Goal: Task Accomplishment & Management: Manage account settings

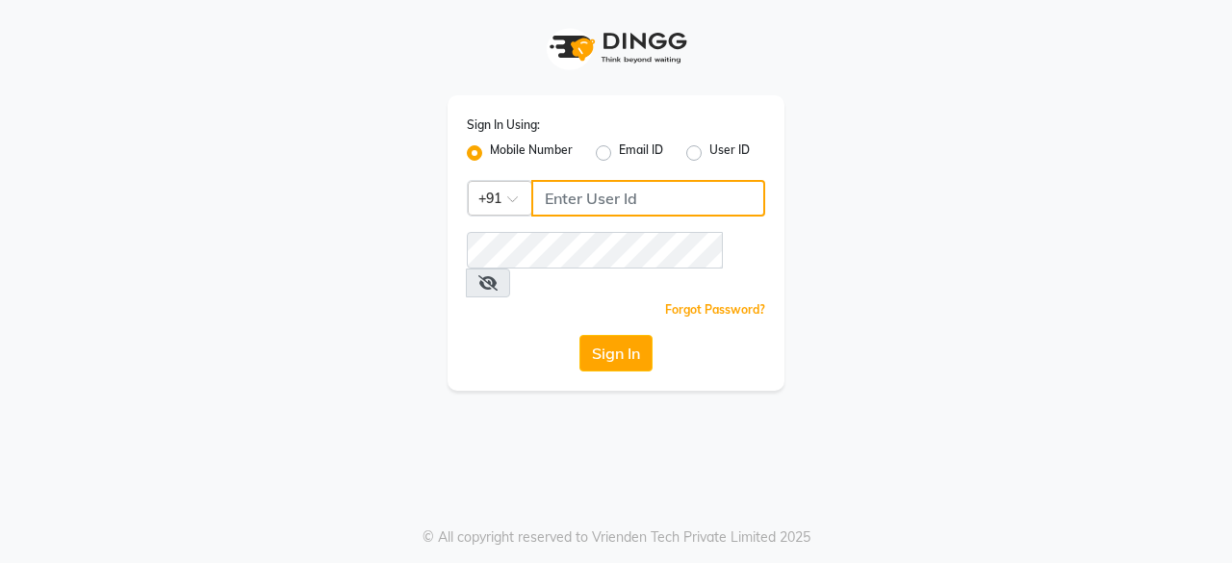
click at [658, 207] on input "Username" at bounding box center [648, 198] width 234 height 37
type input "9818336917"
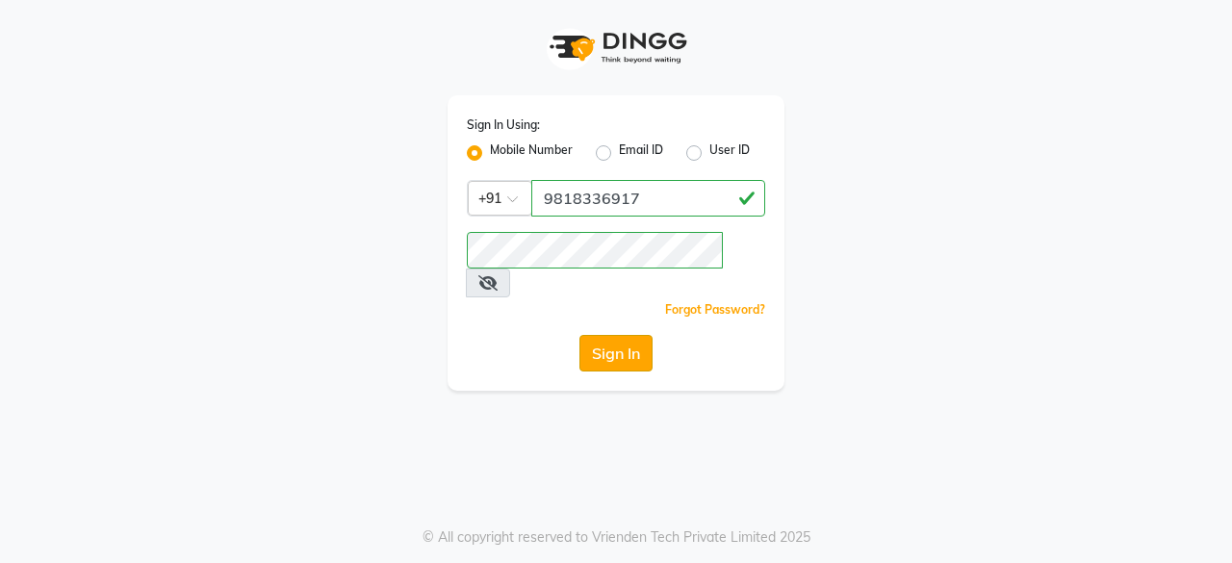
click at [620, 335] on button "Sign In" at bounding box center [615, 353] width 73 height 37
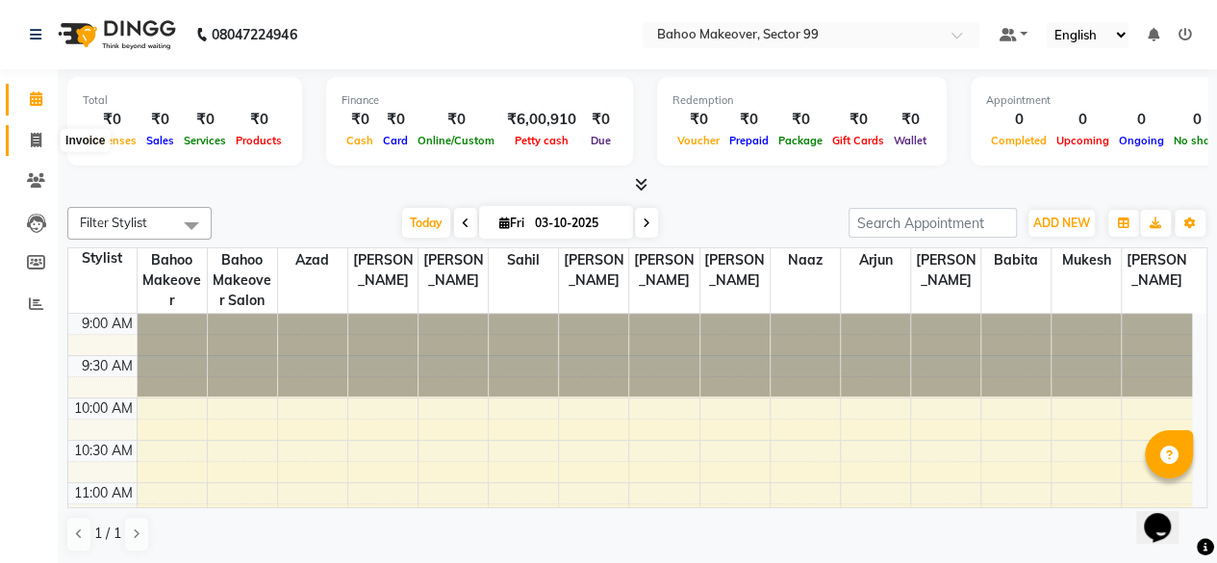
click at [40, 146] on icon at bounding box center [36, 140] width 11 height 14
select select "service"
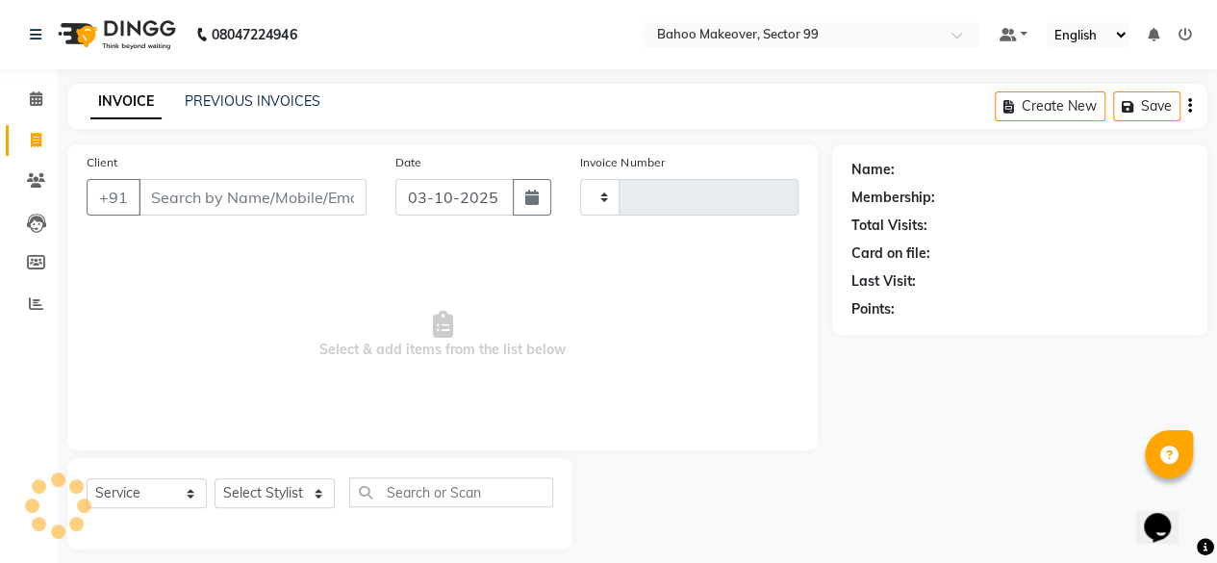
type input "3601"
select select "6856"
click at [233, 195] on input "Client" at bounding box center [253, 197] width 228 height 37
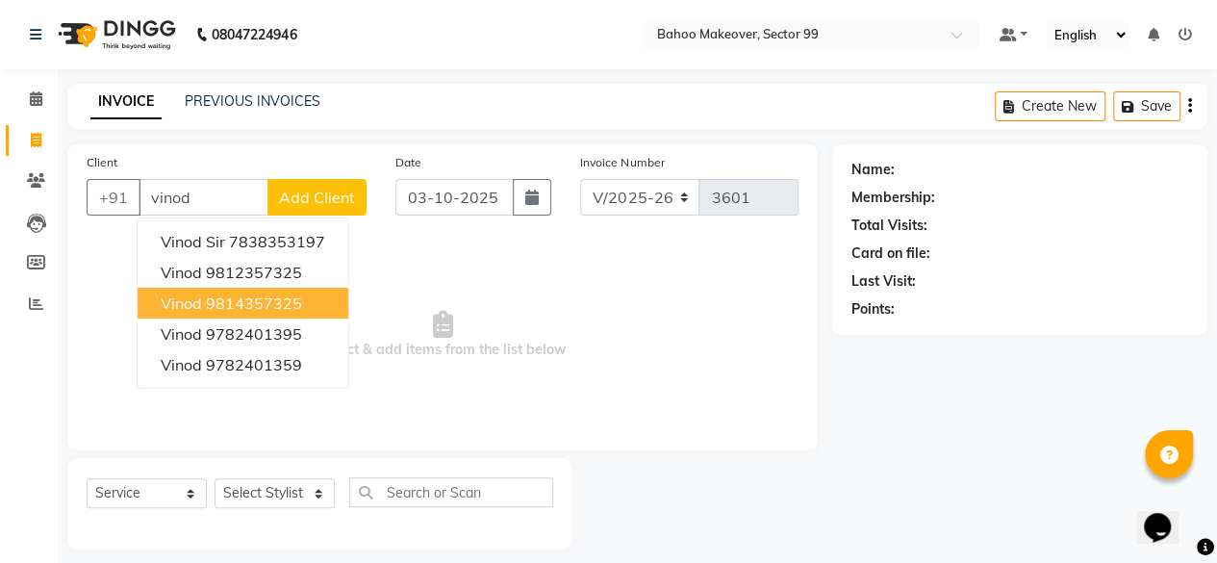
click at [259, 295] on ngb-highlight "9814357325" at bounding box center [254, 303] width 96 height 19
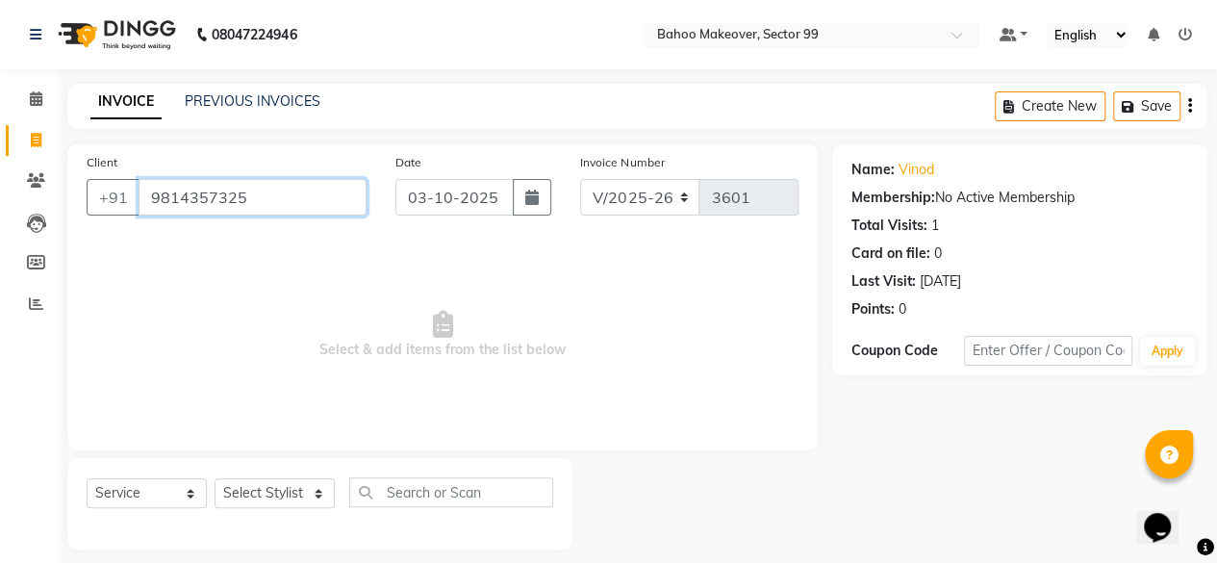
click at [323, 197] on input "9814357325" at bounding box center [253, 197] width 228 height 37
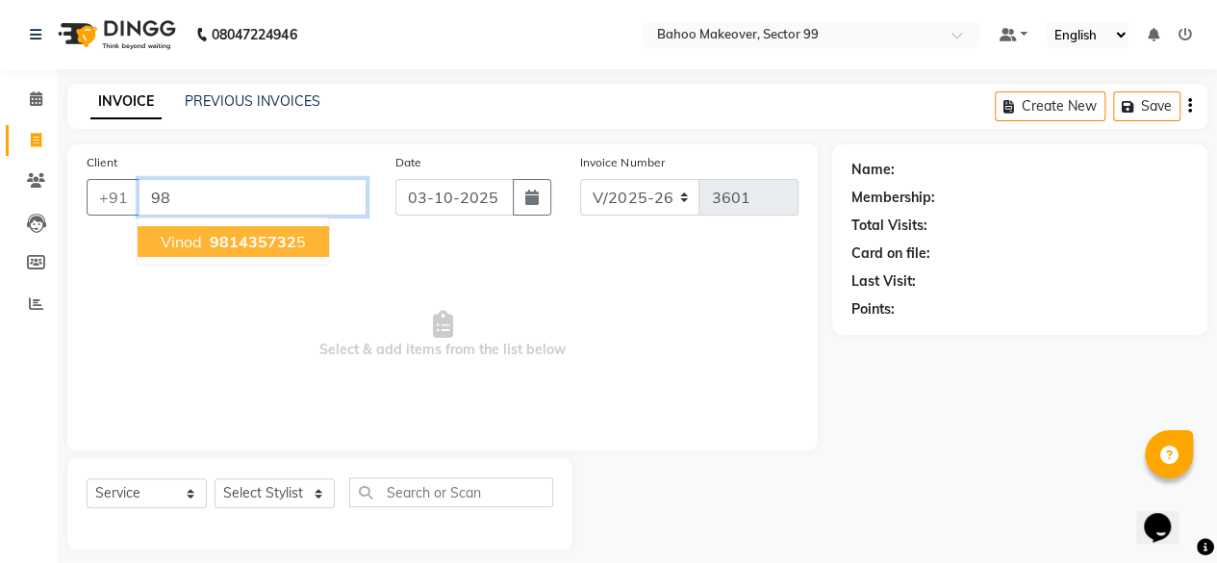
type input "9"
click at [287, 239] on ngb-highlight "981235 7325" at bounding box center [256, 241] width 100 height 19
type input "9812357325"
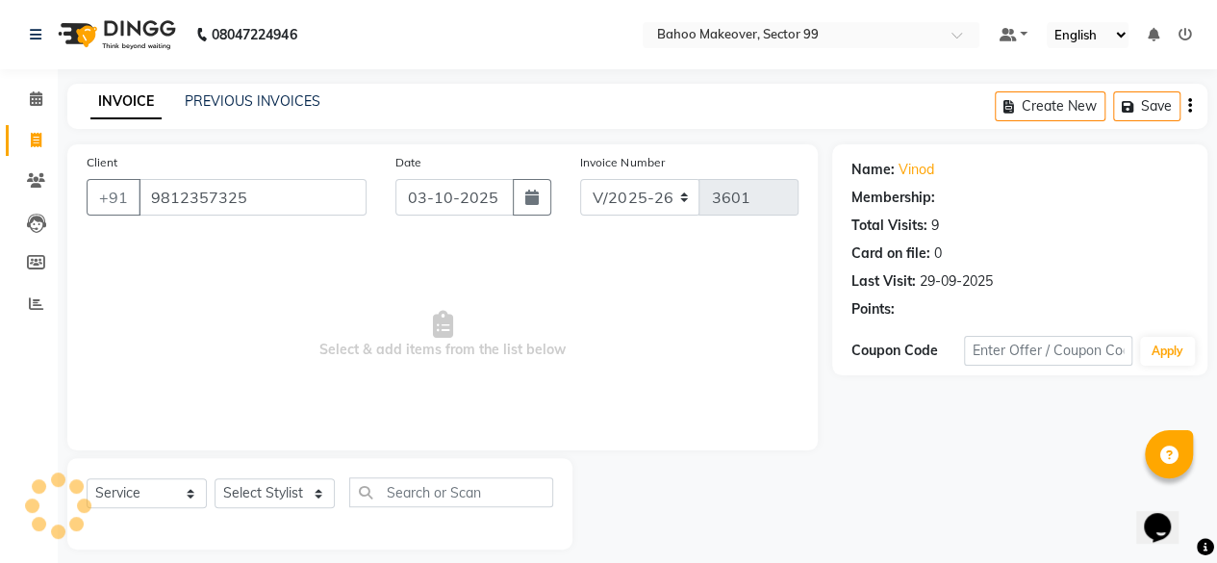
select select "1: Object"
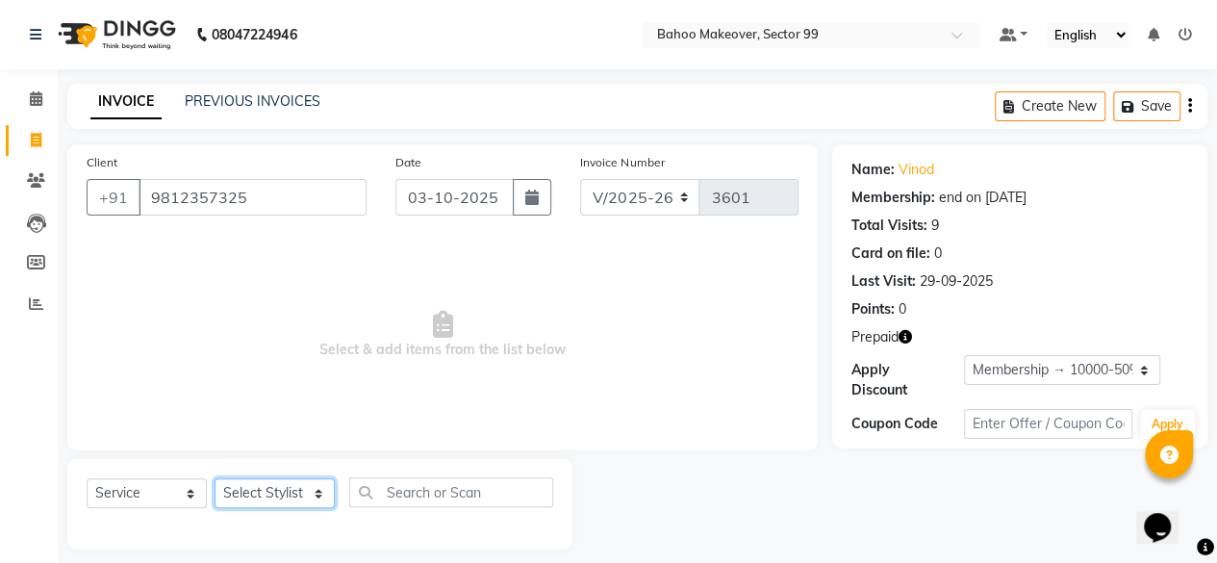
click at [321, 495] on select "Select Stylist [PERSON_NAME] Makeover Bahoo Makeover Salon [PERSON_NAME] [PERSO…" at bounding box center [275, 493] width 120 height 30
select select "71122"
click at [215, 478] on select "Select Stylist [PERSON_NAME] Makeover Bahoo Makeover Salon [PERSON_NAME] [PERSO…" at bounding box center [275, 493] width 120 height 30
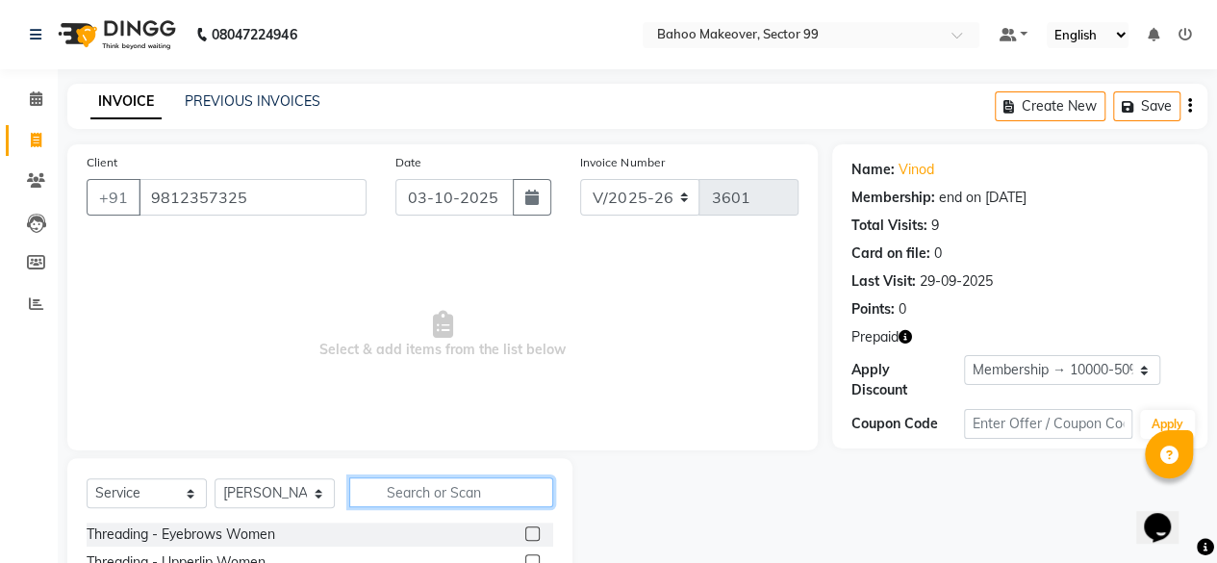
click at [414, 494] on input "text" at bounding box center [451, 492] width 204 height 30
type input "shave"
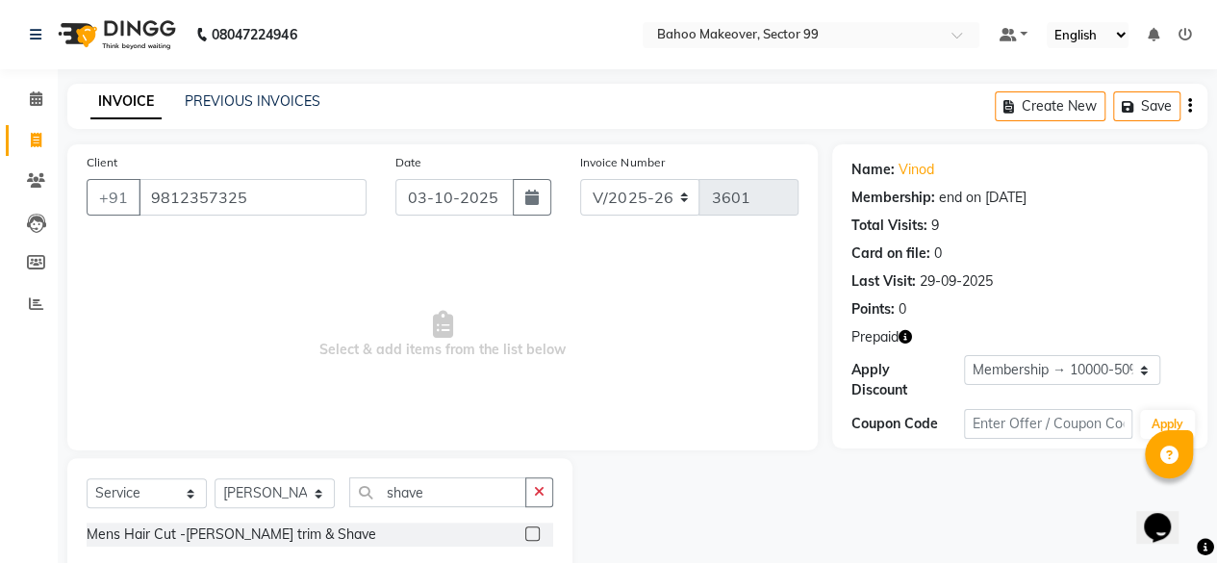
click at [533, 530] on label at bounding box center [532, 533] width 14 height 14
click at [533, 530] on input "checkbox" at bounding box center [531, 534] width 13 height 13
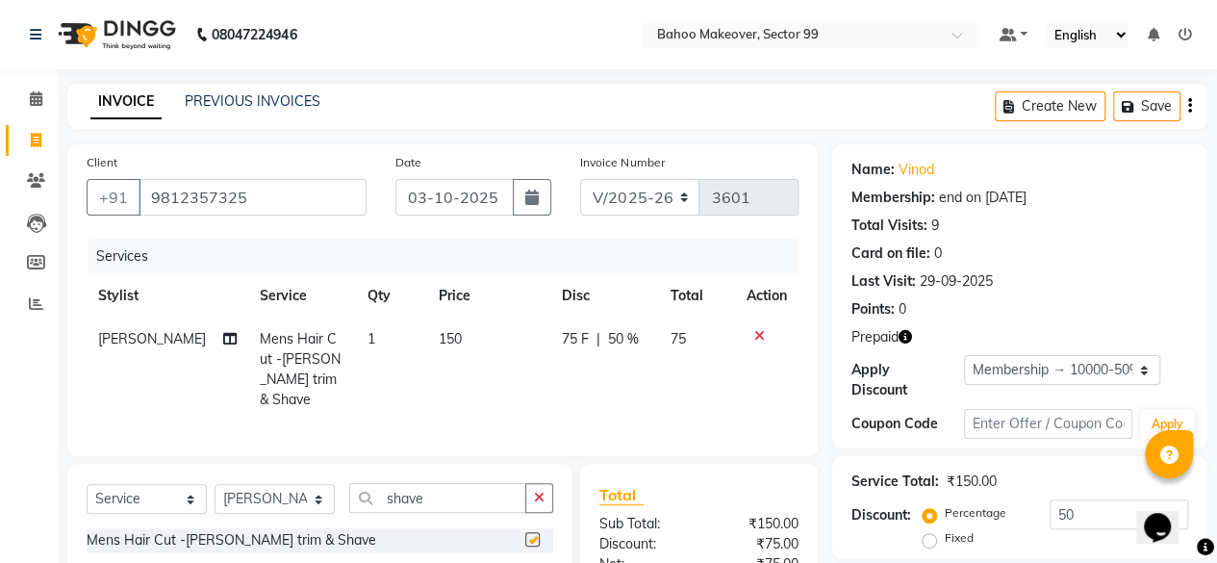
checkbox input "false"
click at [318, 498] on select "Select Stylist [PERSON_NAME] Makeover Bahoo Makeover Salon [PERSON_NAME] [PERSO…" at bounding box center [275, 499] width 120 height 30
select select "85852"
click at [215, 484] on select "Select Stylist [PERSON_NAME] Makeover Bahoo Makeover Salon [PERSON_NAME] [PERSO…" at bounding box center [275, 499] width 120 height 30
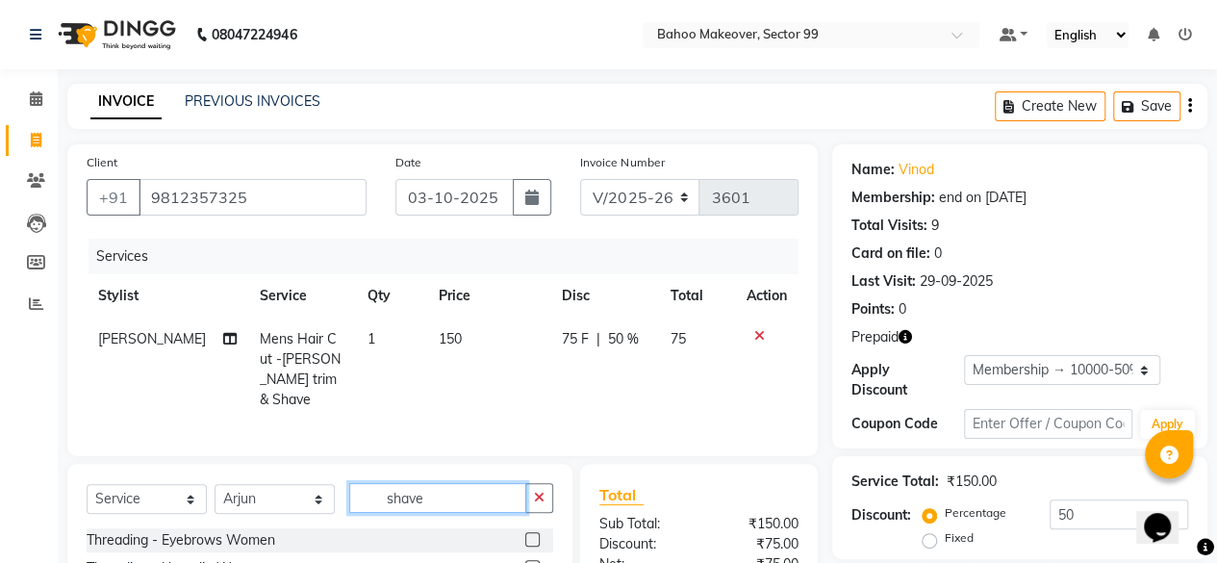
click at [454, 485] on input "shave" at bounding box center [437, 498] width 177 height 30
type input "s"
type input "shav"
click at [535, 532] on label at bounding box center [532, 539] width 14 height 14
click at [535, 534] on input "checkbox" at bounding box center [531, 540] width 13 height 13
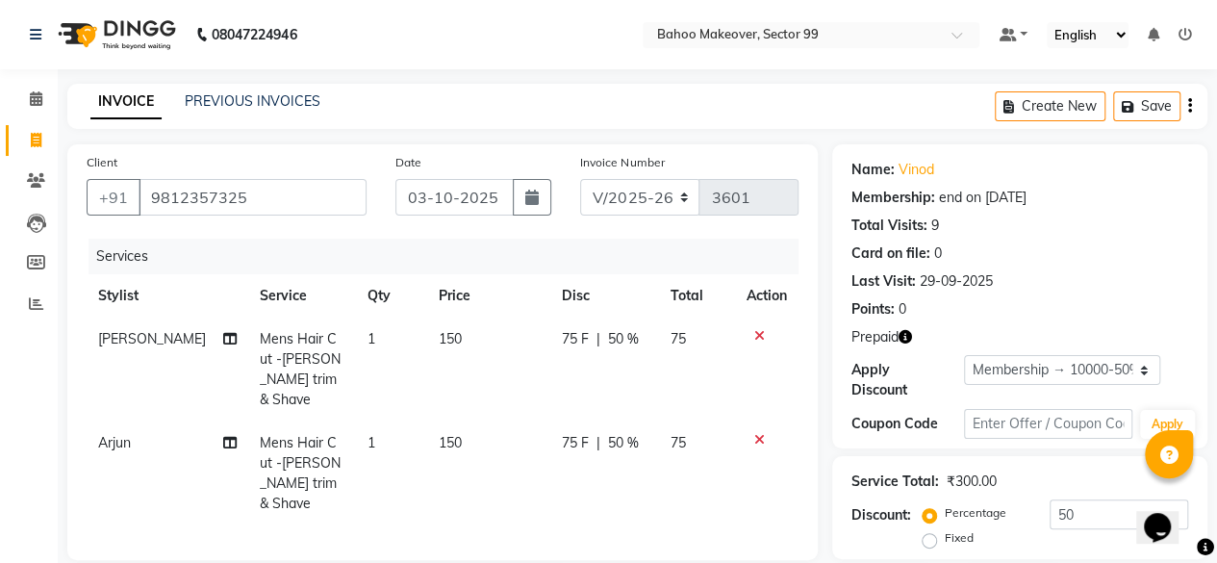
checkbox input "false"
click at [465, 343] on td "150" at bounding box center [489, 370] width 124 height 104
select select "71122"
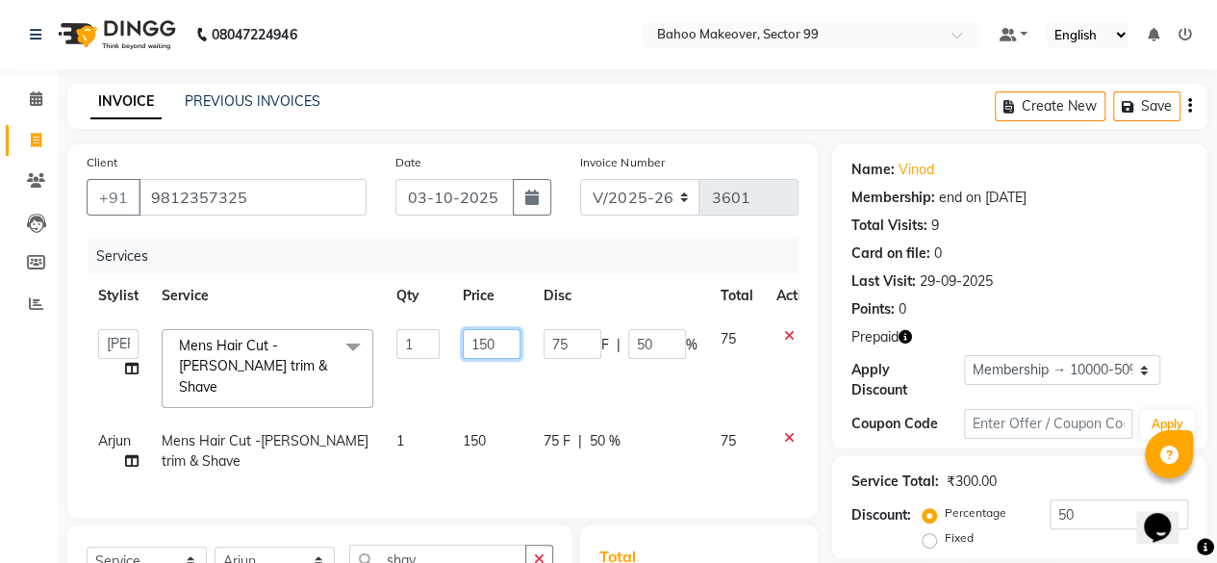
click at [504, 341] on input "150" at bounding box center [492, 344] width 58 height 30
type input "1"
type input "200"
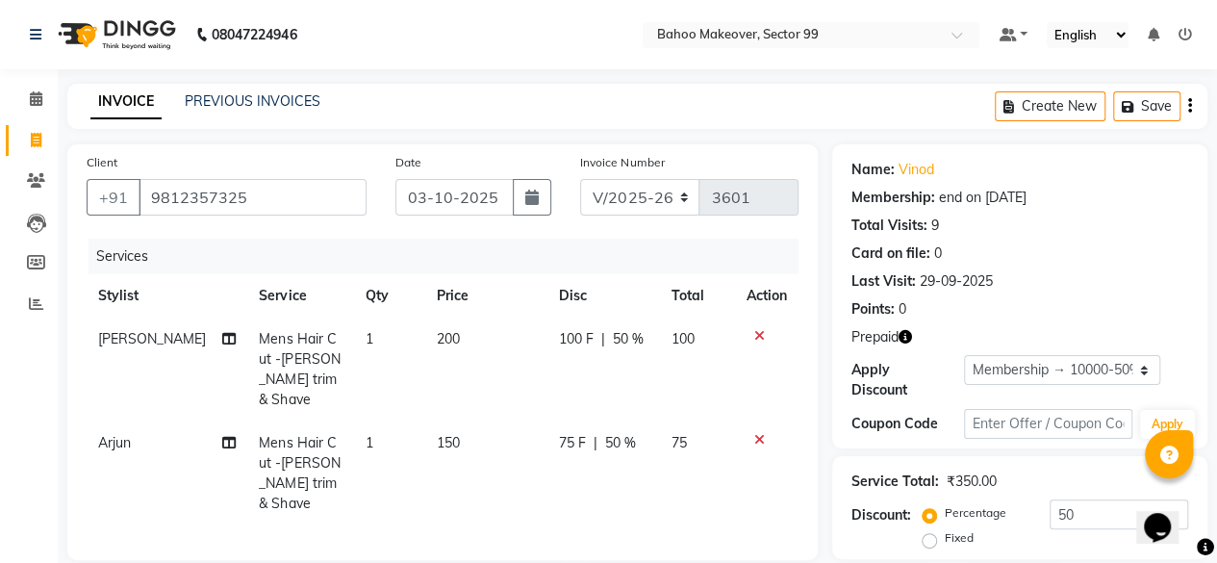
click at [490, 422] on td "150" at bounding box center [486, 474] width 122 height 104
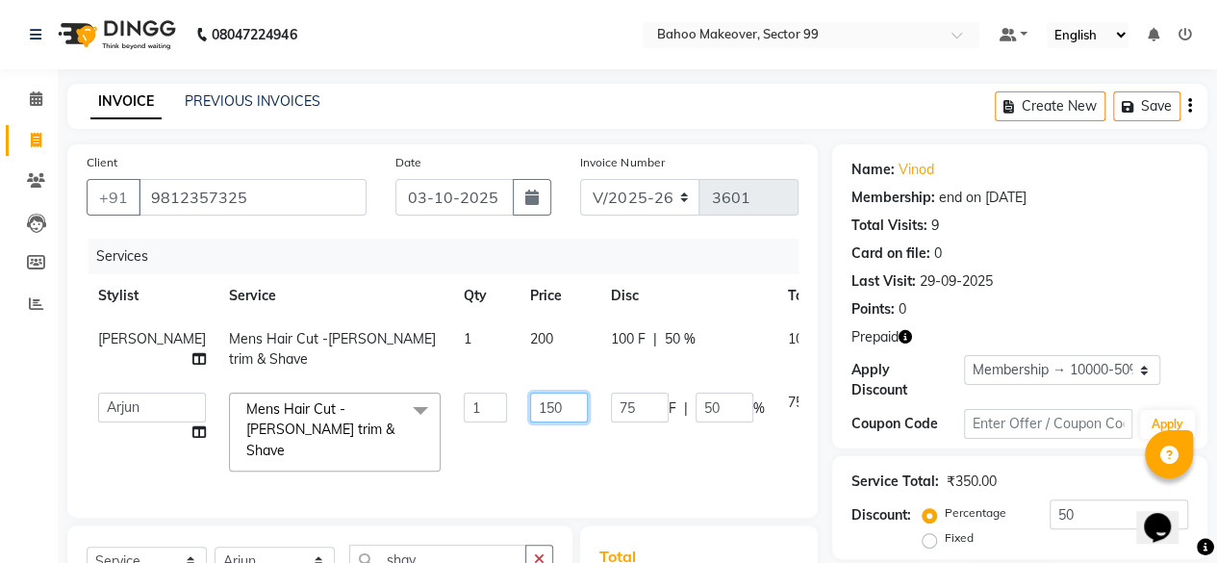
click at [533, 405] on input "150" at bounding box center [559, 408] width 58 height 30
type input "1"
type input "200"
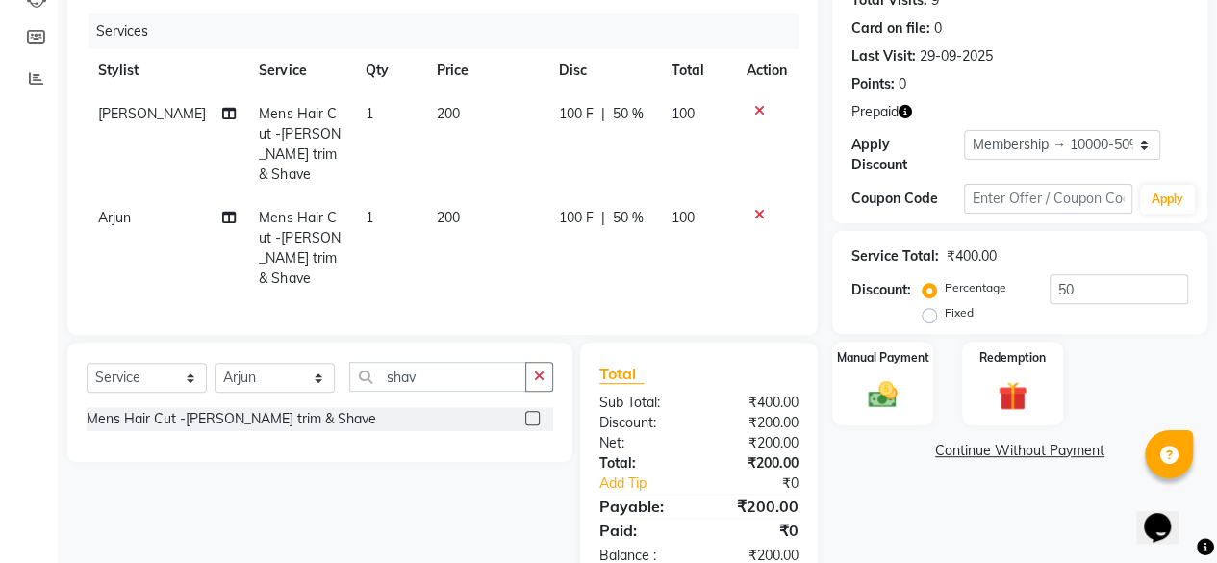
click at [544, 480] on div "Select Service Product Membership Package Voucher Prepaid Gift Card Select Styl…" at bounding box center [313, 464] width 520 height 243
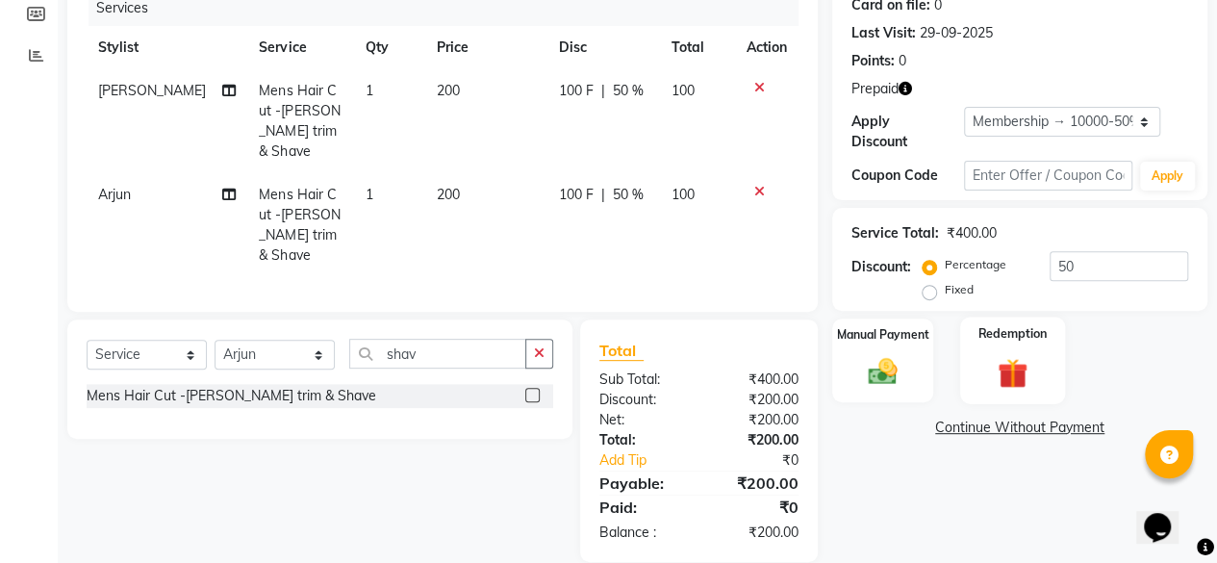
click at [1011, 375] on img at bounding box center [1012, 373] width 49 height 38
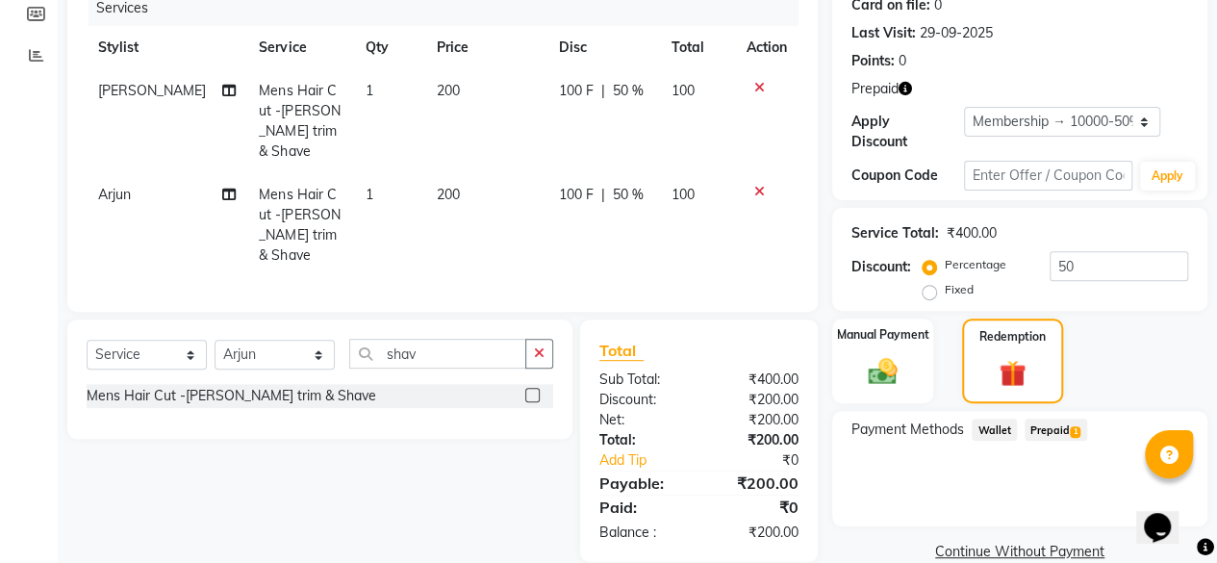
click at [1051, 429] on span "Prepaid 1" at bounding box center [1056, 430] width 63 height 22
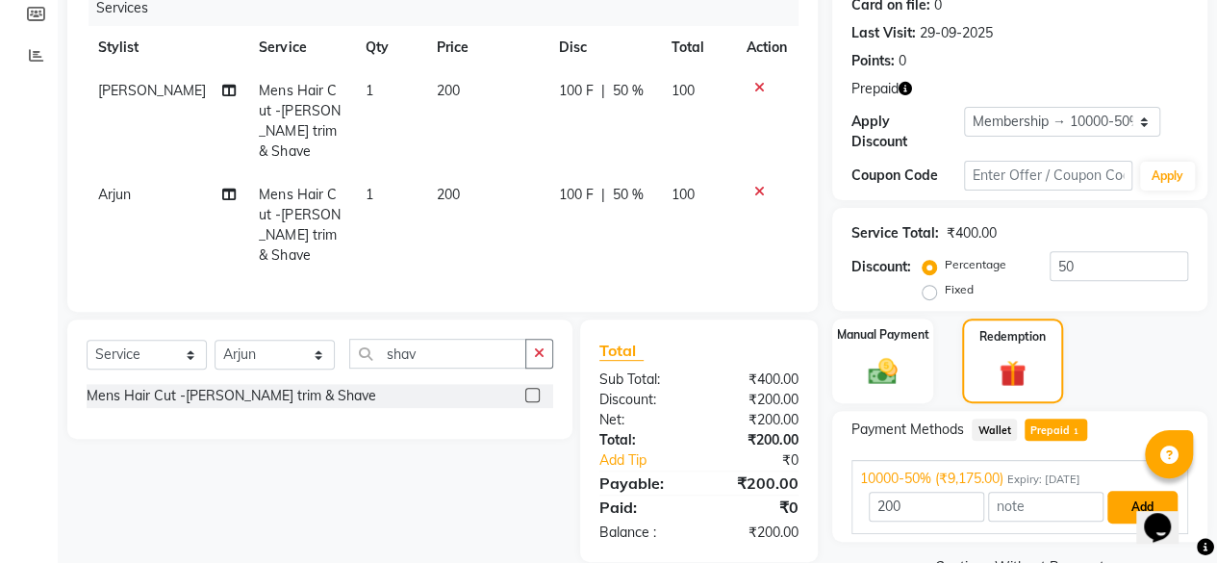
click at [1122, 502] on button "Add" at bounding box center [1143, 507] width 70 height 33
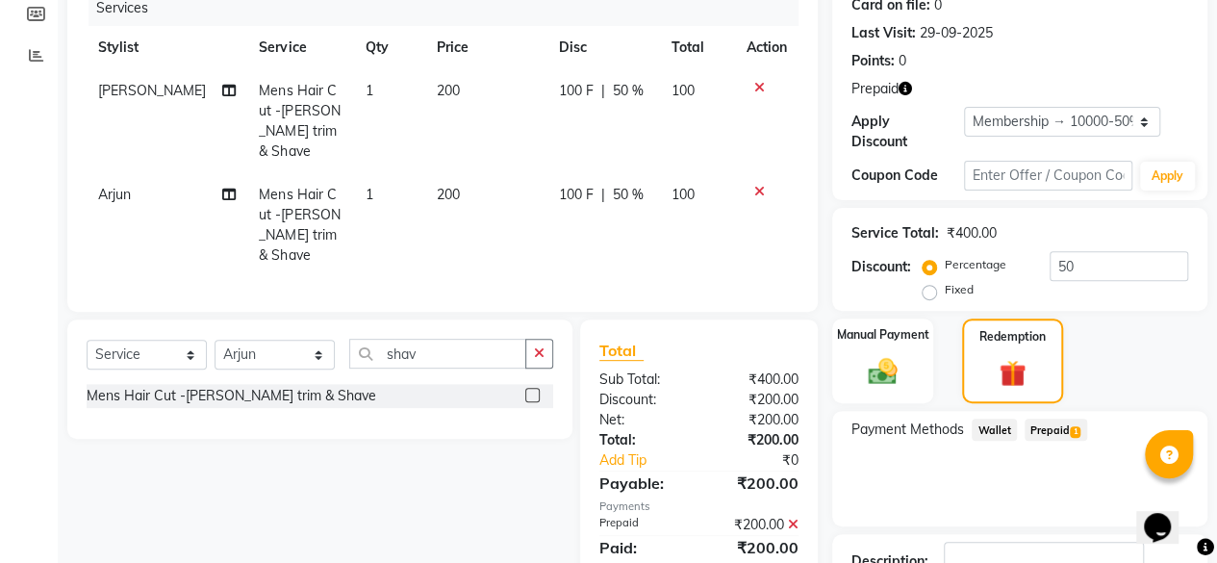
scroll to position [387, 0]
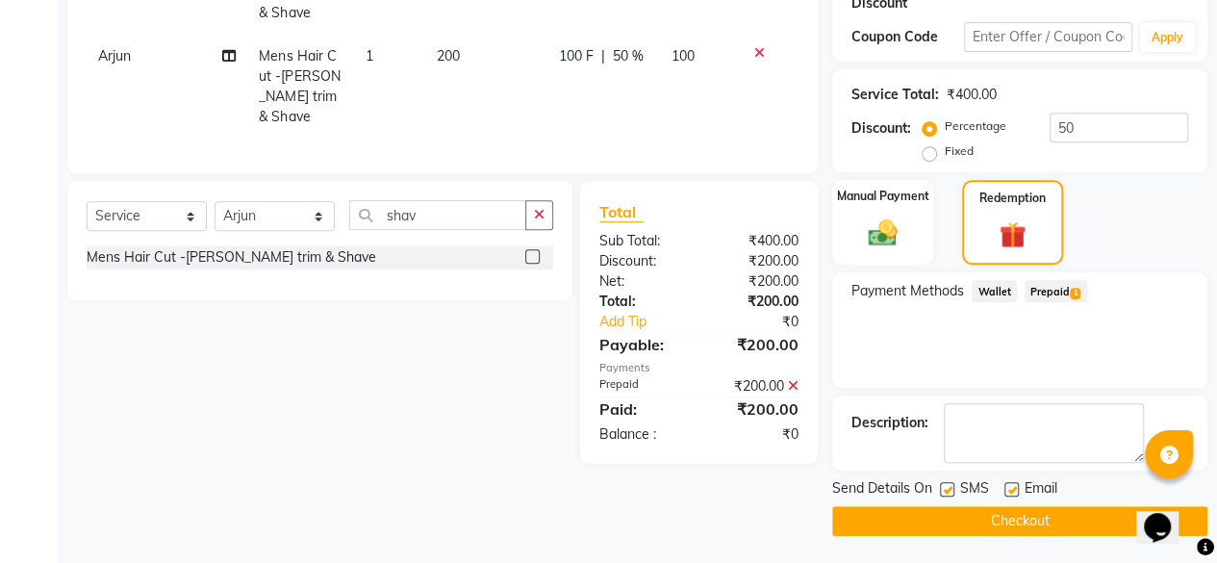
click at [1045, 521] on button "Checkout" at bounding box center [1020, 521] width 375 height 30
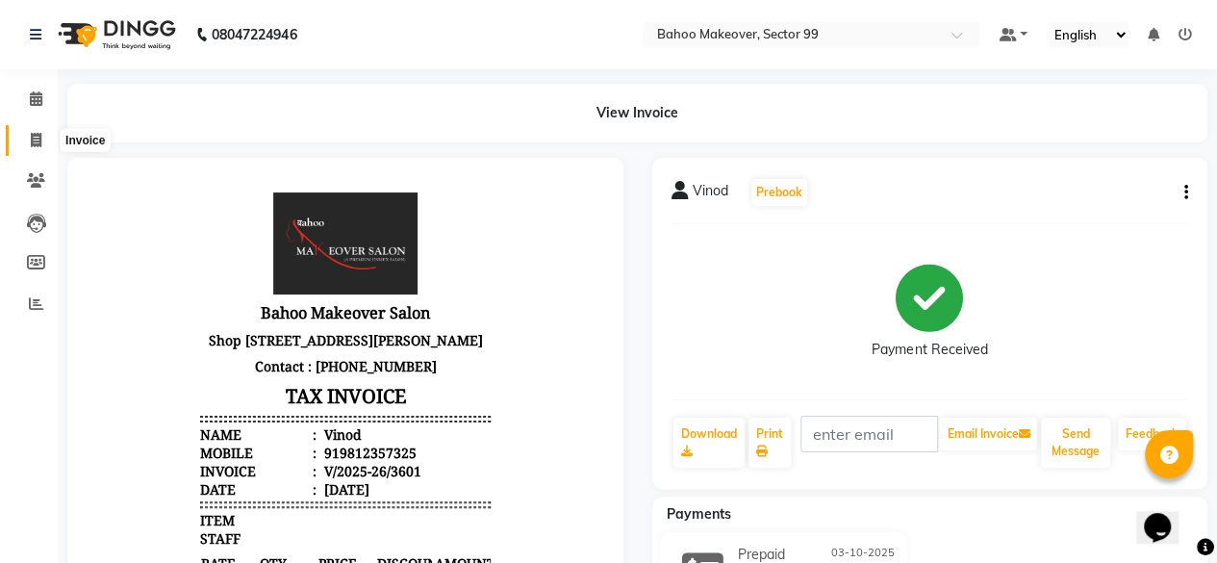
click at [38, 134] on icon at bounding box center [36, 140] width 11 height 14
select select "service"
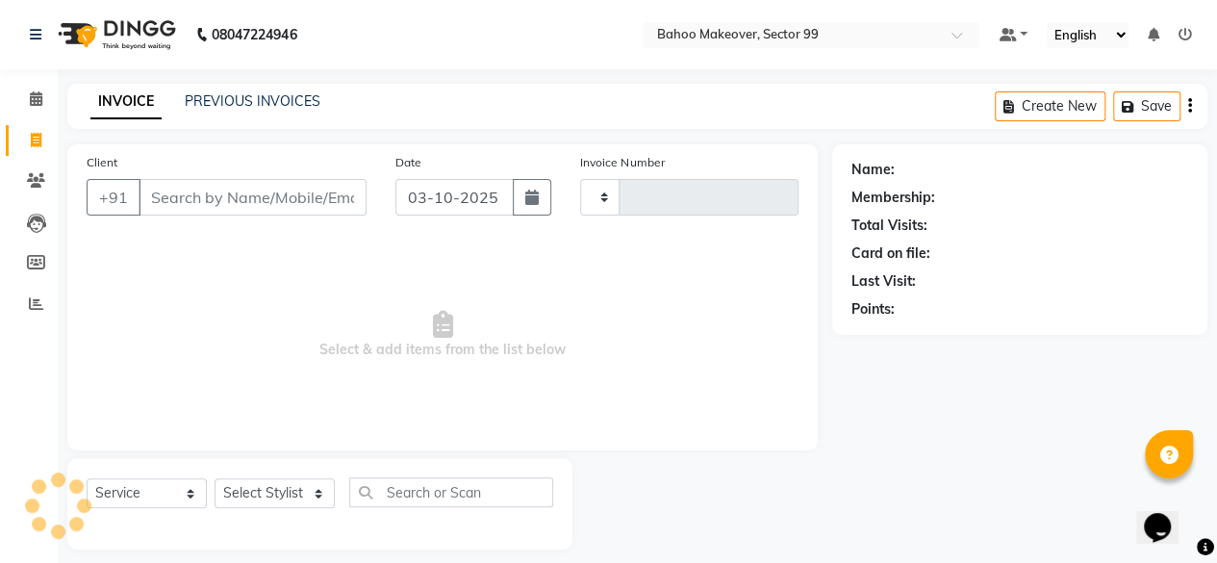
type input "3602"
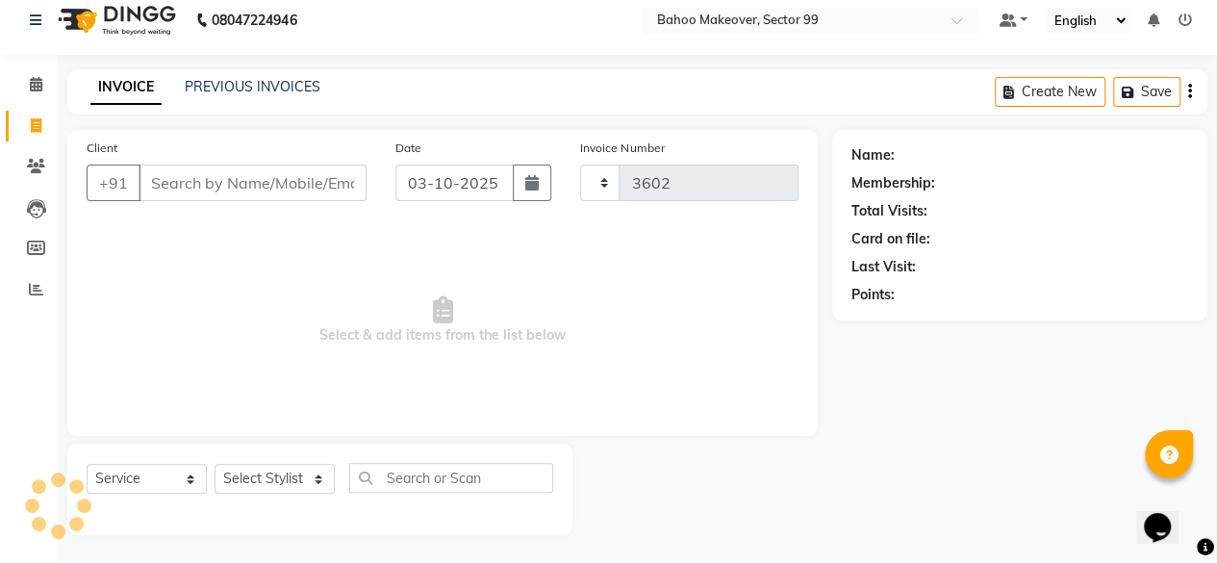
select select "6856"
click at [536, 178] on icon "button" at bounding box center [531, 182] width 13 height 15
select select "10"
select select "2025"
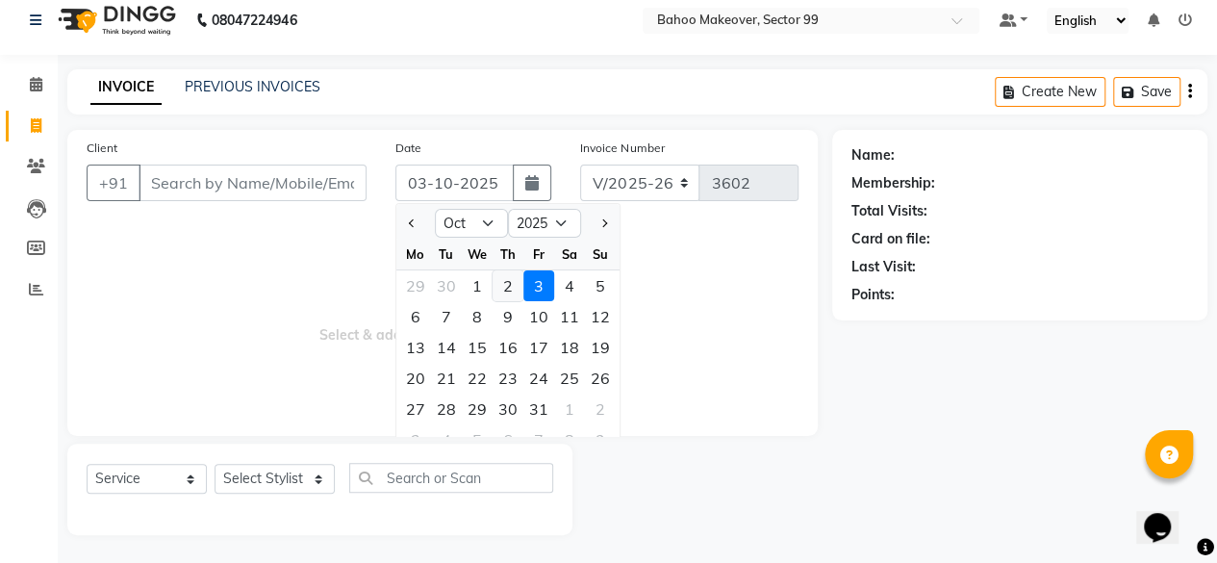
click at [502, 282] on div "2" at bounding box center [508, 285] width 31 height 31
type input "02-10-2025"
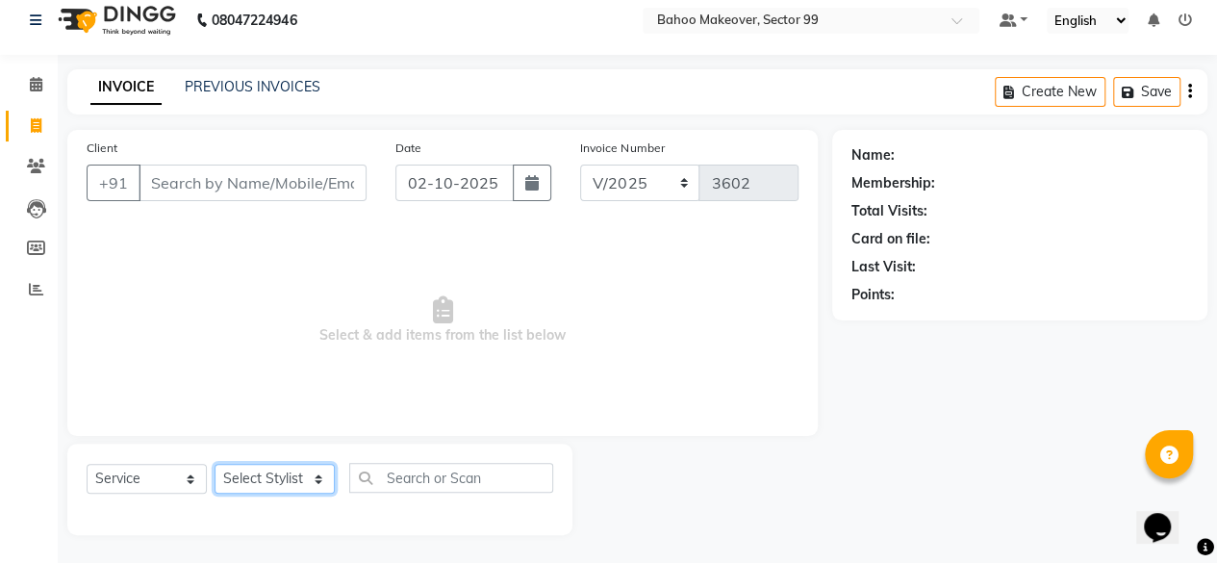
click at [318, 471] on select "Select Stylist [PERSON_NAME] Makeover Bahoo Makeover Salon [PERSON_NAME] [PERSO…" at bounding box center [275, 479] width 120 height 30
select select "85852"
click at [215, 464] on select "Select Stylist [PERSON_NAME] Makeover Bahoo Makeover Salon [PERSON_NAME] [PERSO…" at bounding box center [275, 479] width 120 height 30
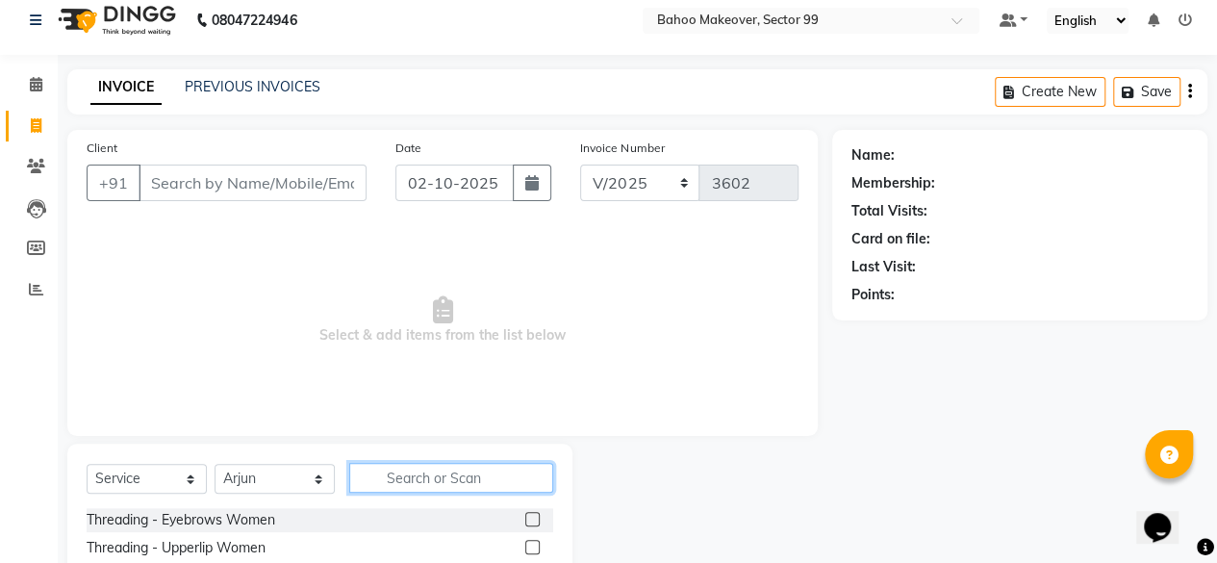
click at [447, 475] on input "text" at bounding box center [451, 478] width 204 height 30
type input "shave"
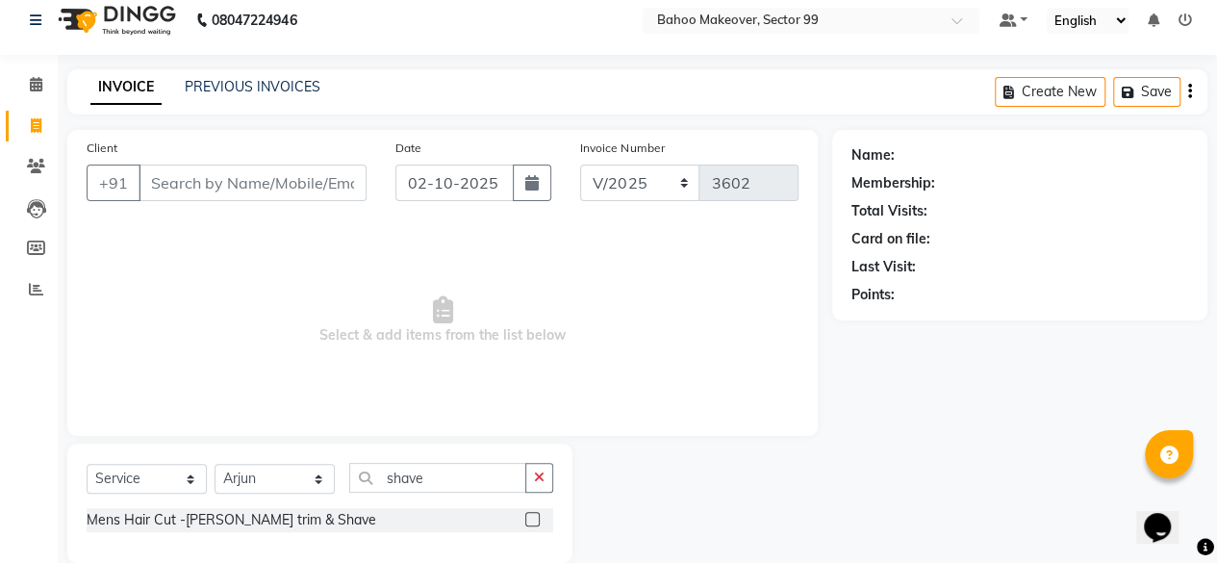
click at [534, 521] on label at bounding box center [532, 519] width 14 height 14
click at [534, 521] on input "checkbox" at bounding box center [531, 520] width 13 height 13
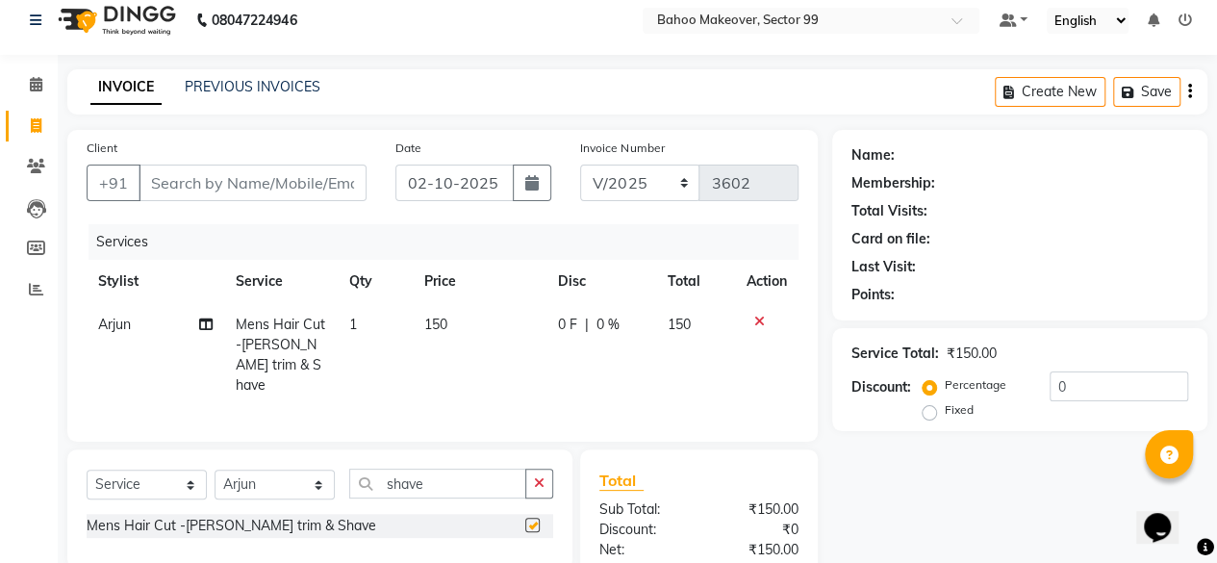
checkbox input "false"
click at [233, 180] on input "Client" at bounding box center [253, 183] width 228 height 37
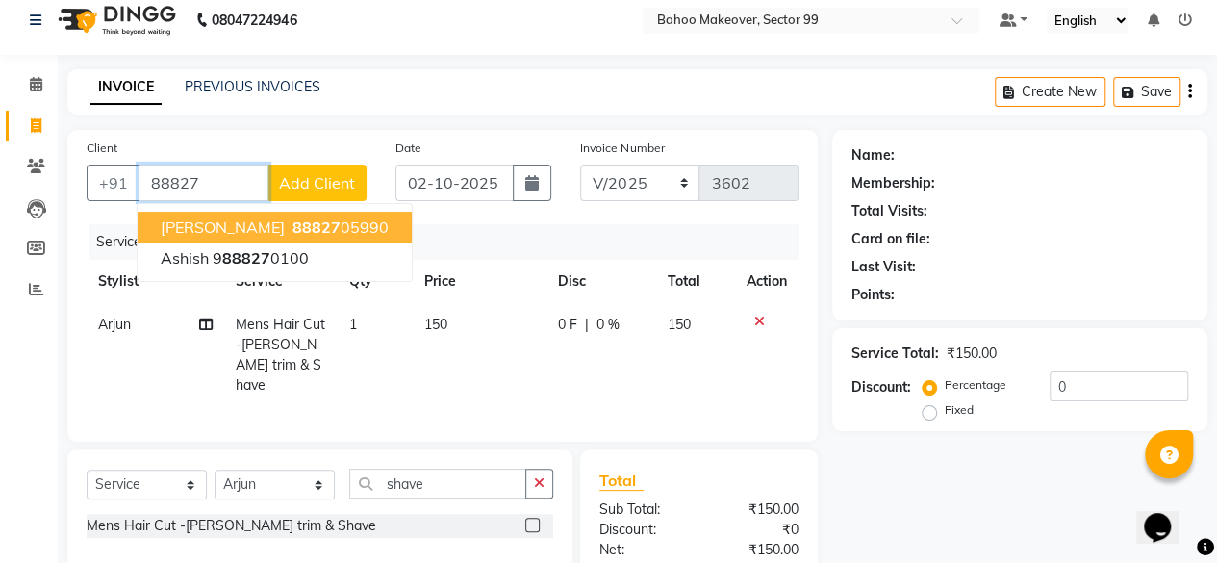
click at [330, 226] on ngb-highlight "88827 05990" at bounding box center [339, 227] width 100 height 19
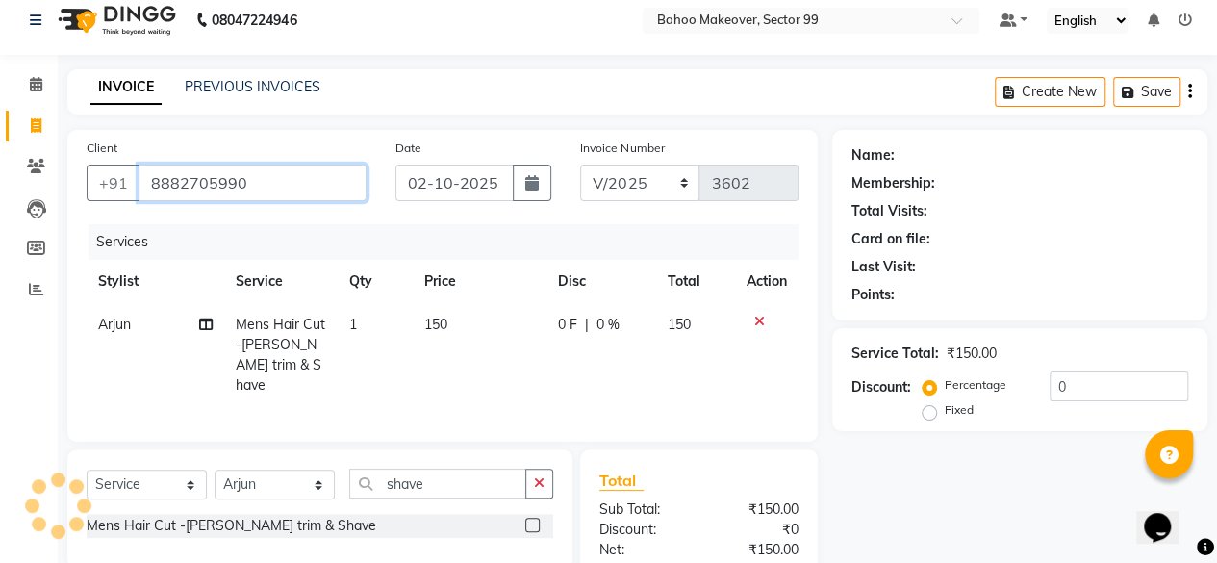
type input "8882705990"
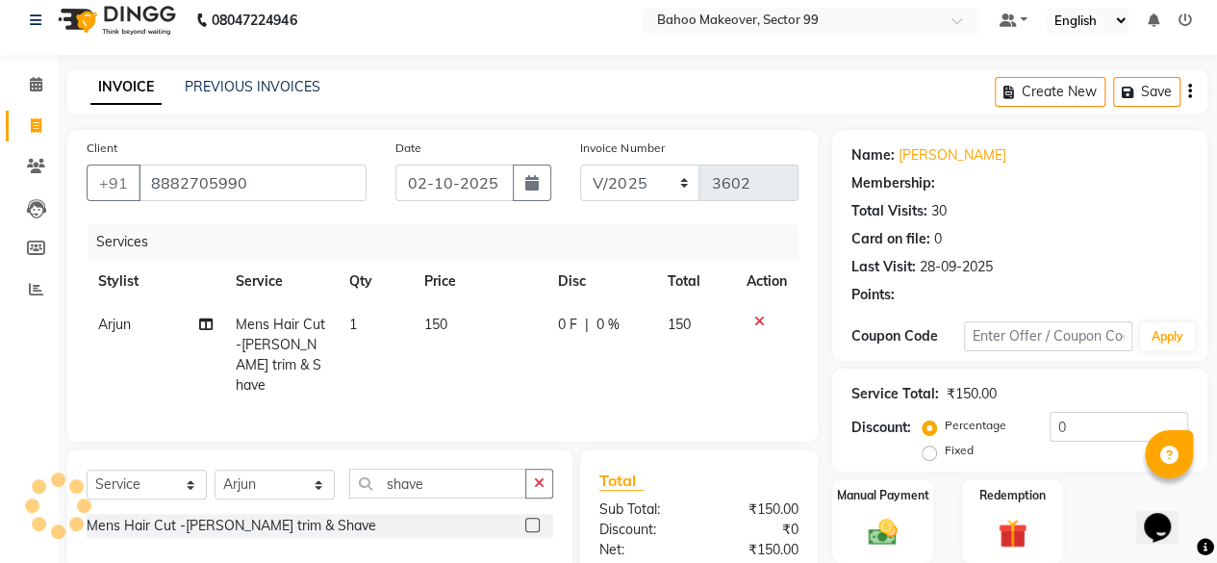
select select "1: Object"
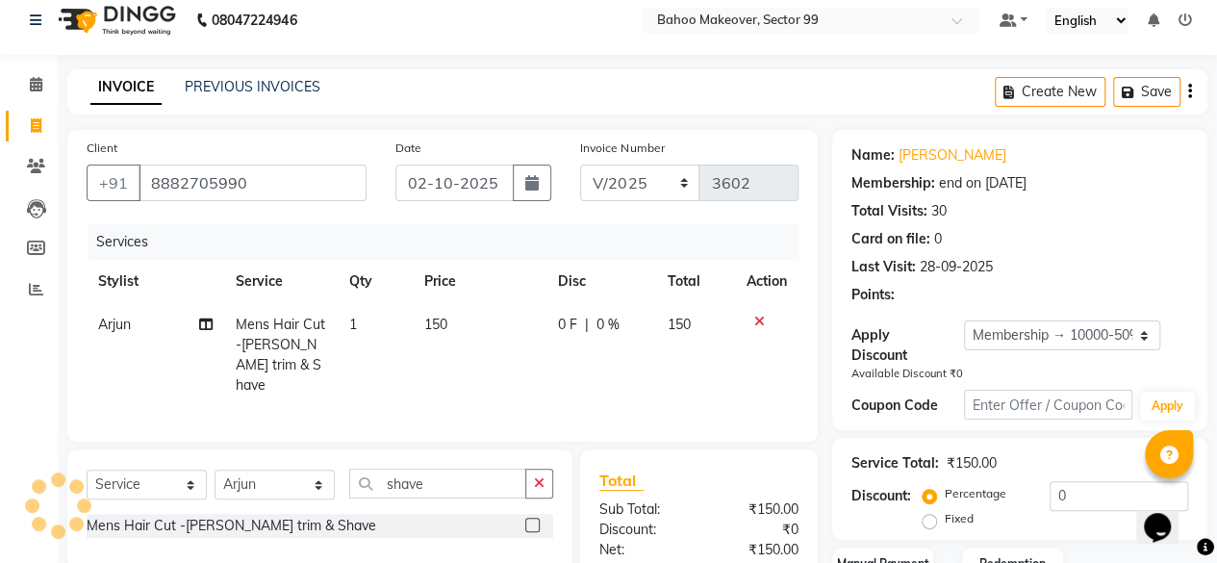
type input "50"
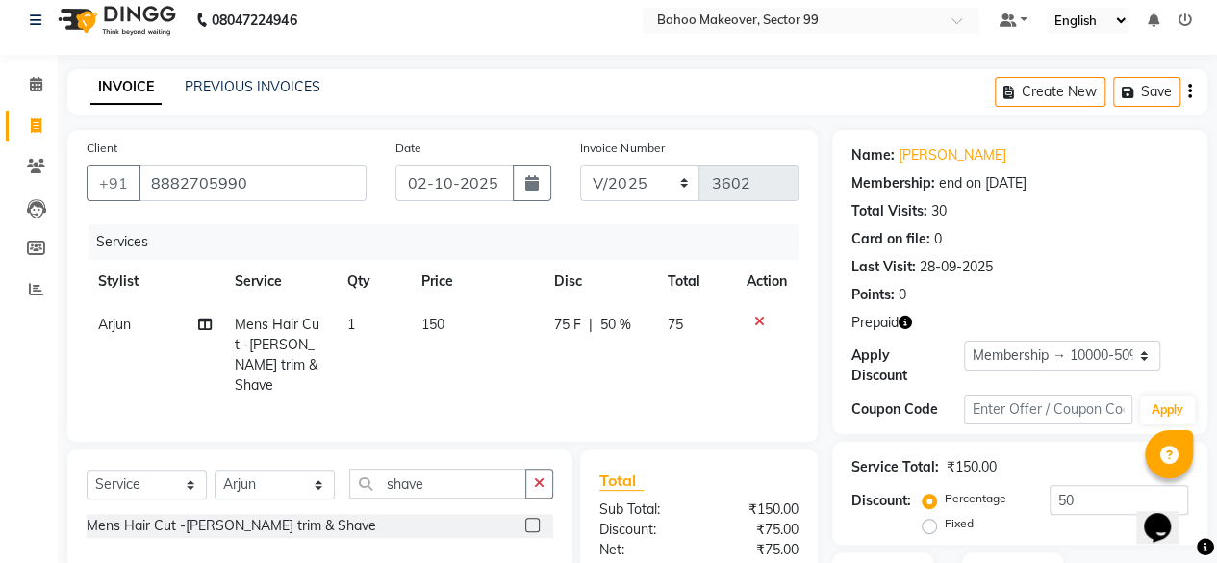
scroll to position [166, 0]
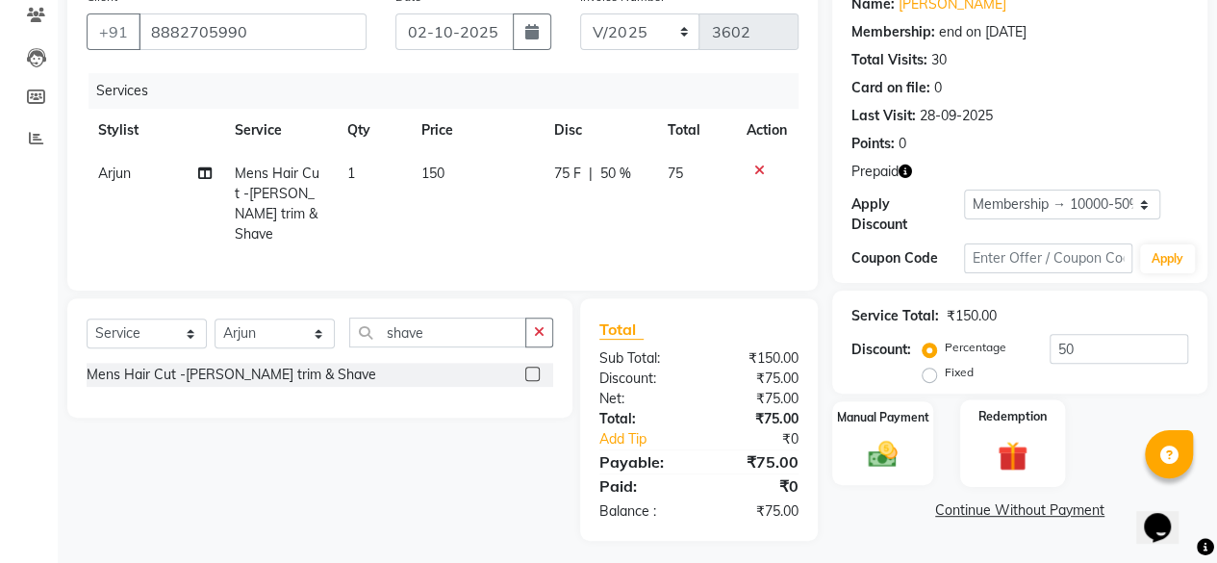
click at [1014, 451] on img at bounding box center [1012, 456] width 49 height 38
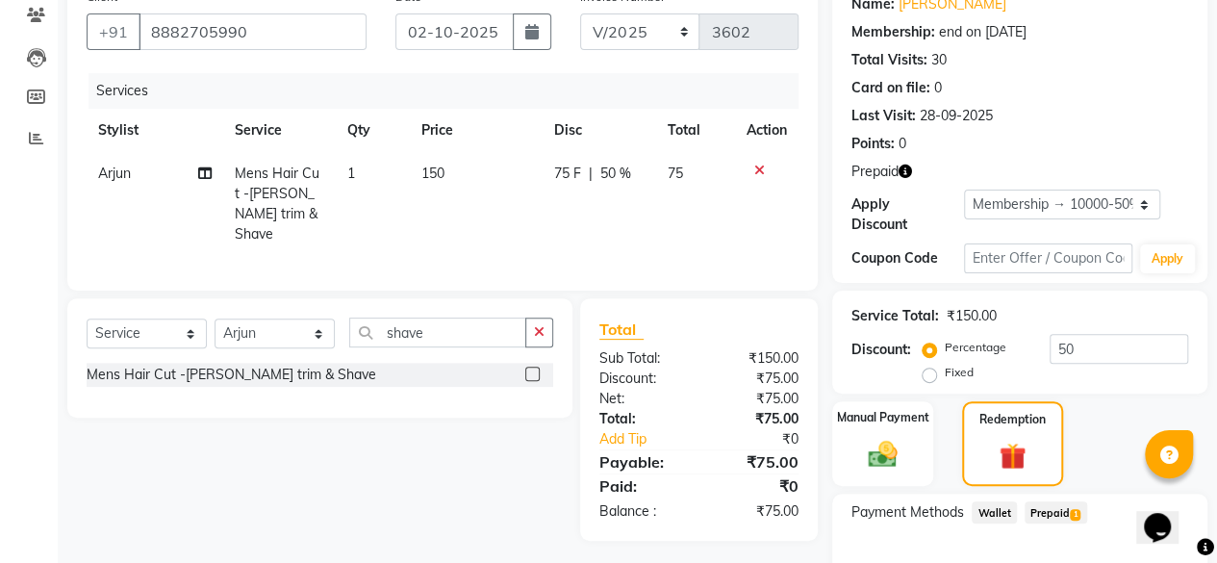
click at [1041, 515] on span "Prepaid 1" at bounding box center [1056, 512] width 63 height 22
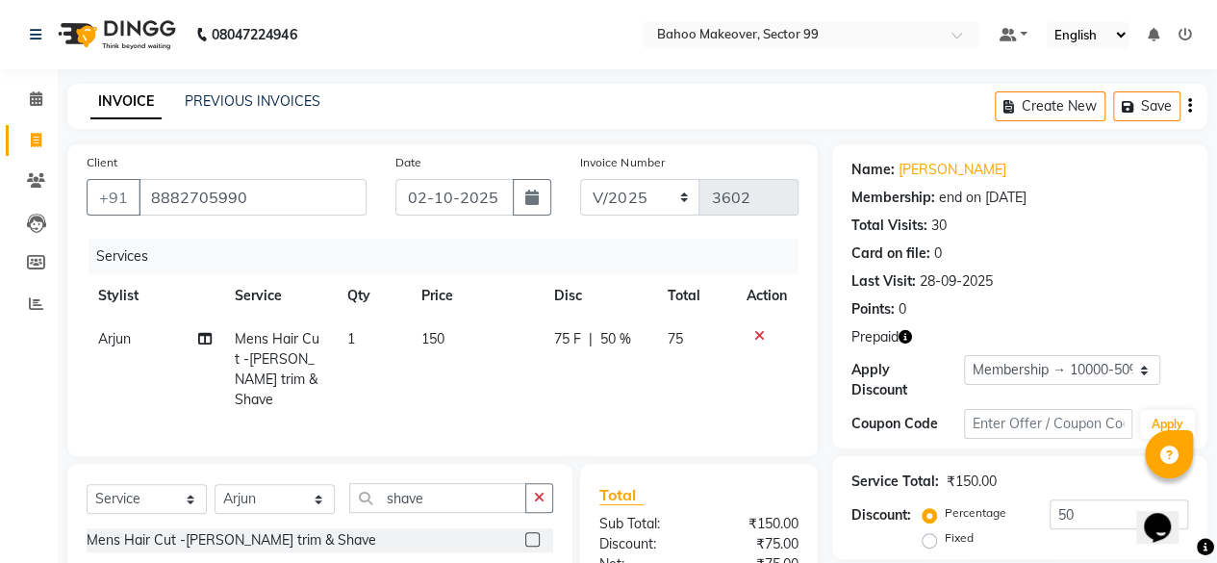
scroll to position [295, 0]
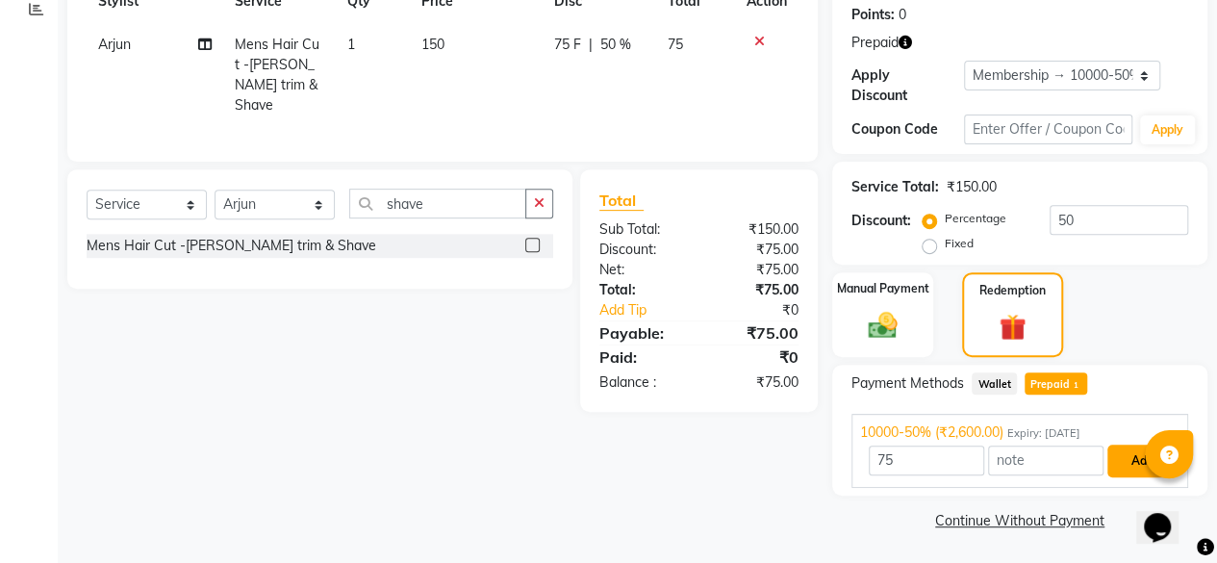
click at [1130, 458] on button "Add" at bounding box center [1143, 461] width 70 height 33
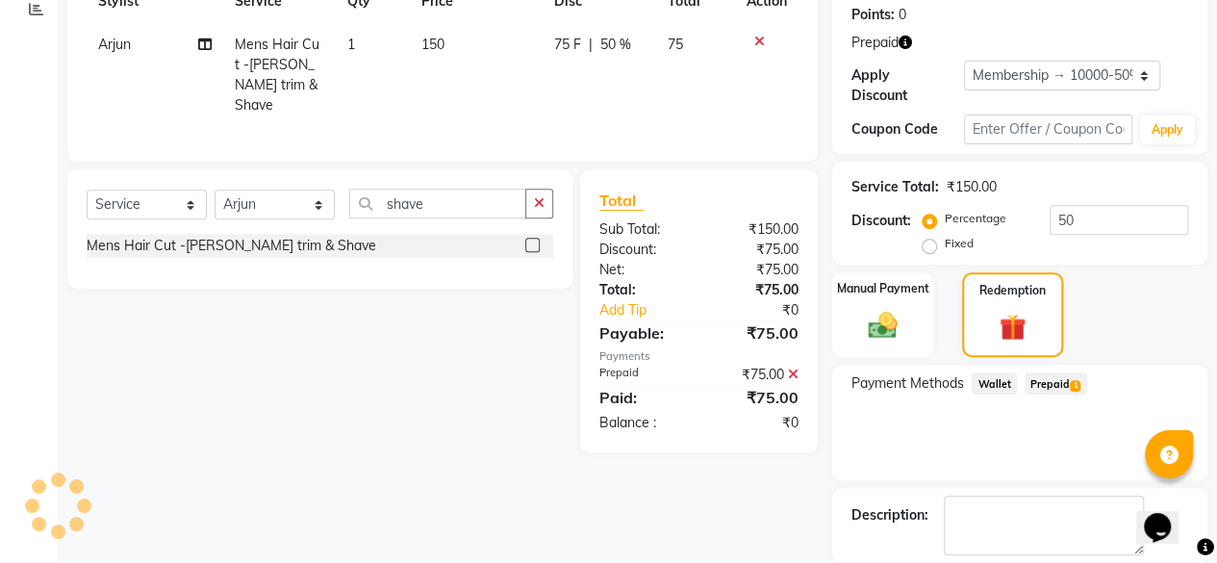
scroll to position [387, 0]
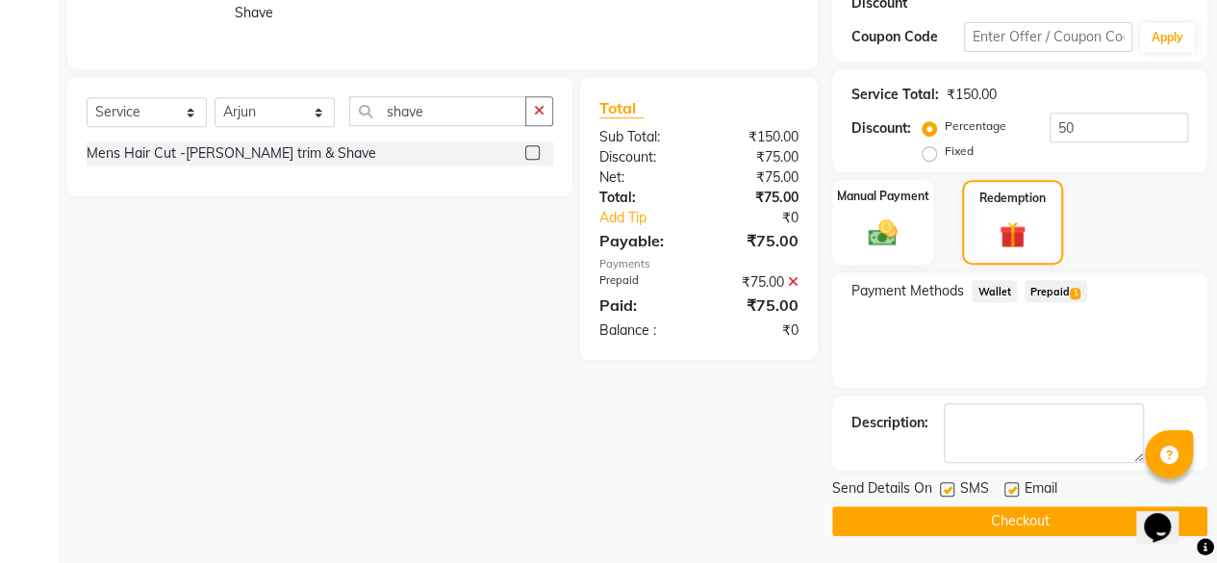
click at [1019, 519] on button "Checkout" at bounding box center [1020, 521] width 375 height 30
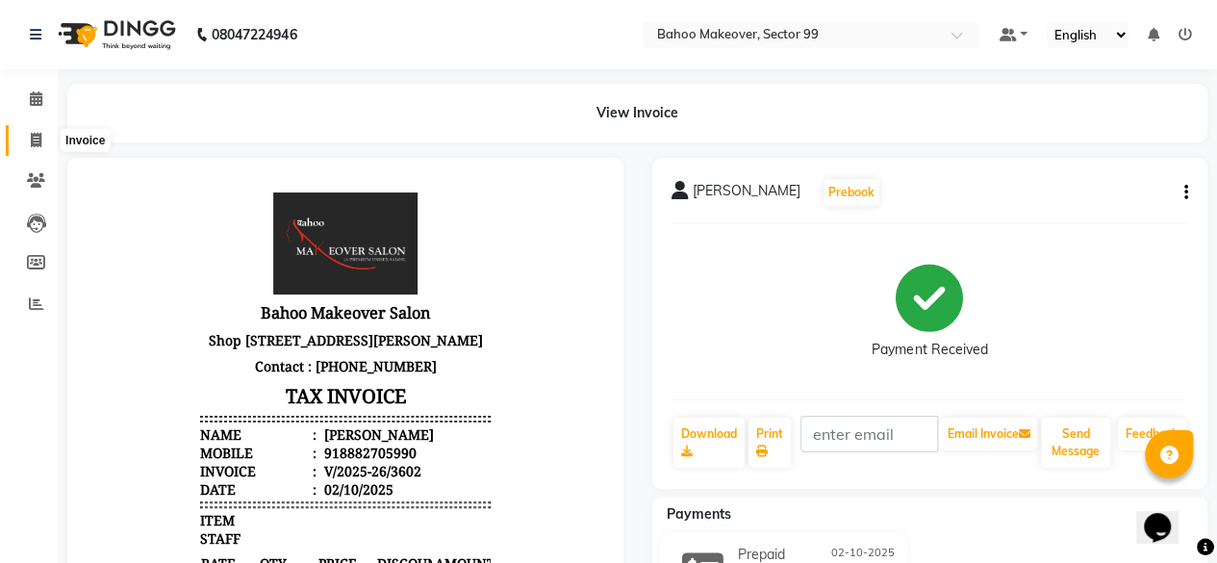
click at [34, 140] on icon at bounding box center [36, 140] width 11 height 14
select select "service"
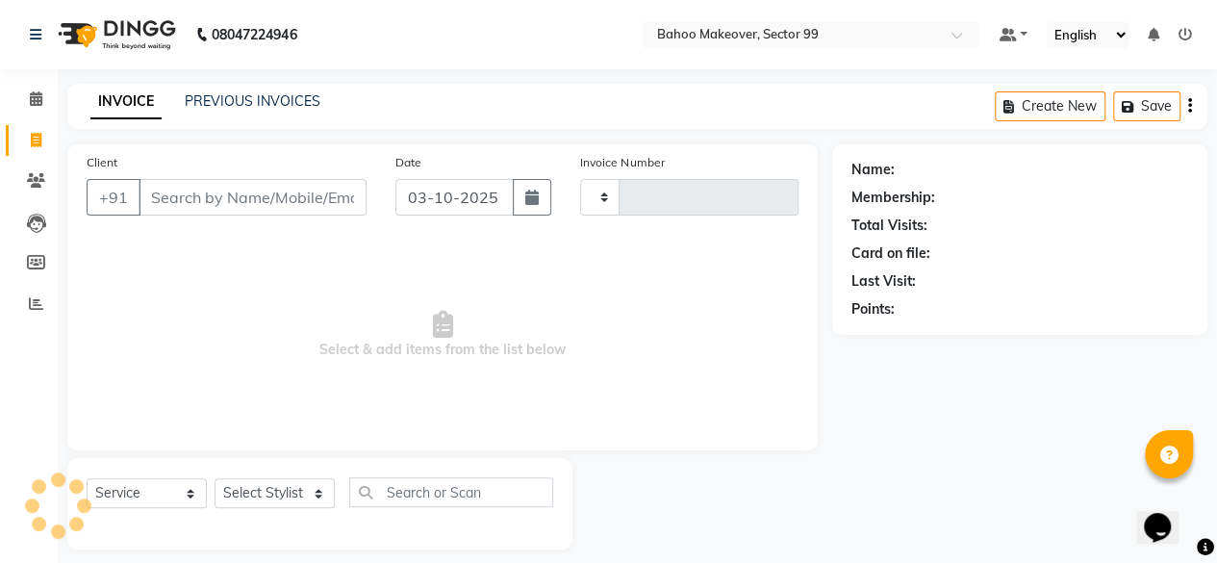
scroll to position [14, 0]
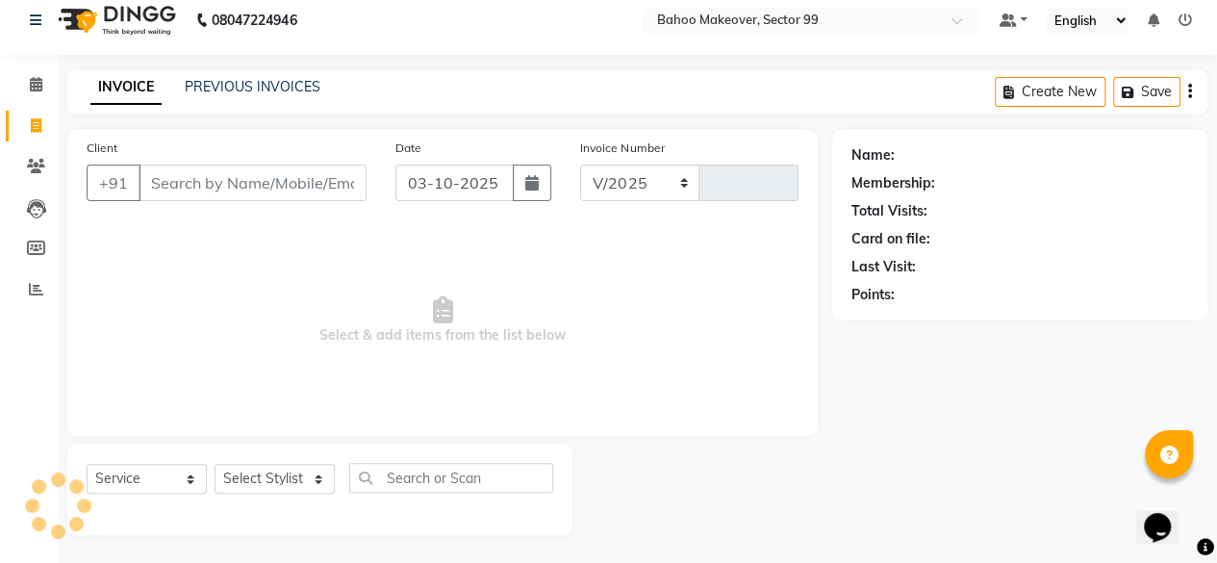
select select "6856"
type input "3603"
click at [320, 475] on select "Select Stylist [PERSON_NAME] Makeover Bahoo Makeover Salon [PERSON_NAME] [PERSO…" at bounding box center [275, 479] width 120 height 30
select select "85852"
click at [215, 464] on select "Select Stylist [PERSON_NAME] Makeover Bahoo Makeover Salon [PERSON_NAME] [PERSO…" at bounding box center [275, 479] width 120 height 30
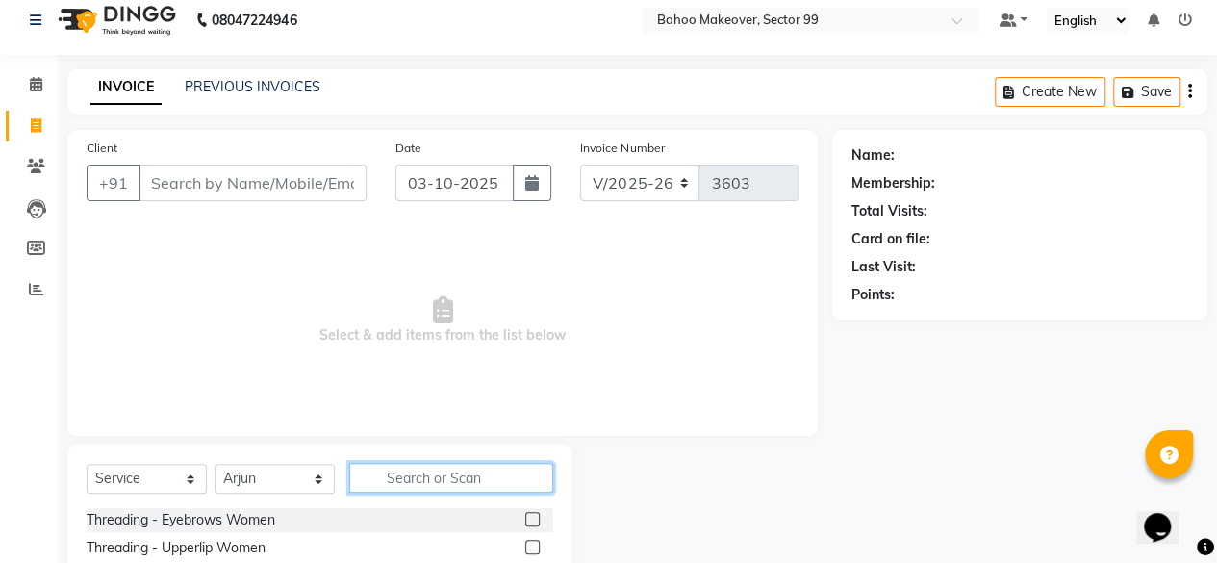
click at [450, 478] on input "text" at bounding box center [451, 478] width 204 height 30
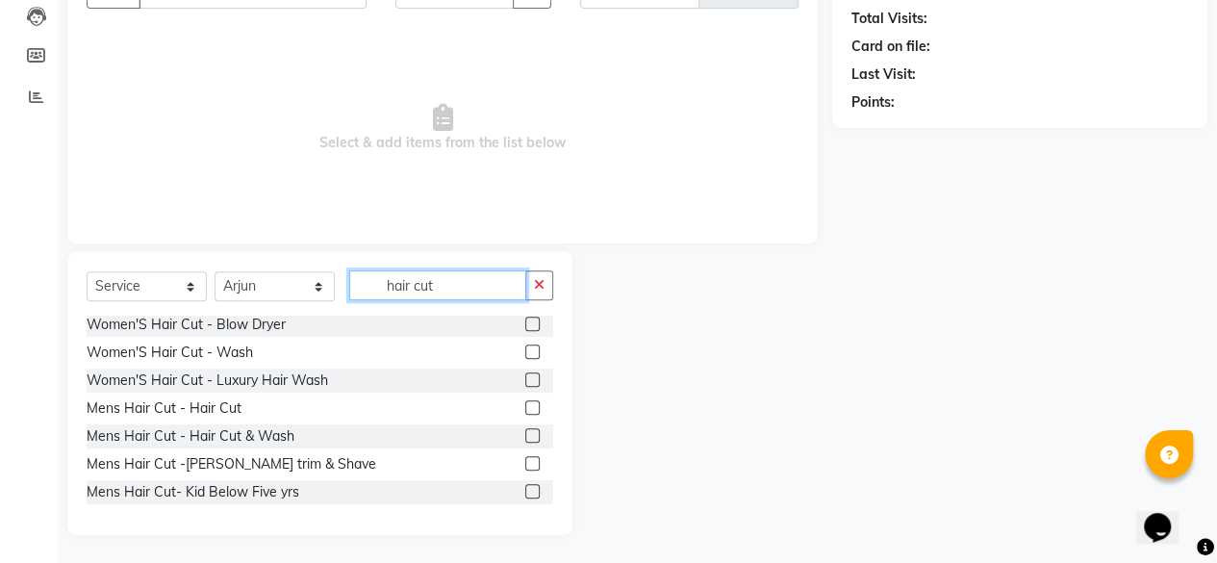
scroll to position [171, 0]
type input "hair cut"
click at [525, 406] on label at bounding box center [532, 406] width 14 height 14
click at [525, 406] on input "checkbox" at bounding box center [531, 407] width 13 height 13
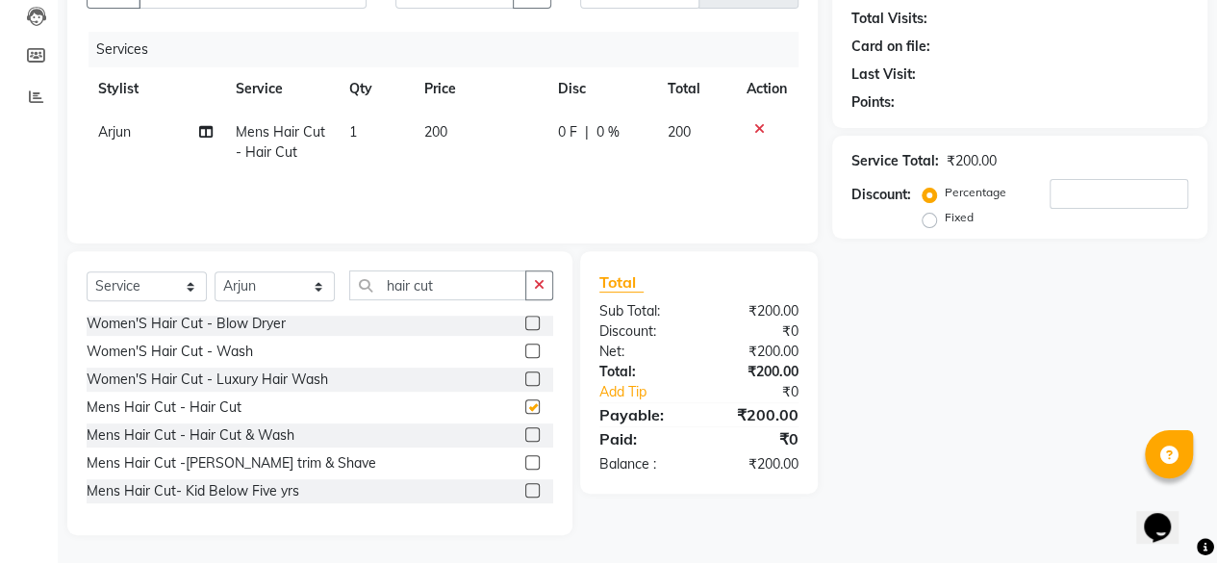
checkbox input "false"
click at [464, 280] on input "hair cut" at bounding box center [437, 285] width 177 height 30
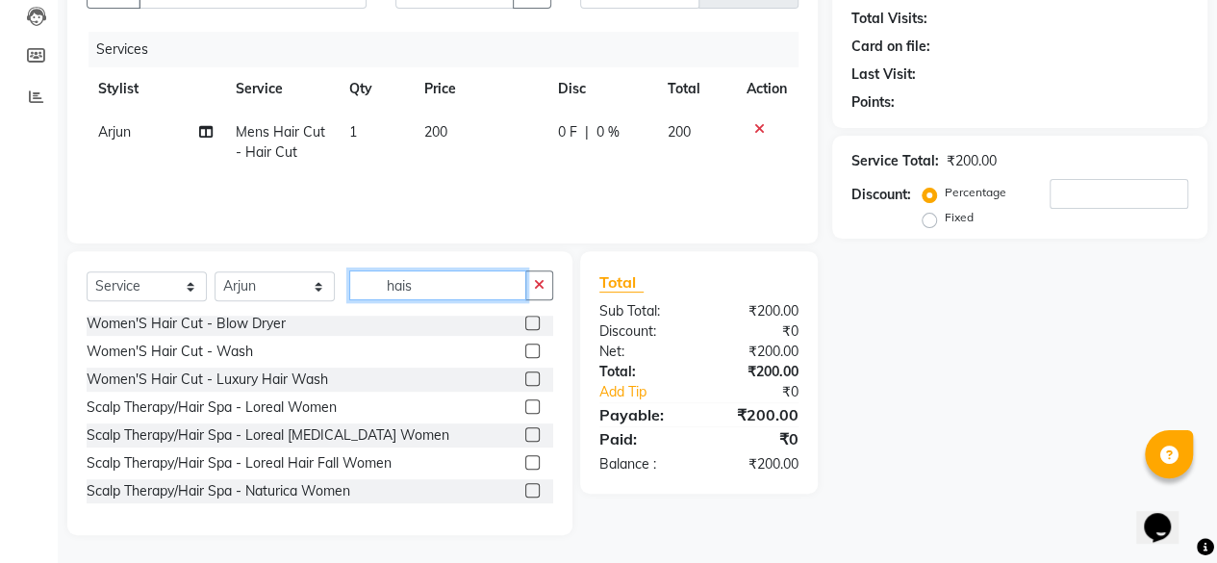
scroll to position [165, 0]
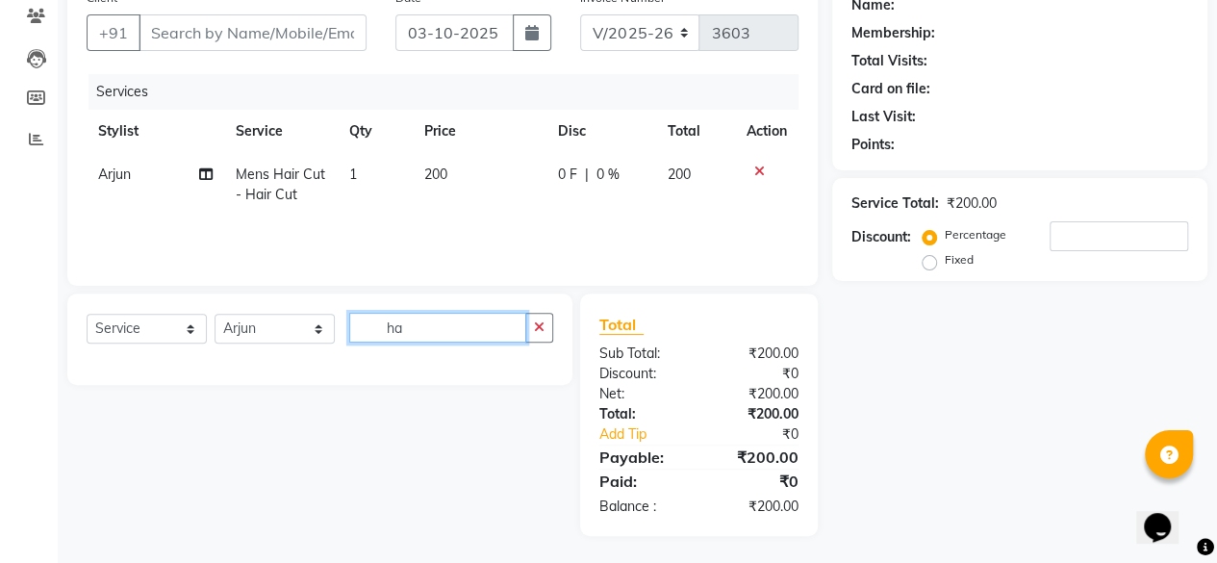
type input "h"
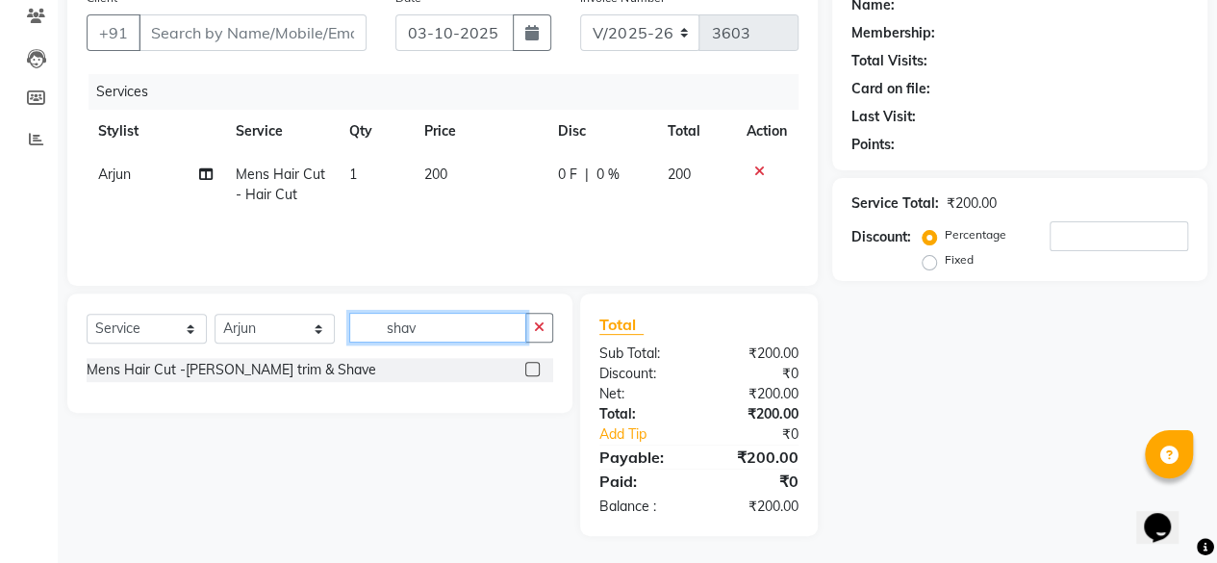
type input "shav"
click at [530, 369] on label at bounding box center [532, 369] width 14 height 14
click at [530, 369] on input "checkbox" at bounding box center [531, 370] width 13 height 13
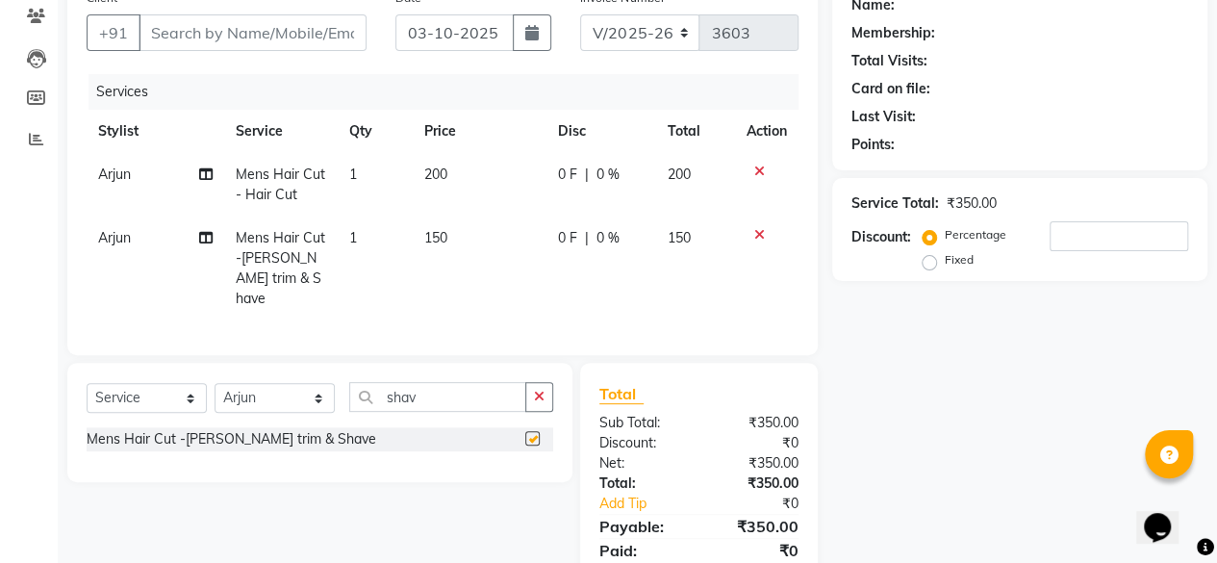
checkbox input "false"
click at [447, 238] on span "150" at bounding box center [435, 237] width 23 height 17
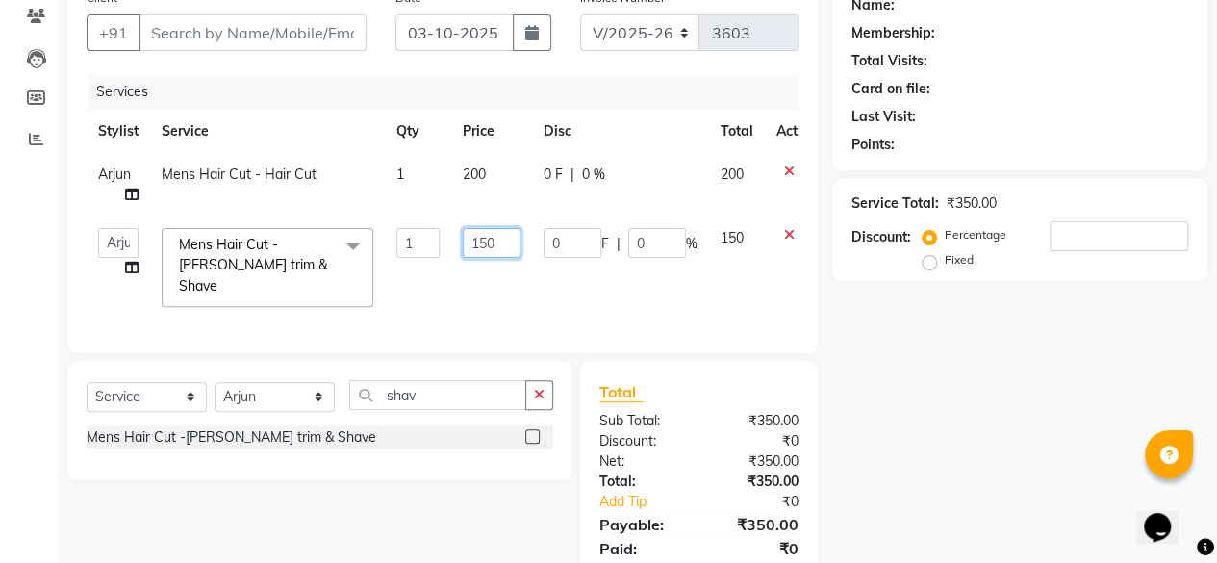
click at [497, 240] on input "150" at bounding box center [492, 243] width 58 height 30
type input "1"
type input "200"
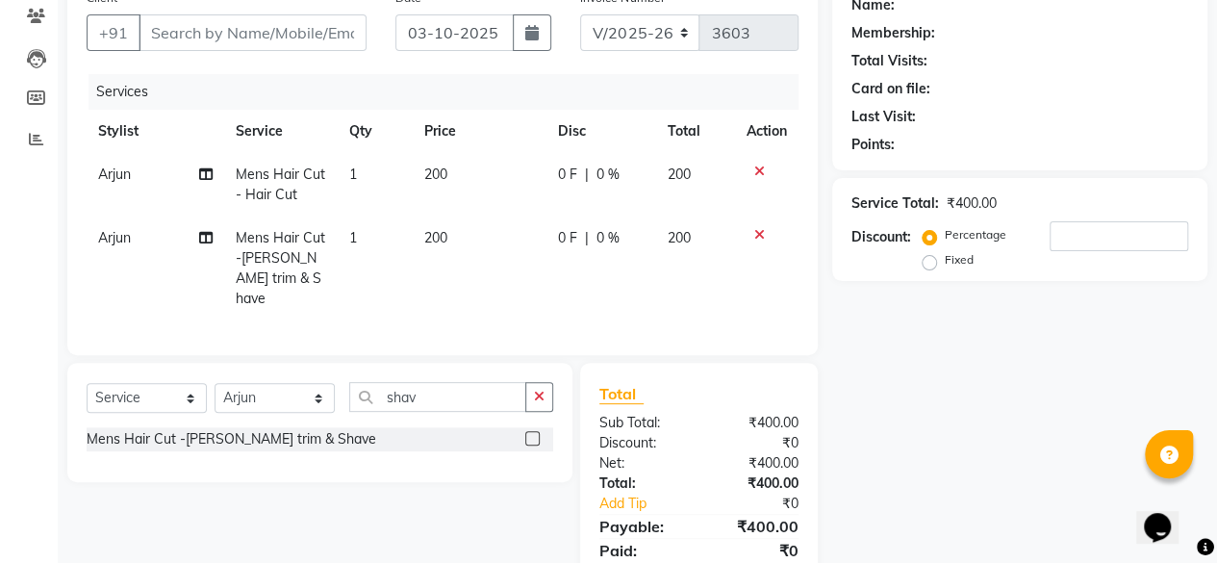
click at [941, 362] on div "Name: Membership: Total Visits: Card on file: Last Visit: Points: Service Total…" at bounding box center [1028, 293] width 390 height 626
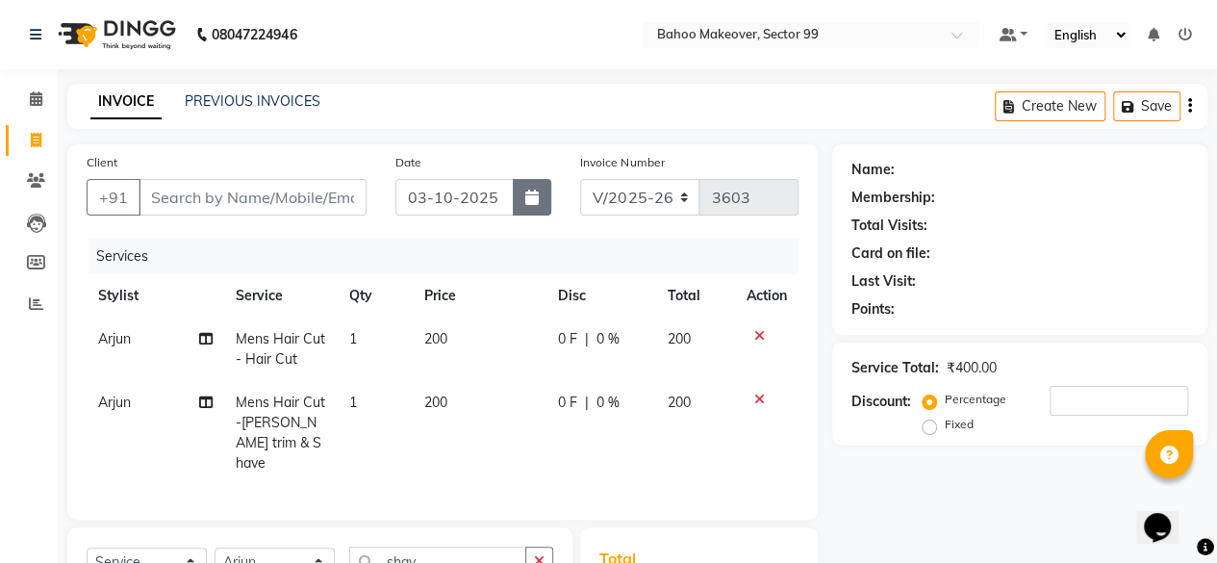
click at [532, 197] on icon "button" at bounding box center [531, 197] width 13 height 15
select select "10"
select select "2025"
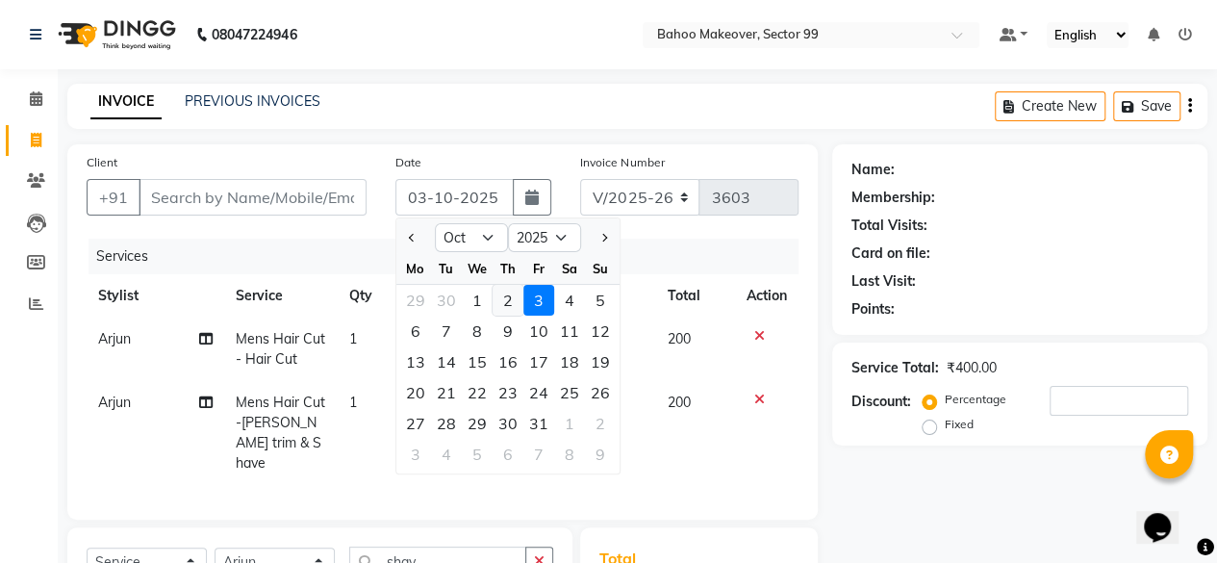
click at [509, 295] on div "2" at bounding box center [508, 300] width 31 height 31
type input "02-10-2025"
type input "0"
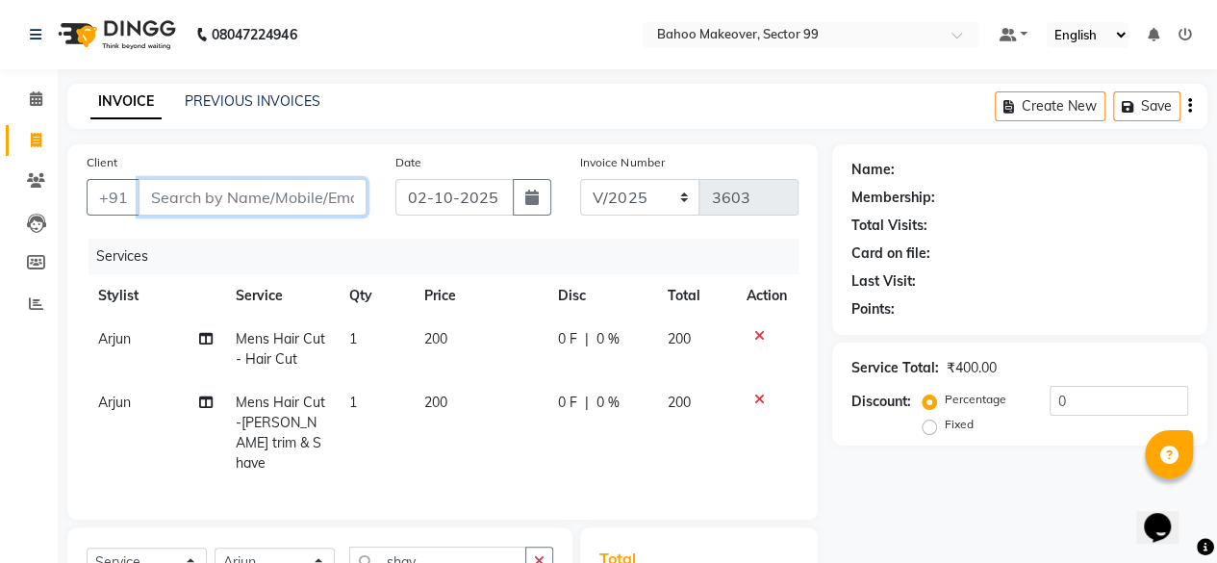
click at [254, 194] on input "Client" at bounding box center [253, 197] width 228 height 37
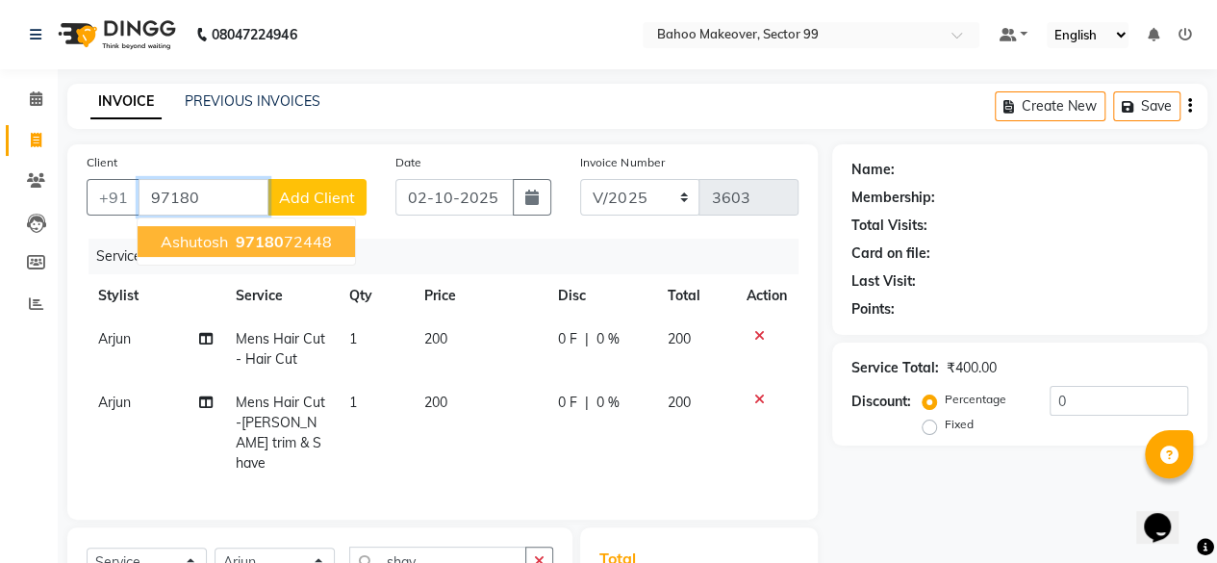
click at [306, 245] on ngb-highlight "97180 72448" at bounding box center [282, 241] width 100 height 19
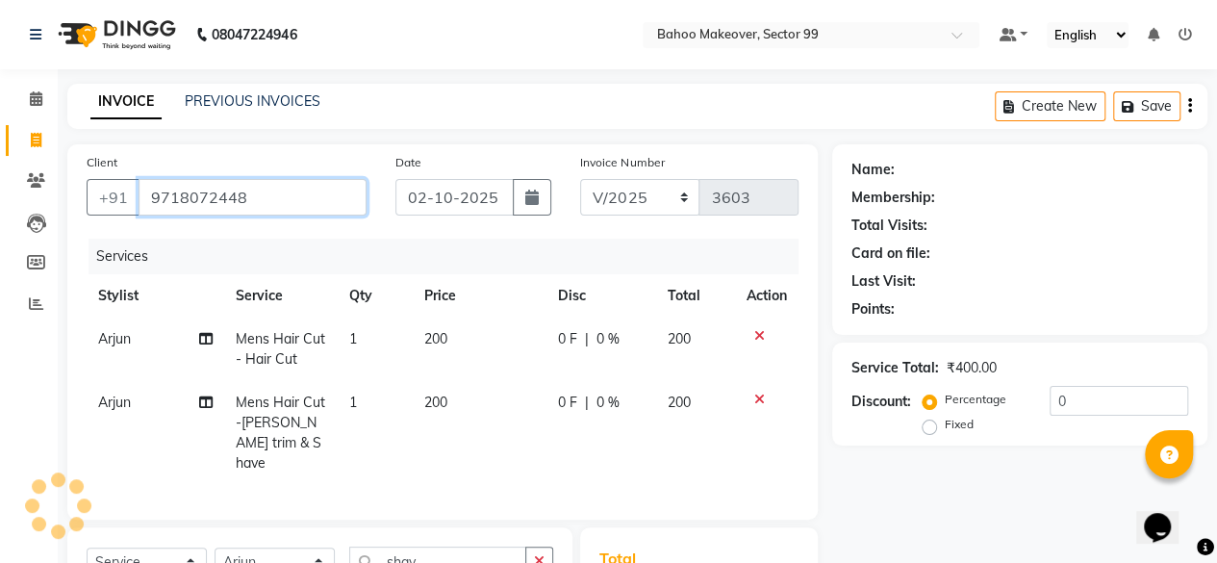
type input "9718072448"
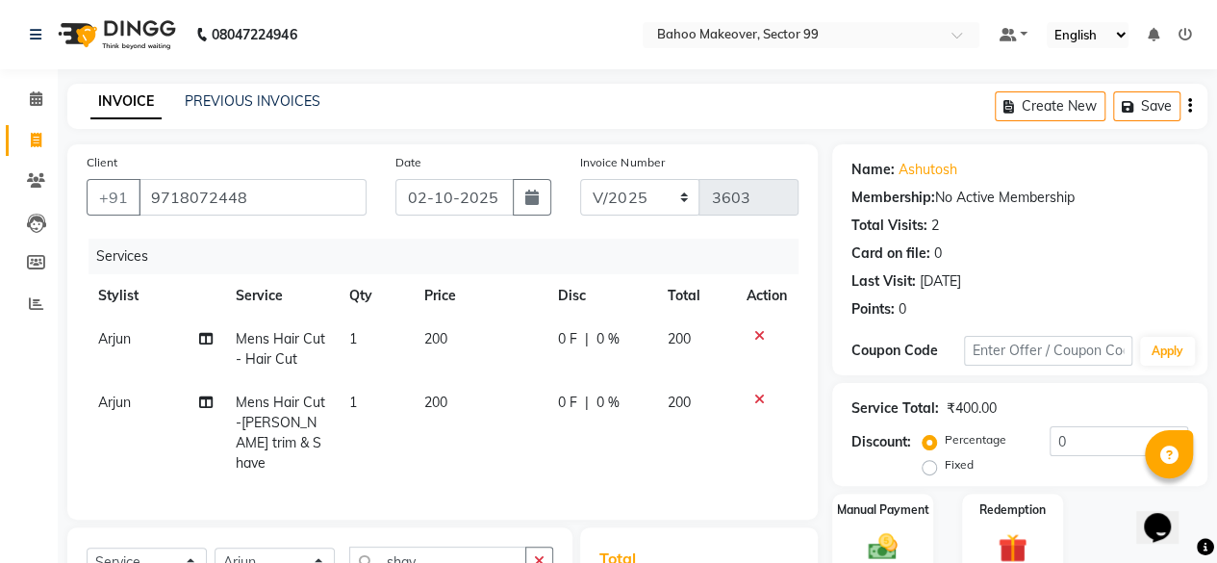
scroll to position [229, 0]
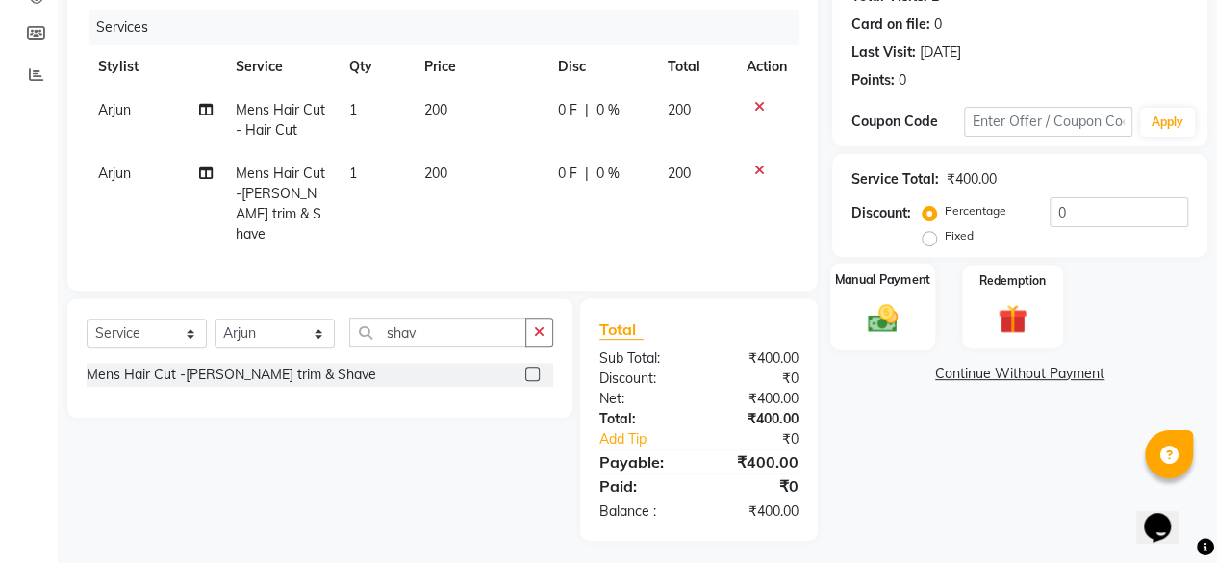
click at [884, 320] on img at bounding box center [882, 317] width 49 height 35
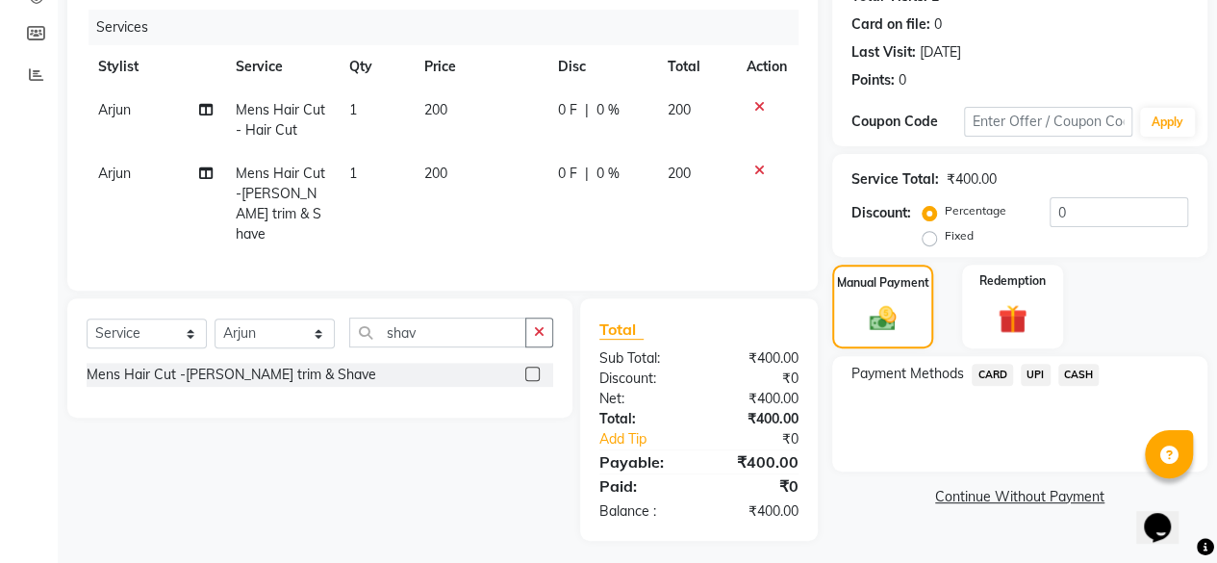
click at [1038, 380] on span "UPI" at bounding box center [1036, 375] width 30 height 22
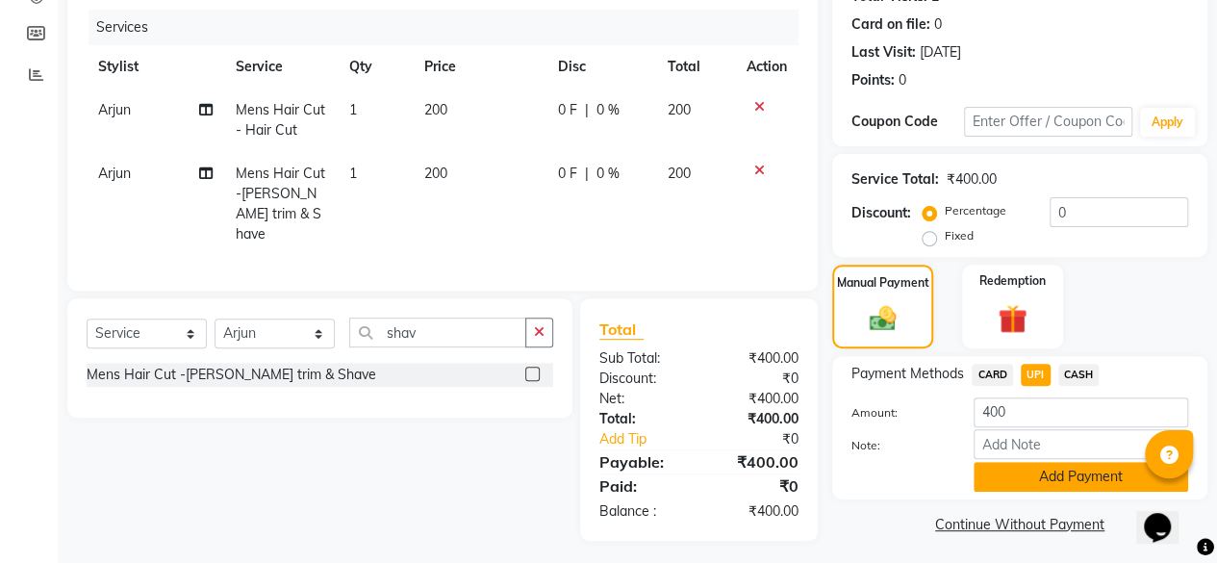
click at [1064, 483] on button "Add Payment" at bounding box center [1081, 477] width 215 height 30
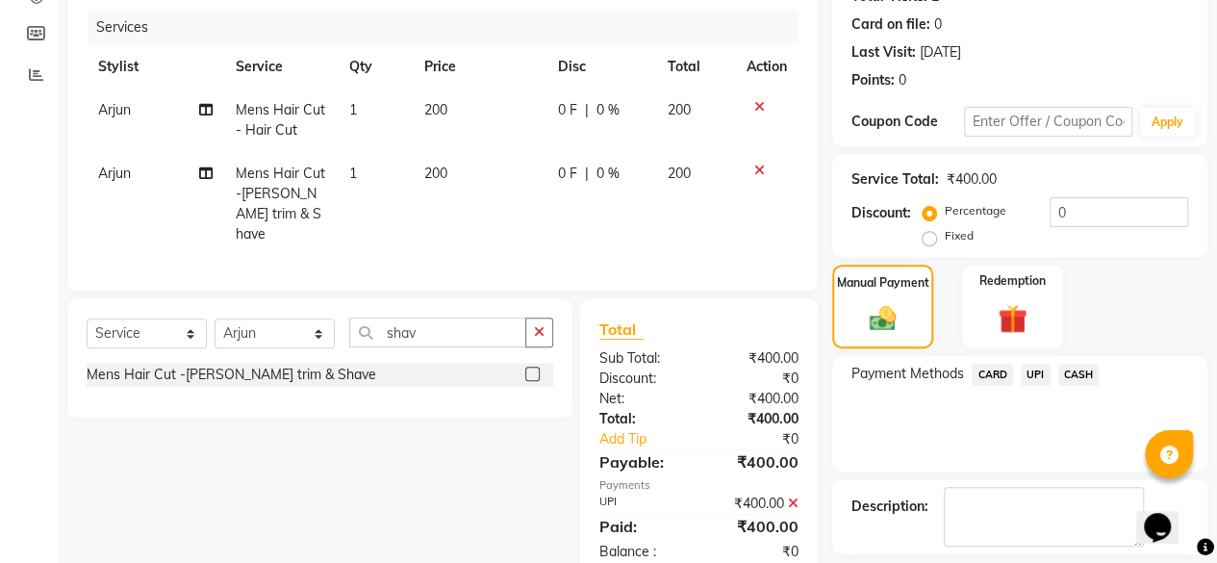
scroll to position [312, 0]
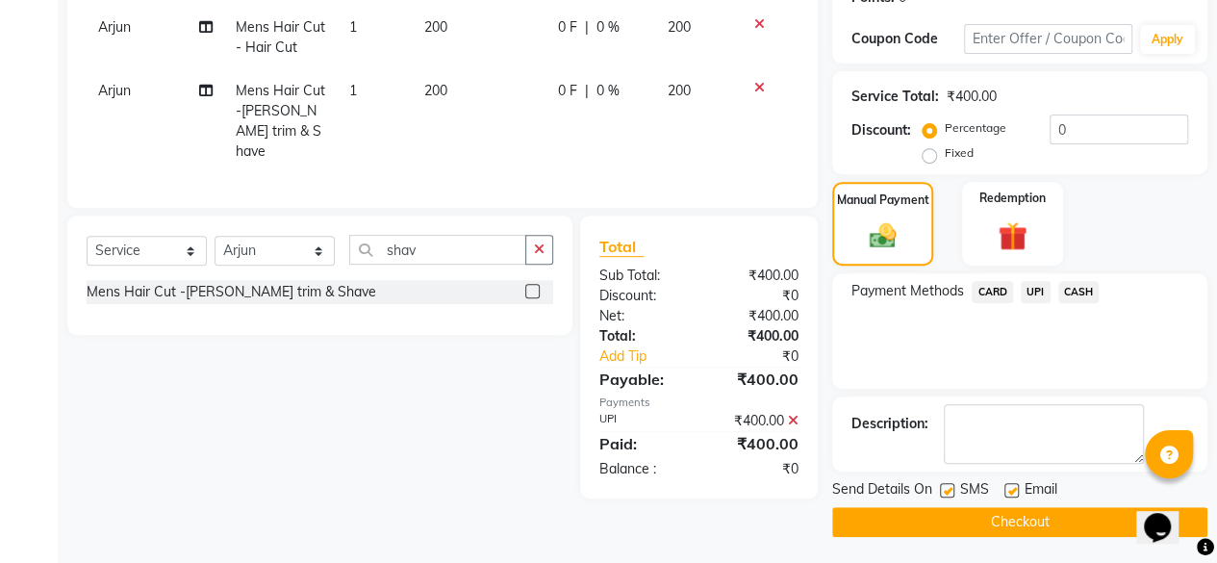
click at [1052, 519] on button "Checkout" at bounding box center [1020, 522] width 375 height 30
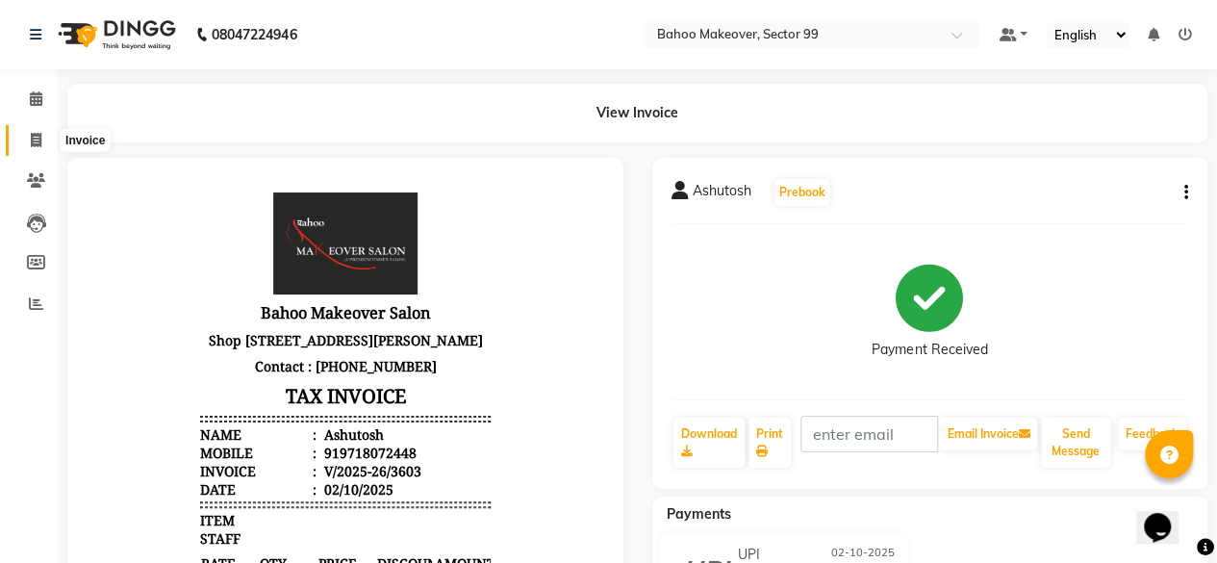
click at [39, 150] on span at bounding box center [36, 141] width 34 height 22
select select "service"
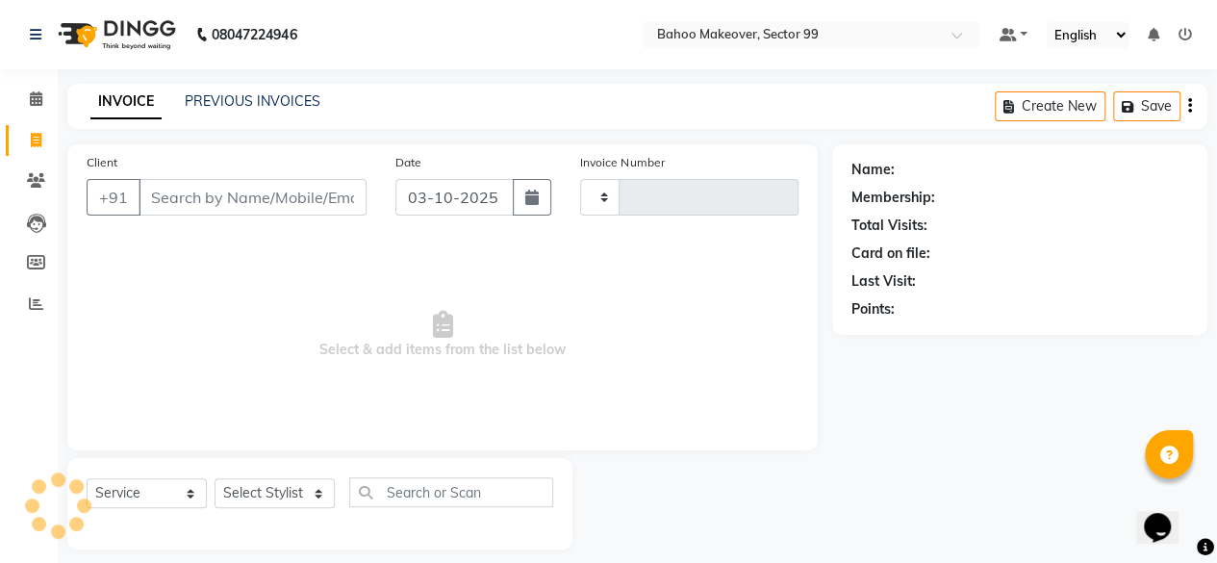
scroll to position [14, 0]
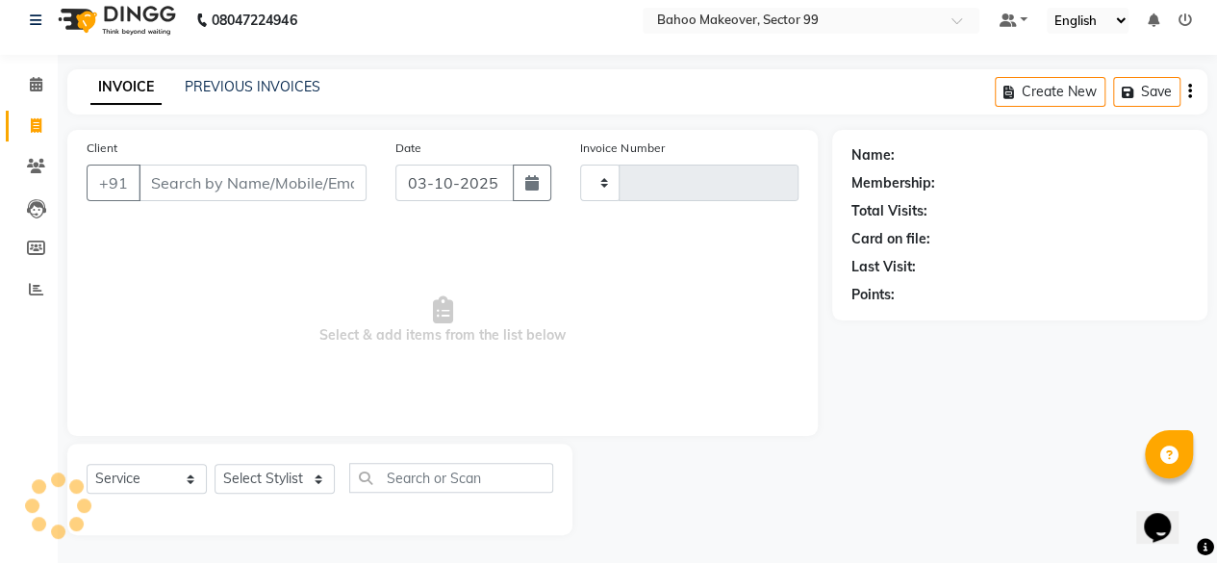
type input "3604"
select select "6856"
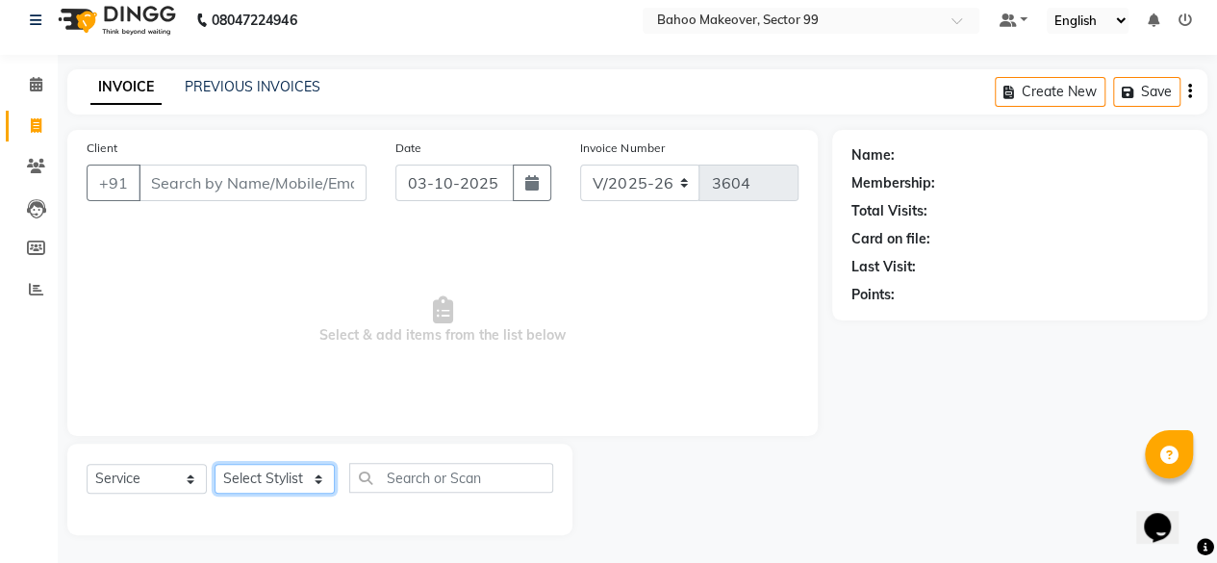
click at [314, 484] on select "Select Stylist [PERSON_NAME] Makeover Bahoo Makeover Salon [PERSON_NAME] [PERSO…" at bounding box center [275, 479] width 120 height 30
select select "54236"
click at [215, 464] on select "Select Stylist [PERSON_NAME] Makeover Bahoo Makeover Salon [PERSON_NAME] [PERSO…" at bounding box center [275, 479] width 120 height 30
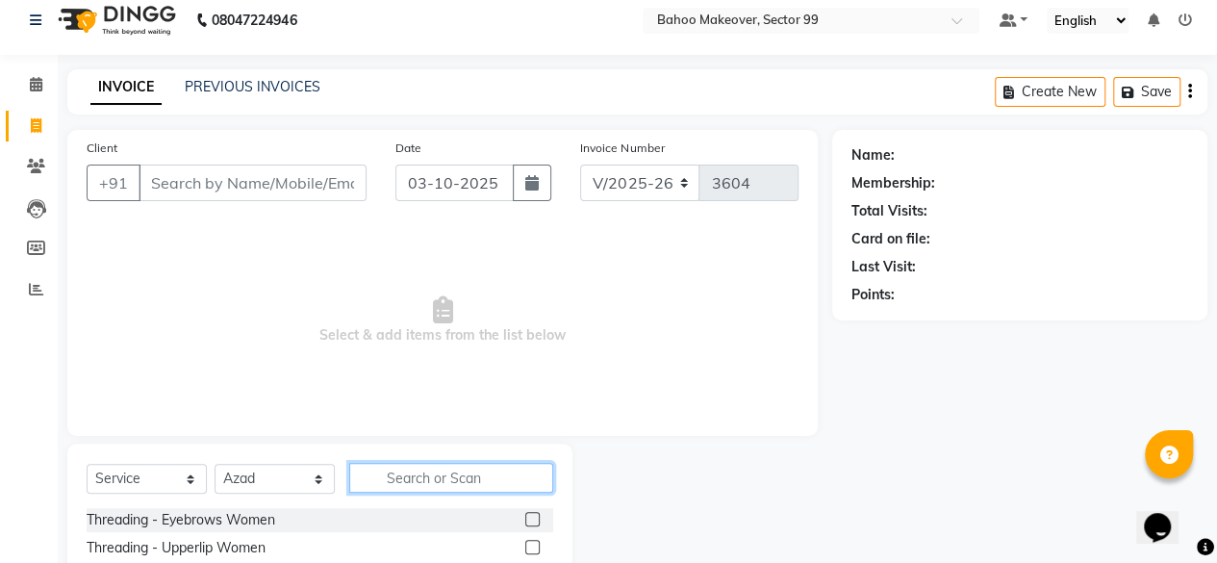
click at [474, 471] on input "text" at bounding box center [451, 478] width 204 height 30
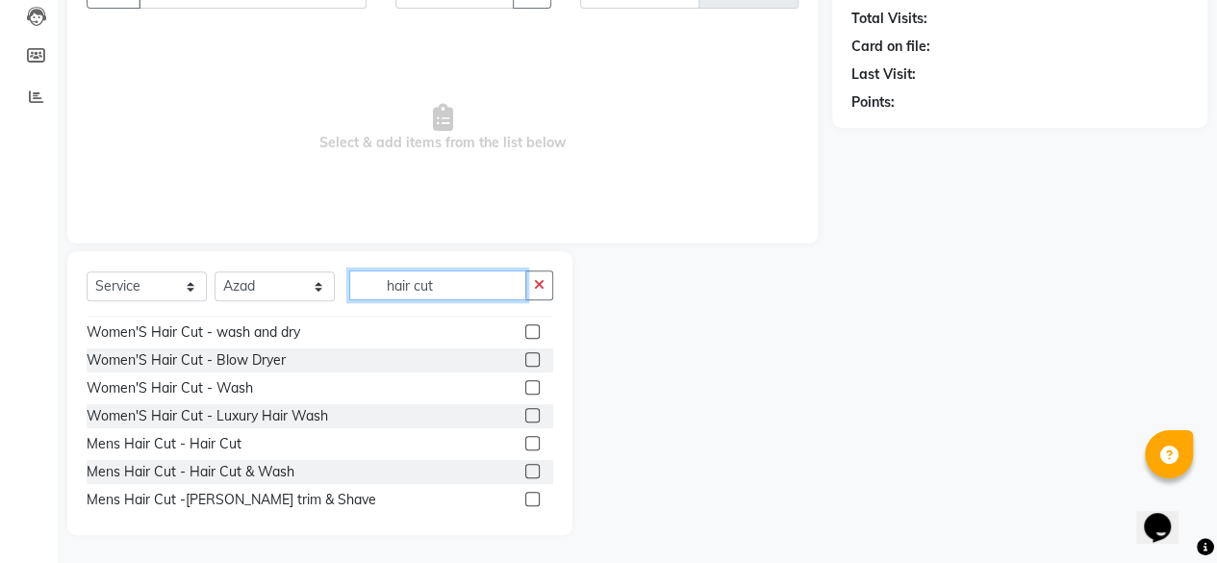
scroll to position [138, 0]
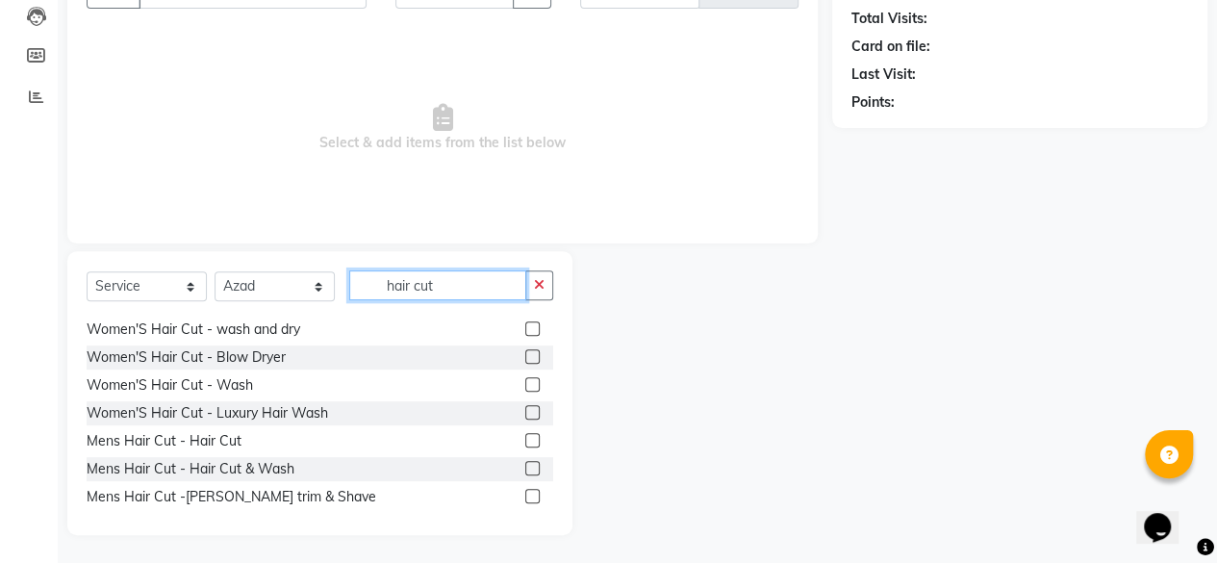
type input "hair cut"
click at [525, 440] on label at bounding box center [532, 440] width 14 height 14
click at [525, 440] on input "checkbox" at bounding box center [531, 441] width 13 height 13
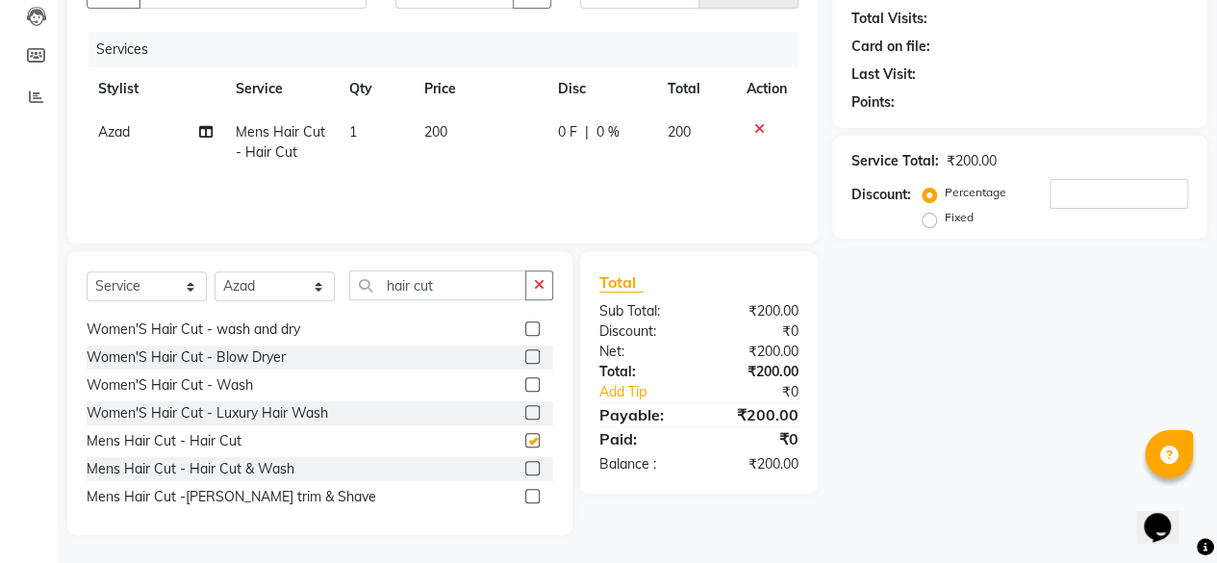
checkbox input "false"
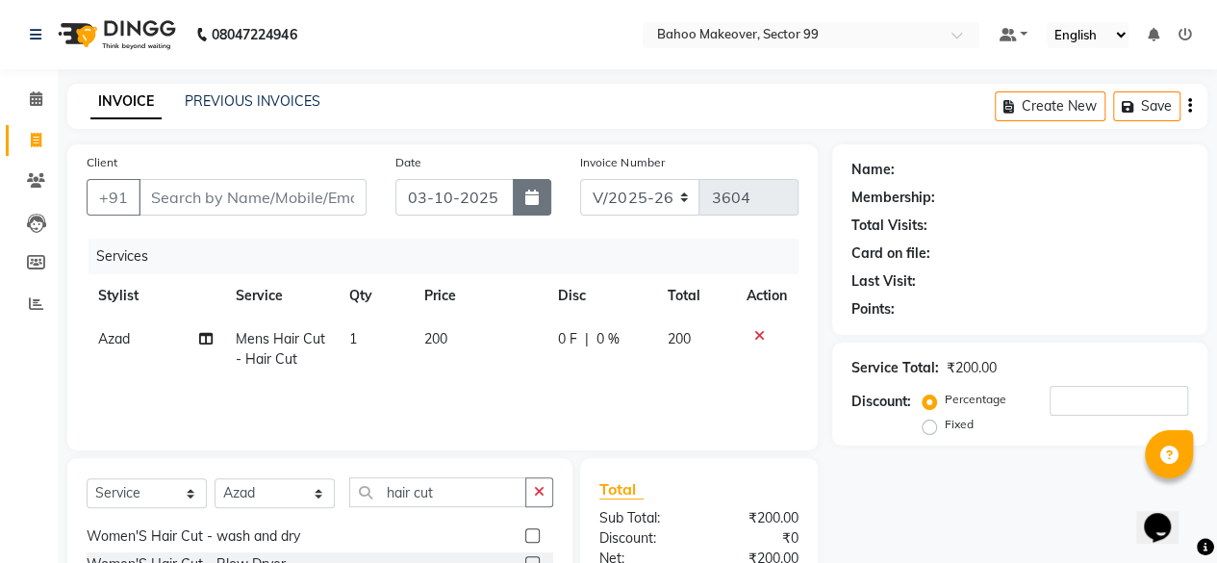
click at [531, 204] on icon "button" at bounding box center [531, 197] width 13 height 15
select select "10"
select select "2025"
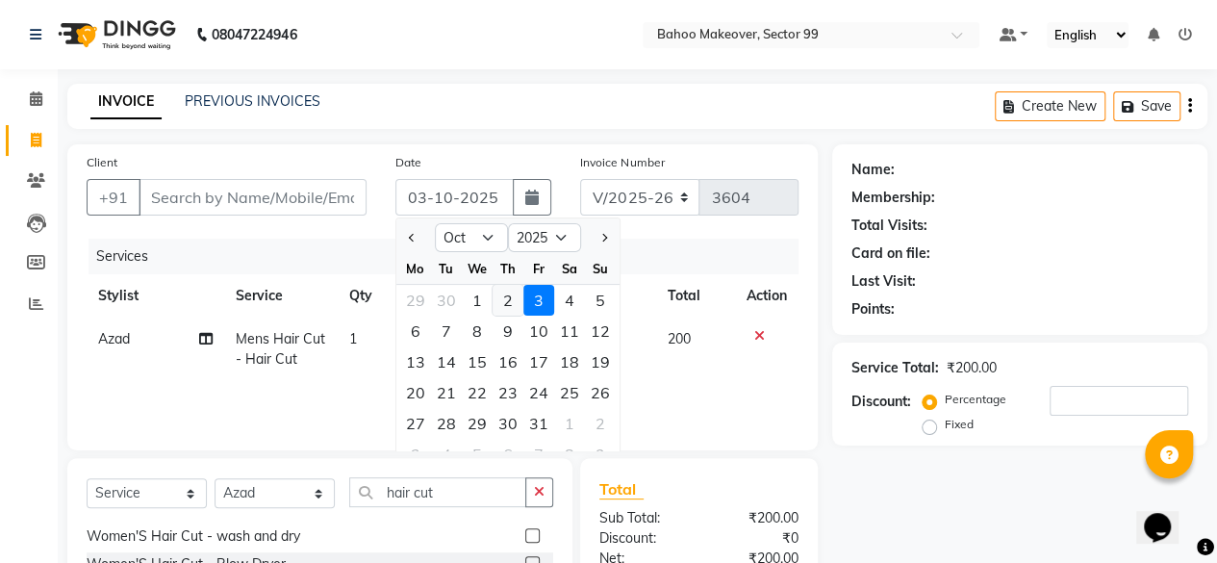
click at [502, 301] on div "2" at bounding box center [508, 300] width 31 height 31
type input "02-10-2025"
type input "0"
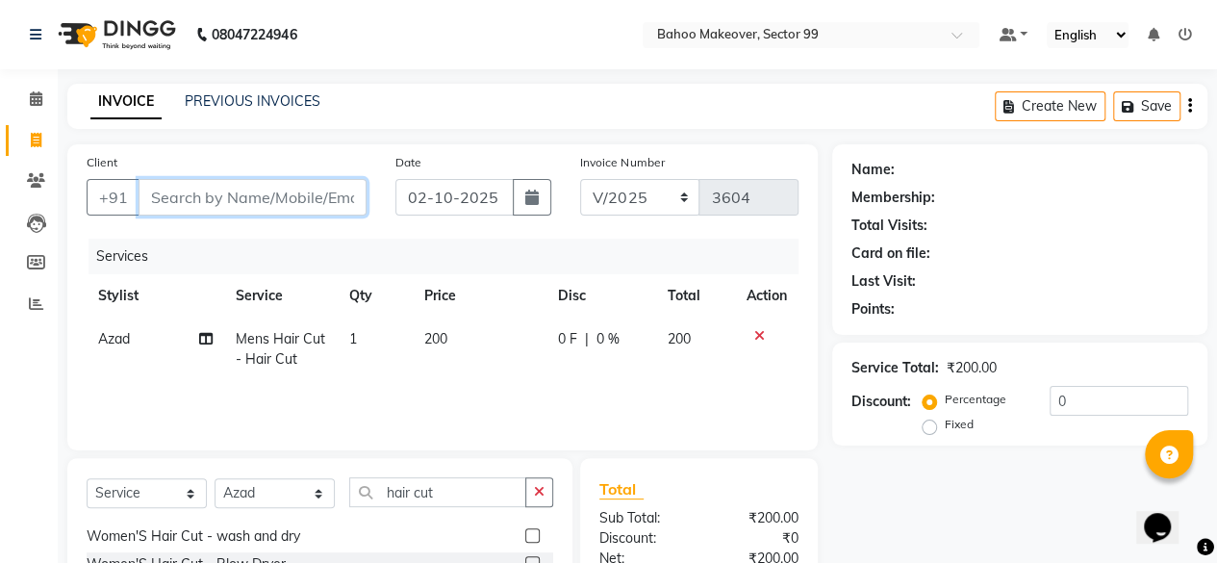
click at [189, 197] on input "Client" at bounding box center [253, 197] width 228 height 37
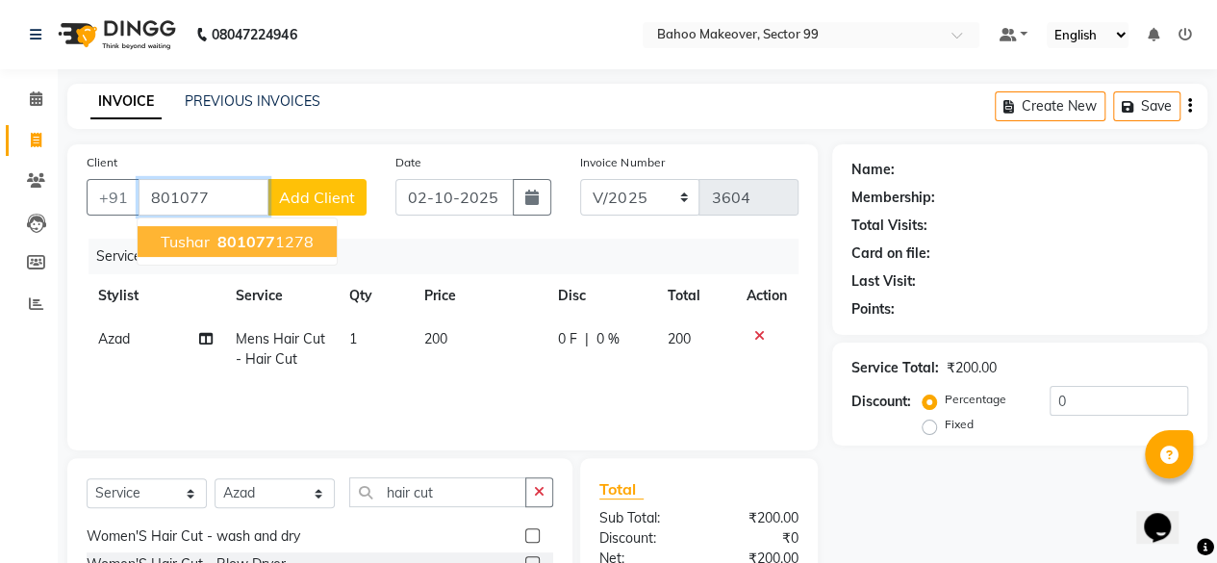
click at [254, 241] on span "801077" at bounding box center [247, 241] width 58 height 19
type input "8010771278"
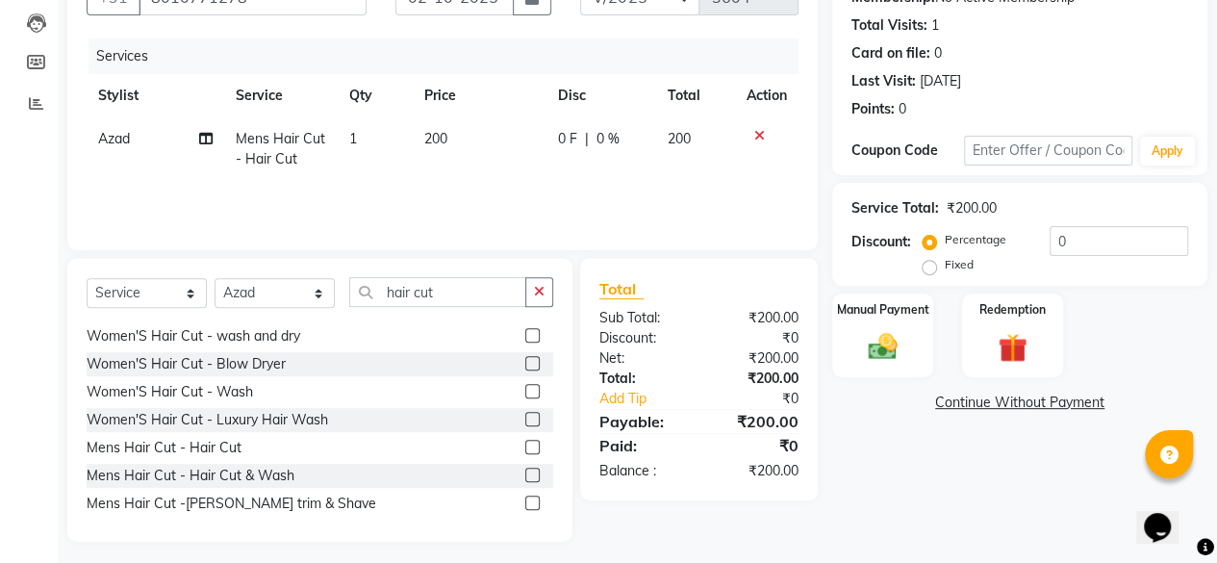
scroll to position [207, 0]
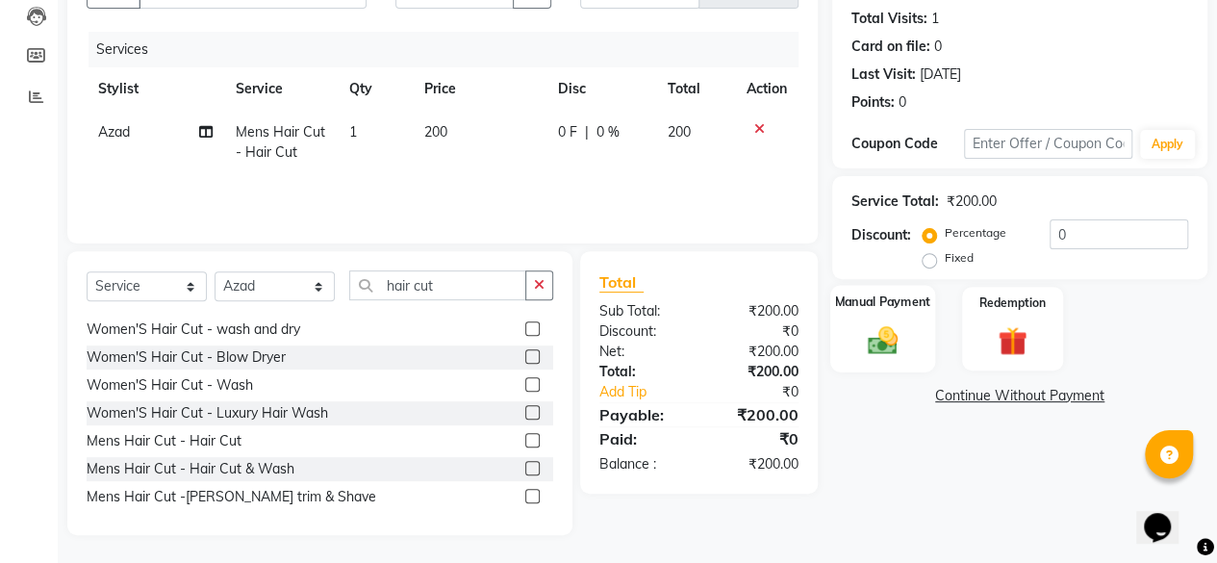
click at [884, 338] on img at bounding box center [882, 339] width 49 height 35
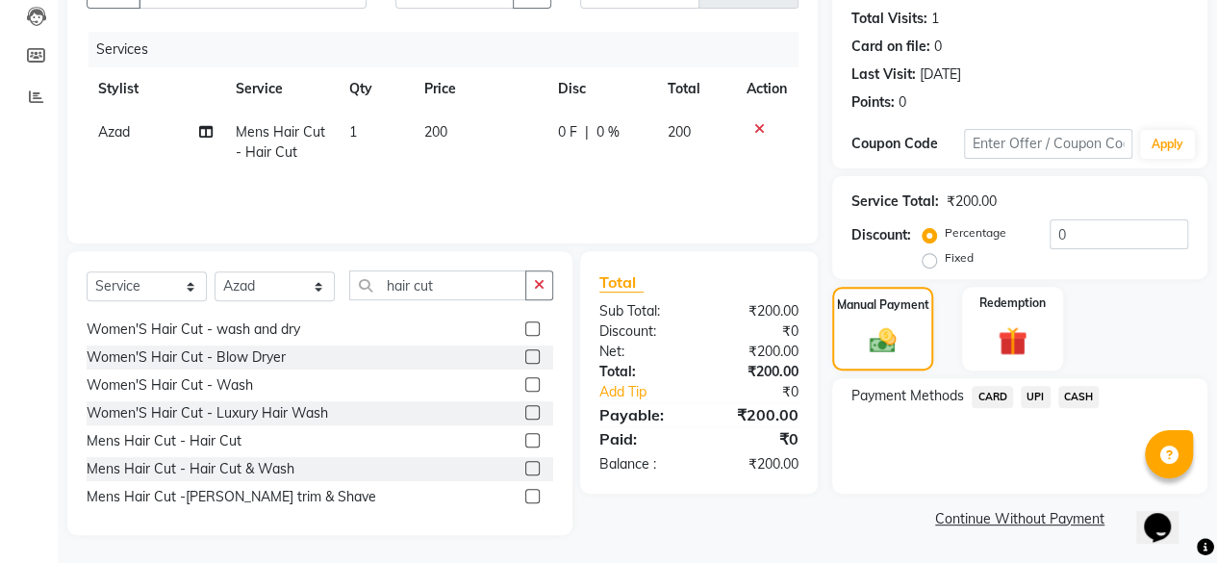
click at [1028, 397] on span "UPI" at bounding box center [1036, 397] width 30 height 22
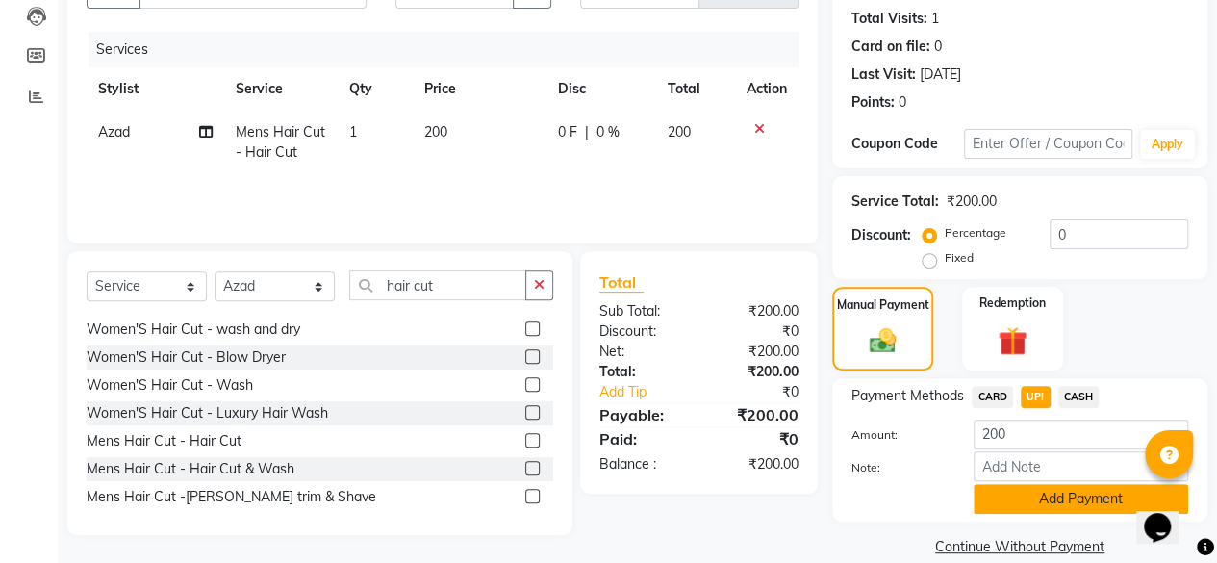
click at [1079, 498] on button "Add Payment" at bounding box center [1081, 499] width 215 height 30
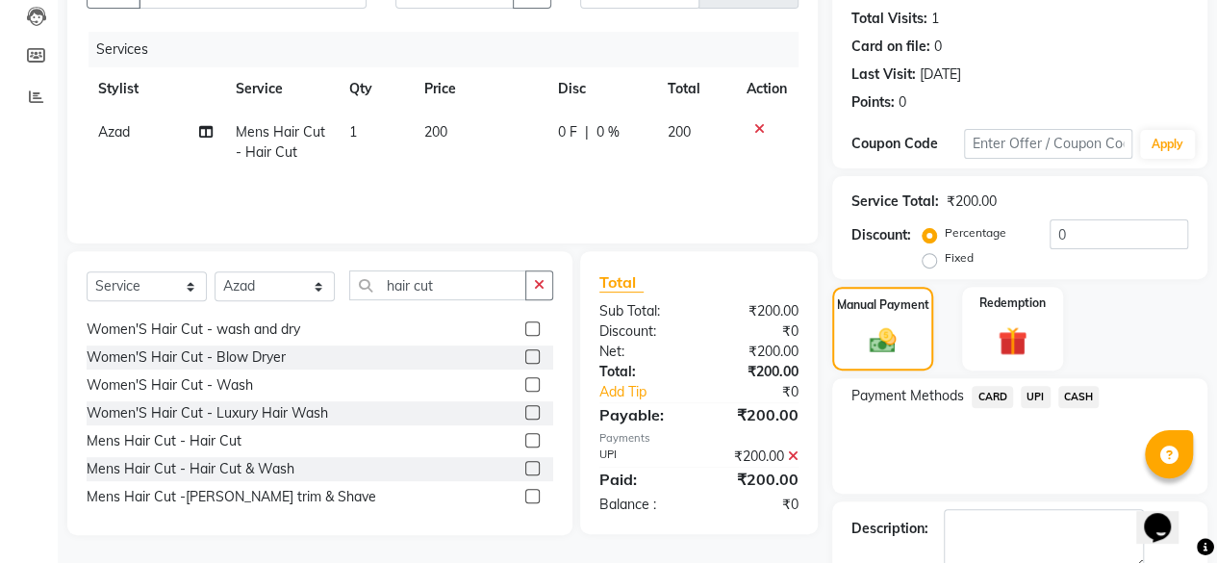
scroll to position [312, 0]
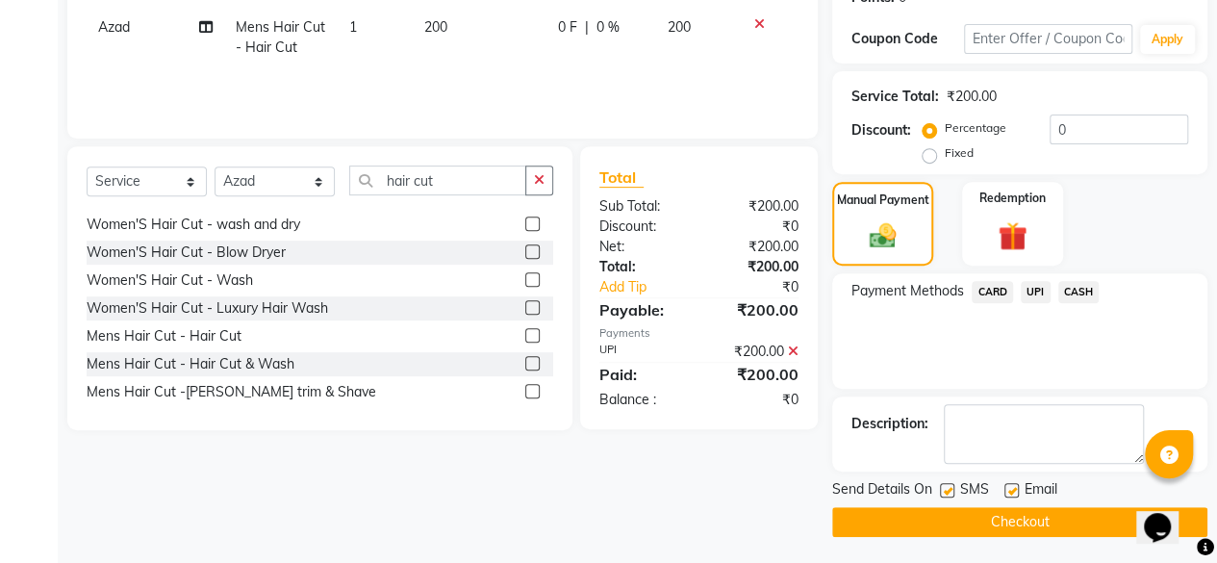
click at [1042, 513] on button "Checkout" at bounding box center [1020, 522] width 375 height 30
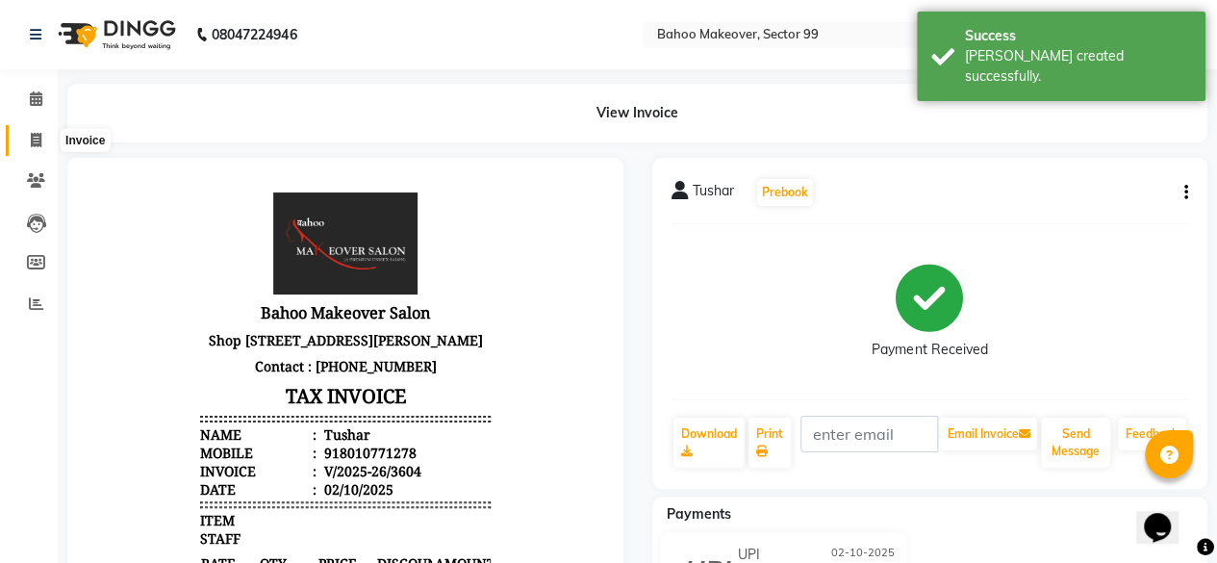
click at [31, 138] on icon at bounding box center [36, 140] width 11 height 14
select select "service"
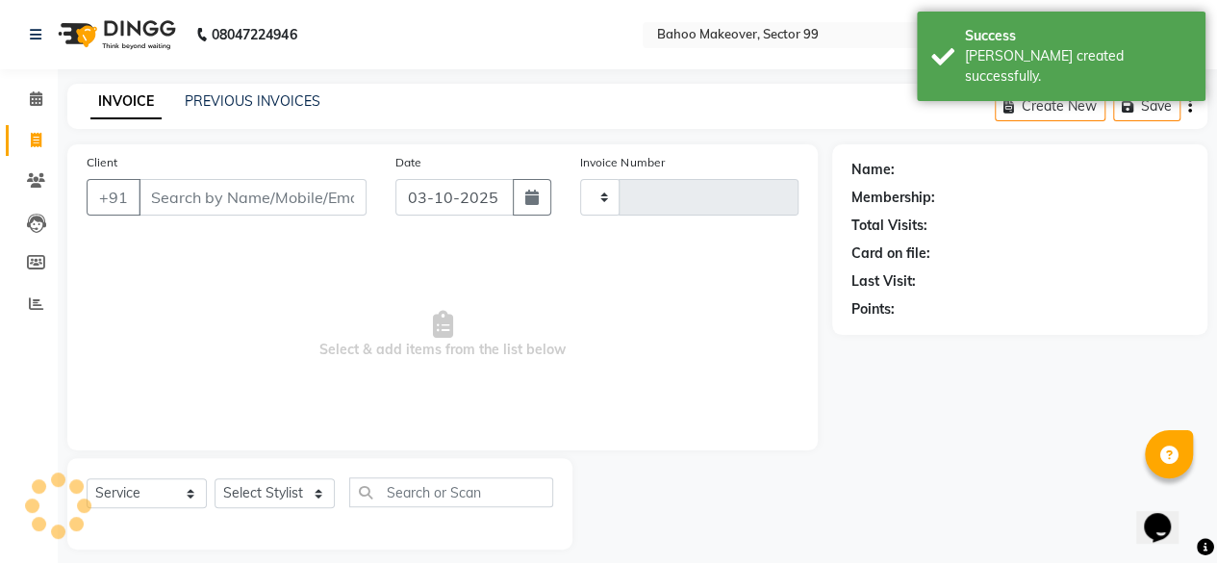
scroll to position [14, 0]
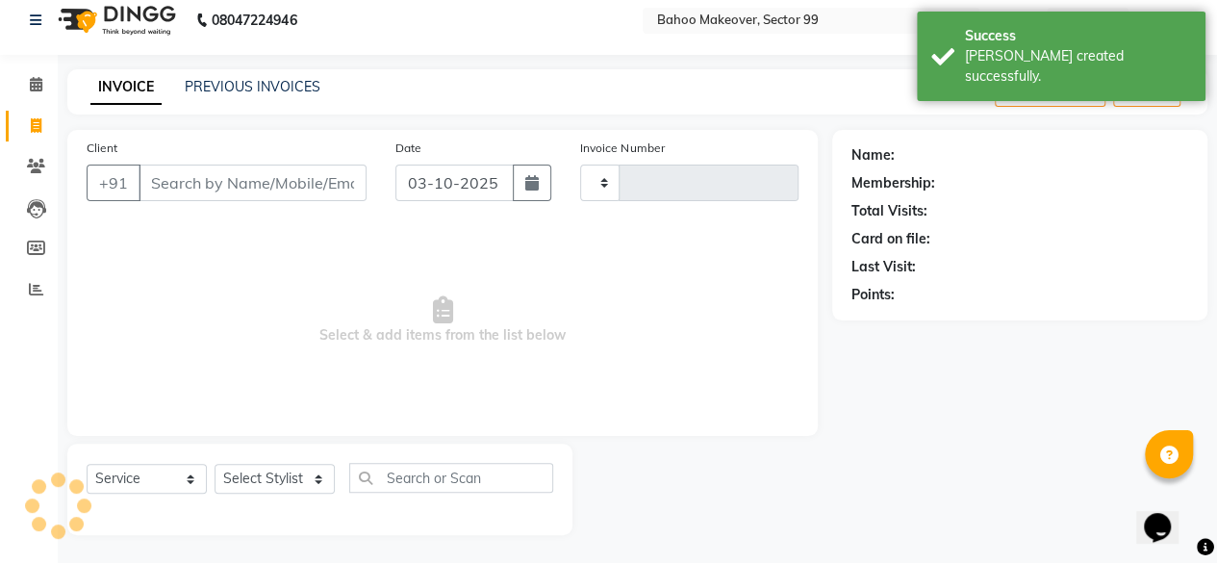
type input "3605"
select select "6856"
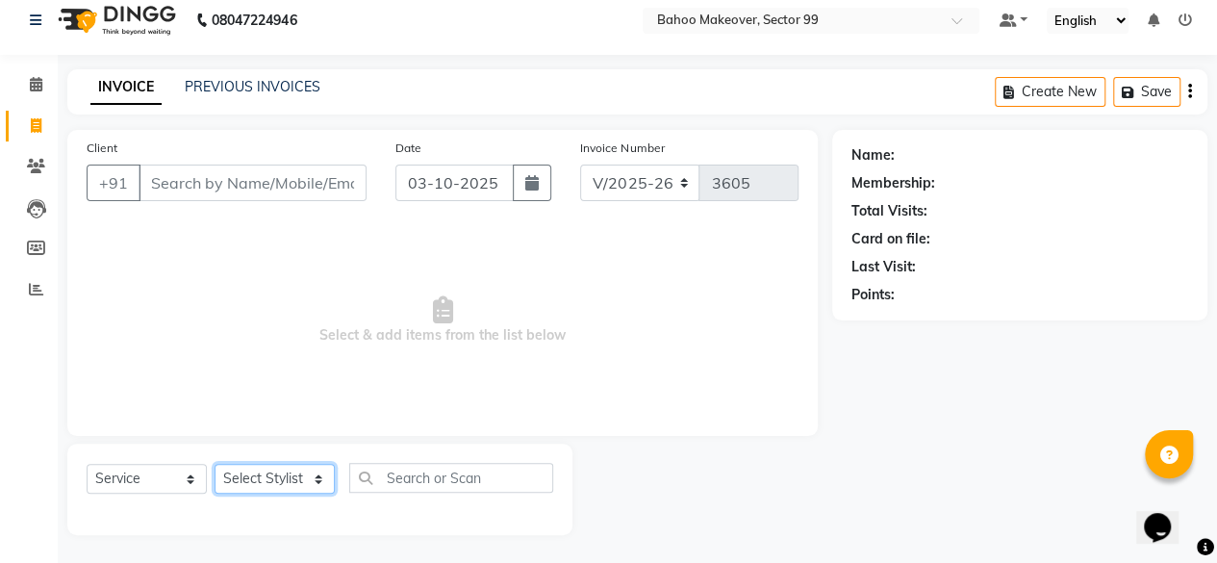
click at [320, 482] on select "Select Stylist [PERSON_NAME] Makeover Bahoo Makeover Salon [PERSON_NAME] [PERSO…" at bounding box center [275, 479] width 120 height 30
select select "85852"
click at [215, 464] on select "Select Stylist [PERSON_NAME] Makeover Bahoo Makeover Salon [PERSON_NAME] [PERSO…" at bounding box center [275, 479] width 120 height 30
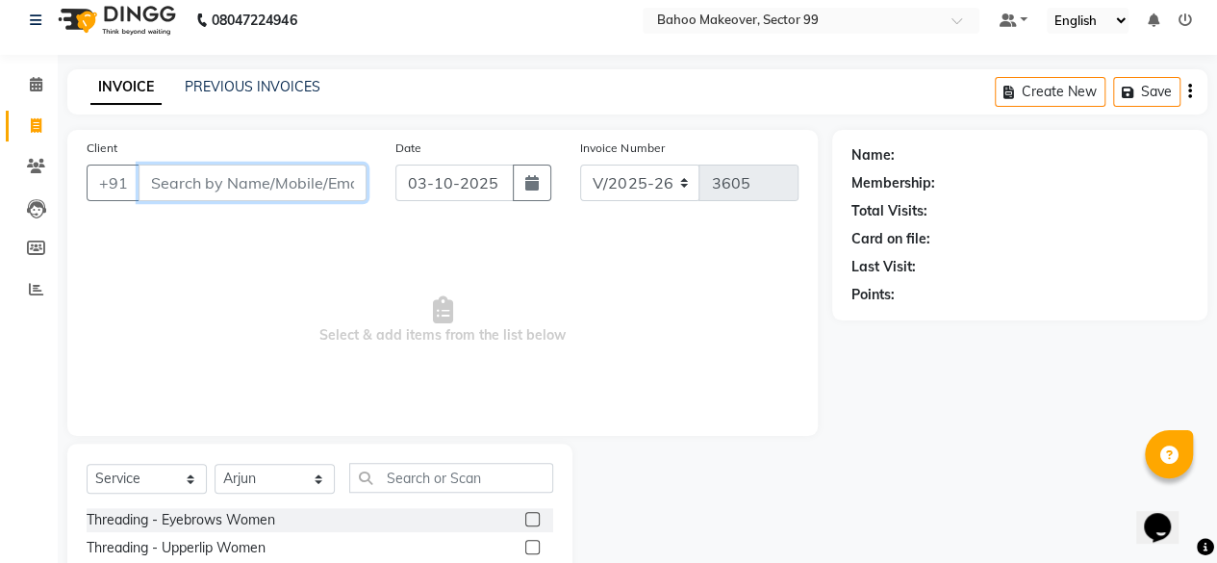
click at [248, 183] on input "Client" at bounding box center [253, 183] width 228 height 37
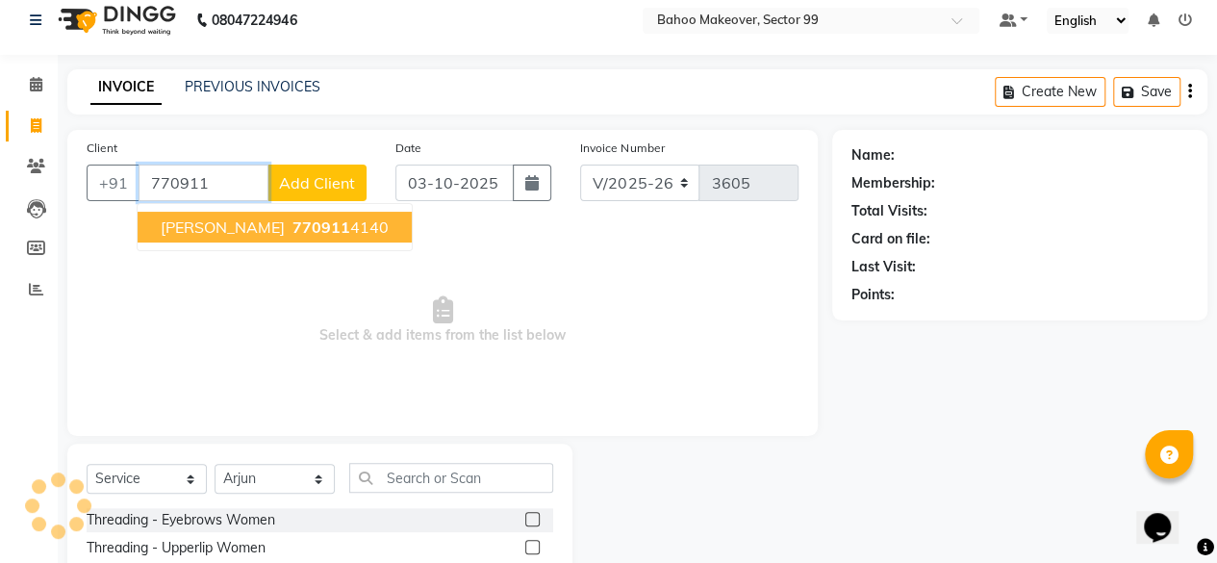
click at [312, 230] on span "770911" at bounding box center [322, 227] width 58 height 19
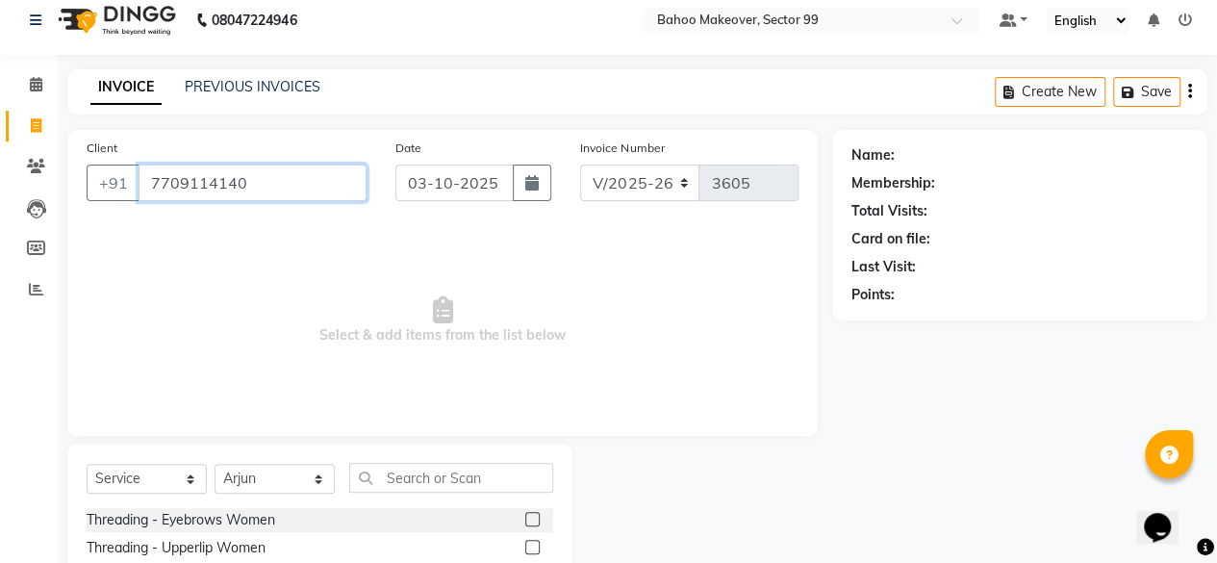
type input "7709114140"
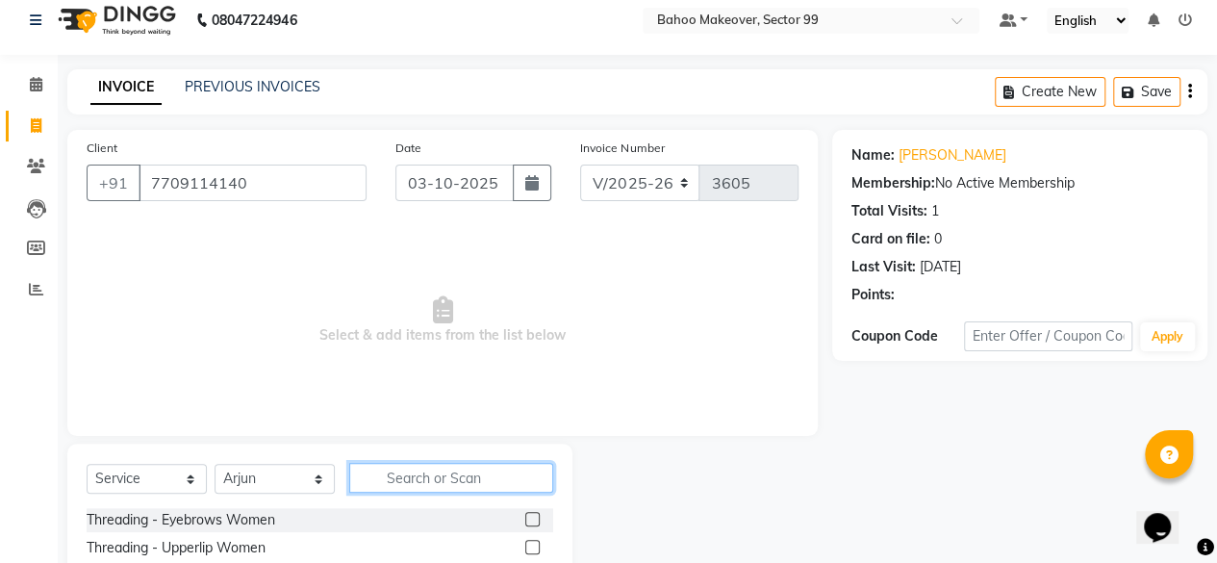
click at [402, 474] on input "text" at bounding box center [451, 478] width 204 height 30
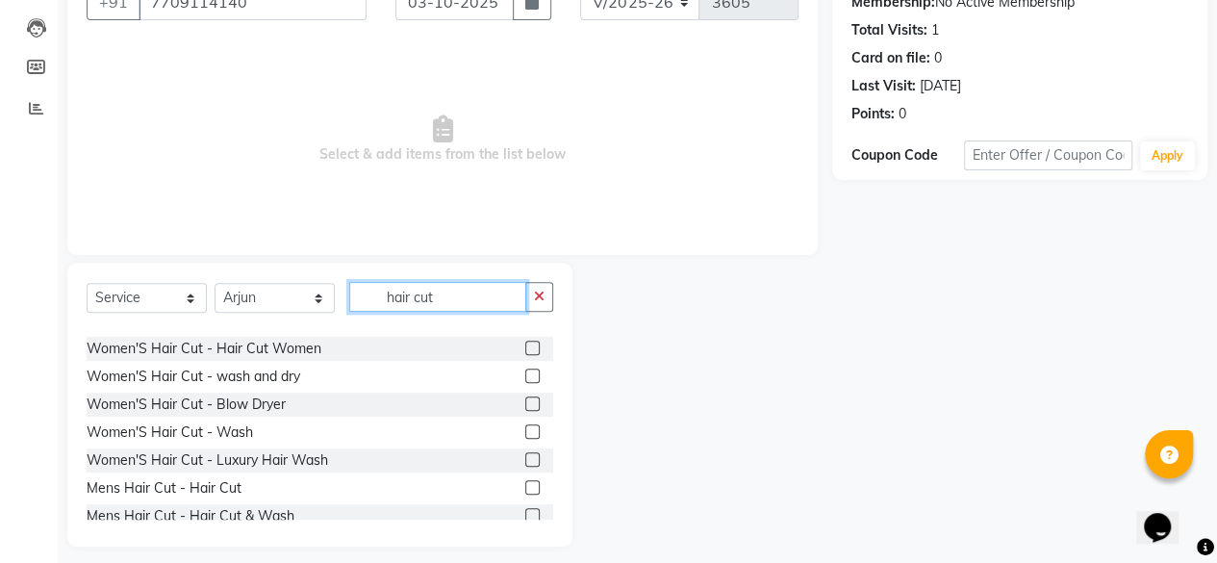
scroll to position [123, 0]
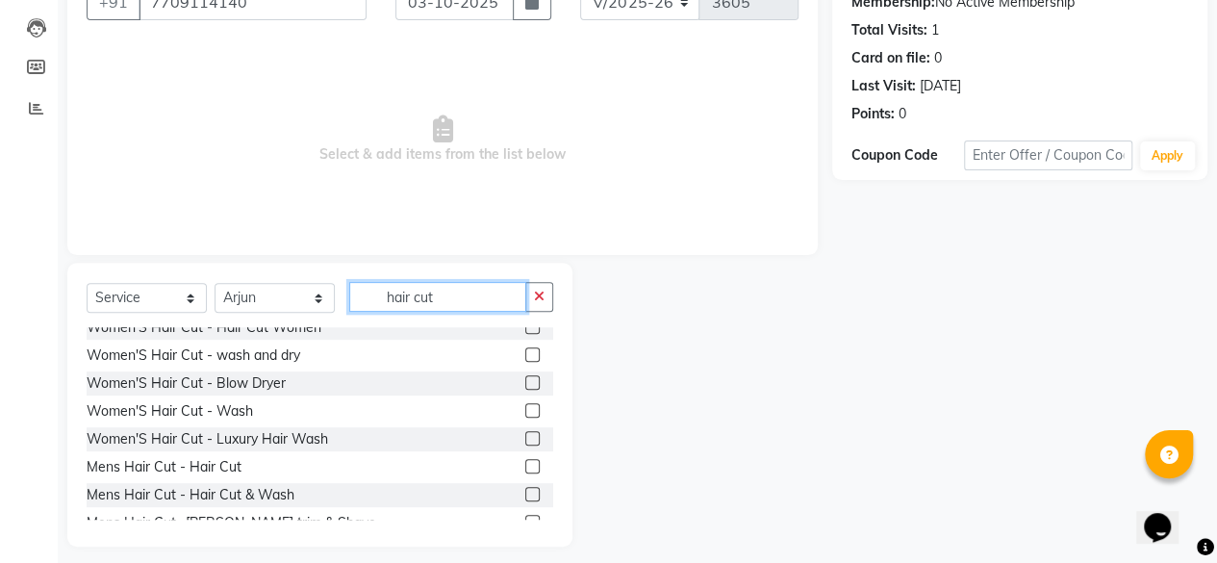
type input "hair cut"
click at [525, 470] on label at bounding box center [532, 466] width 14 height 14
click at [525, 470] on input "checkbox" at bounding box center [531, 467] width 13 height 13
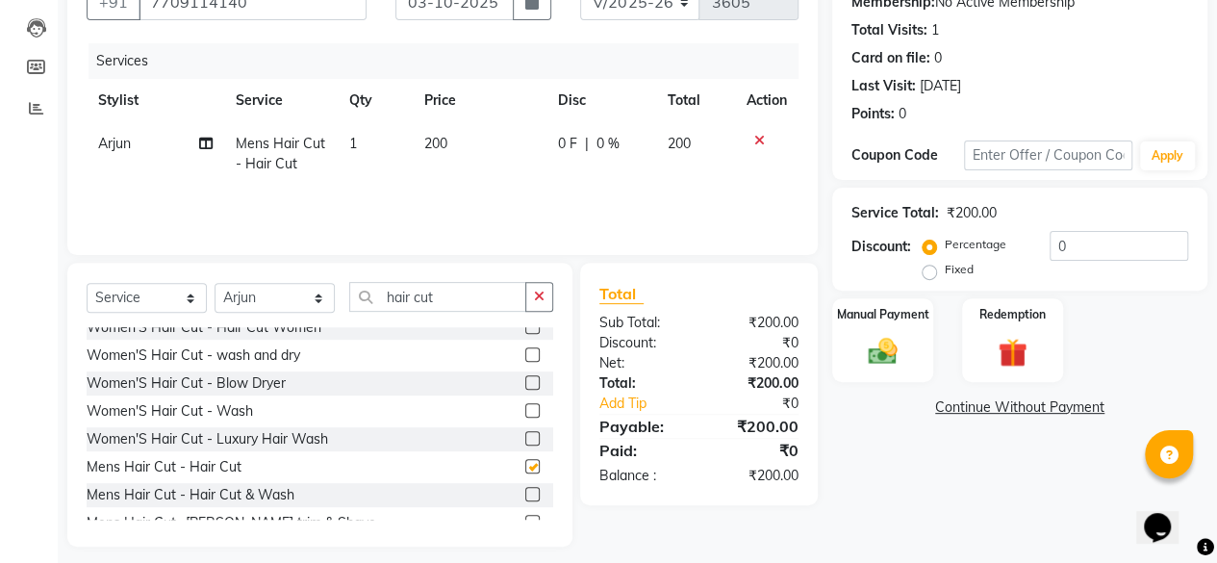
checkbox input "false"
click at [474, 297] on input "hair cut" at bounding box center [437, 297] width 177 height 30
type input "h"
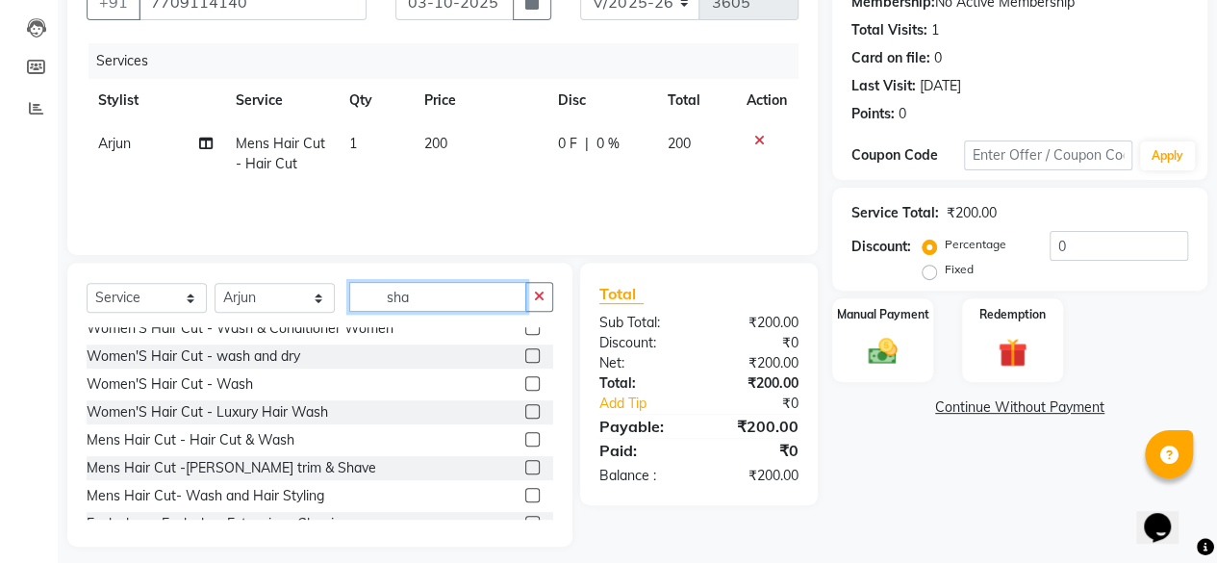
scroll to position [165, 0]
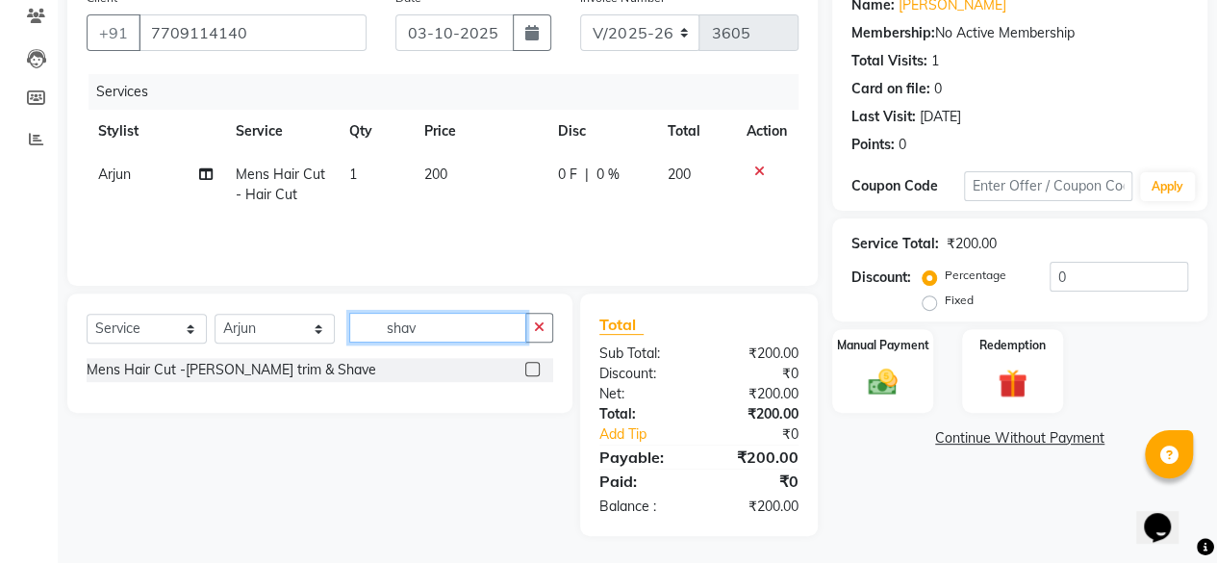
type input "shav"
click at [526, 369] on label at bounding box center [532, 369] width 14 height 14
click at [526, 369] on input "checkbox" at bounding box center [531, 370] width 13 height 13
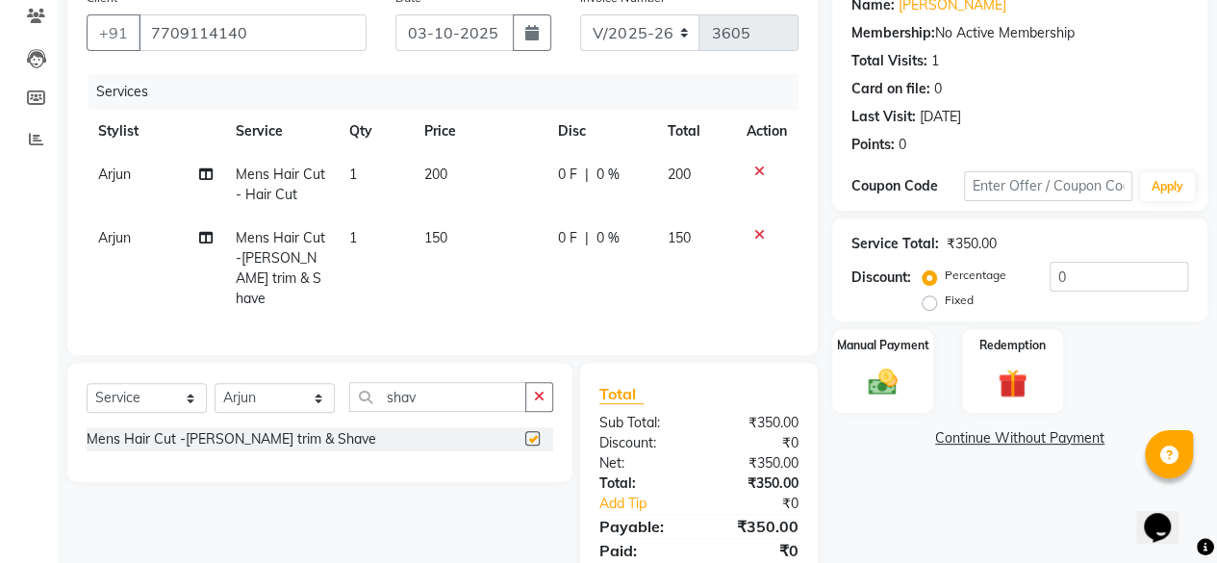
checkbox input "false"
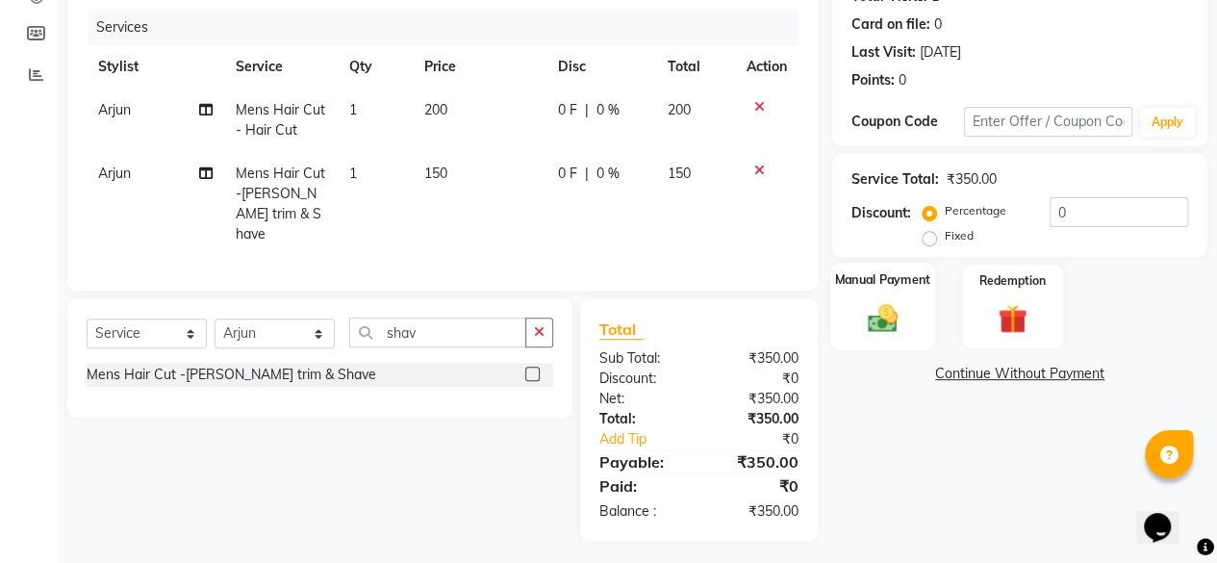
click at [889, 315] on img at bounding box center [882, 317] width 49 height 35
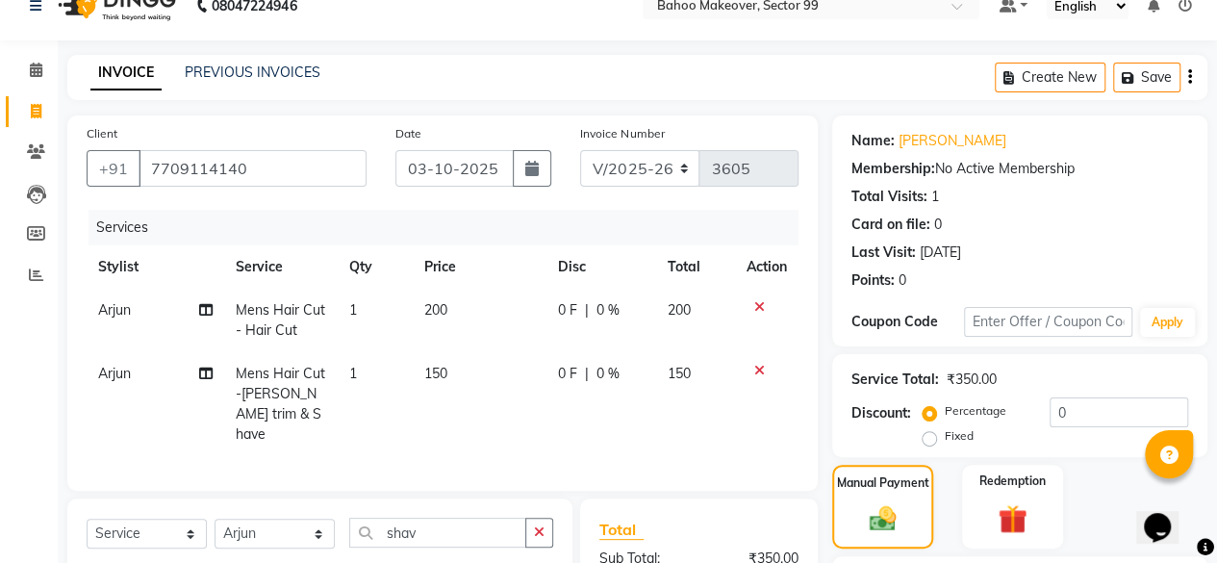
scroll to position [7, 0]
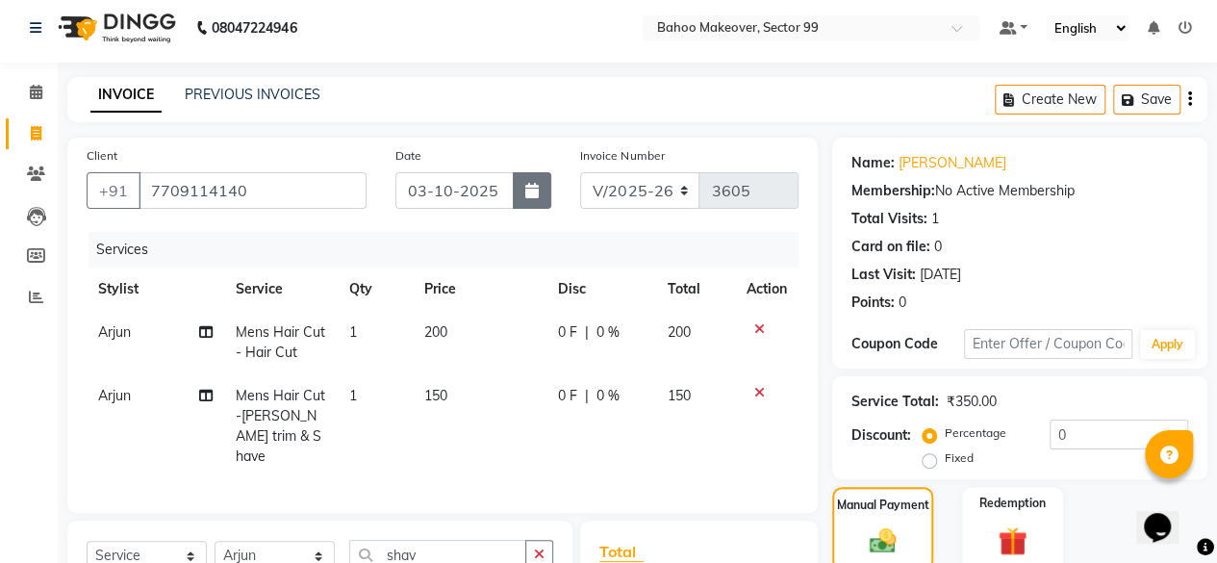
click at [536, 188] on icon "button" at bounding box center [531, 190] width 13 height 15
select select "10"
select select "2025"
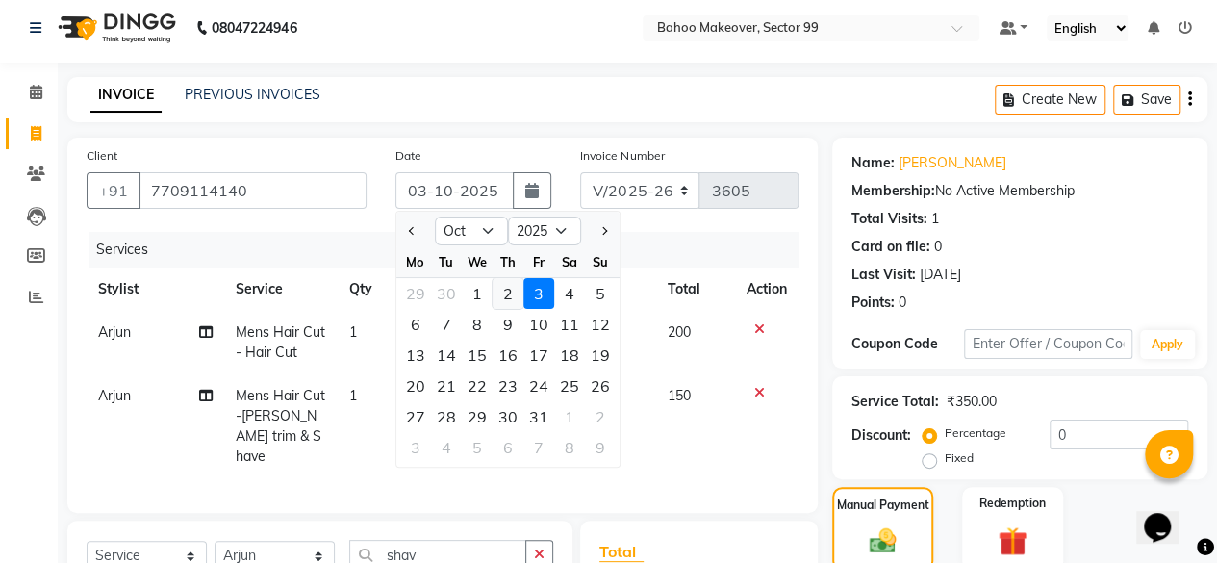
click at [508, 291] on div "2" at bounding box center [508, 293] width 31 height 31
type input "02-10-2025"
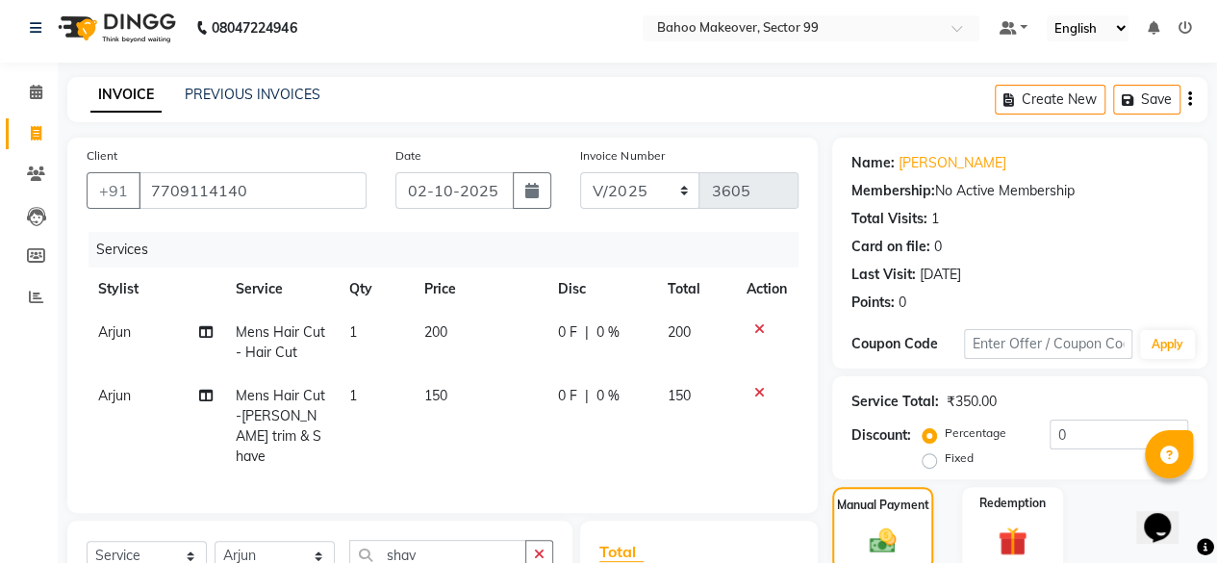
scroll to position [229, 0]
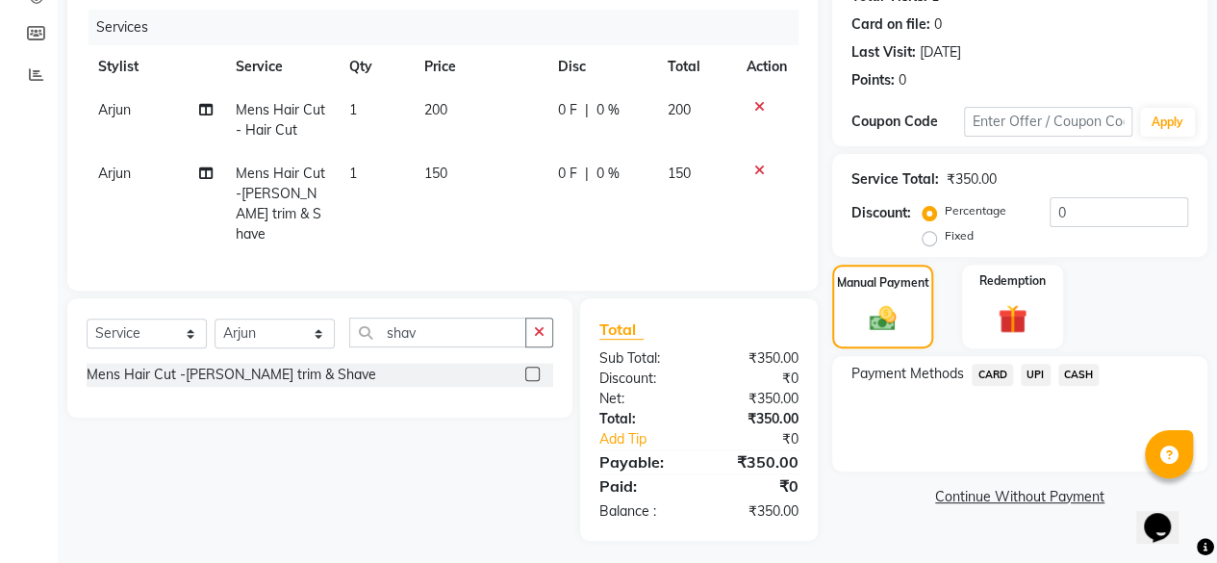
click at [1033, 372] on span "UPI" at bounding box center [1036, 375] width 30 height 22
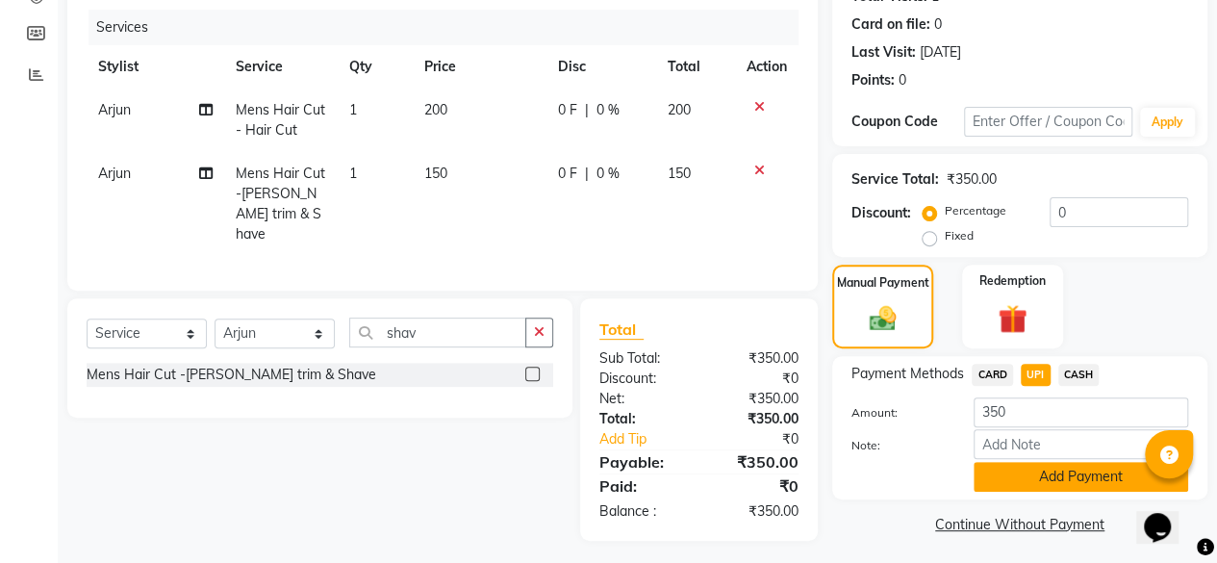
click at [1095, 474] on button "Add Payment" at bounding box center [1081, 477] width 215 height 30
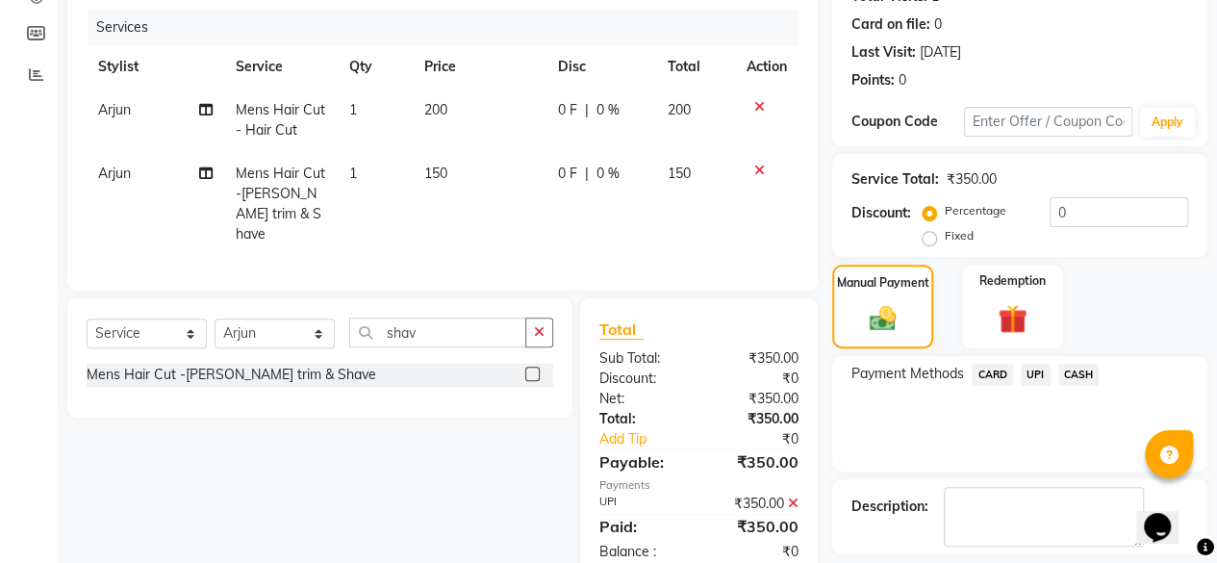
scroll to position [312, 0]
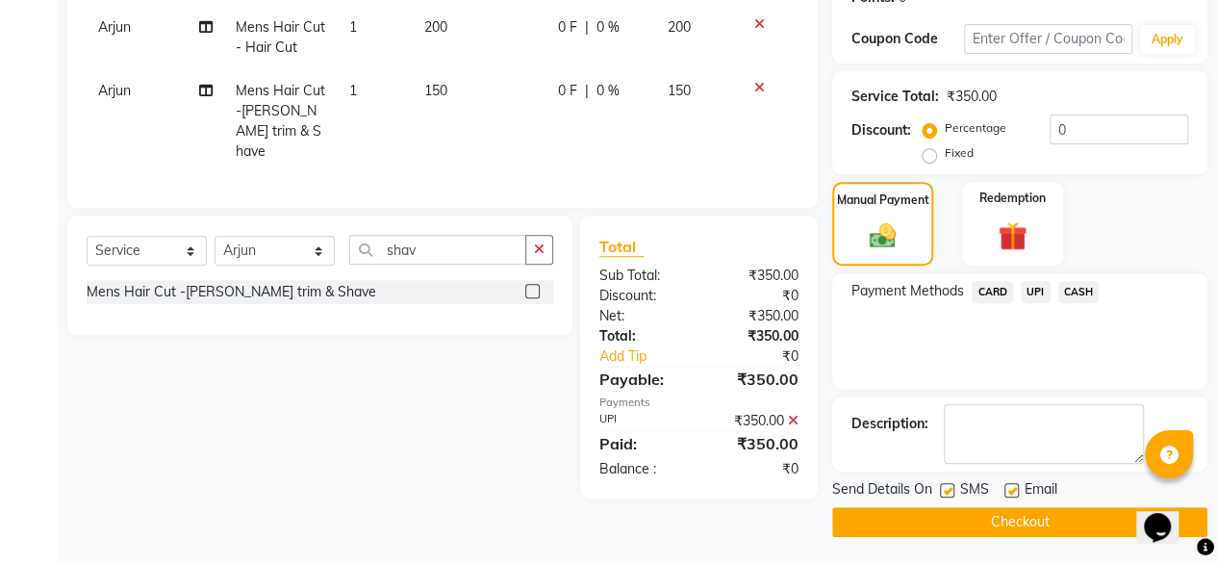
click at [1055, 525] on button "Checkout" at bounding box center [1020, 522] width 375 height 30
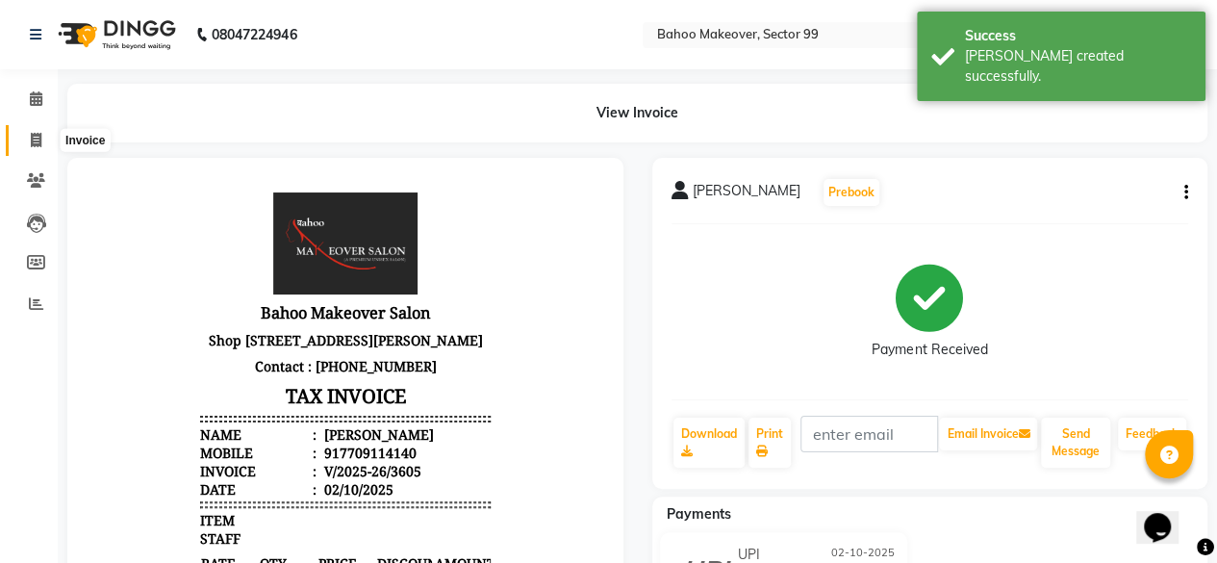
click at [34, 140] on icon at bounding box center [36, 140] width 11 height 14
select select "service"
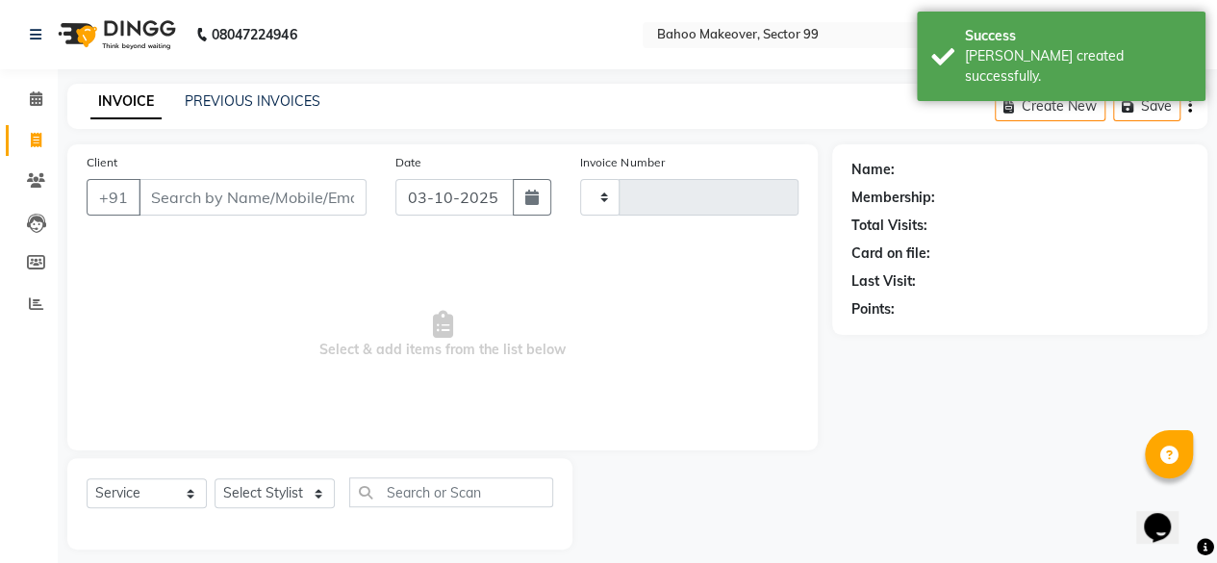
scroll to position [14, 0]
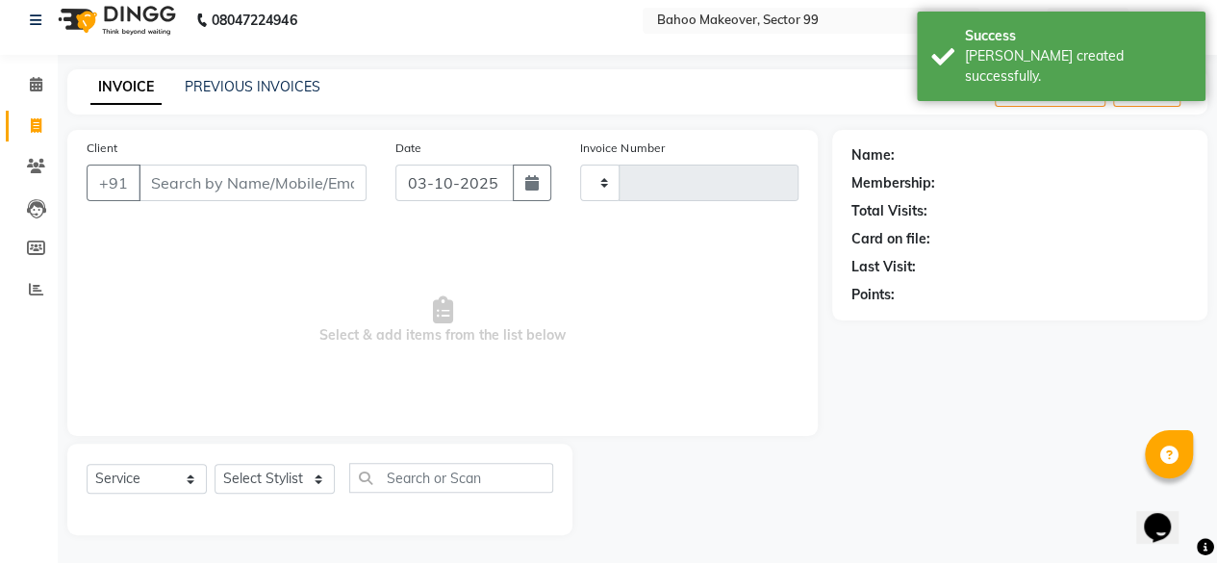
type input "3606"
select select "6856"
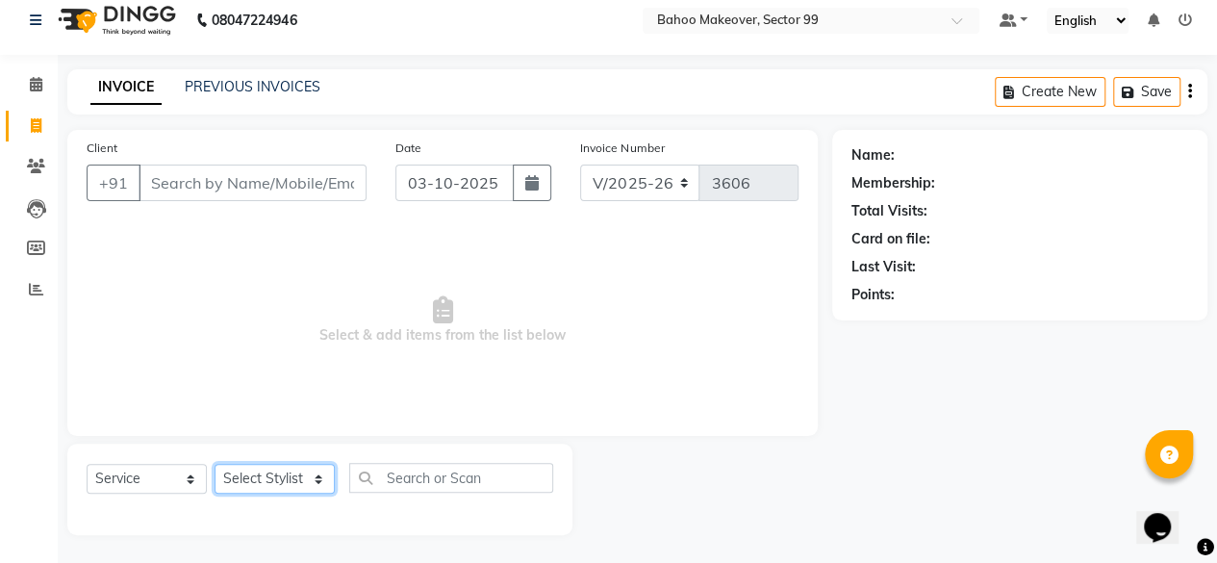
click at [316, 475] on select "Select Stylist [PERSON_NAME] Makeover Bahoo Makeover Salon [PERSON_NAME] [PERSO…" at bounding box center [275, 479] width 120 height 30
select select "85852"
click at [215, 464] on select "Select Stylist [PERSON_NAME] Makeover Bahoo Makeover Salon [PERSON_NAME] [PERSO…" at bounding box center [275, 479] width 120 height 30
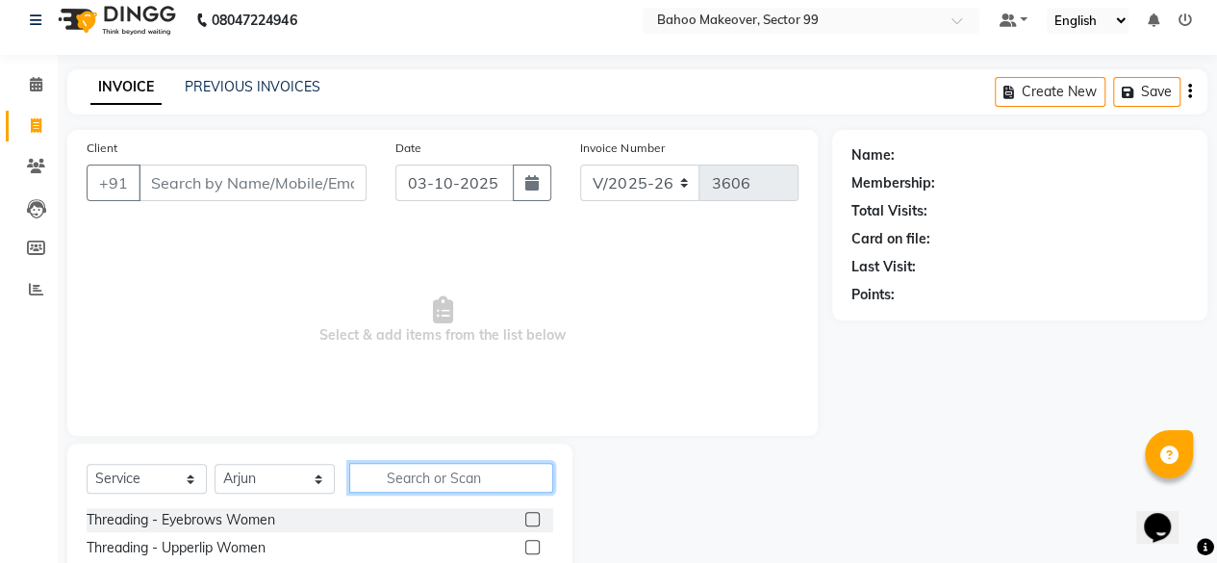
click at [427, 474] on input "text" at bounding box center [451, 478] width 204 height 30
type input "shave"
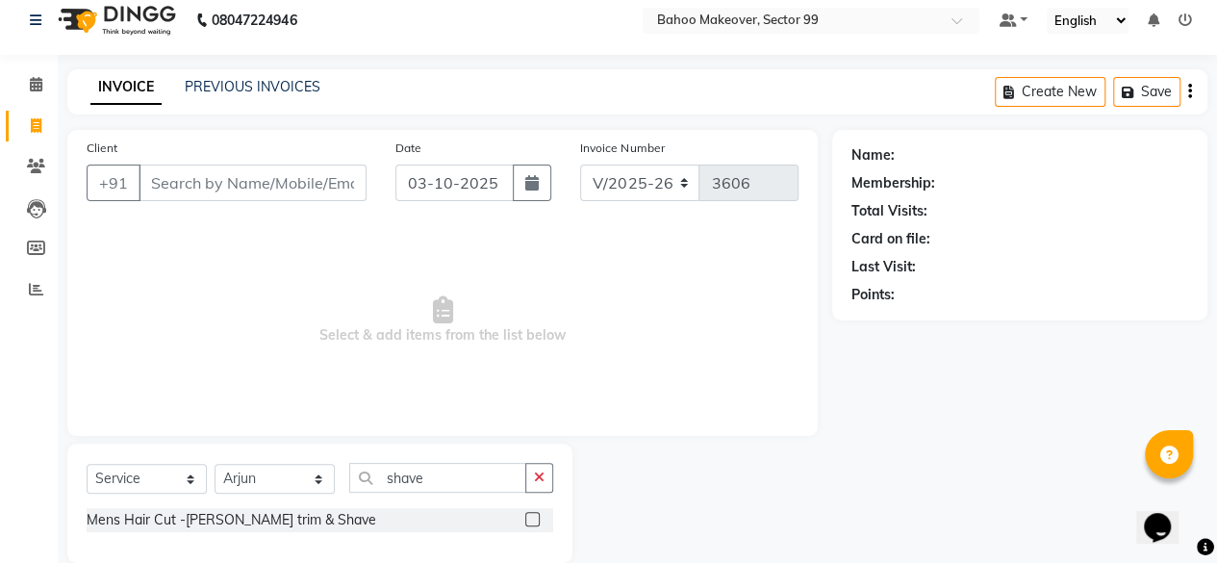
click at [529, 520] on label at bounding box center [532, 519] width 14 height 14
click at [529, 520] on input "checkbox" at bounding box center [531, 520] width 13 height 13
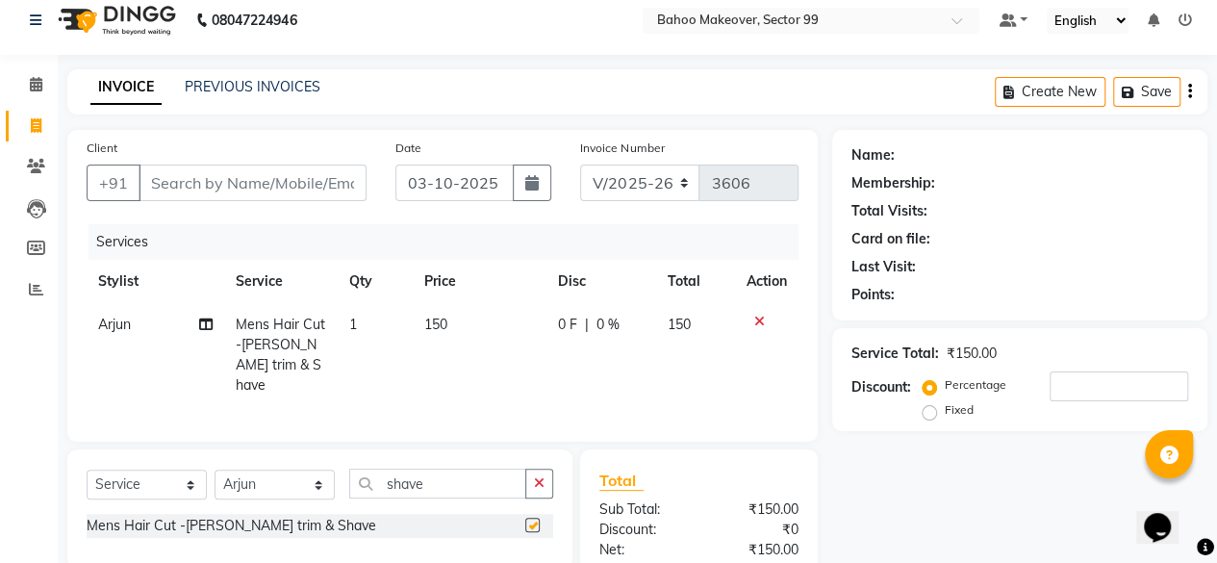
checkbox input "false"
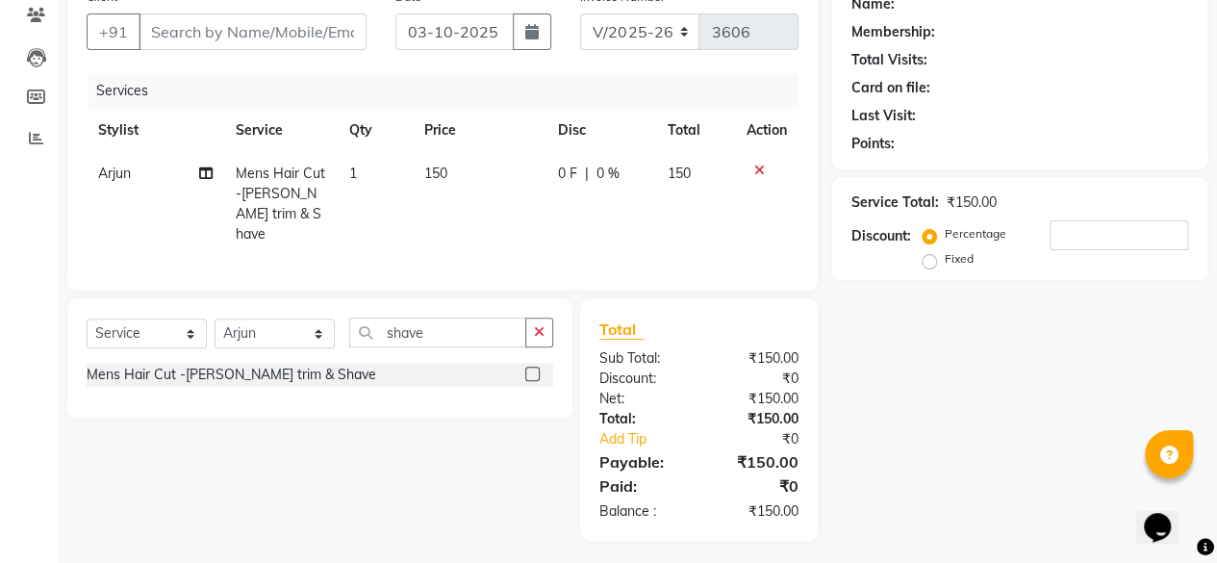
click at [933, 459] on div "Name: Membership: Total Visits: Card on file: Last Visit: Points: Service Total…" at bounding box center [1028, 260] width 390 height 562
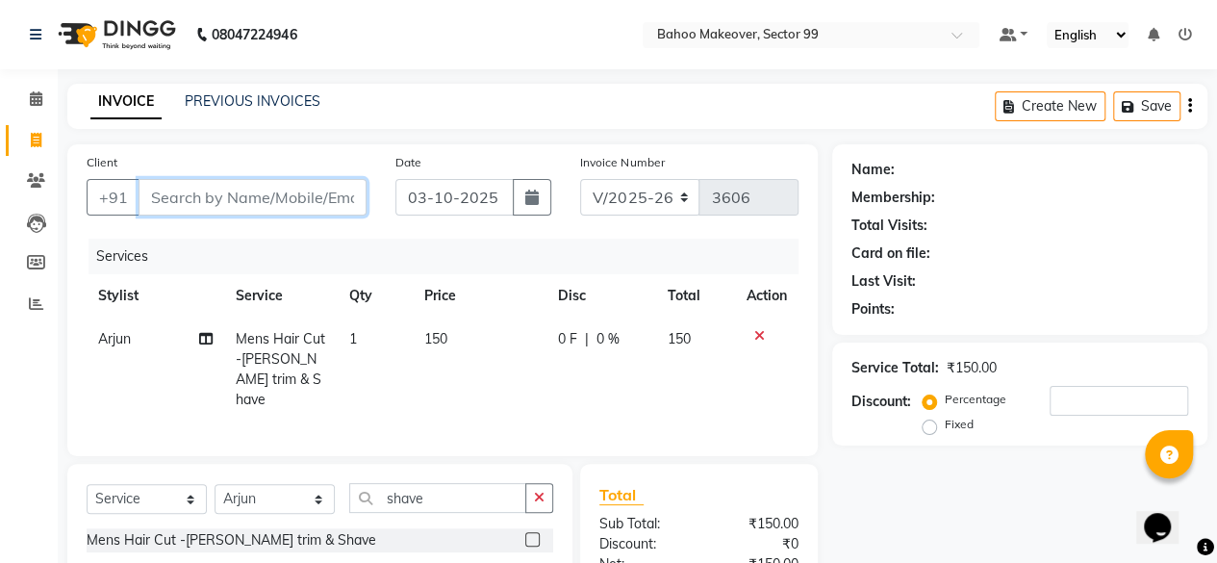
click at [211, 192] on input "Client" at bounding box center [253, 197] width 228 height 37
click at [537, 198] on icon "button" at bounding box center [531, 197] width 13 height 15
select select "10"
select select "2025"
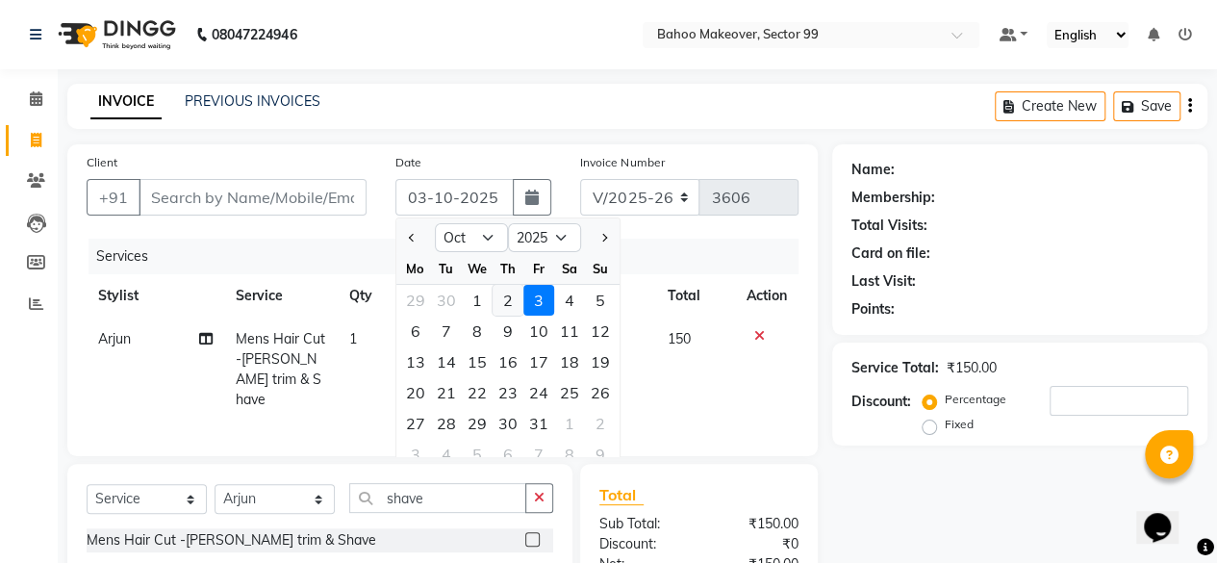
click at [508, 297] on div "2" at bounding box center [508, 300] width 31 height 31
type input "02-10-2025"
type input "0"
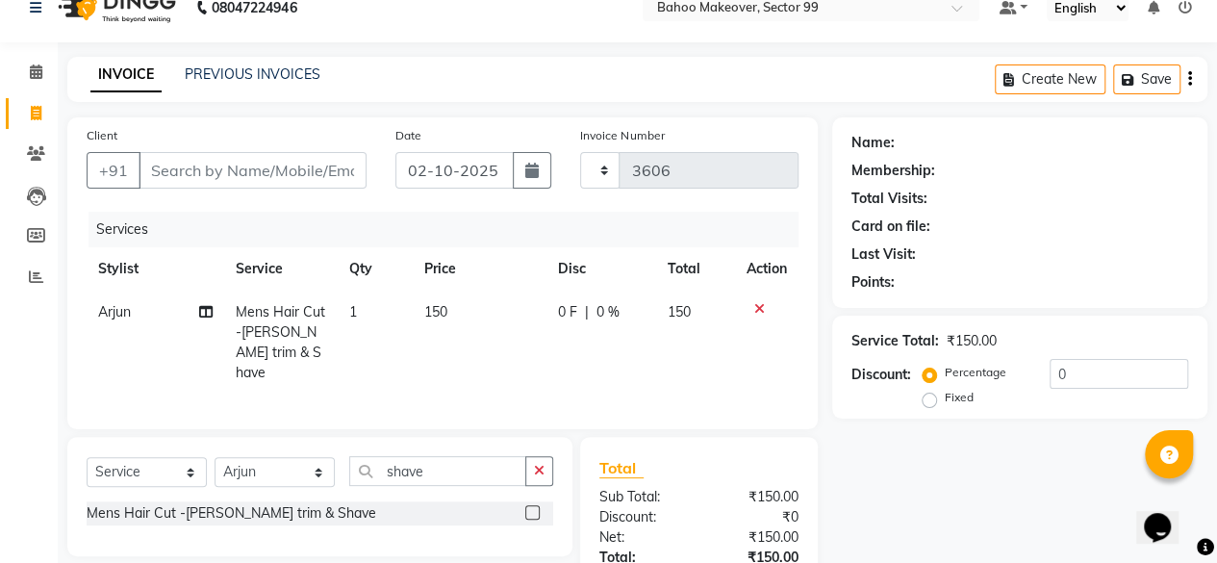
scroll to position [14, 0]
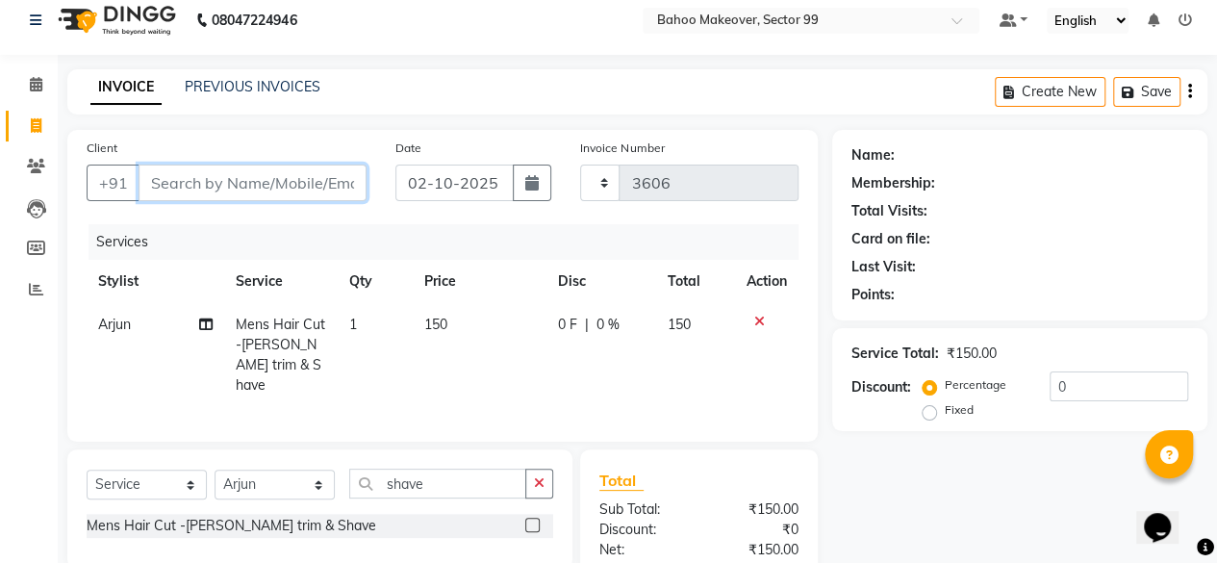
click at [218, 182] on input "Client" at bounding box center [253, 183] width 228 height 37
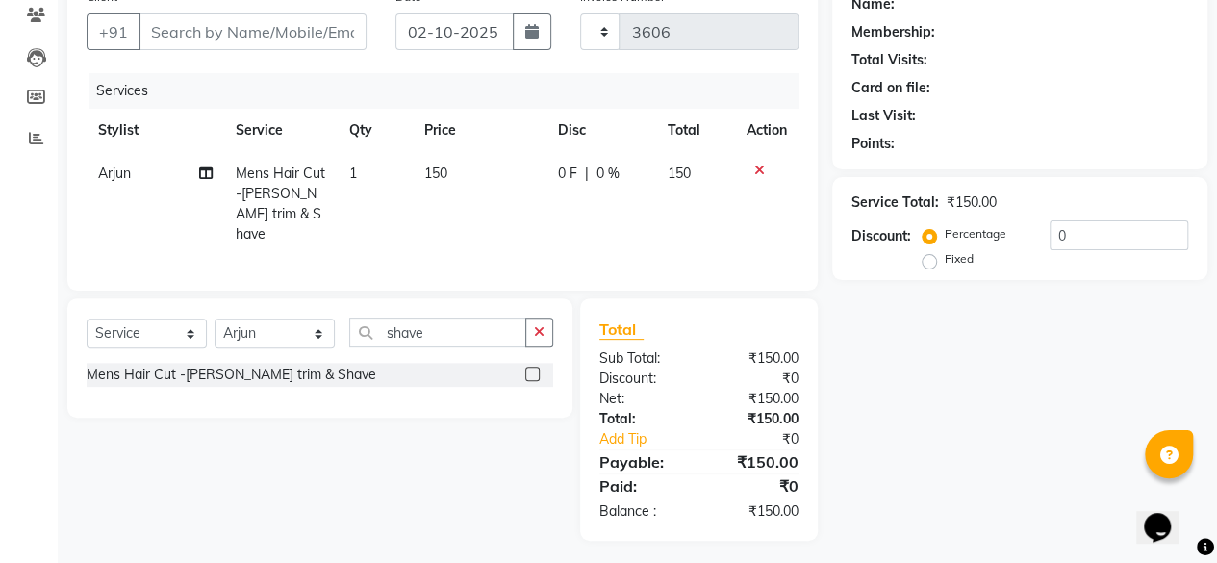
scroll to position [0, 0]
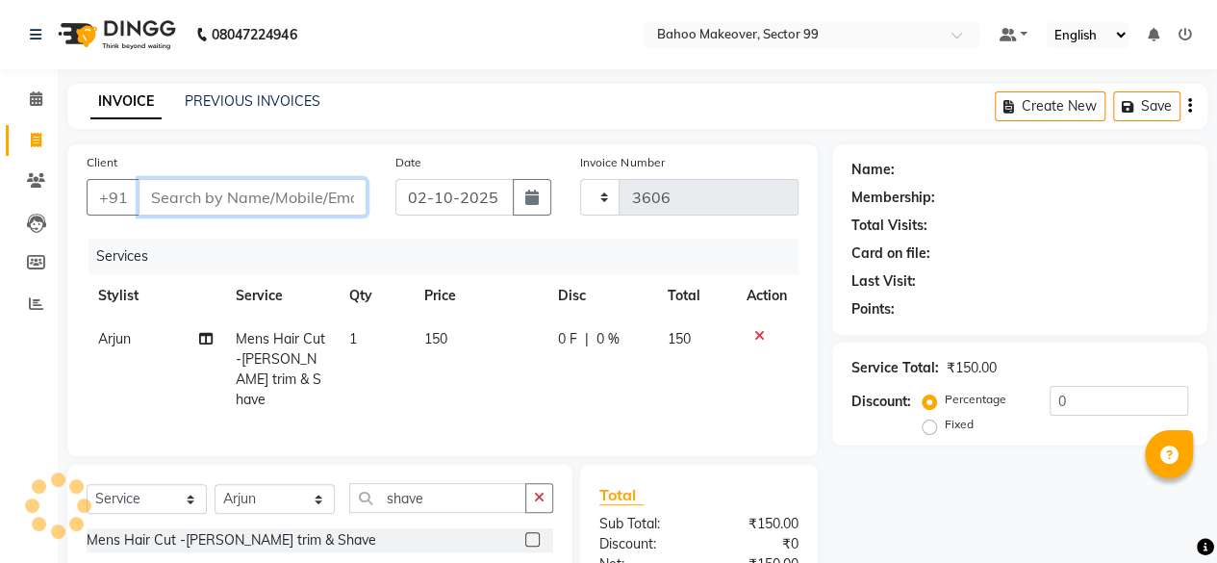
click at [246, 190] on input "Client" at bounding box center [253, 197] width 228 height 37
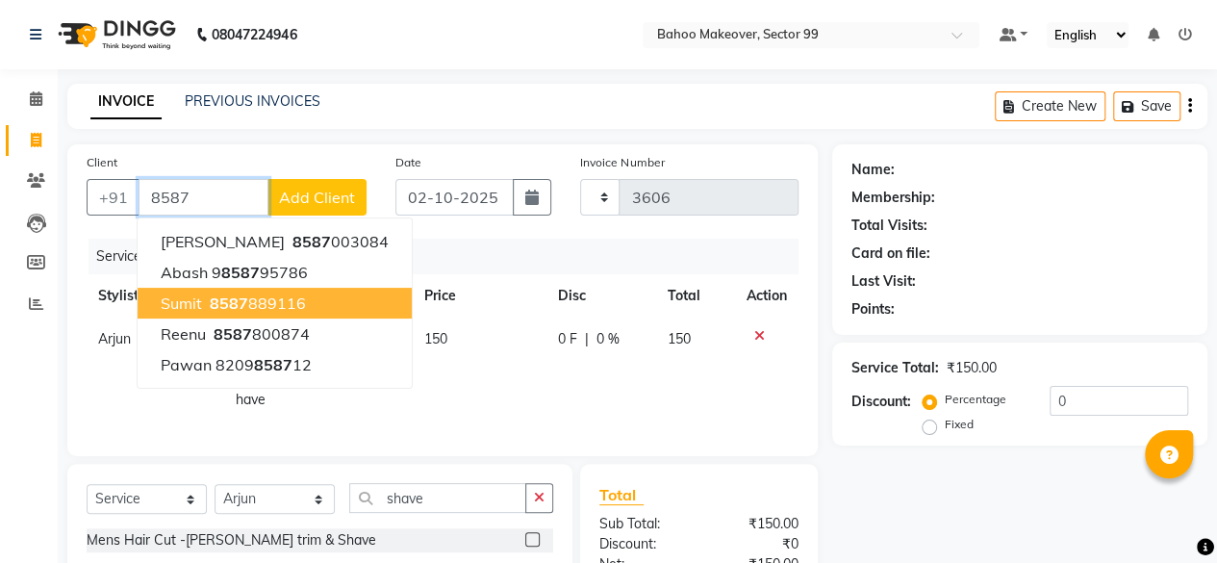
click at [272, 307] on ngb-highlight "8587 889116" at bounding box center [256, 303] width 100 height 19
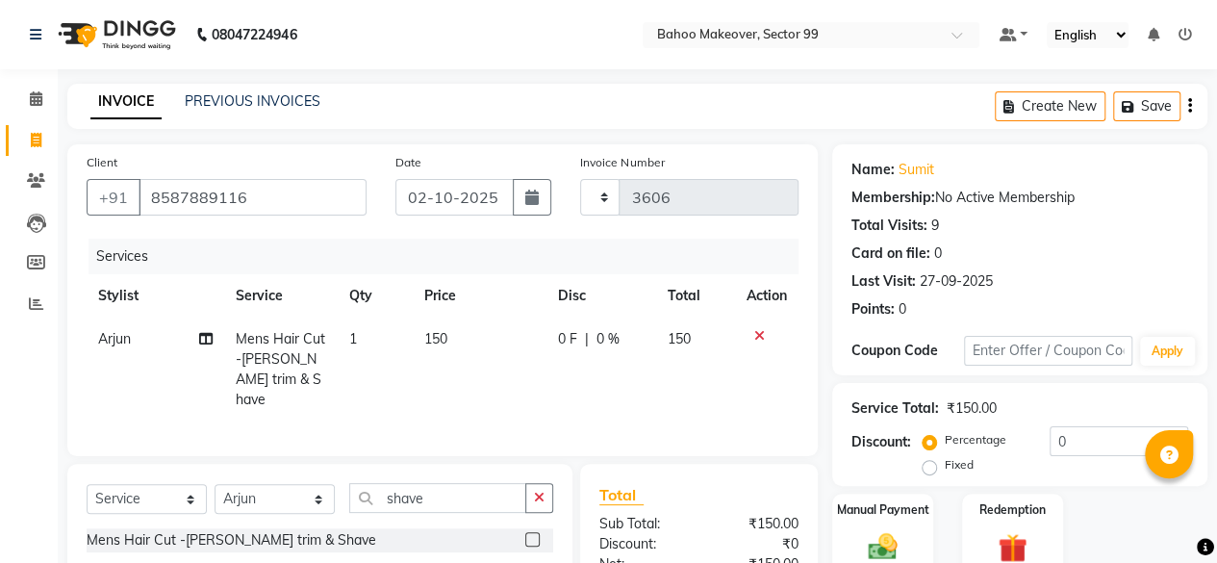
click at [298, 173] on div "Client [PHONE_NUMBER]" at bounding box center [226, 191] width 309 height 79
click at [296, 199] on input "8587889116" at bounding box center [253, 197] width 228 height 37
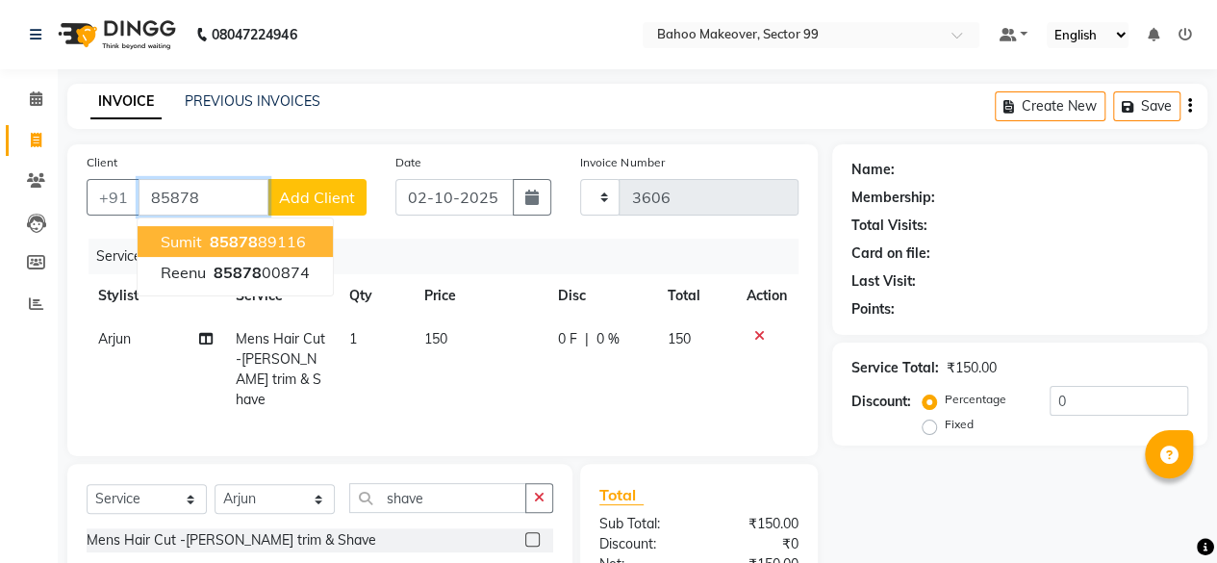
click at [210, 189] on input "85878" at bounding box center [204, 197] width 130 height 37
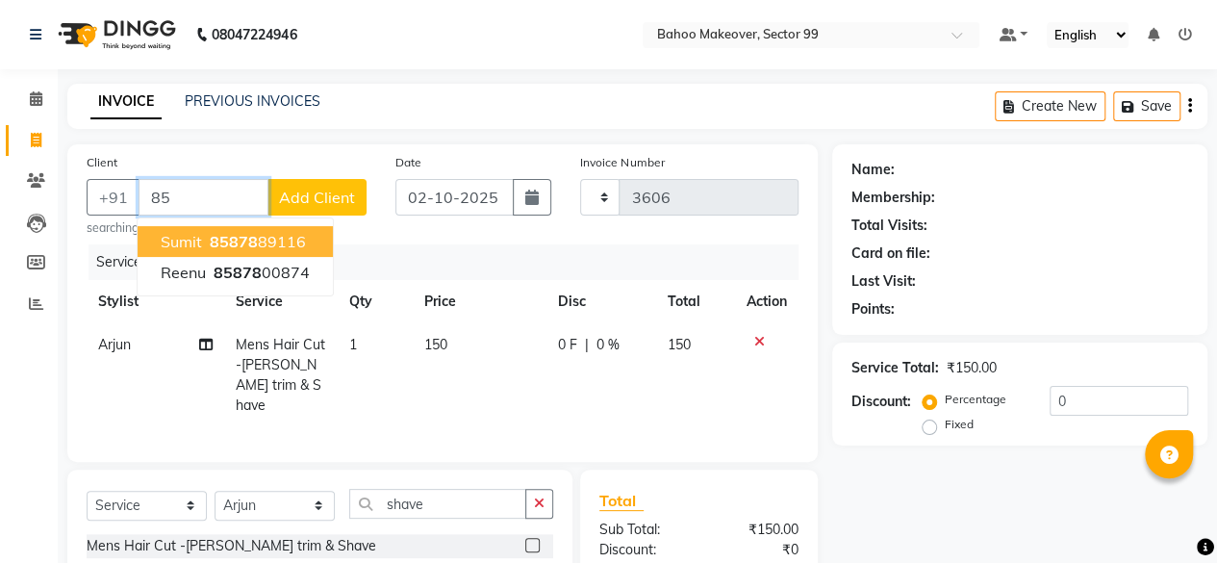
type input "8"
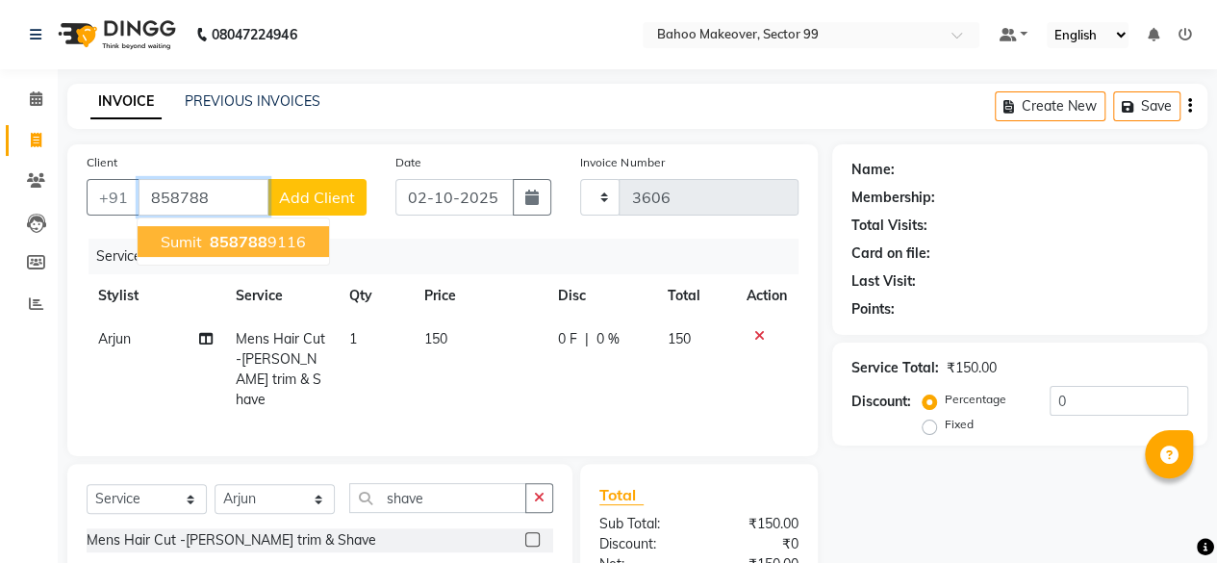
click at [226, 248] on span "858788" at bounding box center [239, 241] width 58 height 19
type input "8587889116"
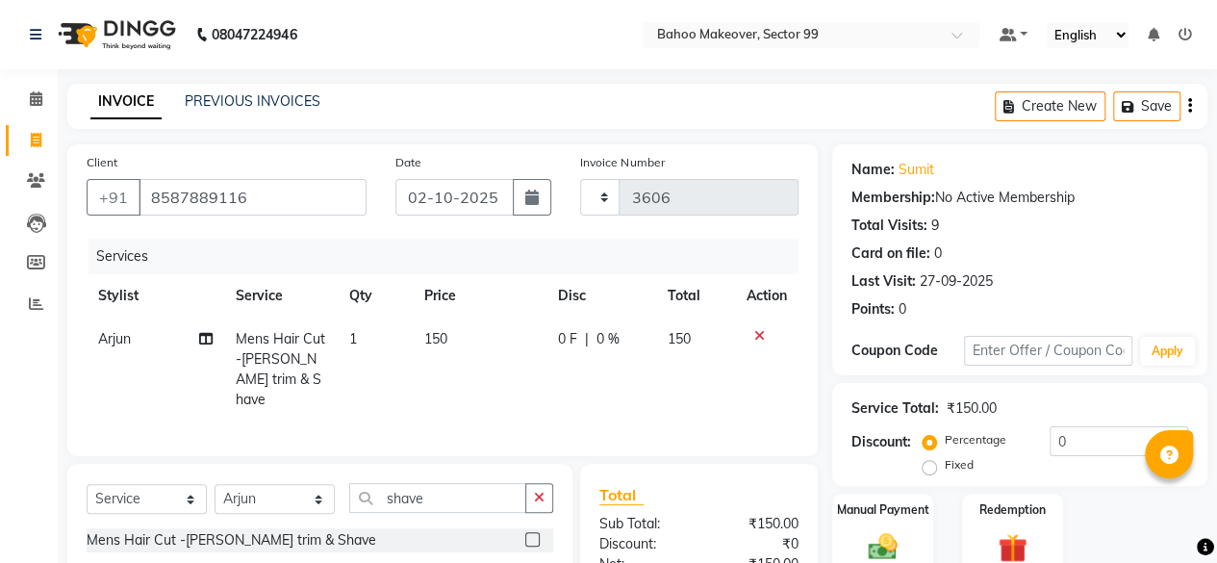
scroll to position [166, 0]
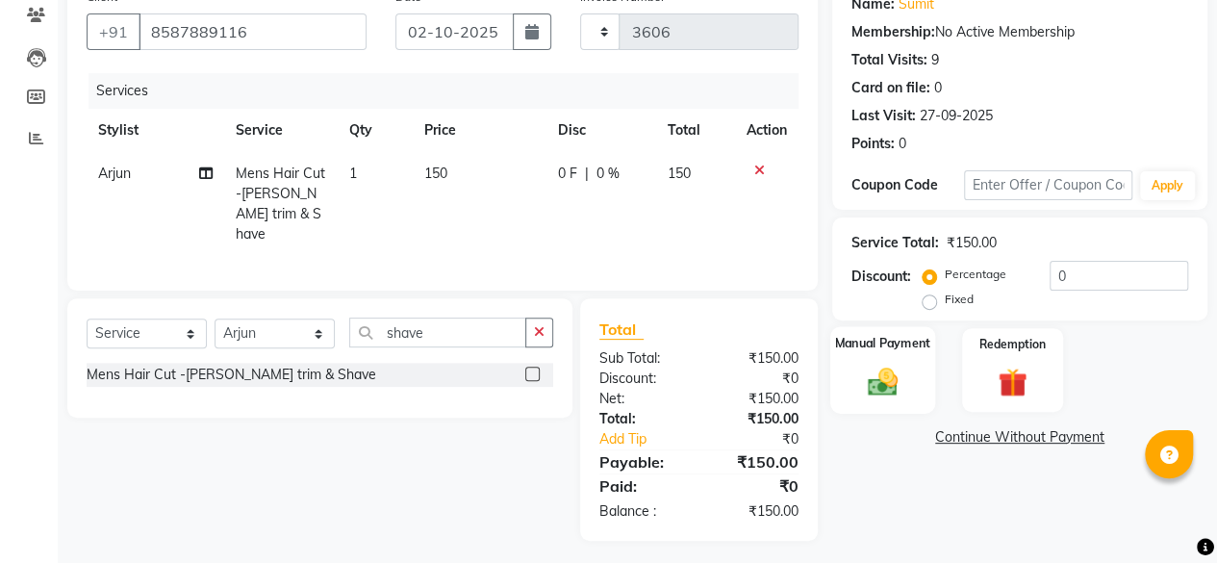
click at [884, 377] on img at bounding box center [882, 381] width 49 height 35
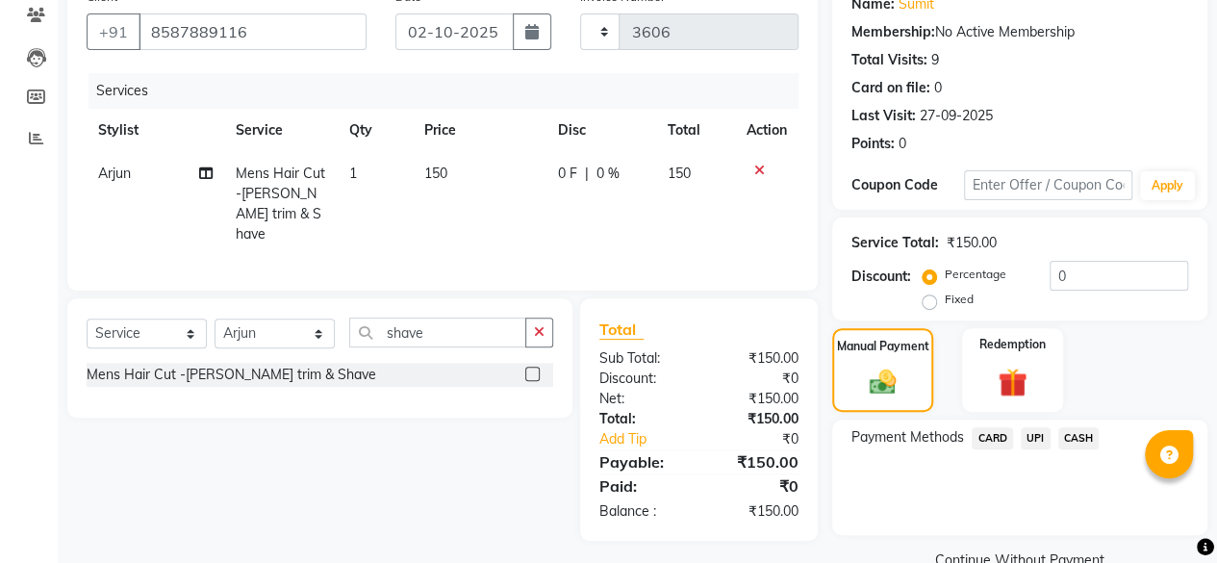
click at [1037, 435] on span "UPI" at bounding box center [1036, 438] width 30 height 22
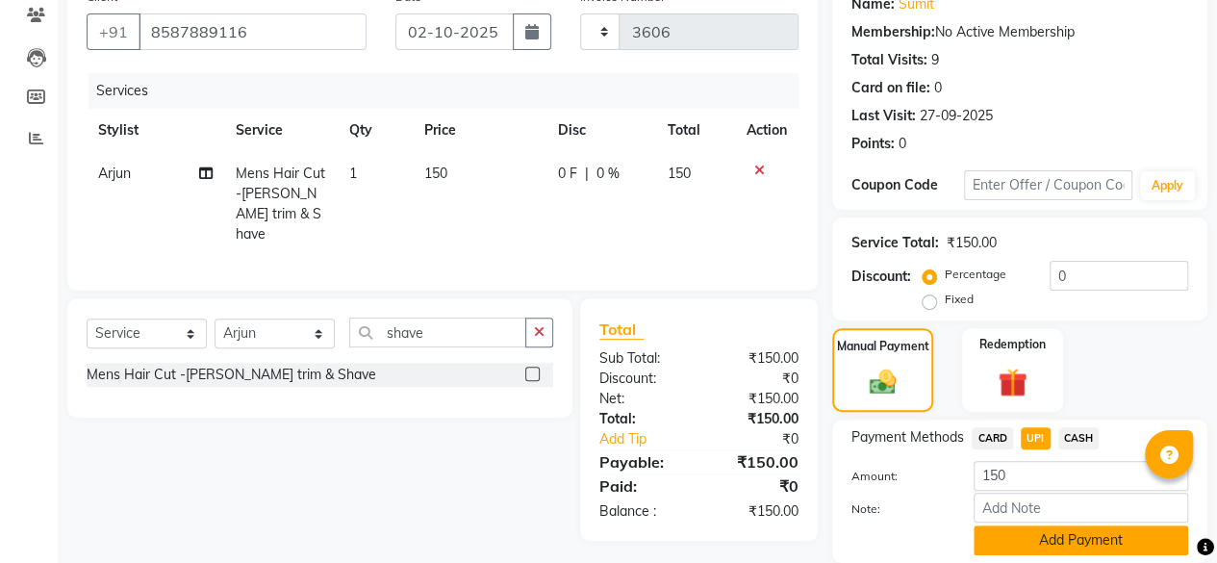
click at [1076, 538] on button "Add Payment" at bounding box center [1081, 540] width 215 height 30
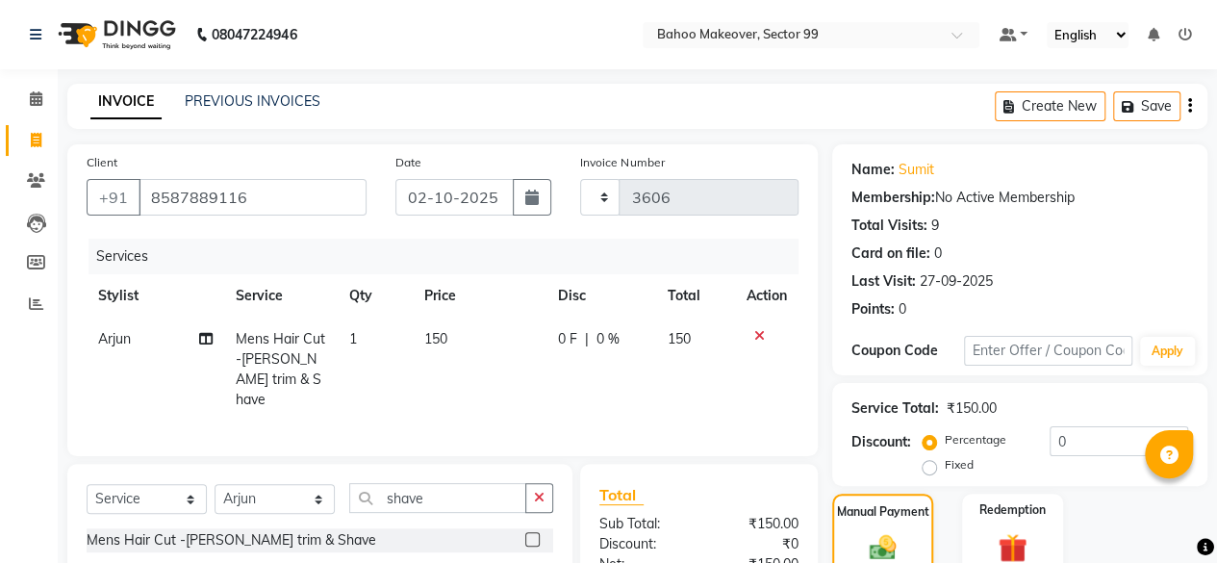
scroll to position [312, 0]
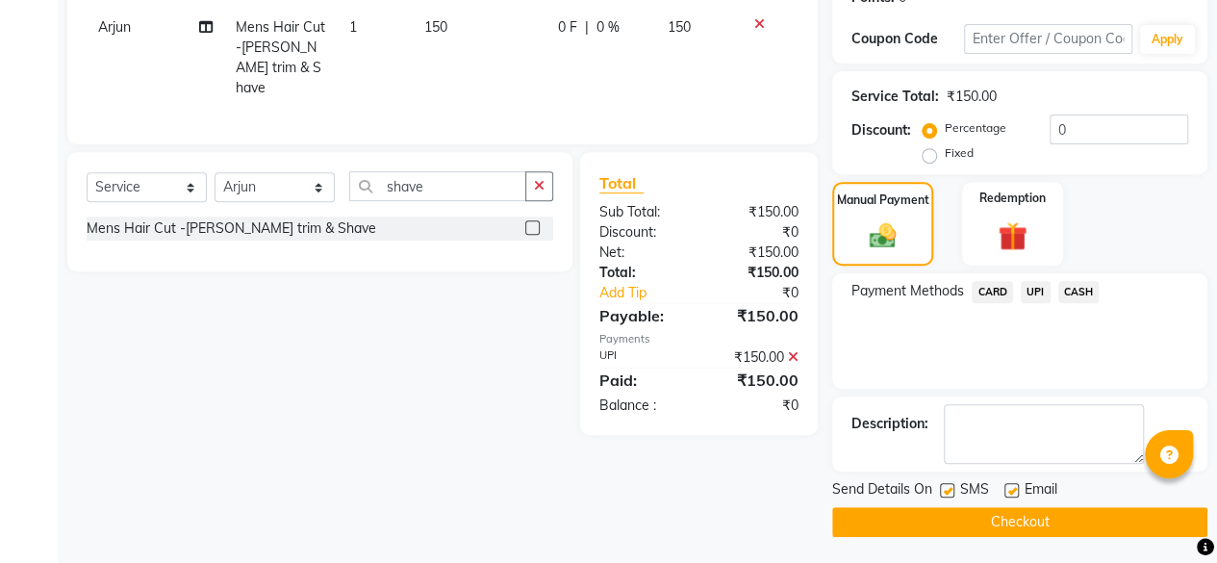
click at [1038, 511] on button "Checkout" at bounding box center [1020, 522] width 375 height 30
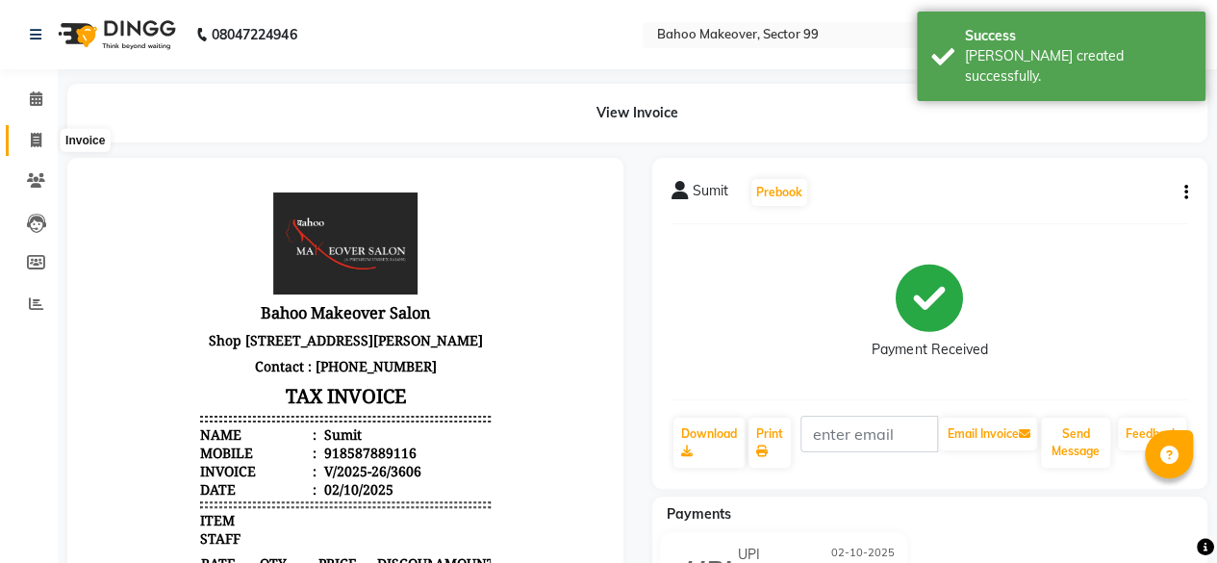
click at [28, 141] on span at bounding box center [36, 141] width 34 height 22
select select "service"
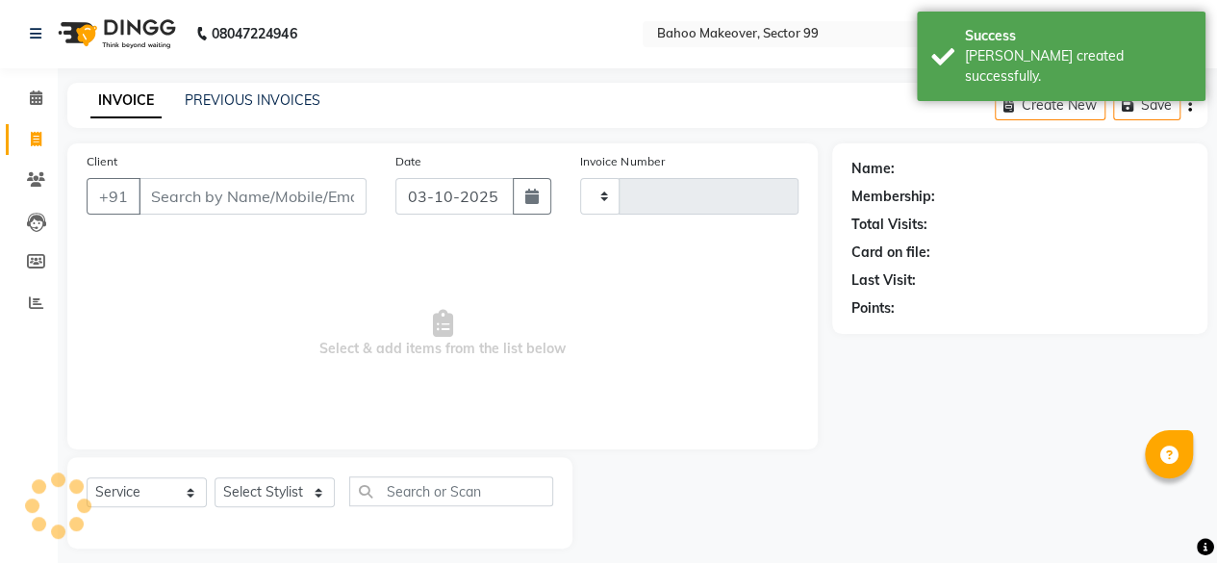
type input "3607"
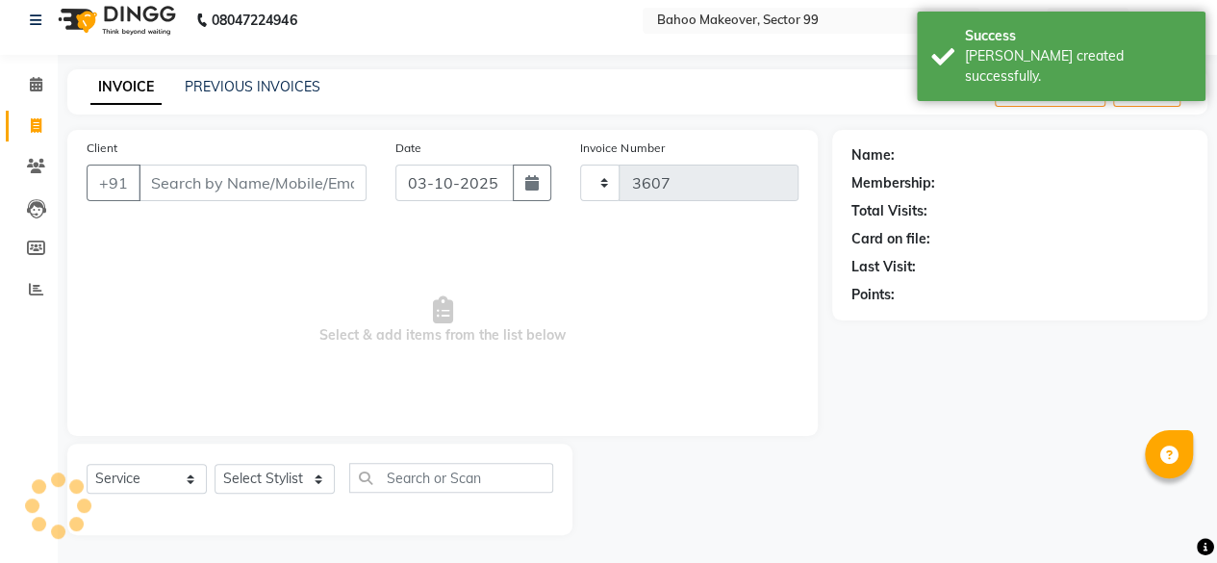
select select "6856"
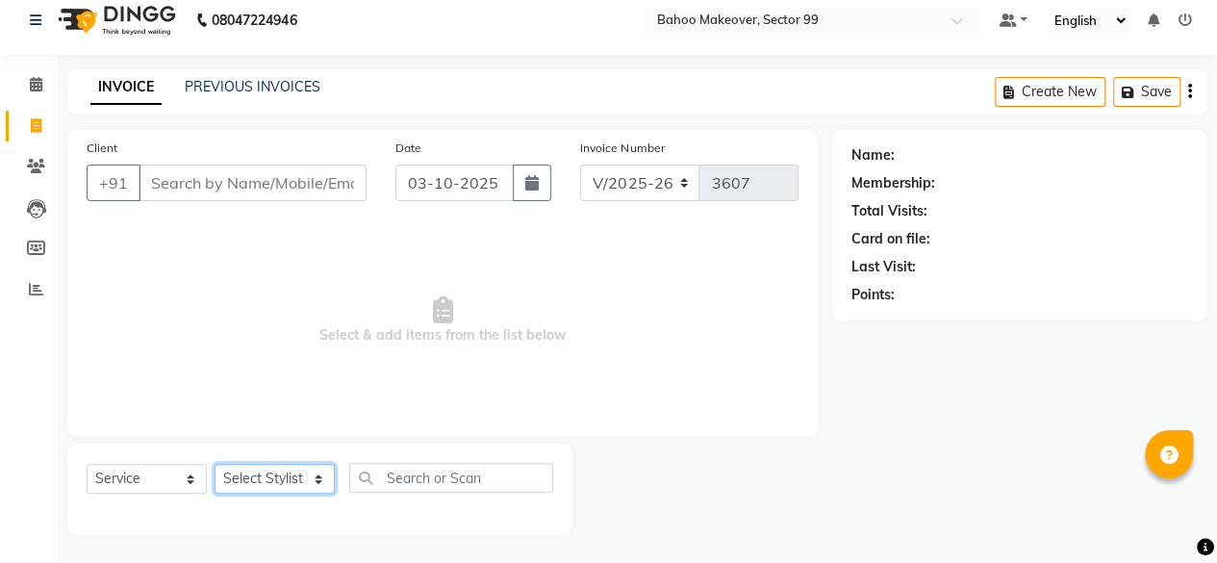
click at [316, 482] on select "Select Stylist [PERSON_NAME] Makeover Bahoo Makeover Salon [PERSON_NAME] [PERSO…" at bounding box center [275, 479] width 120 height 30
select select "85852"
click at [215, 464] on select "Select Stylist [PERSON_NAME] Makeover Bahoo Makeover Salon [PERSON_NAME] [PERSO…" at bounding box center [275, 479] width 120 height 30
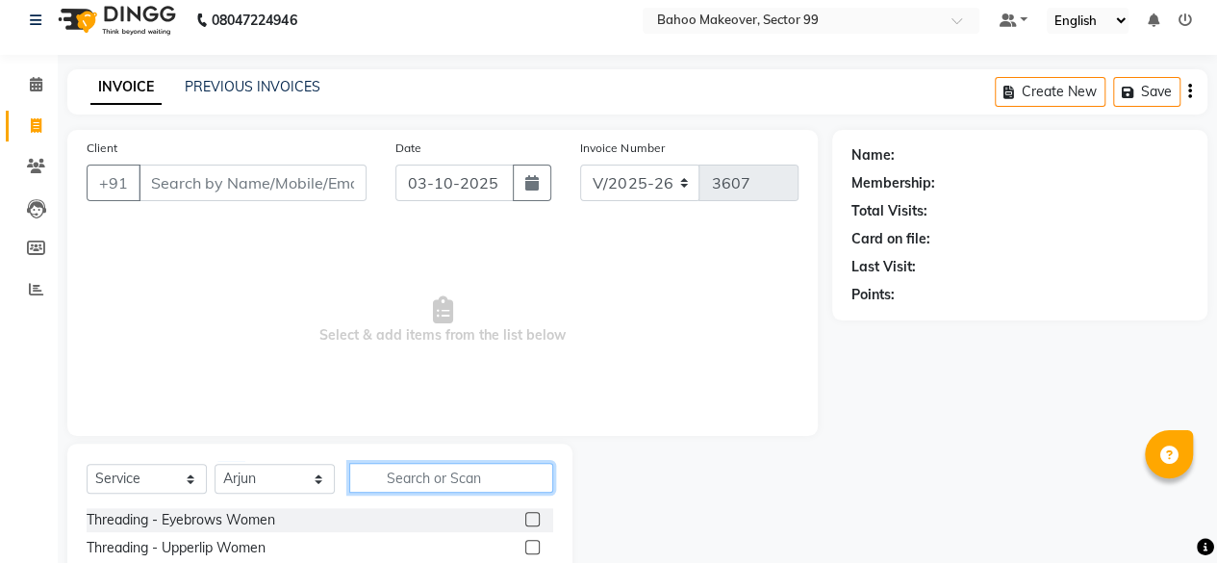
click at [441, 480] on input "text" at bounding box center [451, 478] width 204 height 30
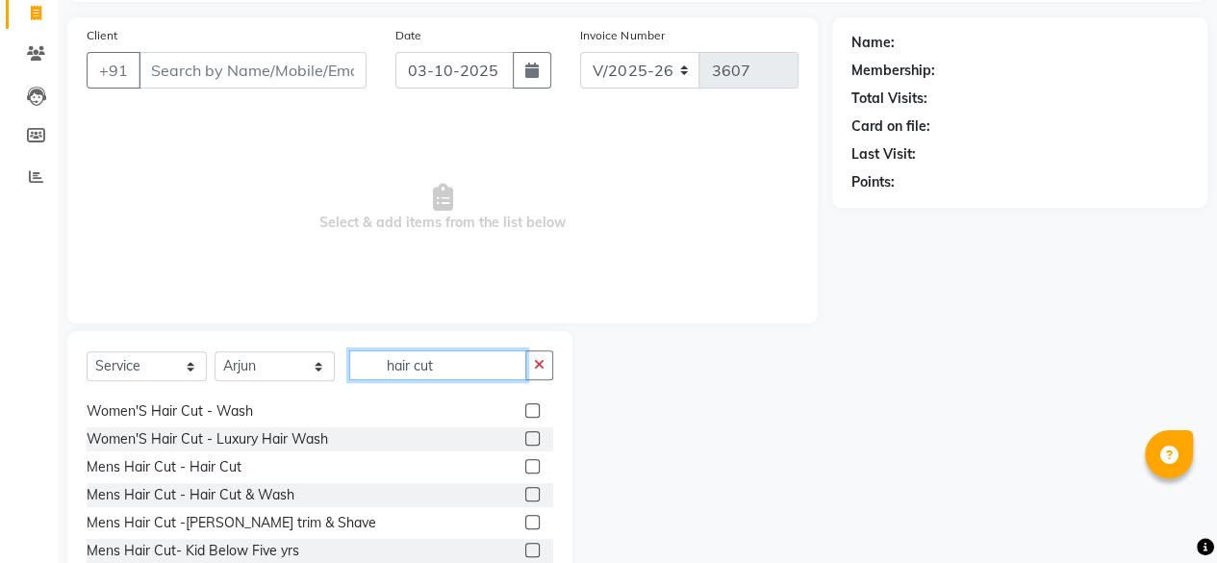
scroll to position [192, 0]
type input "hair cut"
click at [525, 466] on label at bounding box center [532, 465] width 14 height 14
click at [525, 466] on input "checkbox" at bounding box center [531, 466] width 13 height 13
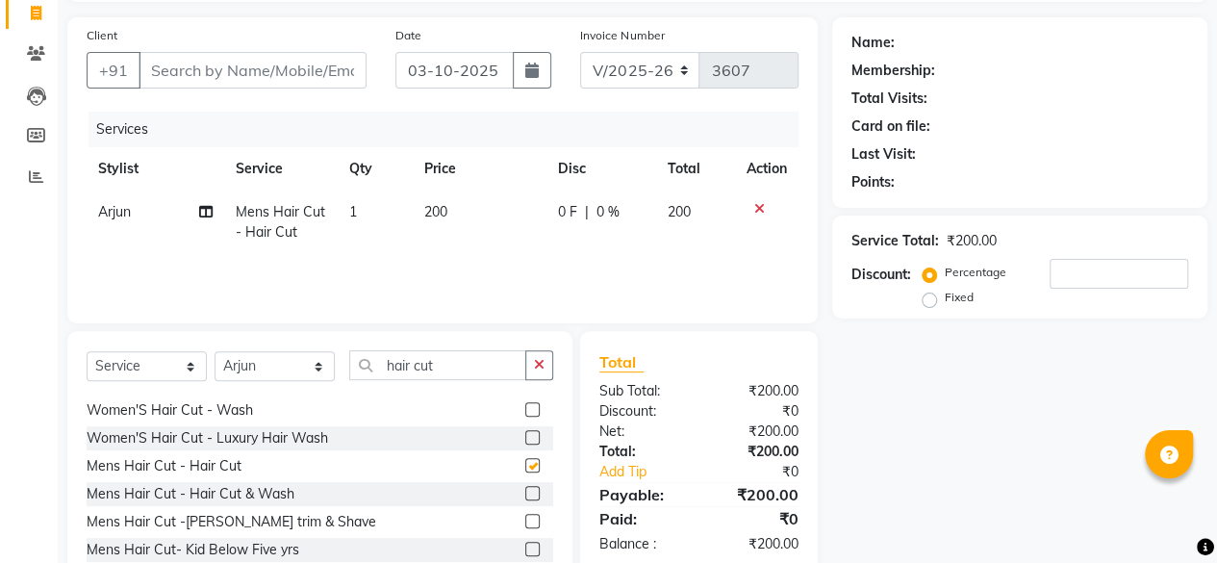
checkbox input "false"
click at [468, 362] on input "hair cut" at bounding box center [437, 365] width 177 height 30
type input "h"
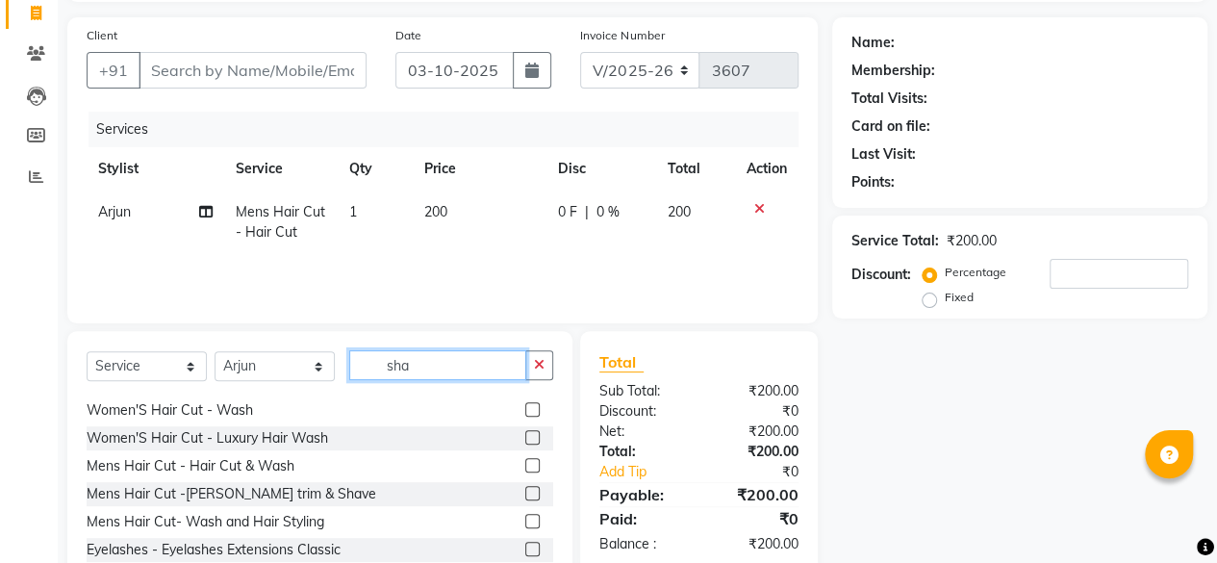
scroll to position [0, 0]
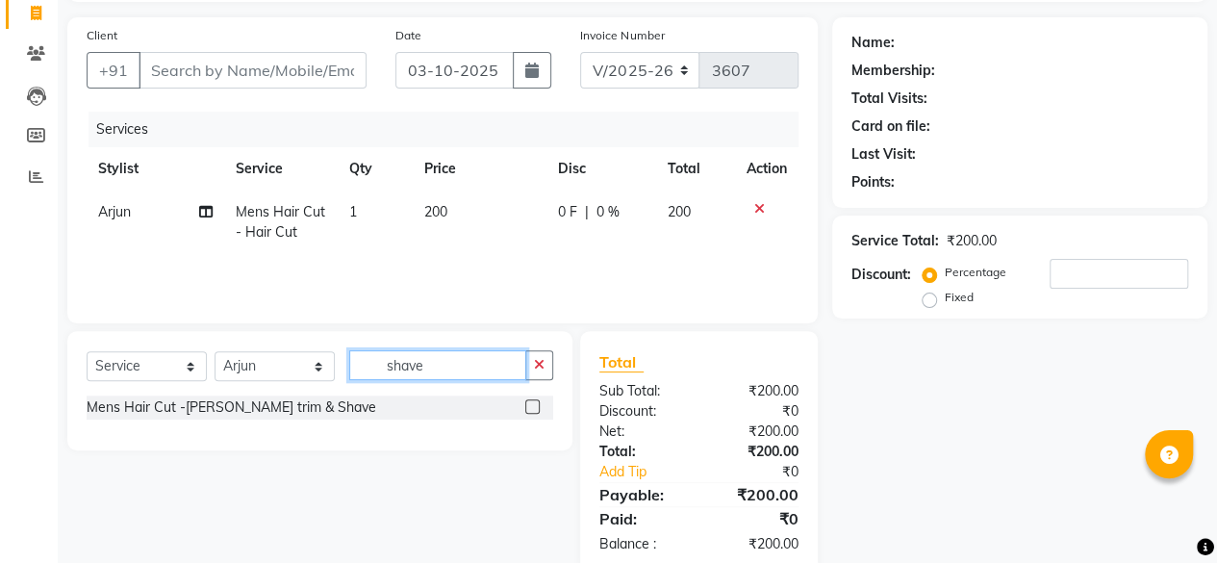
type input "shave"
click at [531, 403] on label at bounding box center [532, 406] width 14 height 14
click at [531, 403] on input "checkbox" at bounding box center [531, 407] width 13 height 13
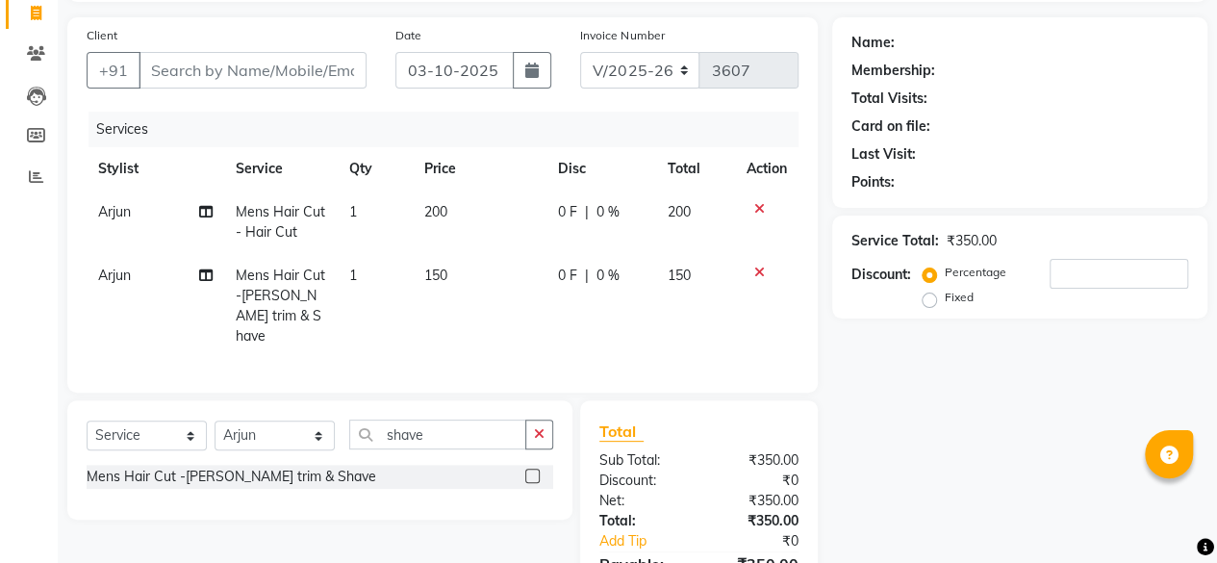
click at [537, 469] on label at bounding box center [532, 476] width 14 height 14
click at [537, 471] on input "checkbox" at bounding box center [531, 477] width 13 height 13
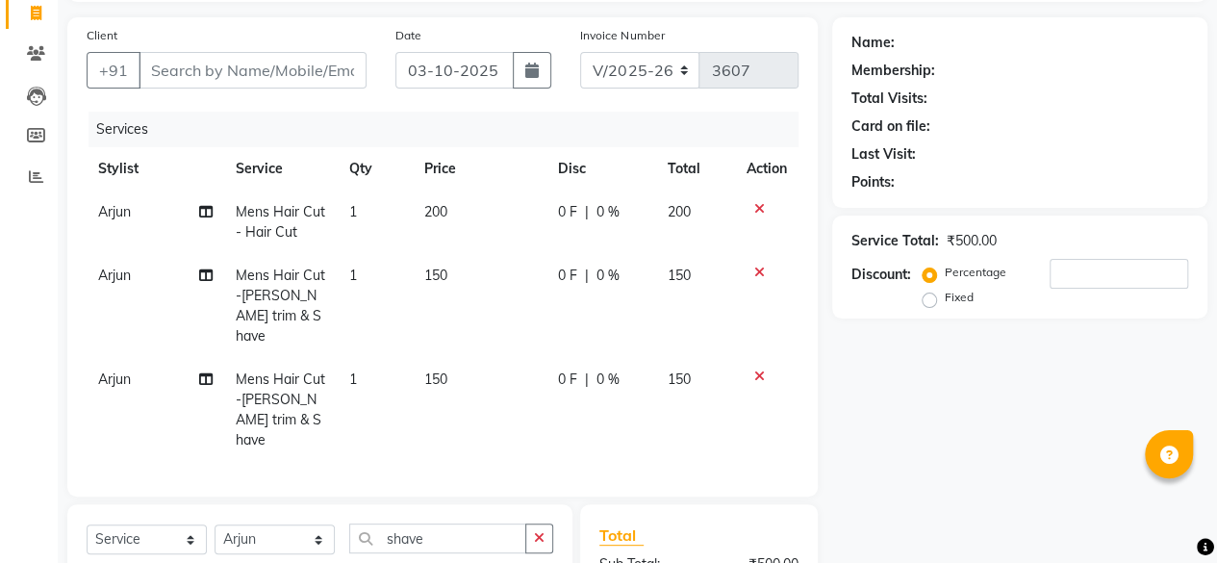
checkbox input "false"
click at [456, 272] on td "150" at bounding box center [480, 306] width 134 height 104
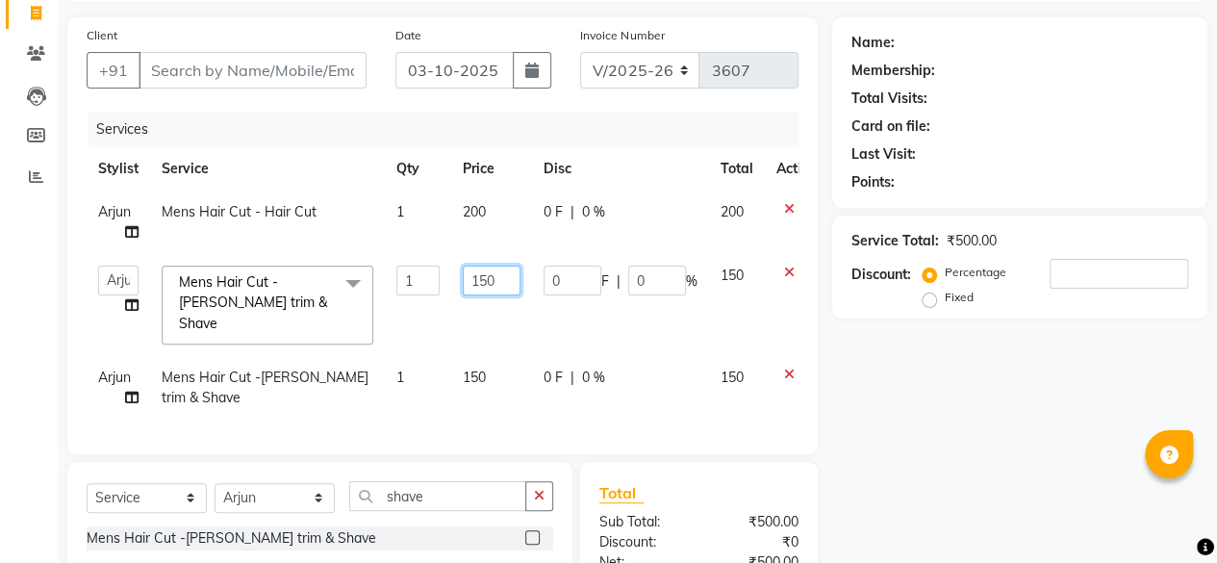
click at [502, 278] on input "150" at bounding box center [492, 281] width 58 height 30
type input "1"
type input "200"
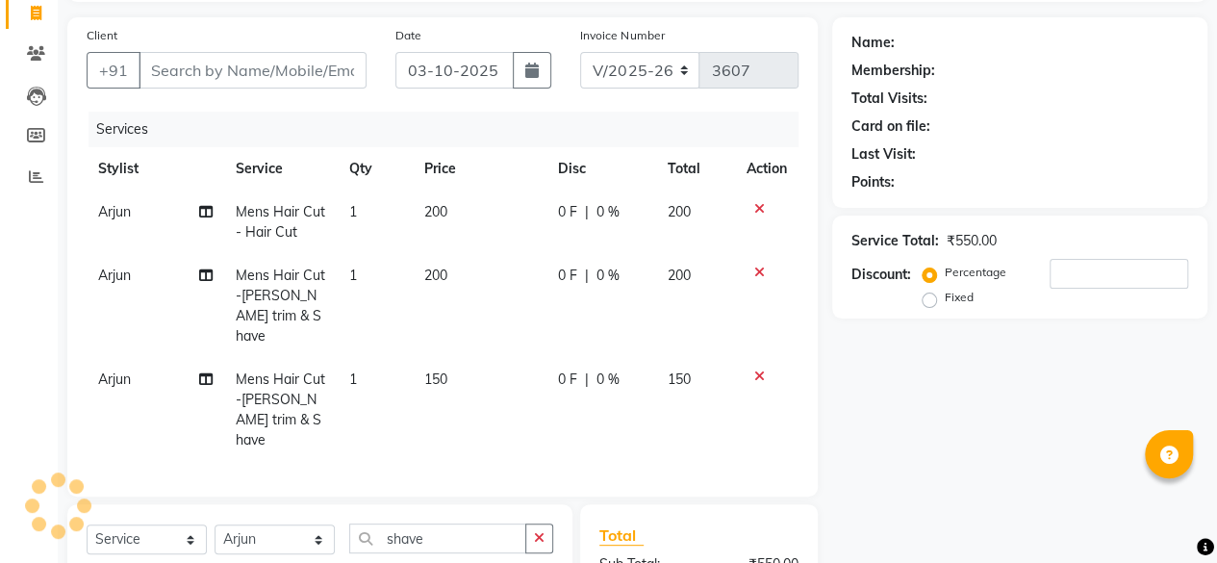
click at [885, 407] on div "Name: Membership: Total Visits: Card on file: Last Visit: Points: Service Total…" at bounding box center [1028, 382] width 390 height 730
click at [481, 524] on input "shave" at bounding box center [437, 539] width 177 height 30
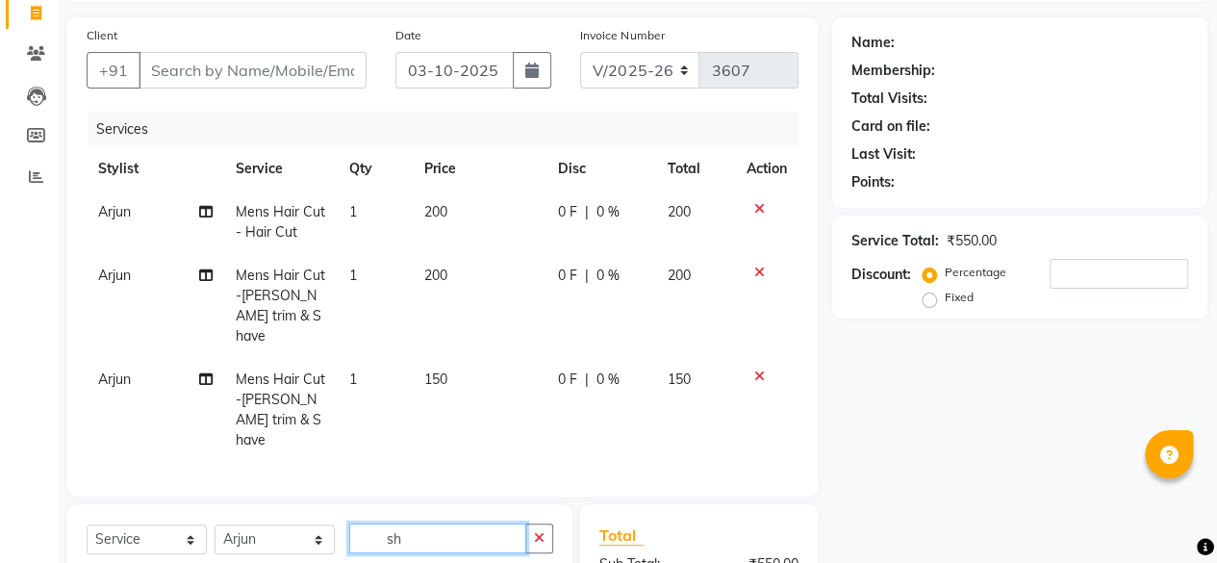
type input "s"
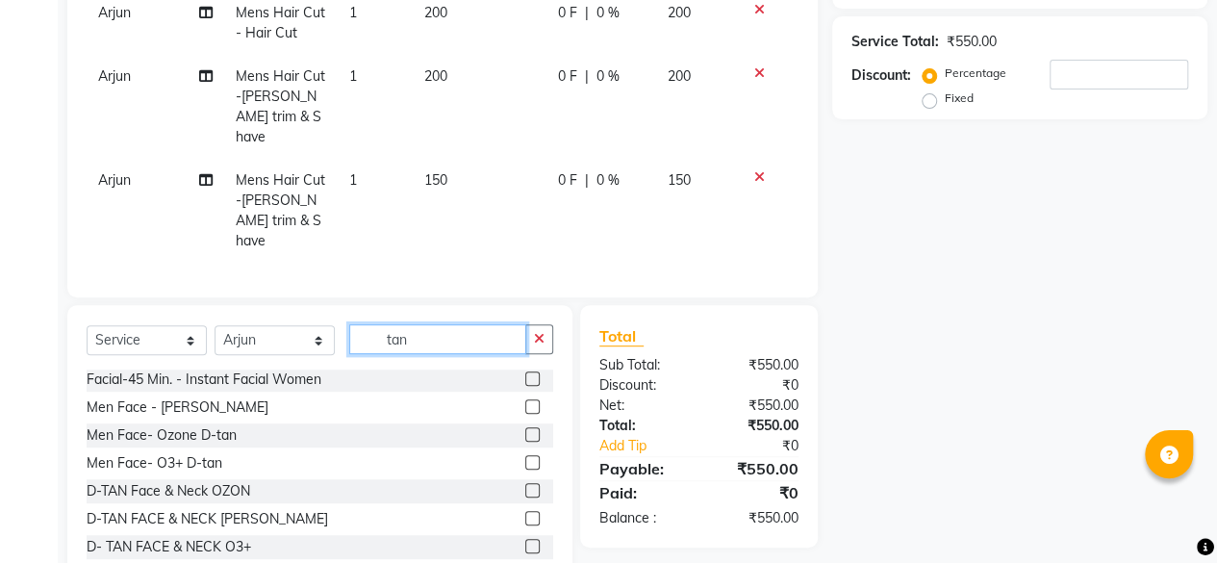
scroll to position [329, 0]
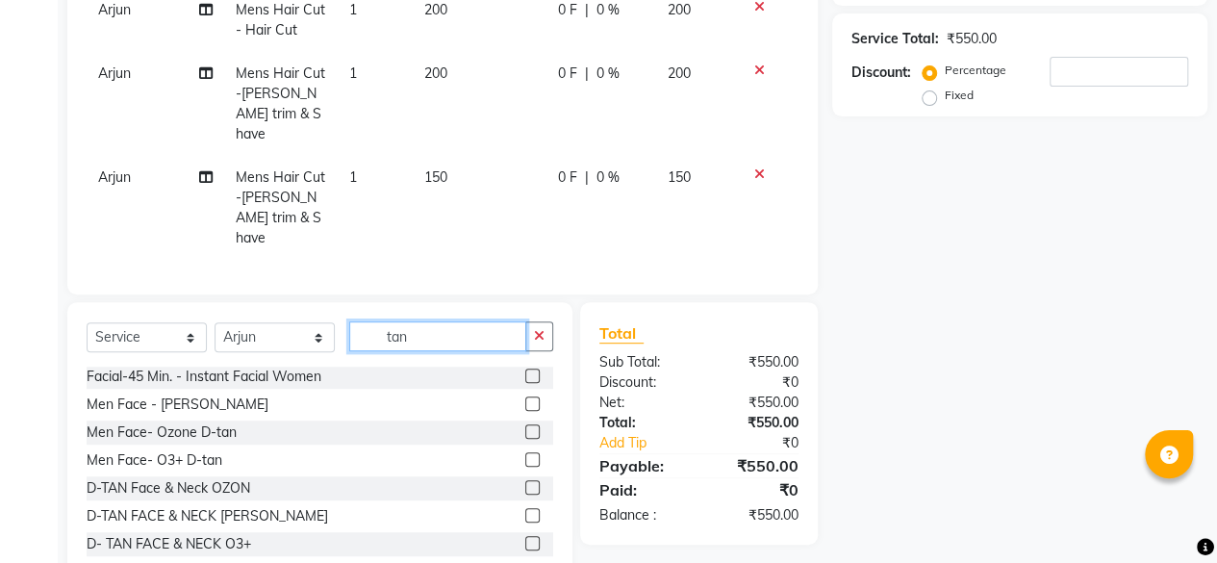
type input "tan"
click at [525, 452] on label at bounding box center [532, 459] width 14 height 14
click at [525, 454] on input "checkbox" at bounding box center [531, 460] width 13 height 13
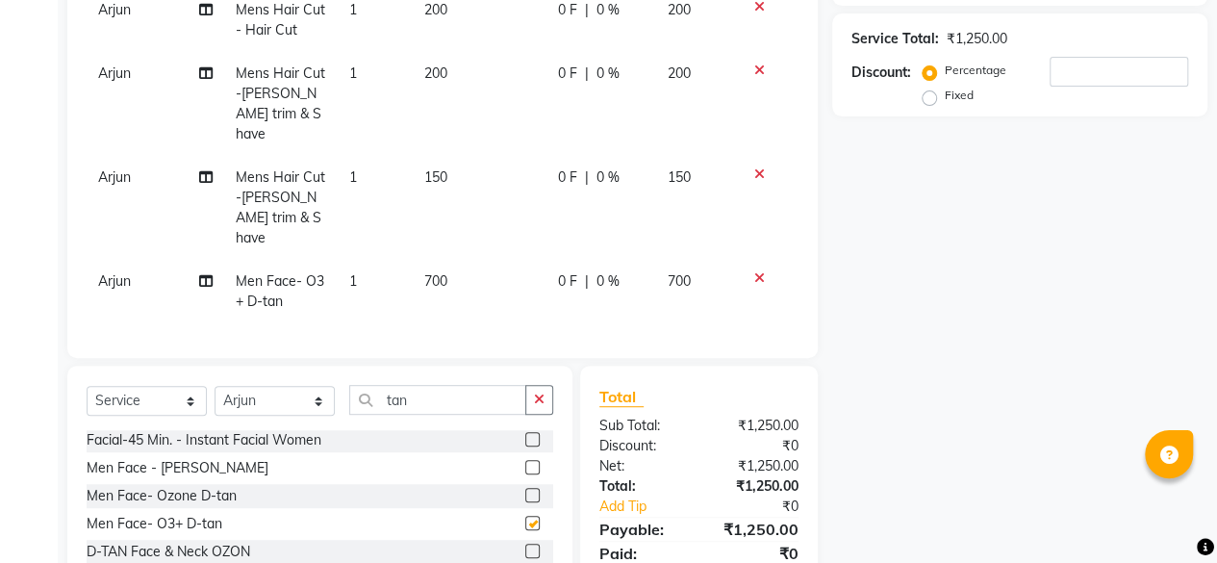
checkbox input "false"
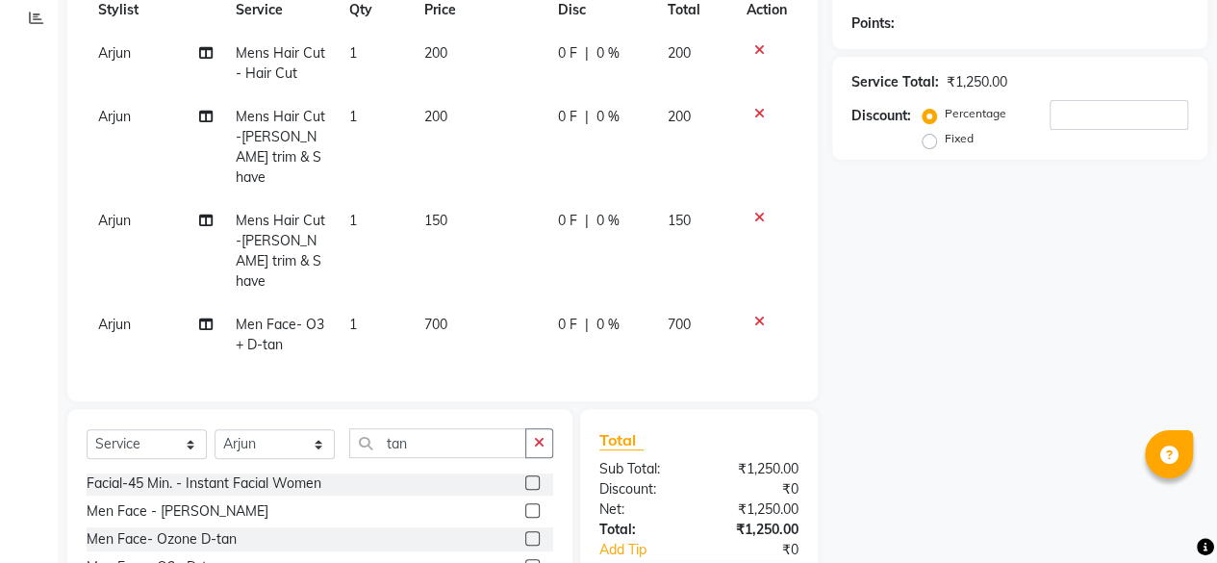
scroll to position [285, 0]
click at [453, 203] on td "150" at bounding box center [480, 252] width 134 height 104
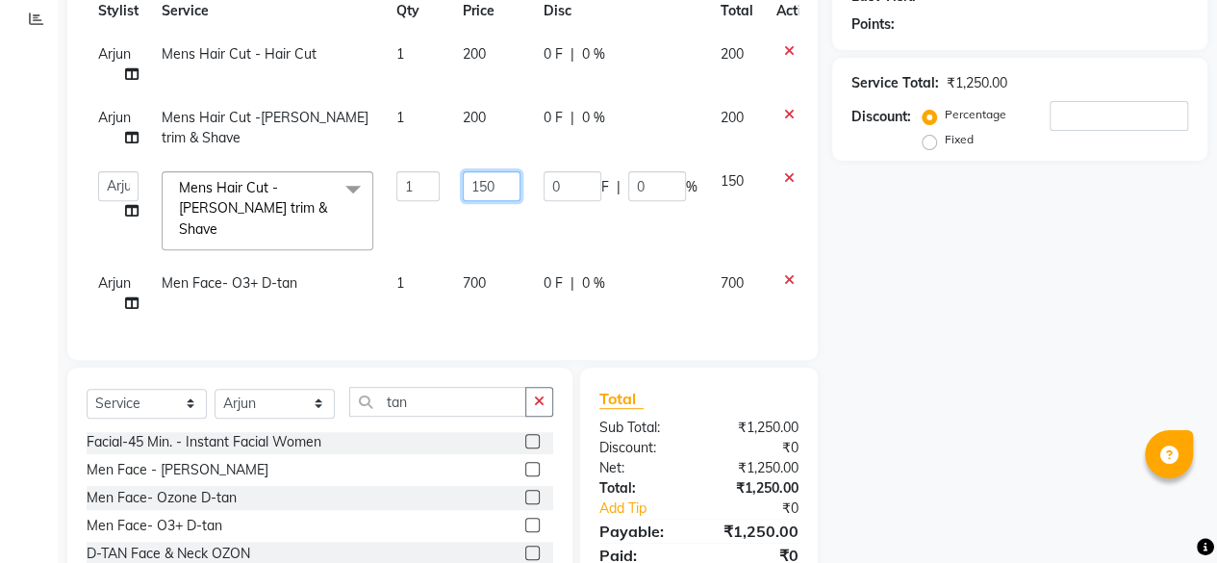
click at [504, 185] on input "150" at bounding box center [492, 186] width 58 height 30
type input "1"
type input "100"
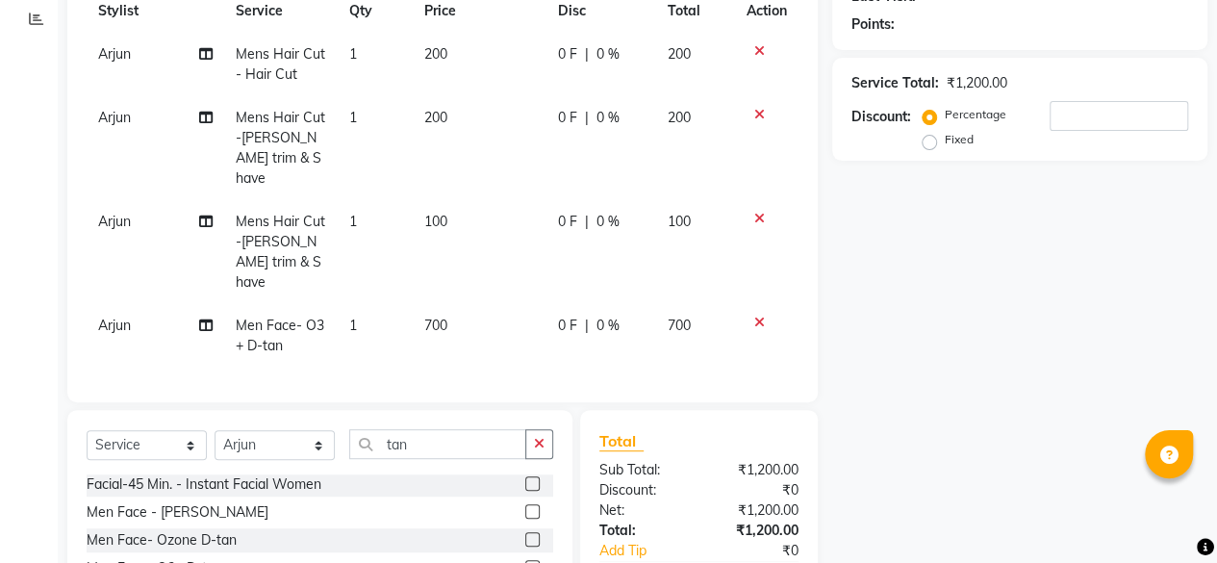
click at [895, 335] on div "Name: Membership: Total Visits: Card on file: Last Visit: Points: Service Total…" at bounding box center [1028, 276] width 390 height 834
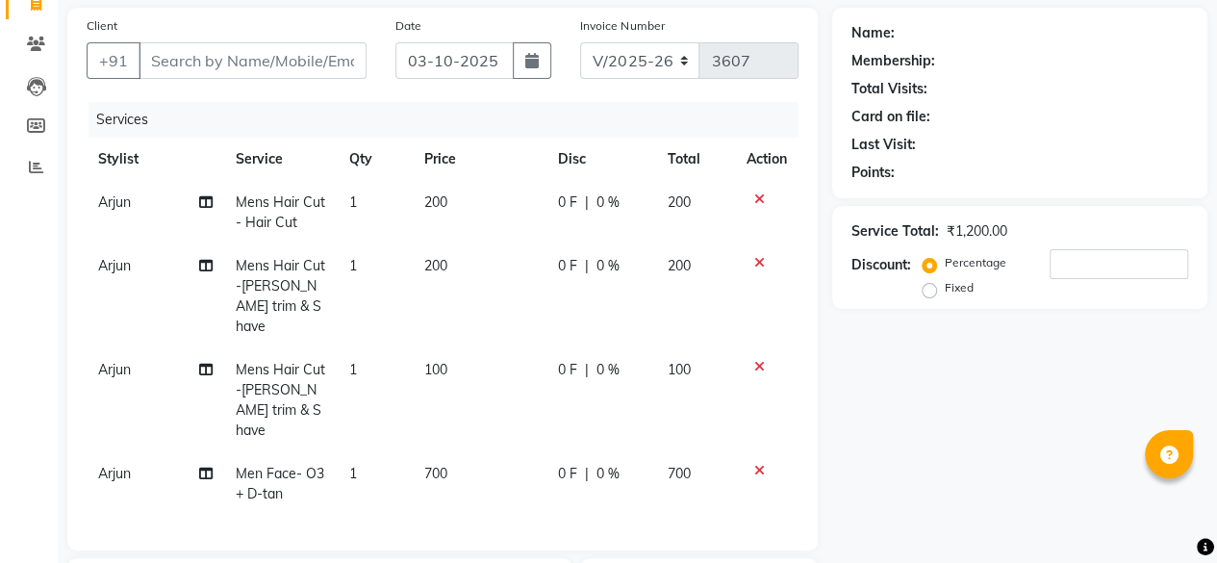
scroll to position [90, 0]
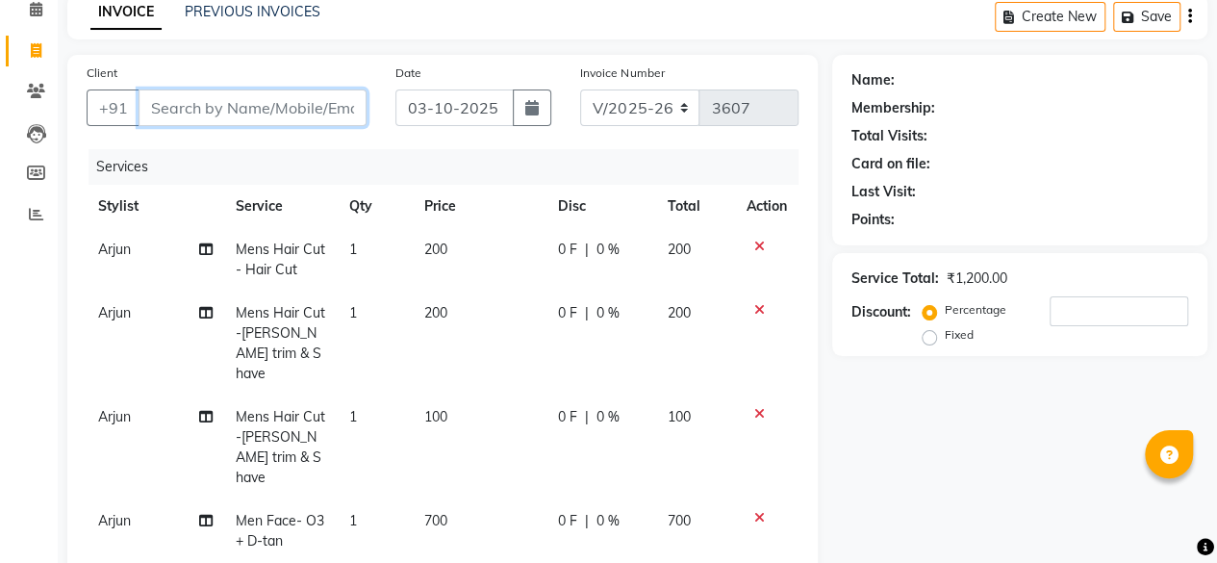
click at [167, 108] on input "Client" at bounding box center [253, 108] width 228 height 37
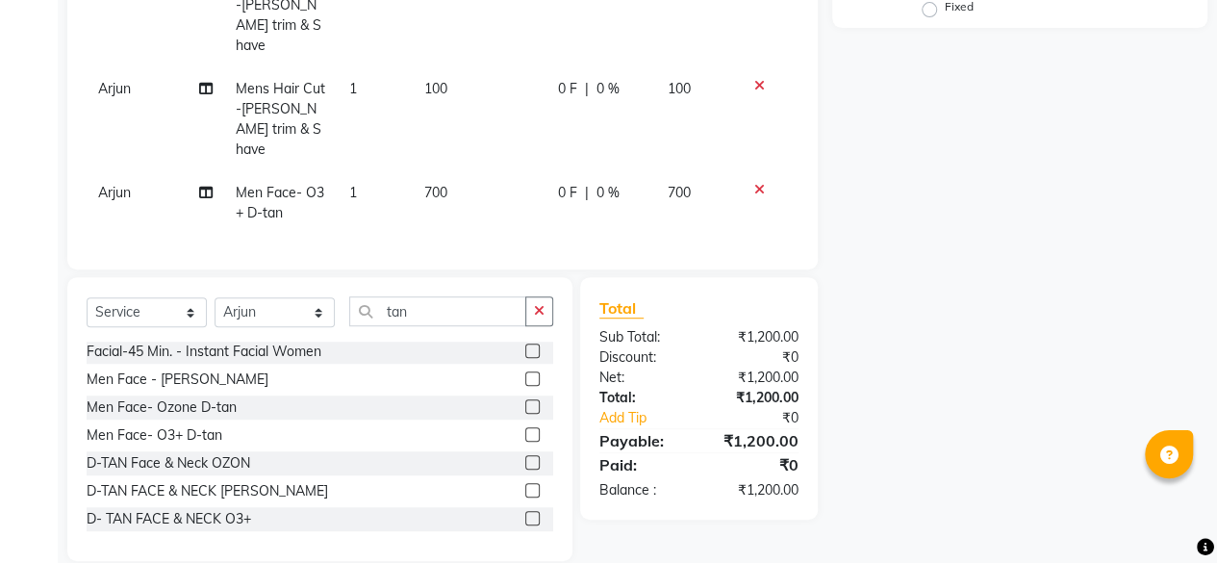
scroll to position [0, 0]
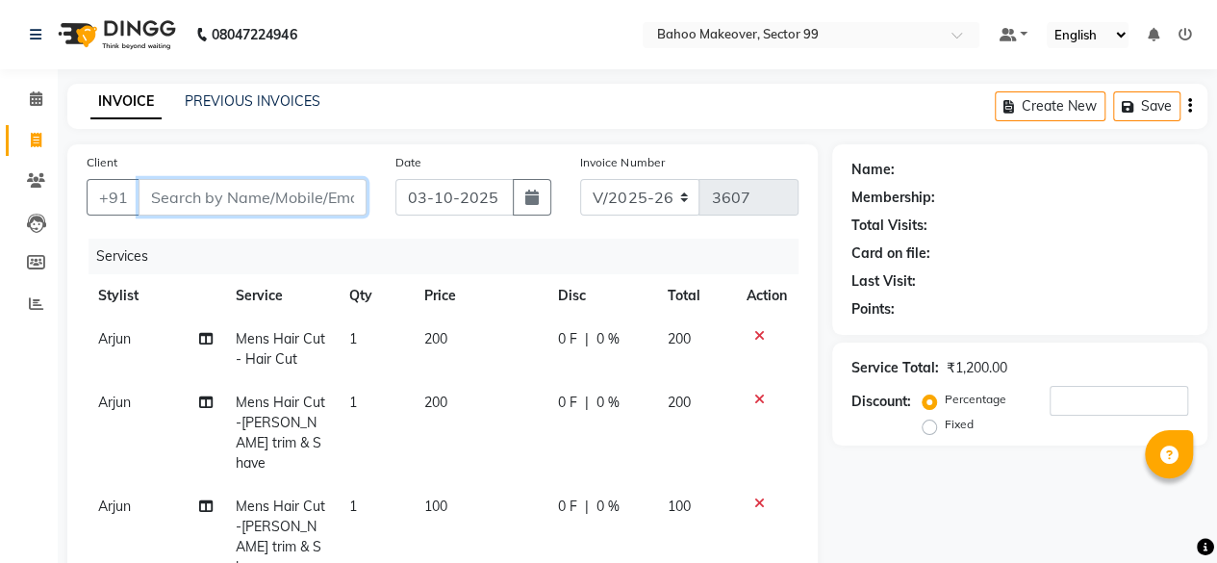
click at [259, 194] on input "Client" at bounding box center [253, 197] width 228 height 37
click at [534, 193] on icon "button" at bounding box center [531, 197] width 13 height 15
select select "10"
select select "2025"
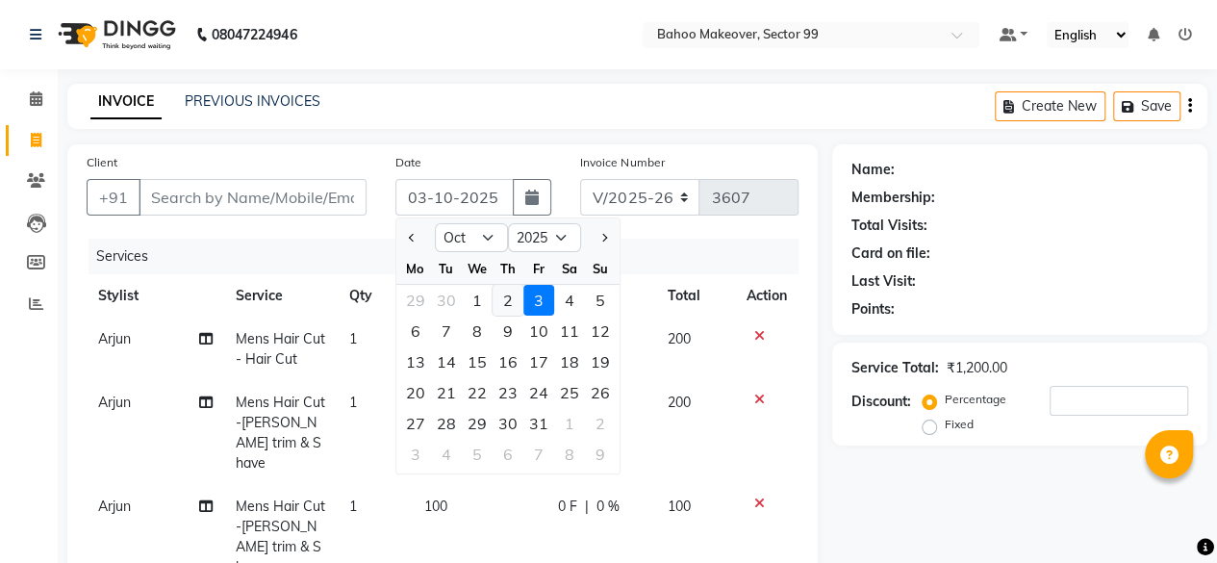
click at [506, 300] on div "2" at bounding box center [508, 300] width 31 height 31
type input "02-10-2025"
type input "0"
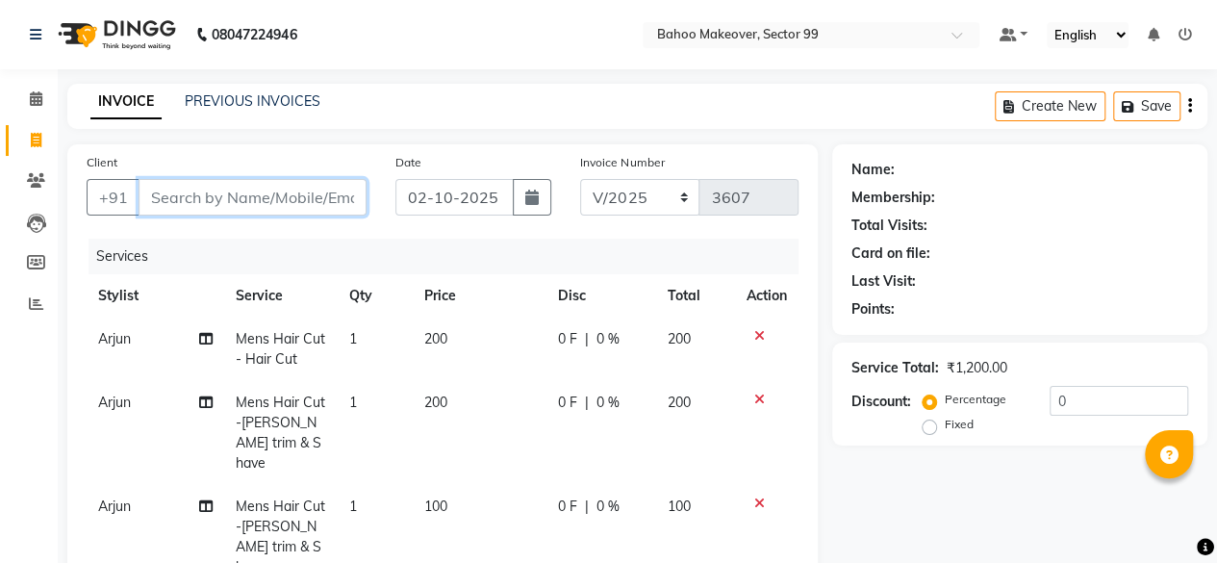
click at [241, 187] on input "Client" at bounding box center [253, 197] width 228 height 37
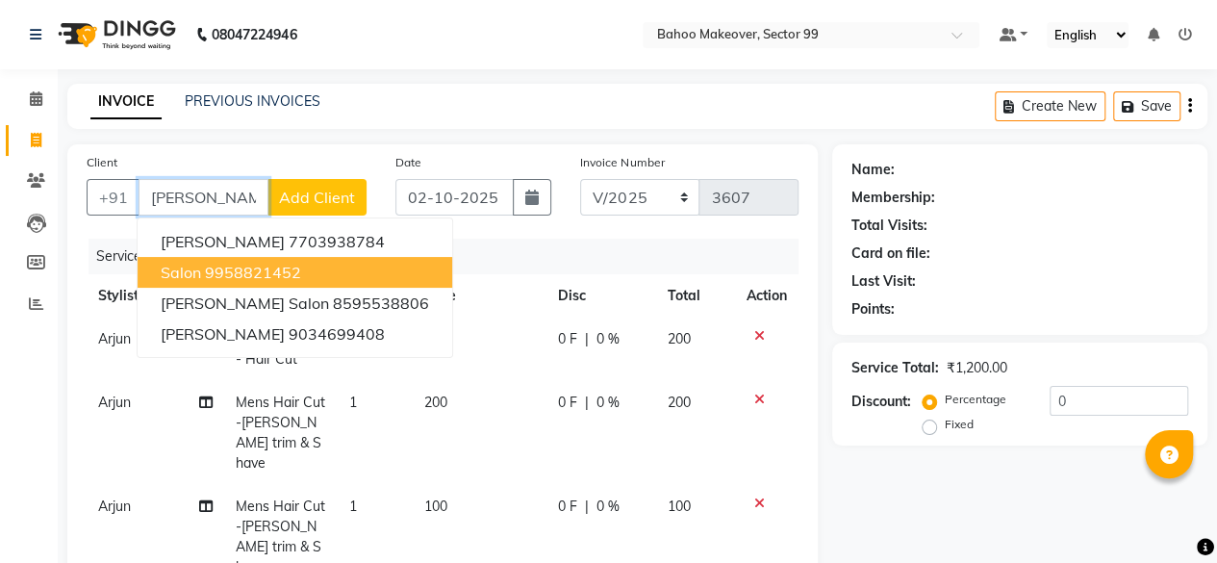
click at [231, 265] on ngb-highlight "9958821452" at bounding box center [253, 272] width 96 height 19
type input "9958821452"
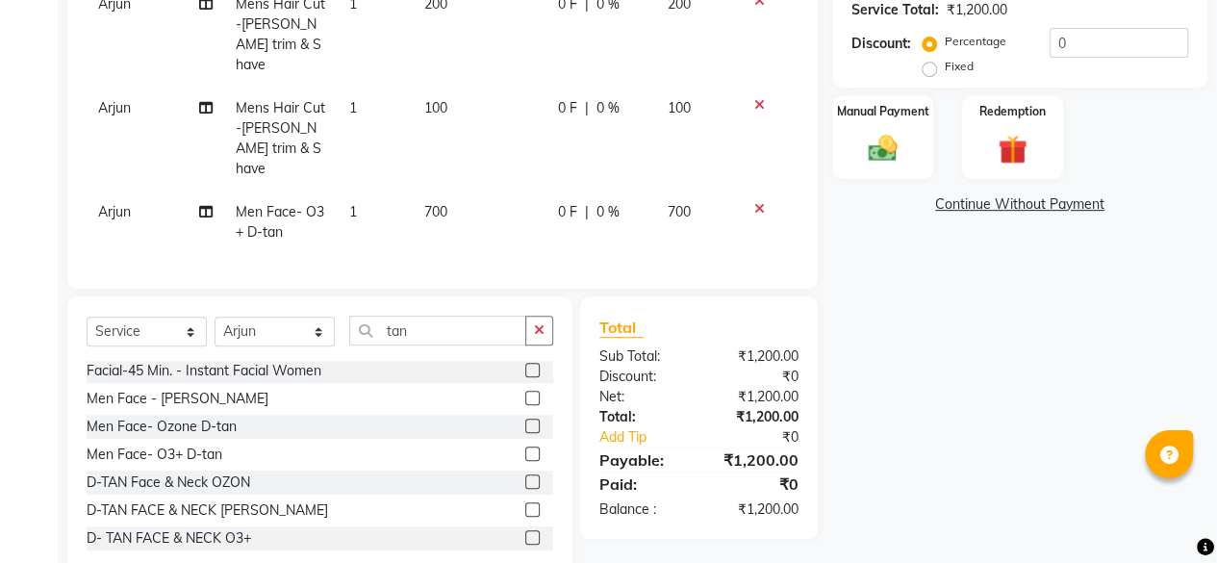
scroll to position [418, 0]
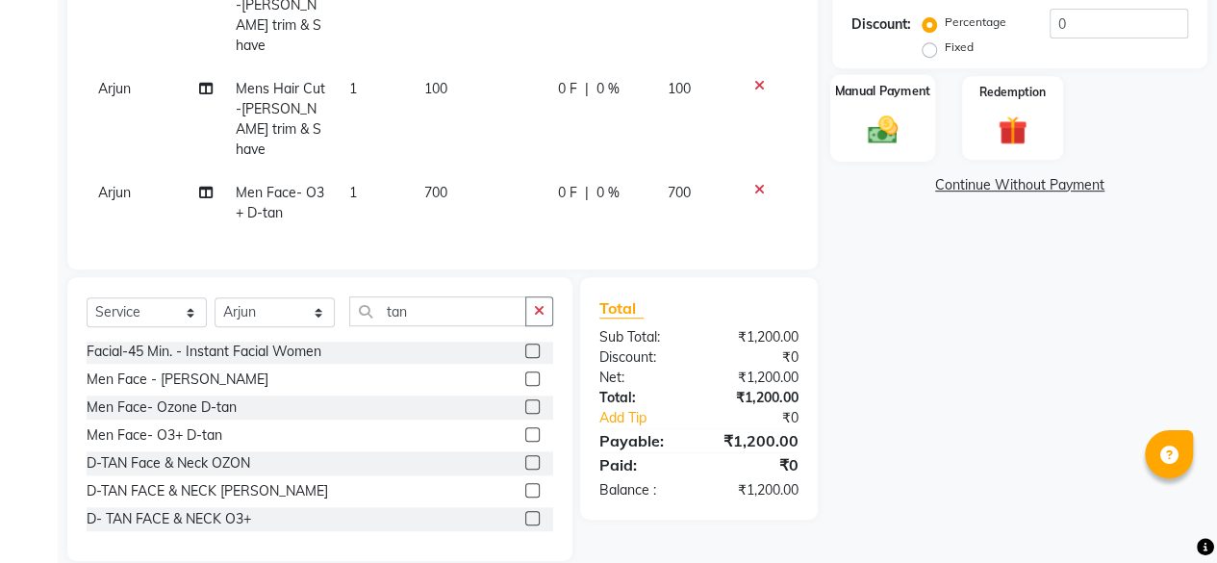
click at [880, 130] on img at bounding box center [882, 129] width 49 height 35
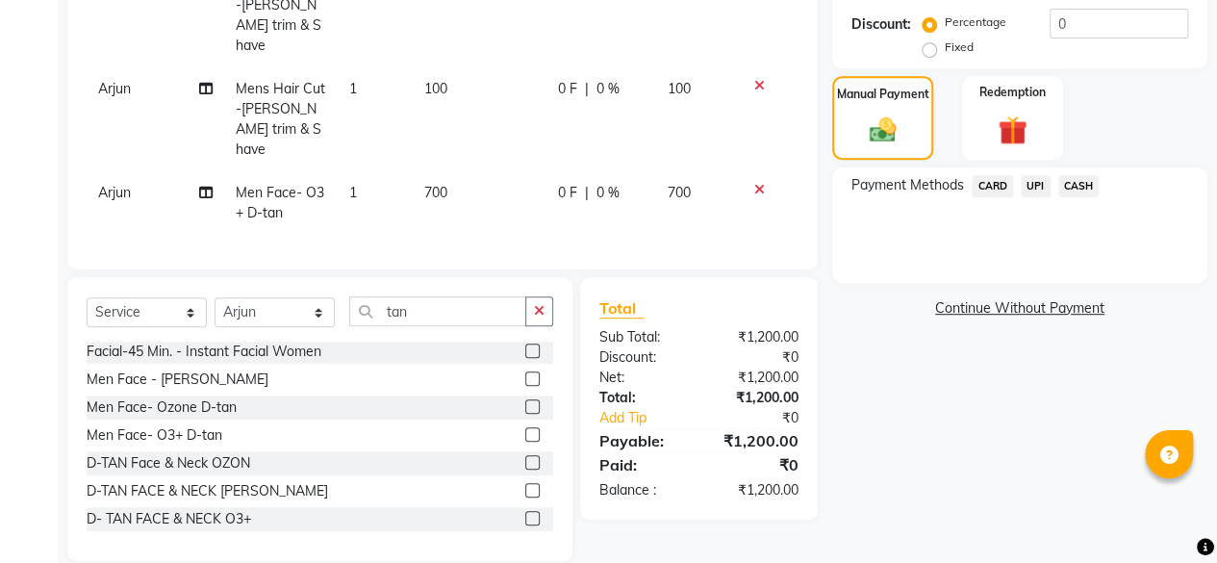
click at [1039, 185] on span "UPI" at bounding box center [1036, 186] width 30 height 22
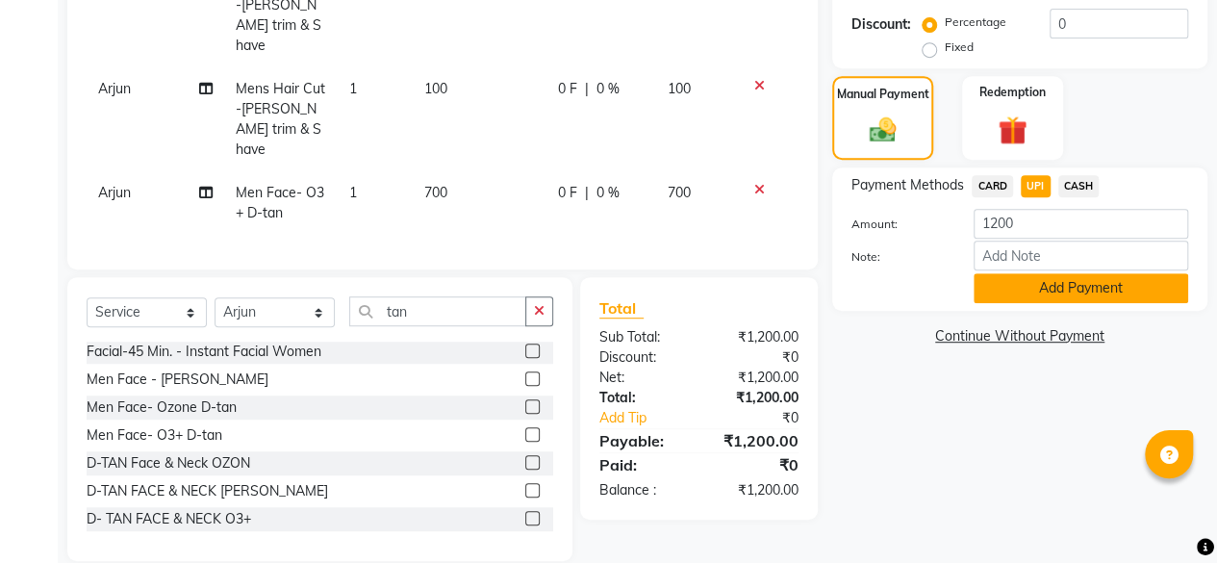
click at [1071, 279] on button "Add Payment" at bounding box center [1081, 288] width 215 height 30
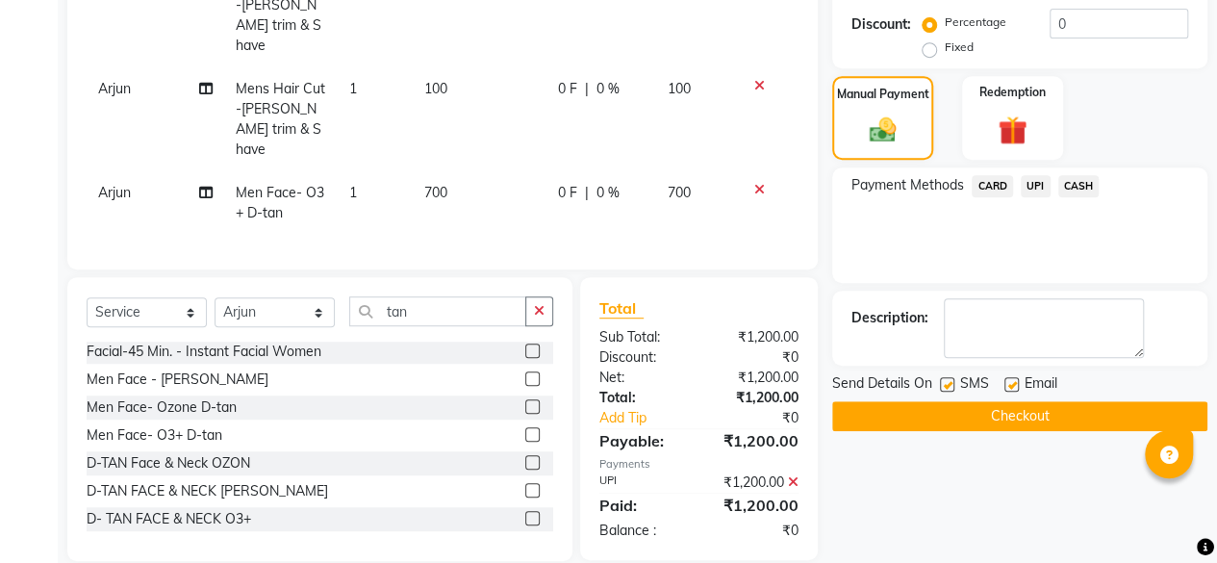
click at [1036, 414] on button "Checkout" at bounding box center [1020, 416] width 375 height 30
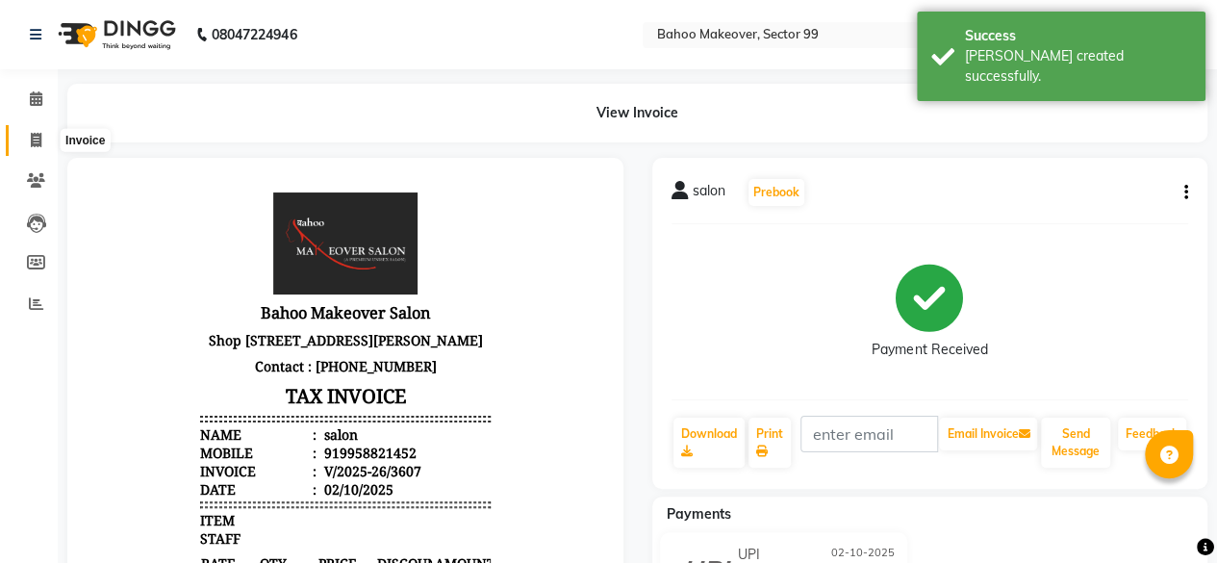
click at [37, 138] on icon at bounding box center [36, 140] width 11 height 14
select select "service"
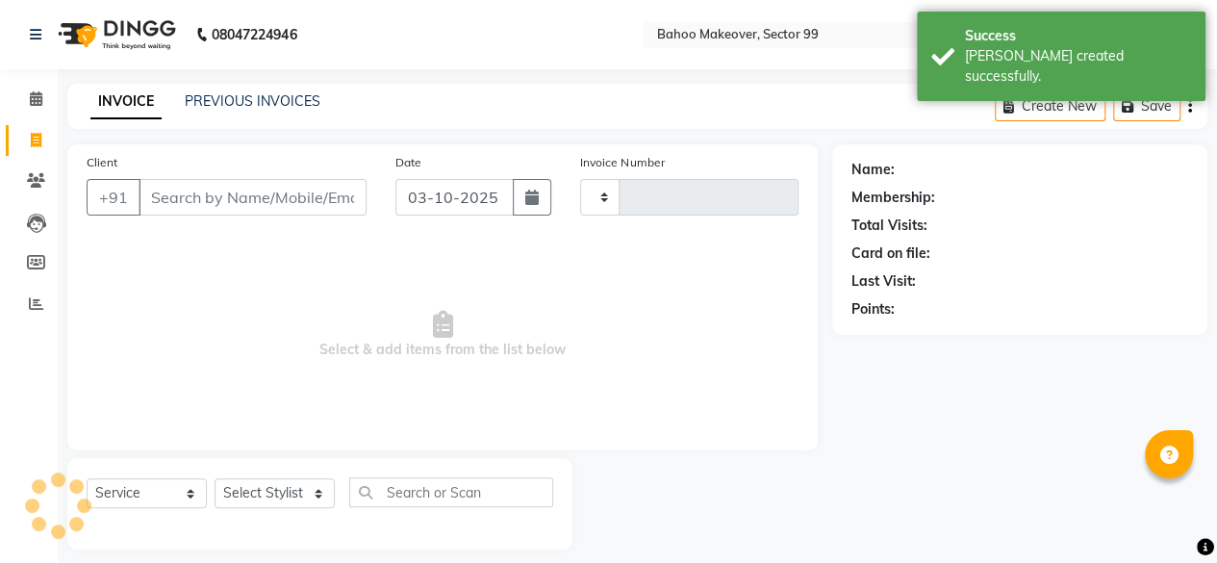
scroll to position [14, 0]
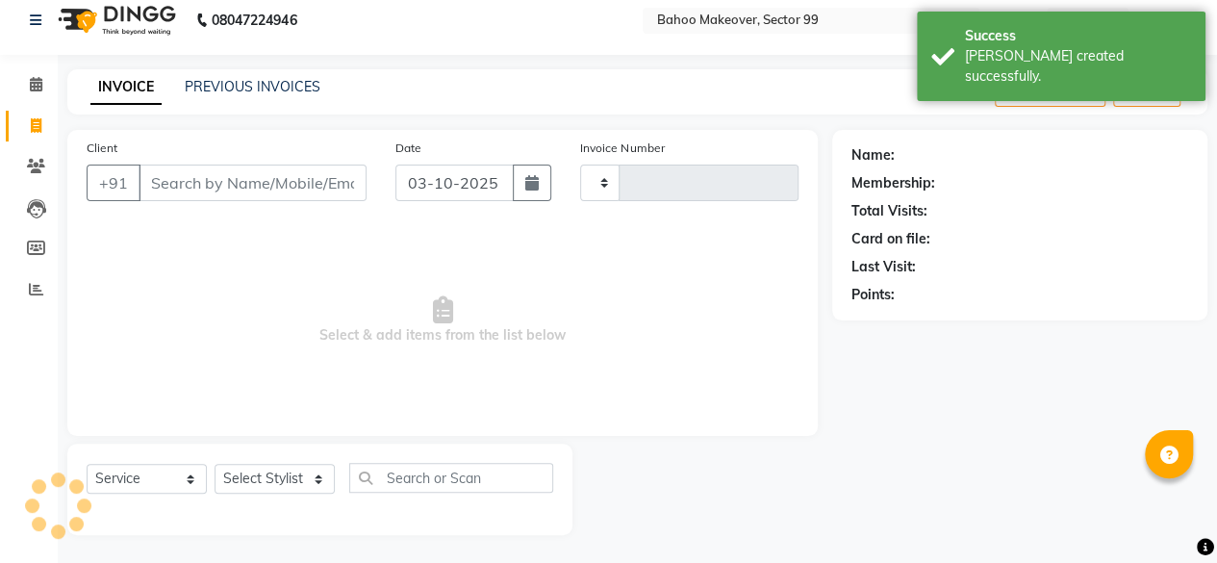
type input "3608"
select select "6856"
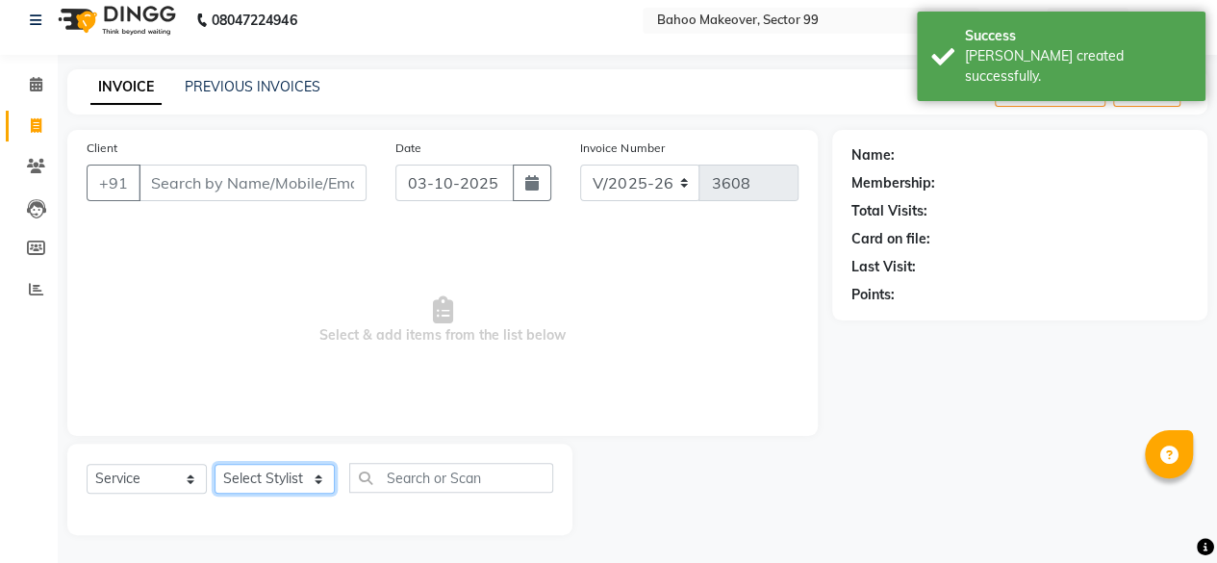
click at [317, 478] on select "Select Stylist [PERSON_NAME] Makeover Bahoo Makeover Salon [PERSON_NAME] [PERSO…" at bounding box center [275, 479] width 120 height 30
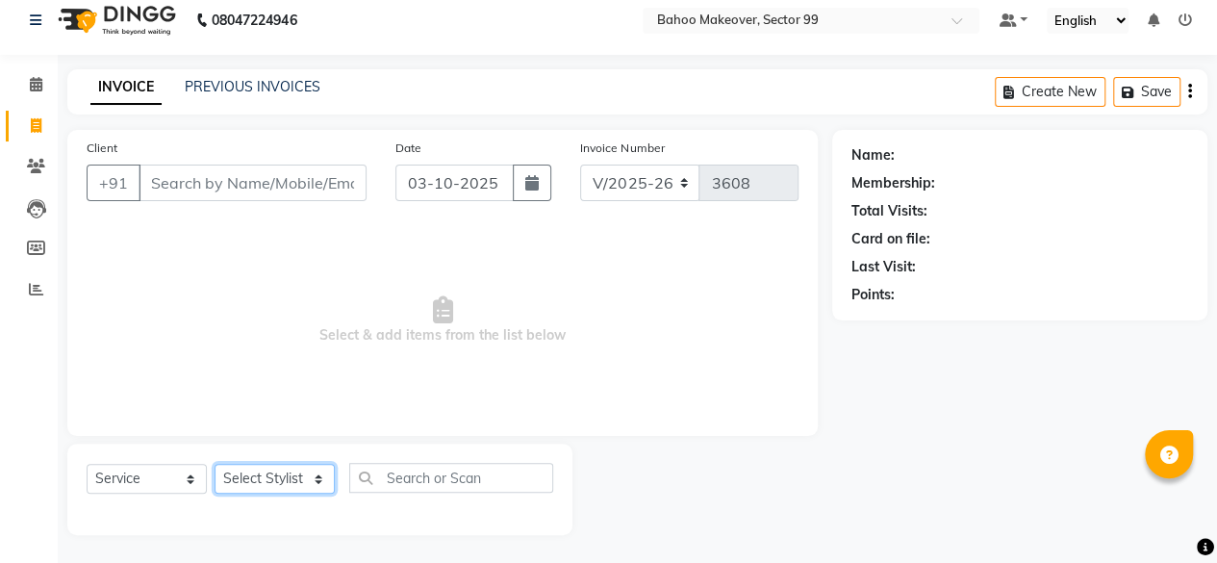
select select "87491"
click at [215, 464] on select "Select Stylist [PERSON_NAME] Makeover Bahoo Makeover Salon [PERSON_NAME] [PERSO…" at bounding box center [275, 479] width 120 height 30
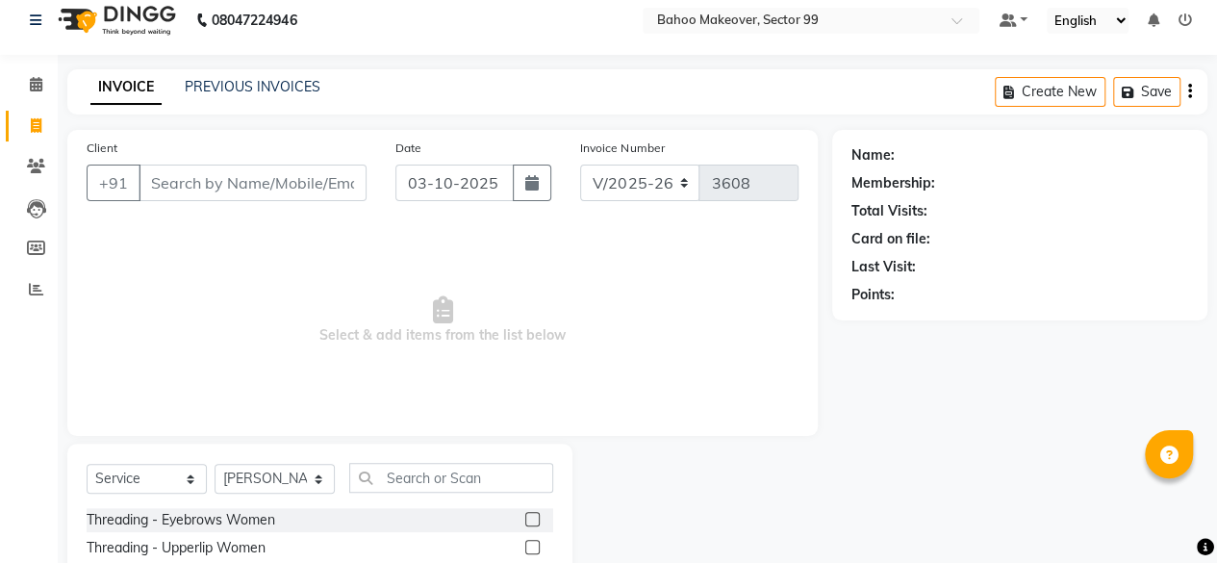
click at [525, 513] on label at bounding box center [532, 519] width 14 height 14
click at [525, 514] on input "checkbox" at bounding box center [531, 520] width 13 height 13
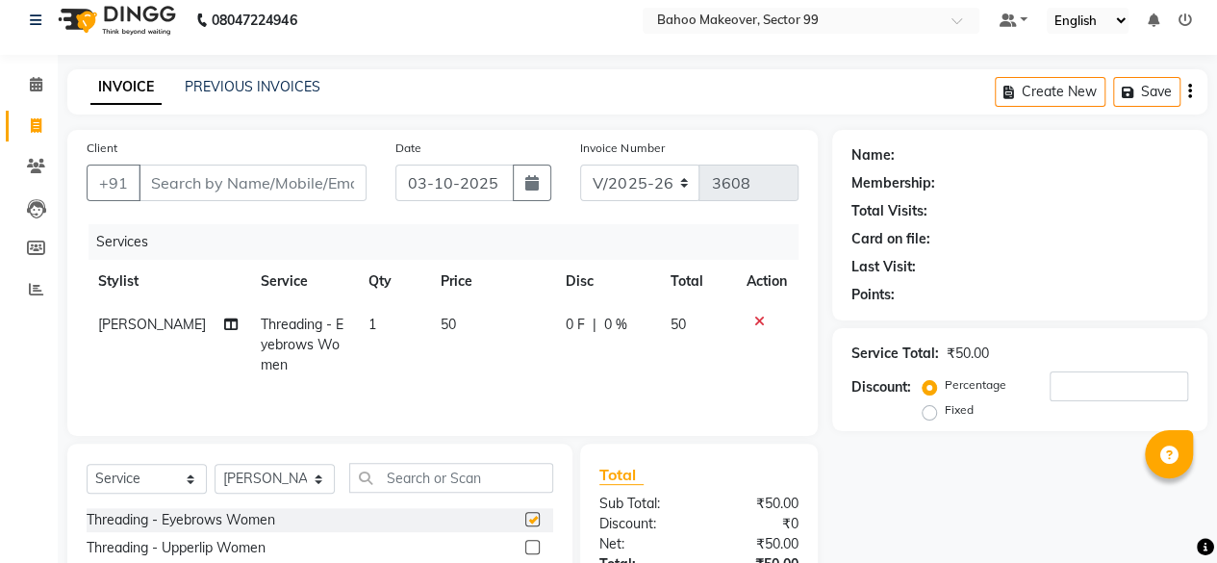
checkbox input "false"
click at [525, 547] on label at bounding box center [532, 547] width 14 height 14
click at [525, 547] on input "checkbox" at bounding box center [531, 548] width 13 height 13
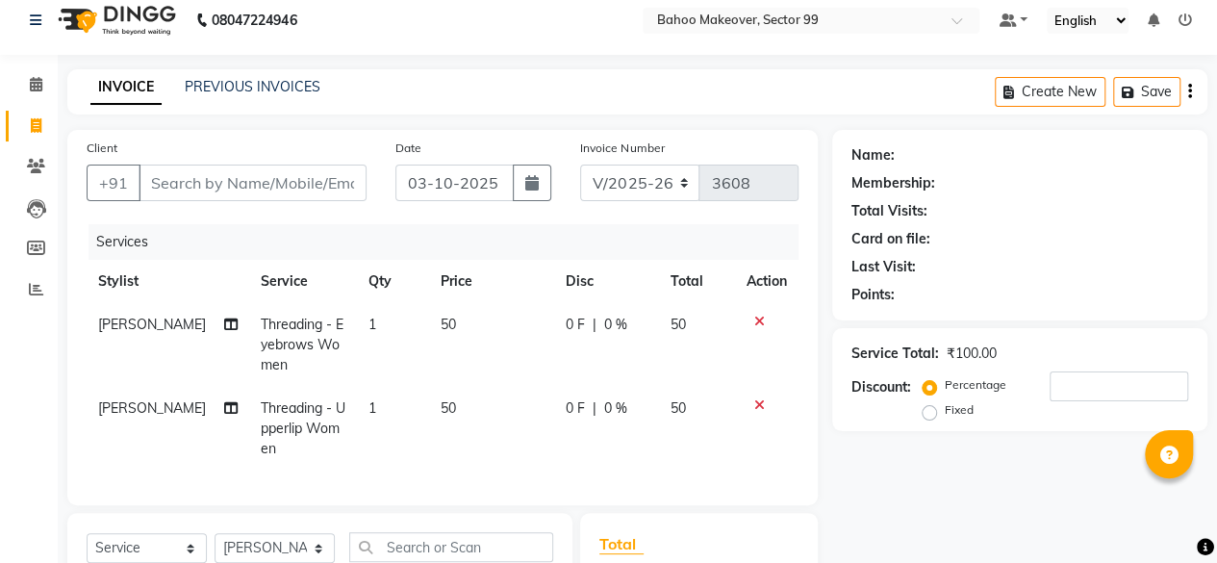
checkbox input "false"
click at [199, 185] on input "Client" at bounding box center [253, 183] width 228 height 37
type input "7"
type input "0"
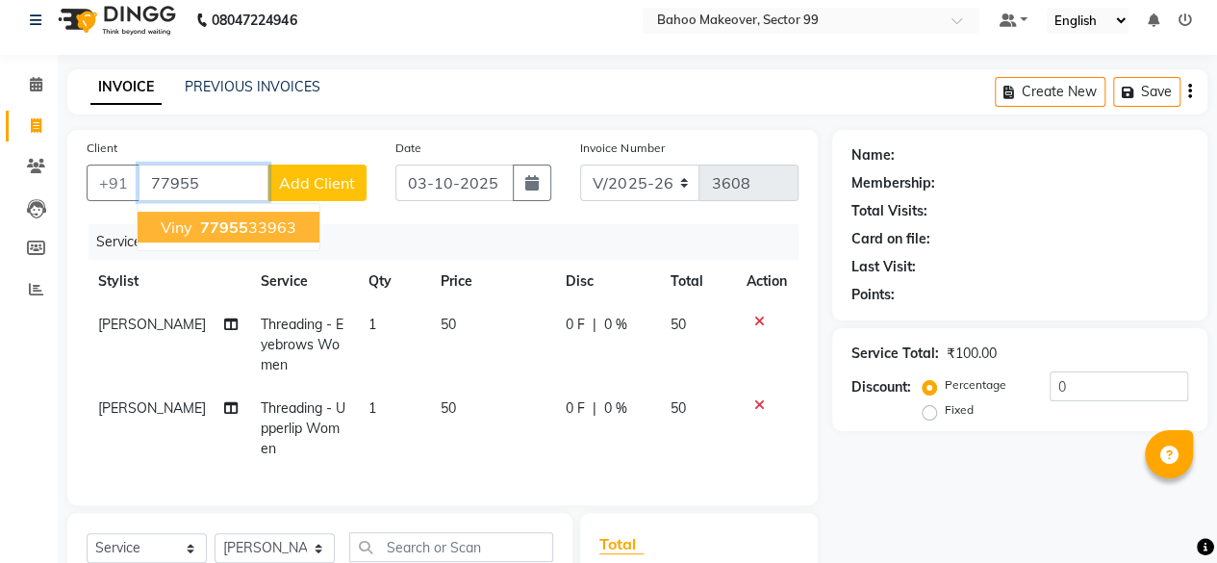
click at [258, 233] on ngb-highlight "77955 33963" at bounding box center [246, 227] width 100 height 19
type input "7795533963"
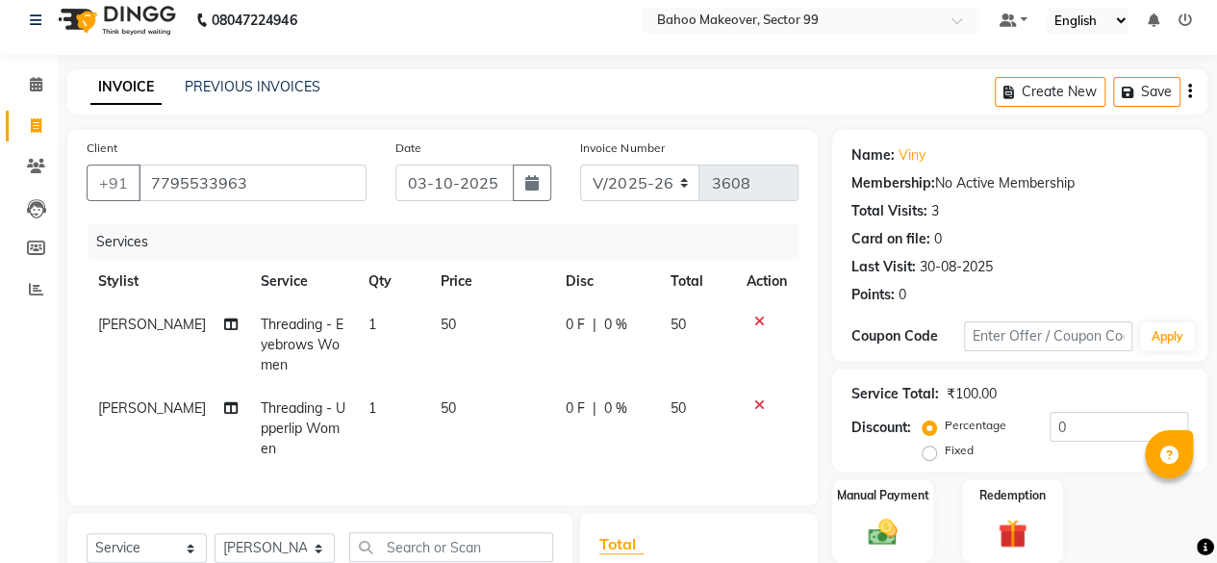
scroll to position [291, 0]
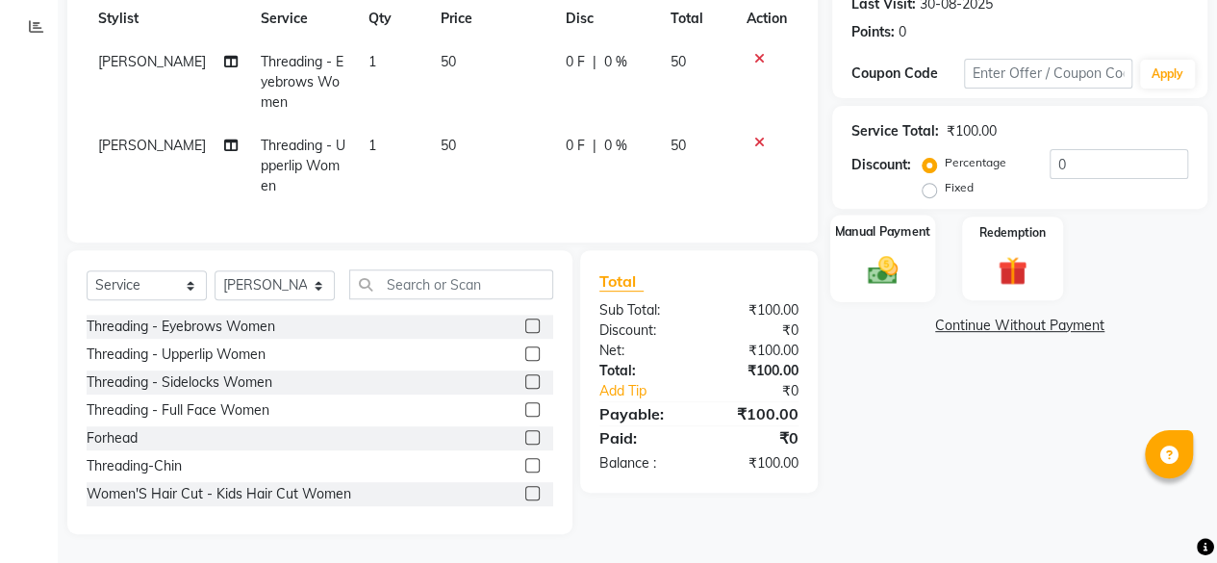
click at [884, 255] on img at bounding box center [882, 269] width 49 height 35
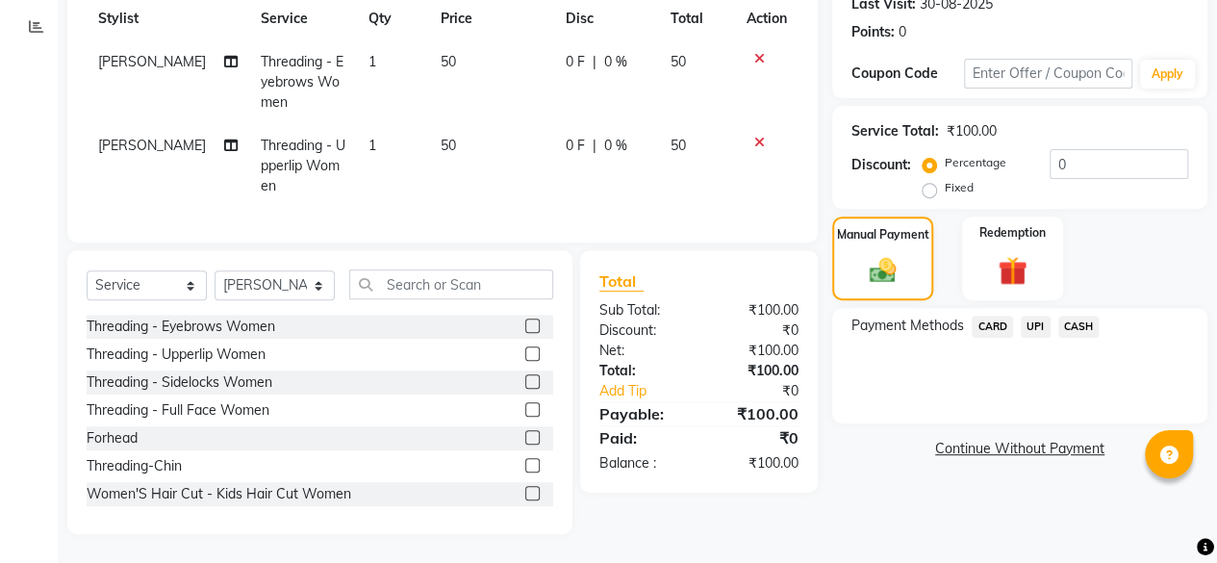
click at [1086, 316] on span "CASH" at bounding box center [1079, 327] width 41 height 22
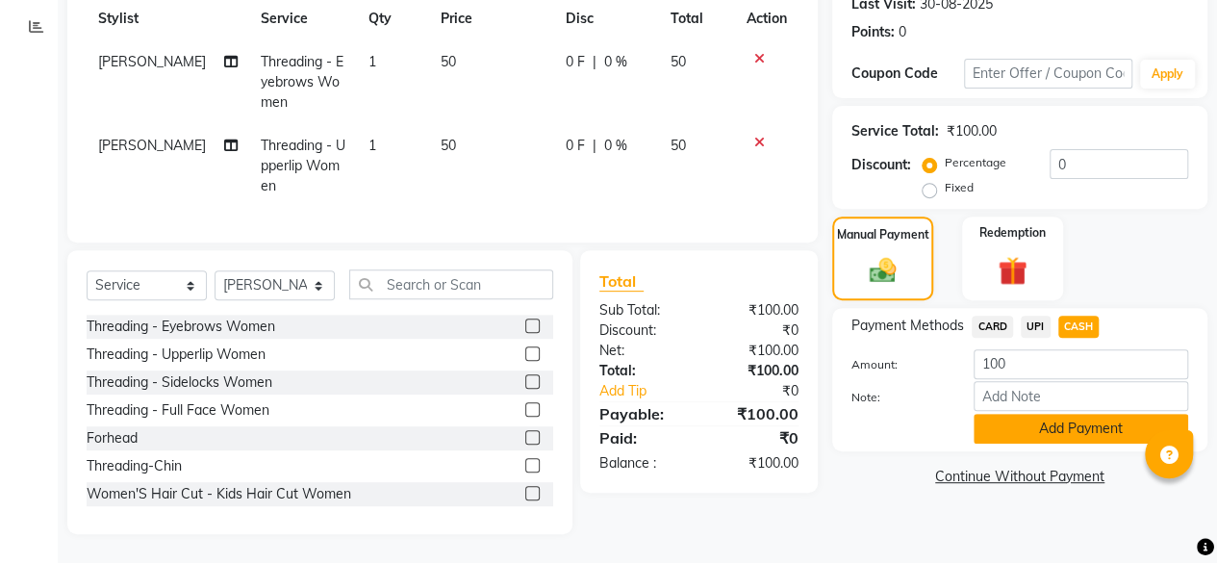
click at [1056, 414] on button "Add Payment" at bounding box center [1081, 429] width 215 height 30
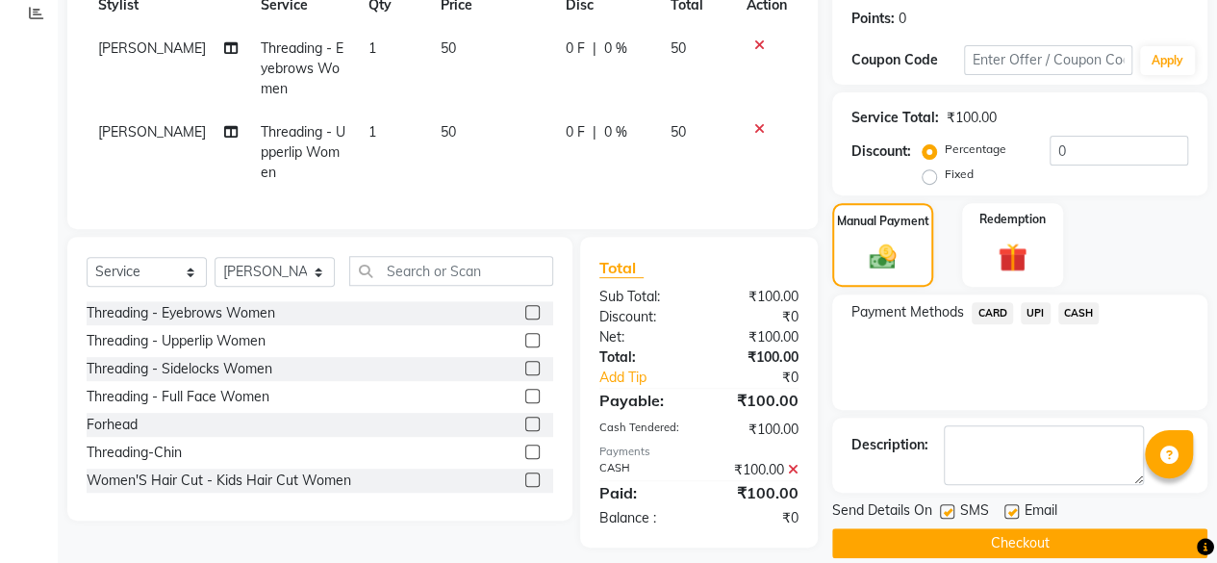
scroll to position [317, 0]
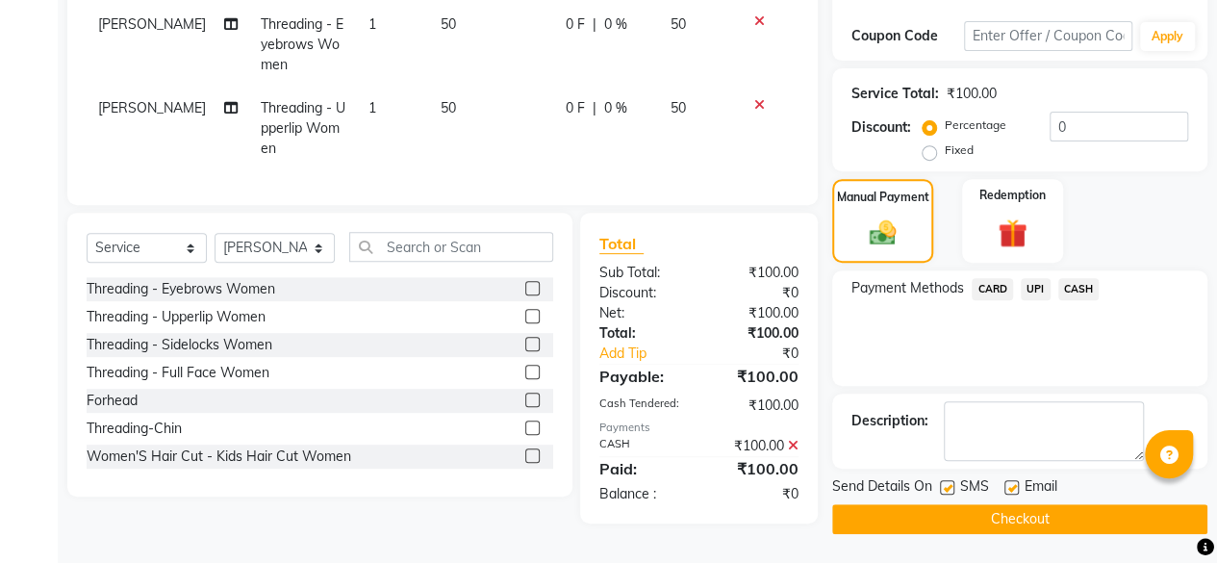
click at [1024, 509] on button "Checkout" at bounding box center [1020, 519] width 375 height 30
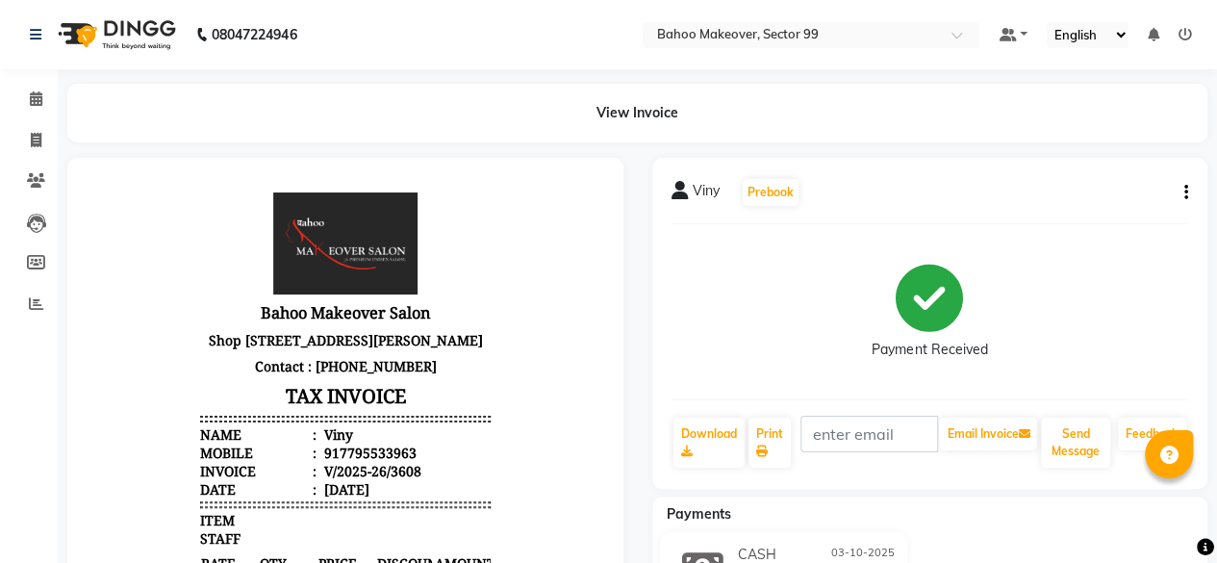
click at [1186, 193] on icon "button" at bounding box center [1187, 192] width 4 height 1
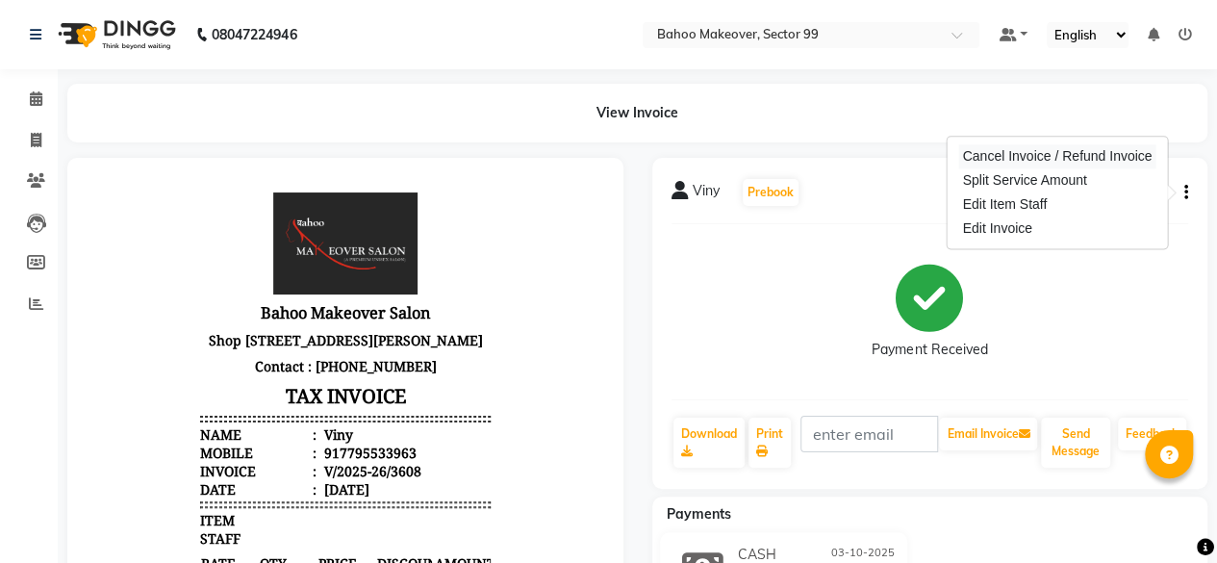
click at [1007, 150] on div "Cancel Invoice / Refund Invoice" at bounding box center [1057, 156] width 197 height 24
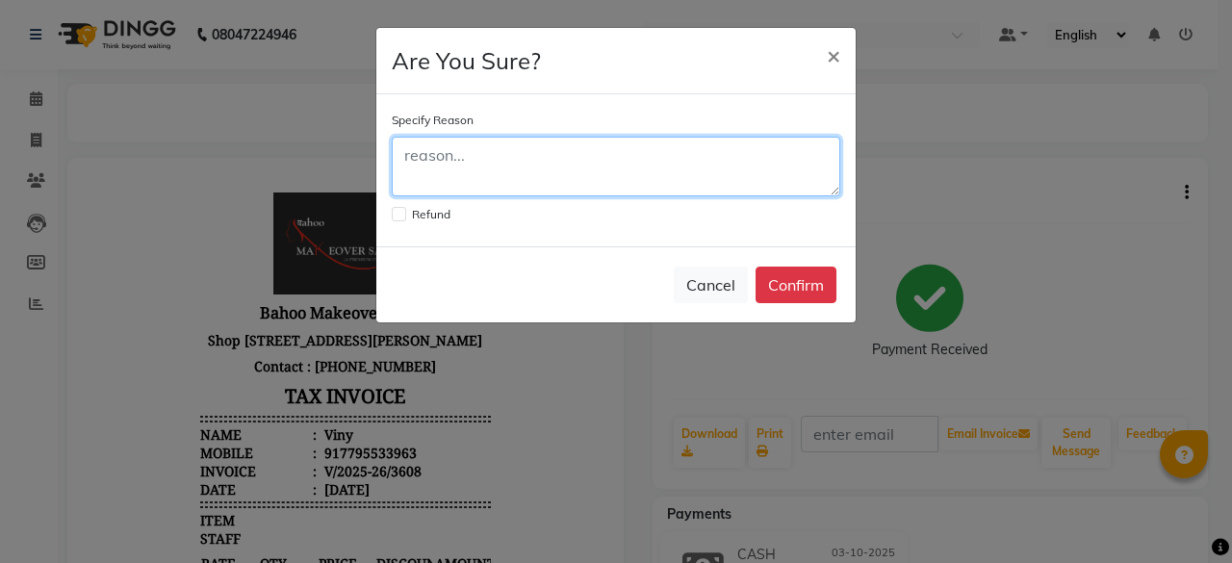
click at [703, 162] on textarea at bounding box center [616, 167] width 448 height 60
type textarea "date [PERSON_NAME]"
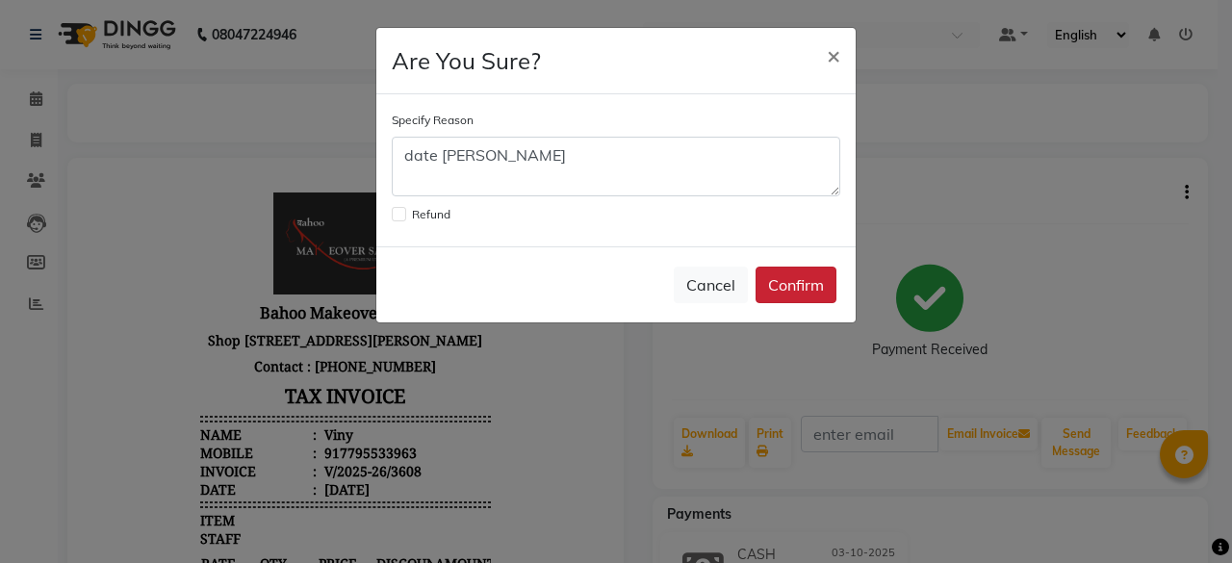
click at [807, 284] on button "Confirm" at bounding box center [796, 285] width 81 height 37
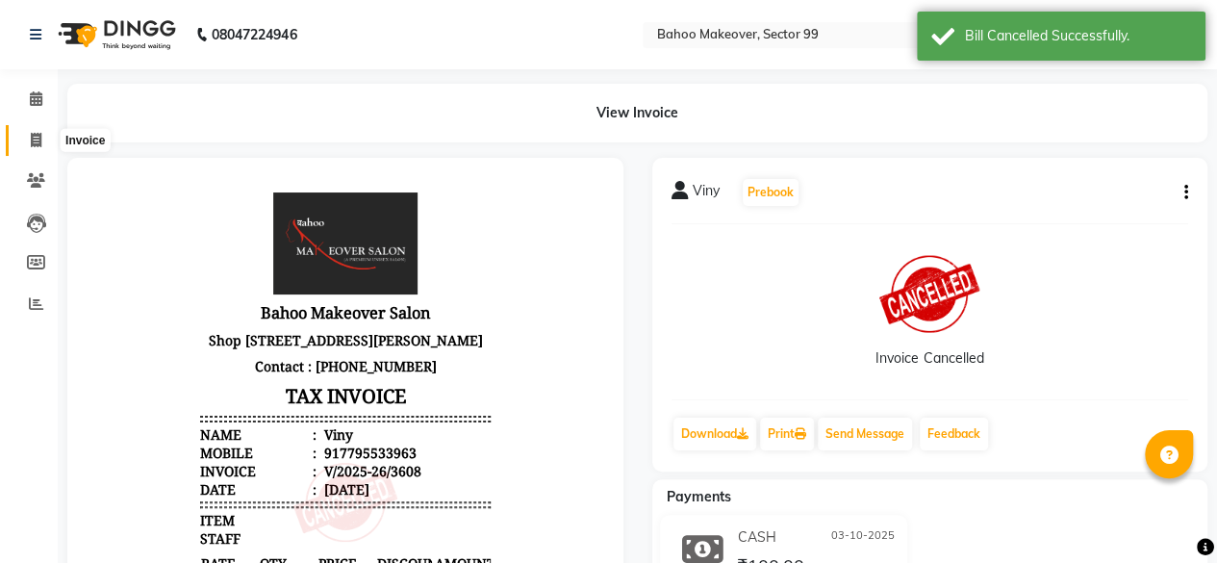
click at [31, 141] on icon at bounding box center [36, 140] width 11 height 14
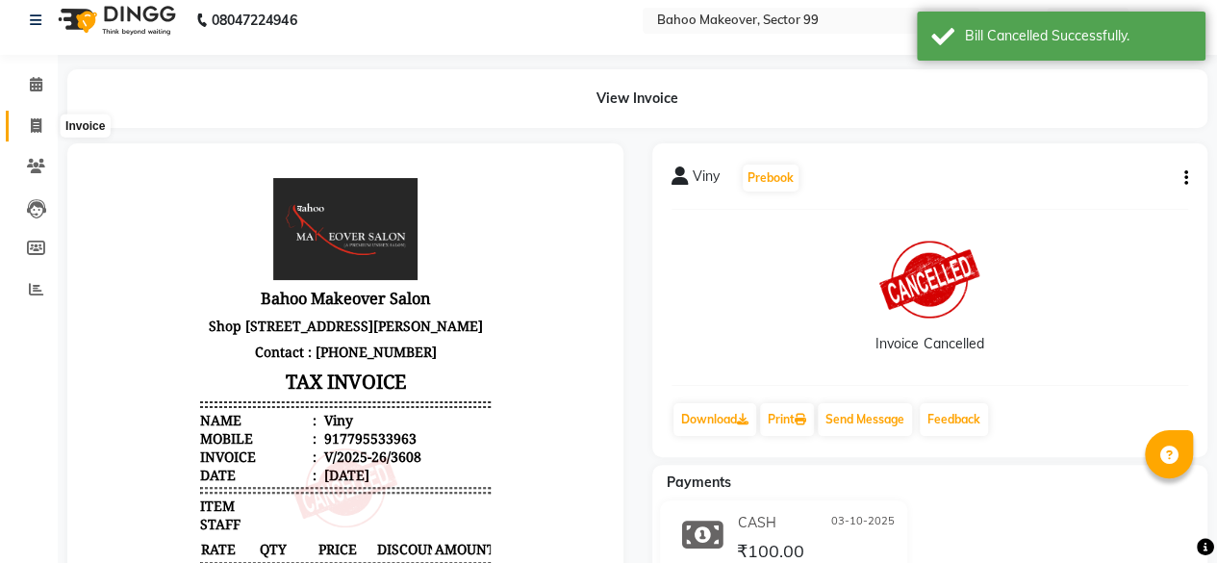
select select "6856"
select select "service"
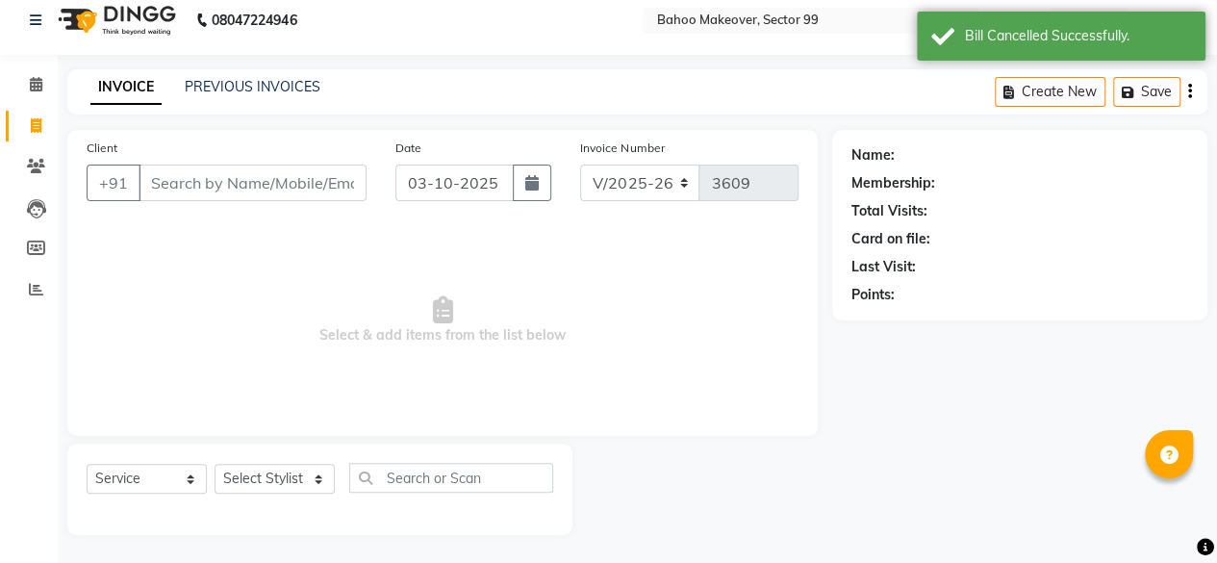
click at [227, 180] on input "Client" at bounding box center [253, 183] width 228 height 37
click at [531, 186] on icon "button" at bounding box center [531, 182] width 13 height 15
select select "10"
select select "2025"
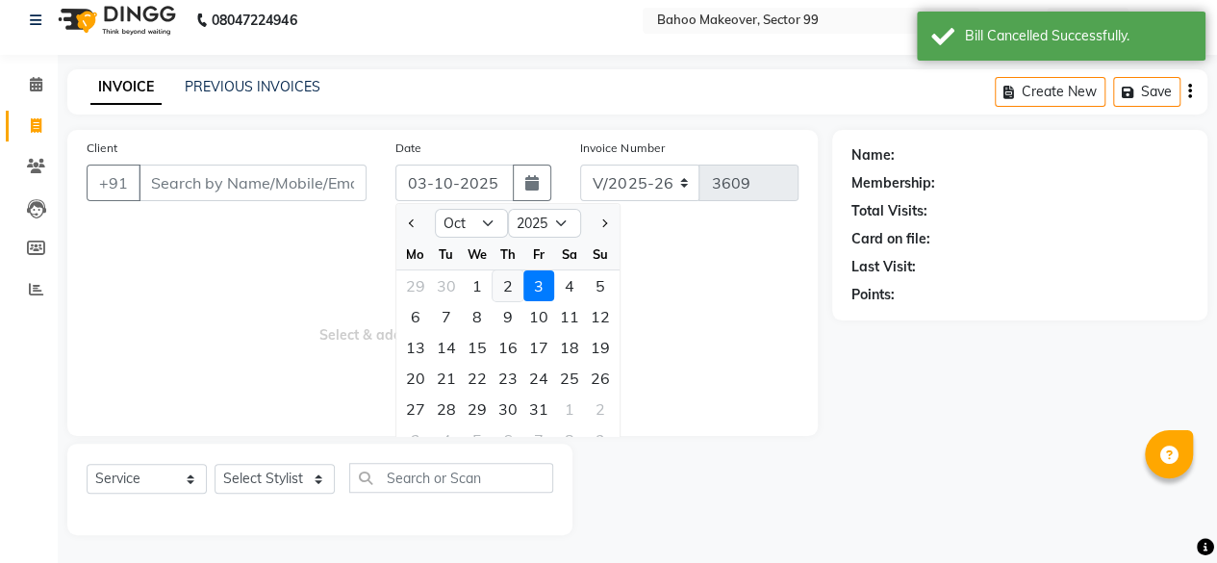
click at [504, 282] on div "2" at bounding box center [508, 285] width 31 height 31
type input "02-10-2025"
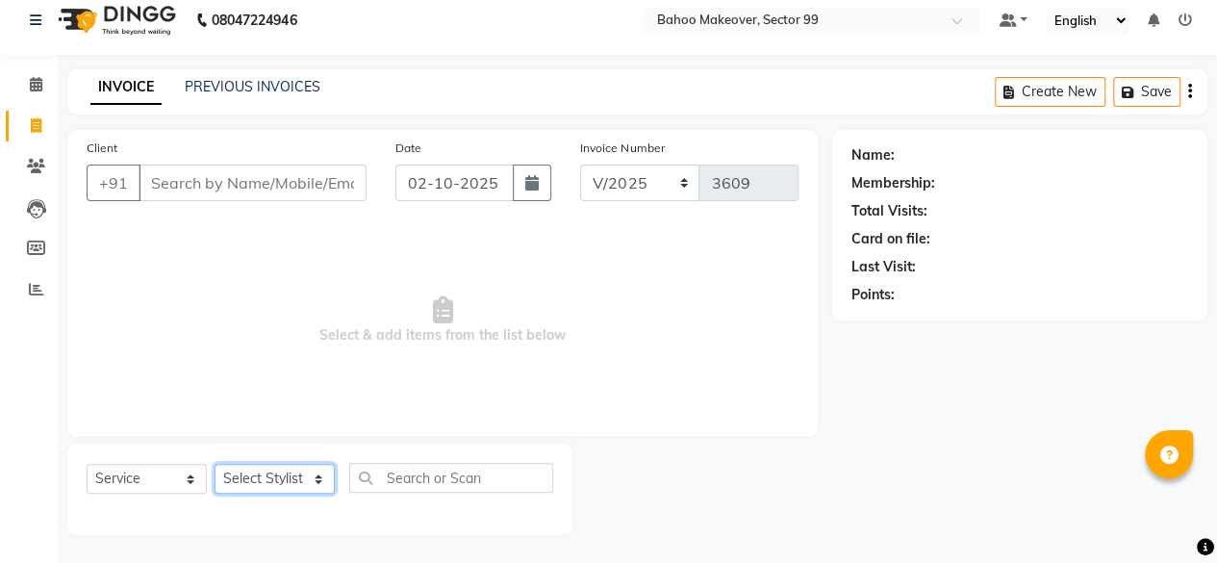
click at [320, 480] on select "Select Stylist [PERSON_NAME] Makeover Bahoo Makeover Salon [PERSON_NAME] [PERSO…" at bounding box center [275, 479] width 120 height 30
select select "87491"
click at [215, 464] on select "Select Stylist [PERSON_NAME] Makeover Bahoo Makeover Salon [PERSON_NAME] [PERSO…" at bounding box center [275, 479] width 120 height 30
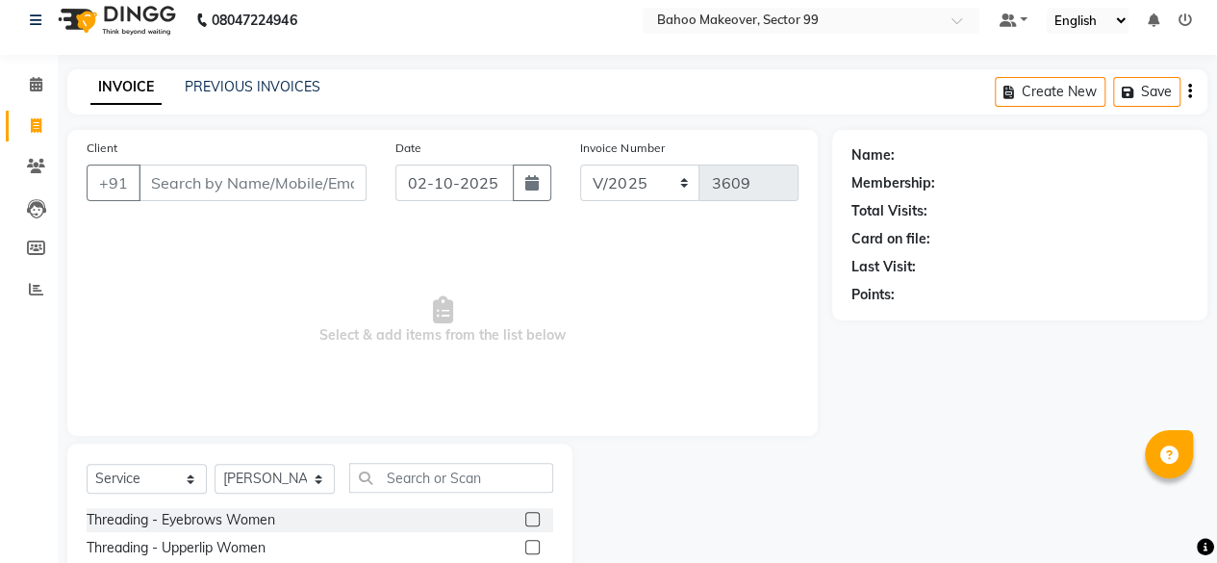
click at [525, 521] on label at bounding box center [532, 519] width 14 height 14
click at [525, 521] on input "checkbox" at bounding box center [531, 520] width 13 height 13
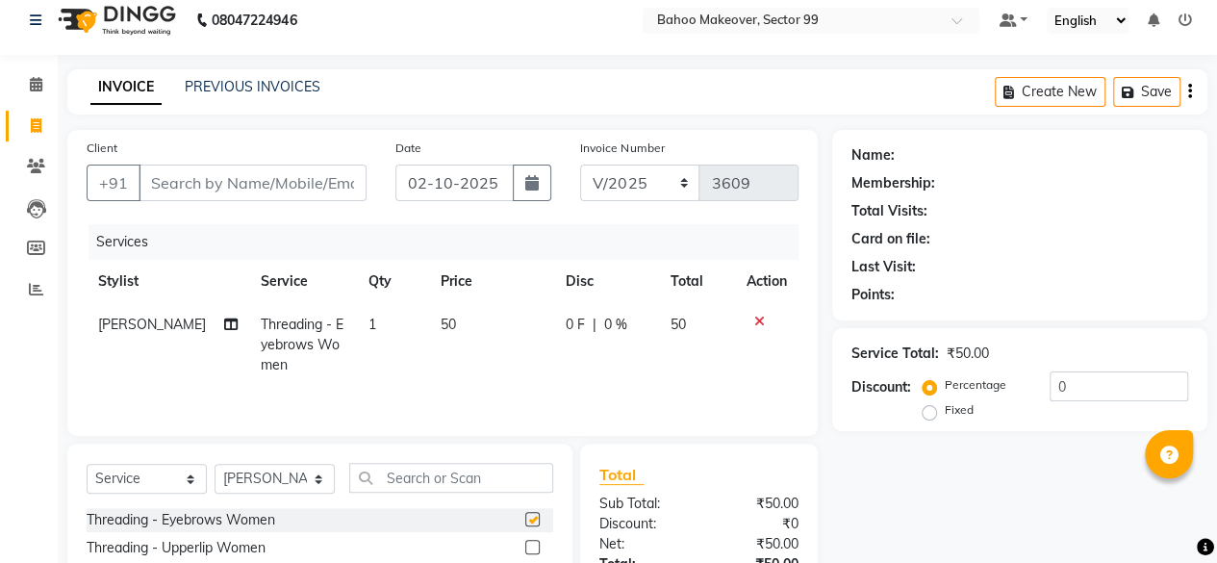
checkbox input "false"
click at [525, 546] on label at bounding box center [532, 547] width 14 height 14
click at [525, 546] on input "checkbox" at bounding box center [531, 548] width 13 height 13
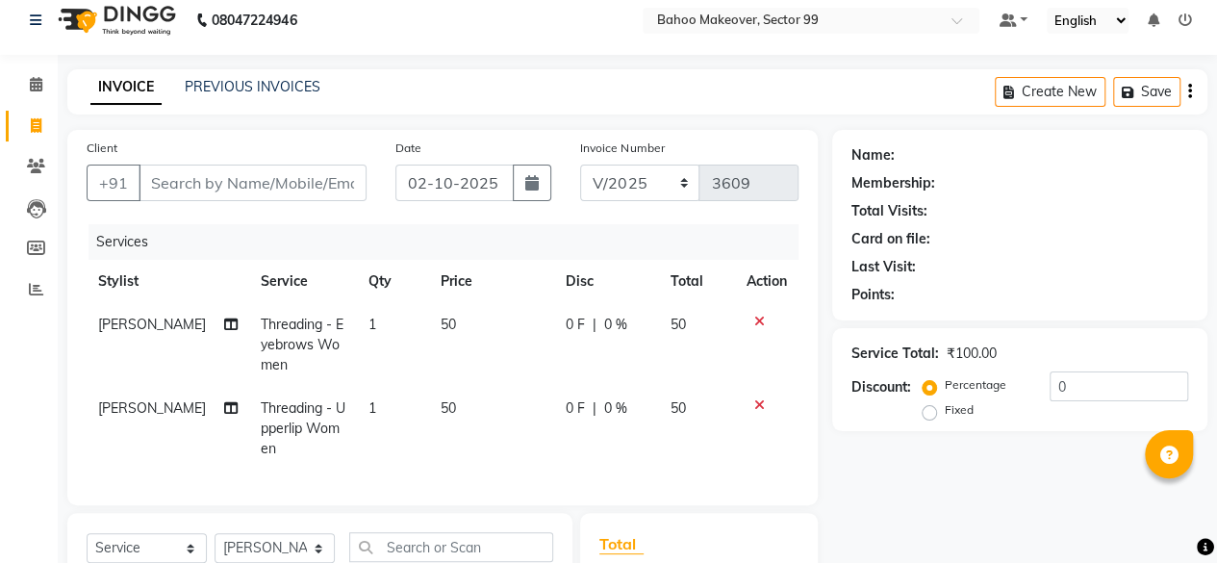
checkbox input "false"
click at [248, 176] on input "Client" at bounding box center [253, 183] width 228 height 37
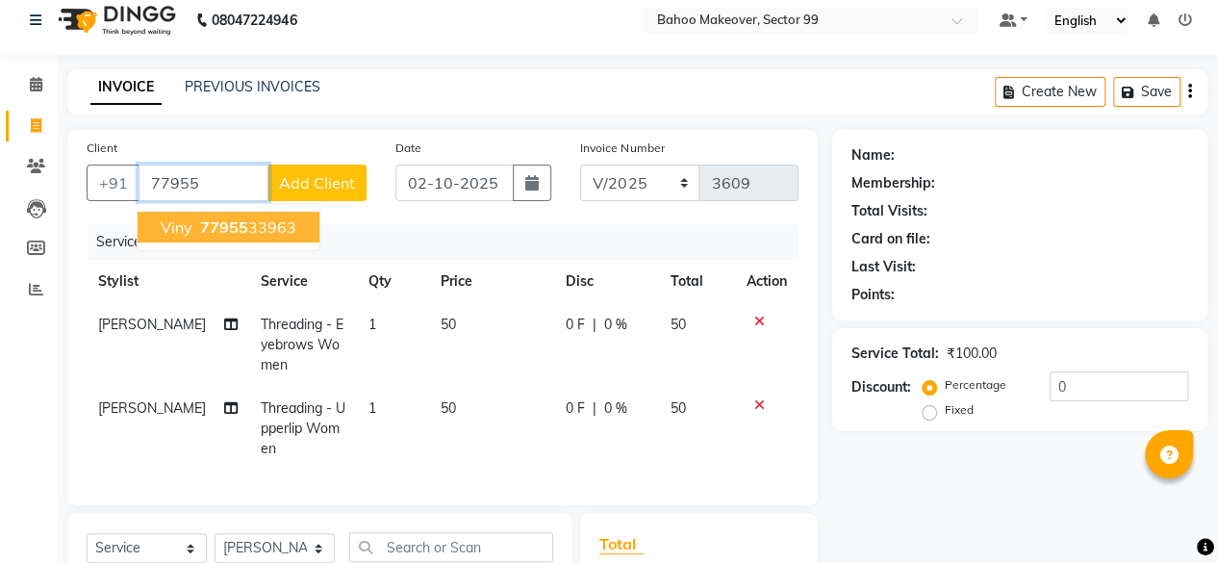
click at [271, 224] on ngb-highlight "77955 33963" at bounding box center [246, 227] width 100 height 19
type input "7795533963"
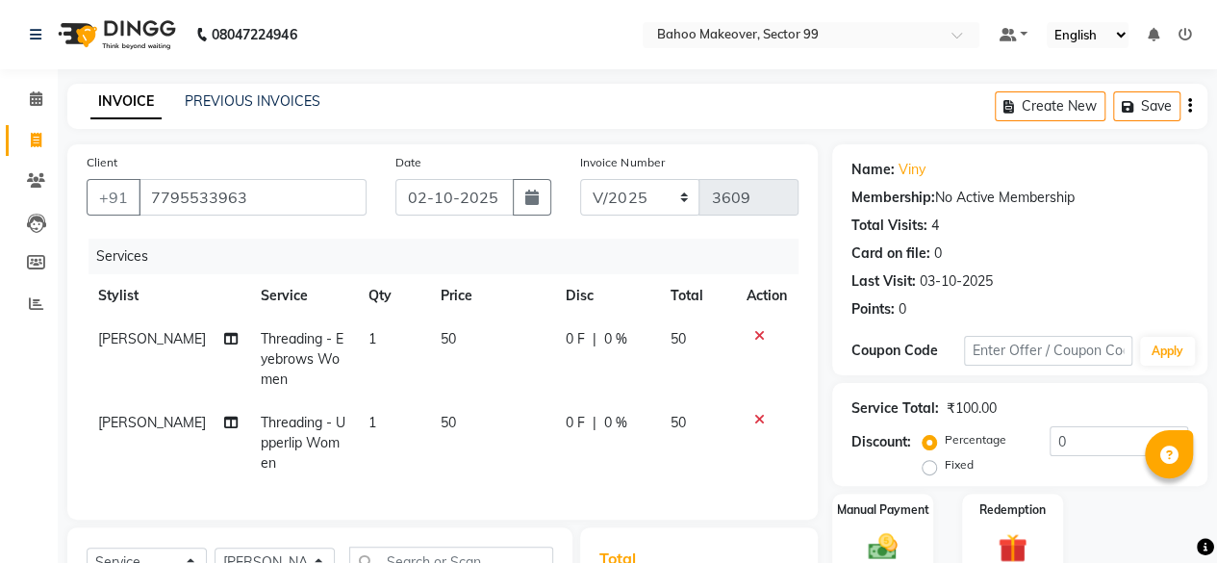
scroll to position [291, 0]
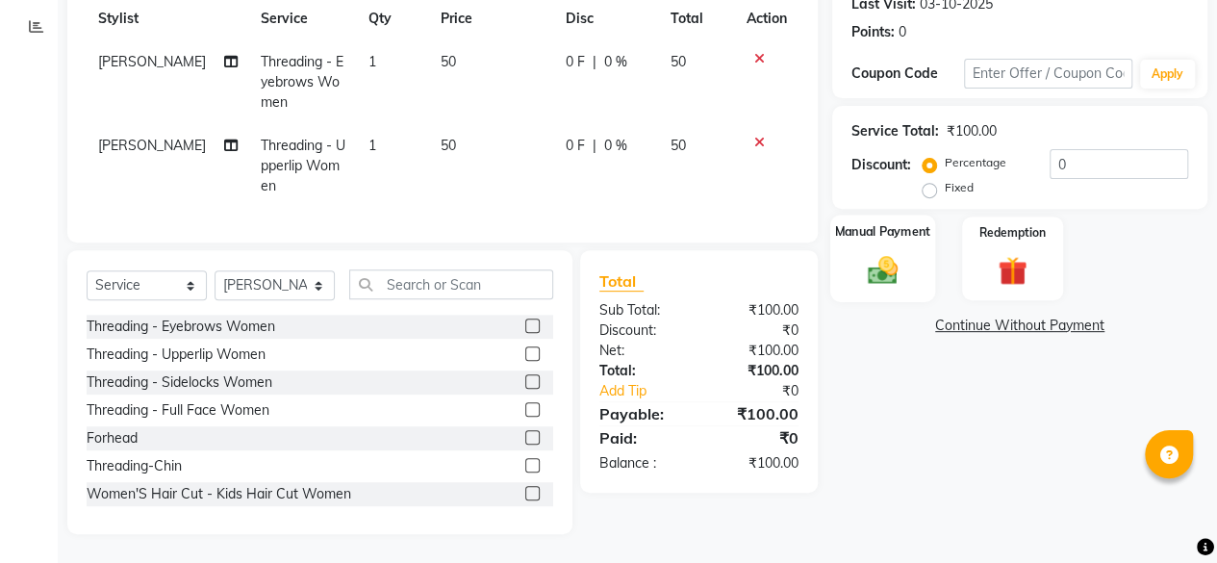
click at [862, 259] on img at bounding box center [882, 269] width 49 height 35
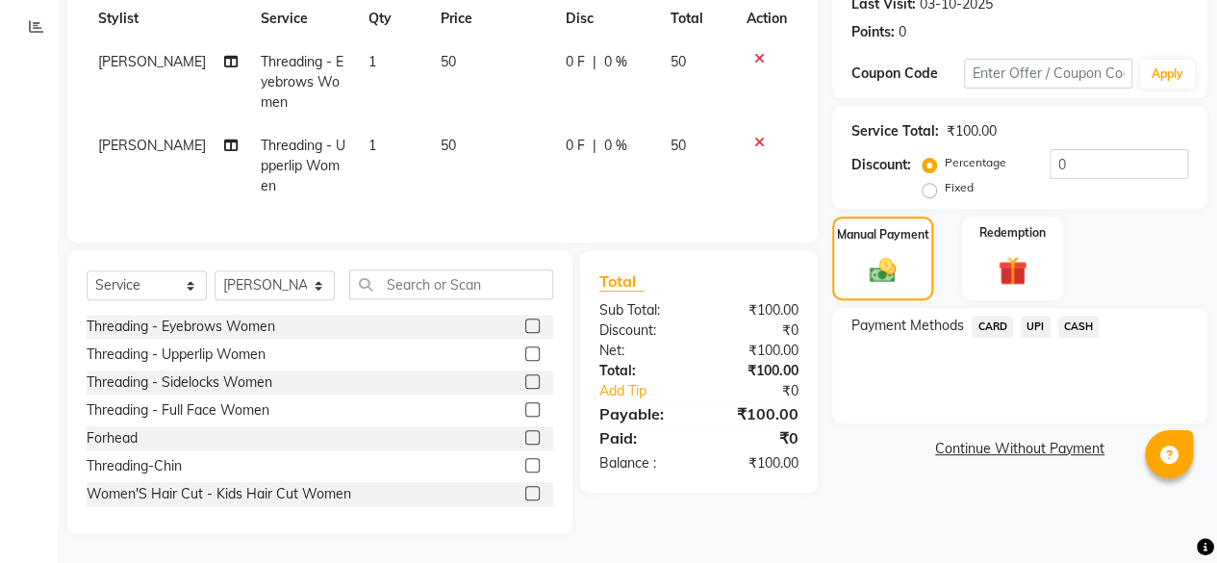
click at [1078, 316] on span "CASH" at bounding box center [1079, 327] width 41 height 22
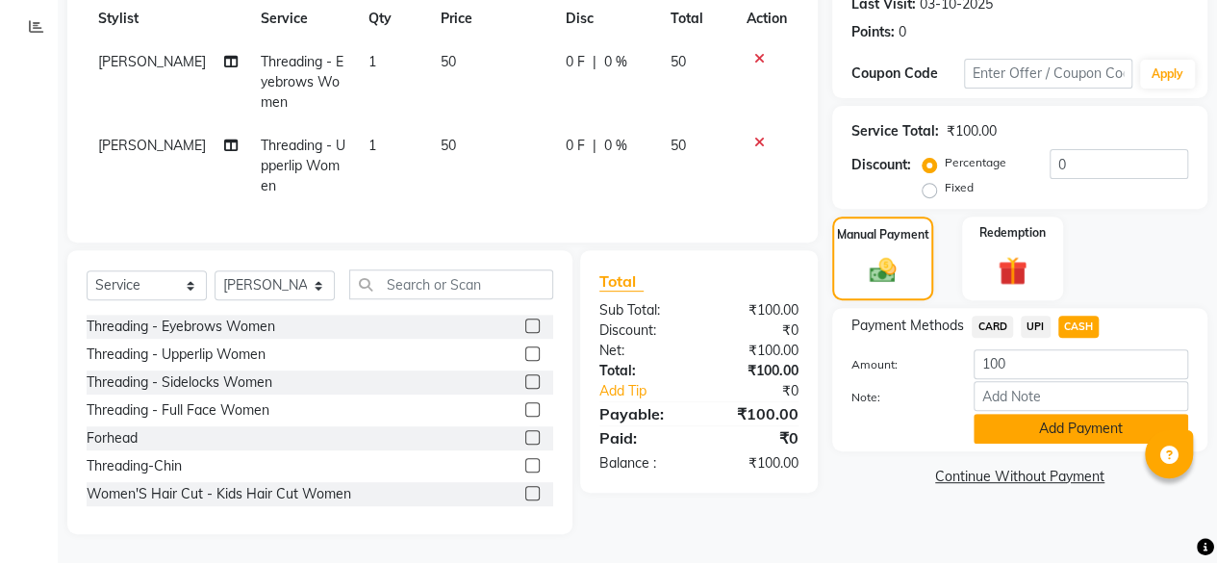
click at [1083, 419] on button "Add Payment" at bounding box center [1081, 429] width 215 height 30
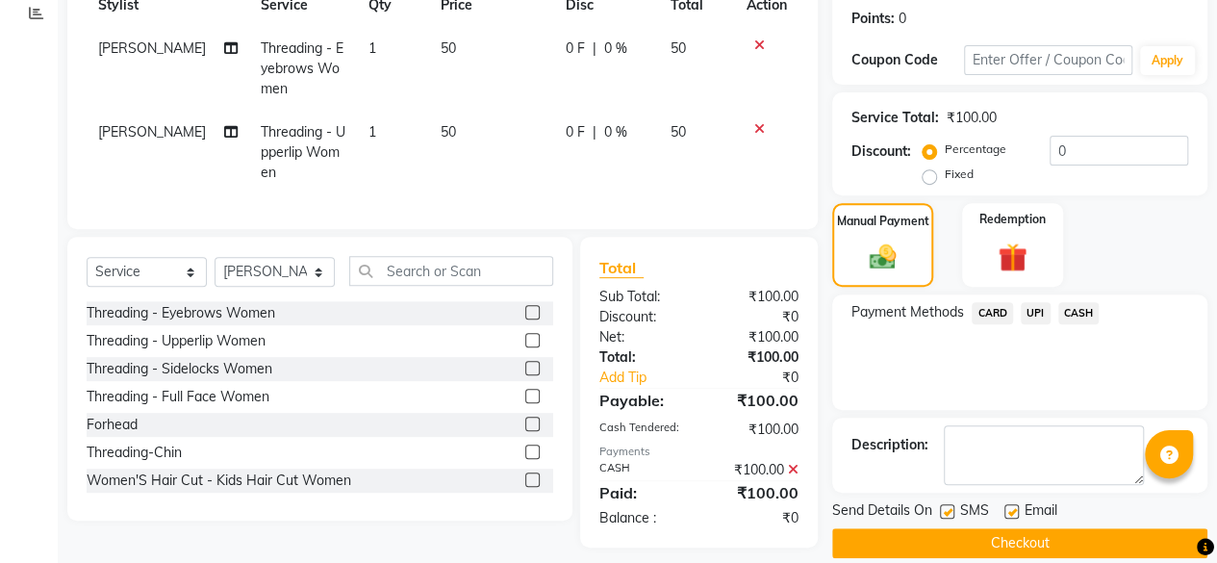
scroll to position [317, 0]
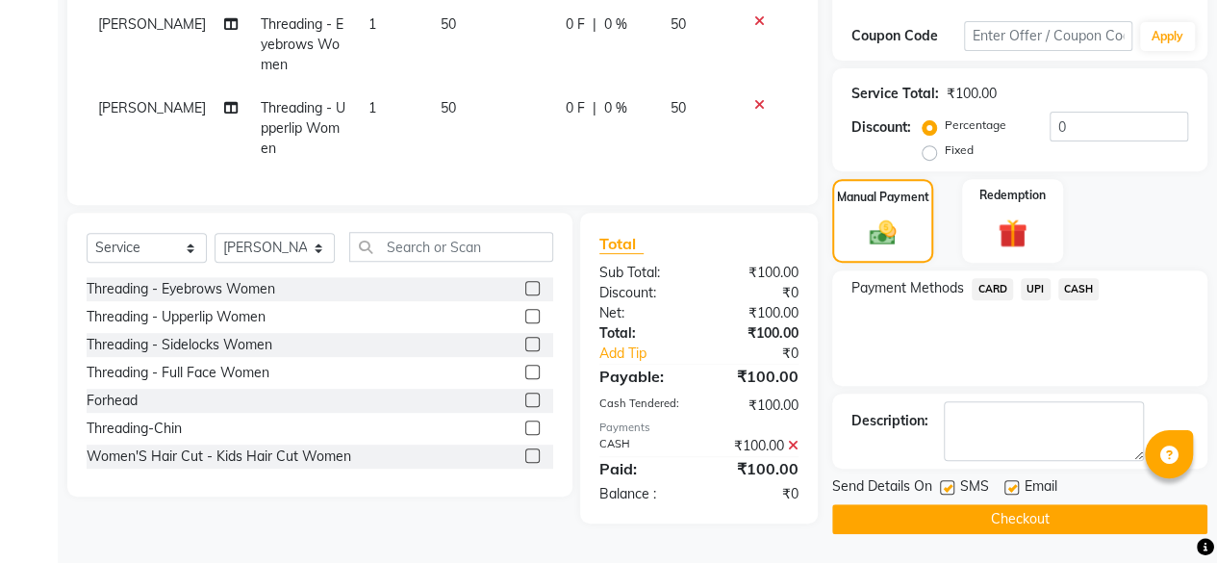
click at [1024, 510] on button "Checkout" at bounding box center [1020, 519] width 375 height 30
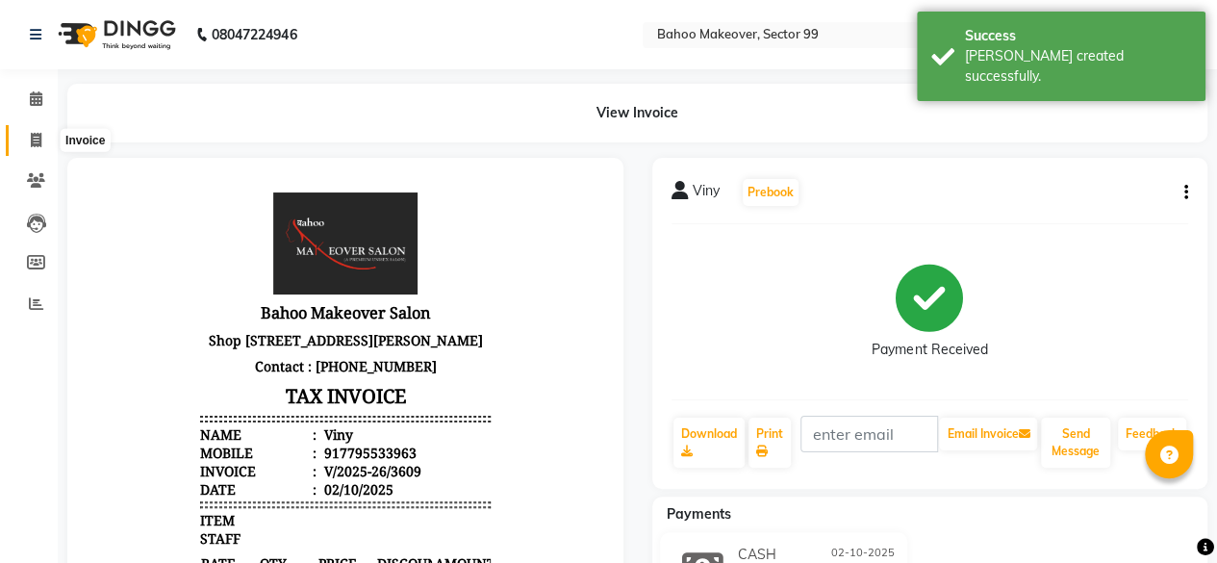
click at [34, 137] on icon at bounding box center [36, 140] width 11 height 14
select select "service"
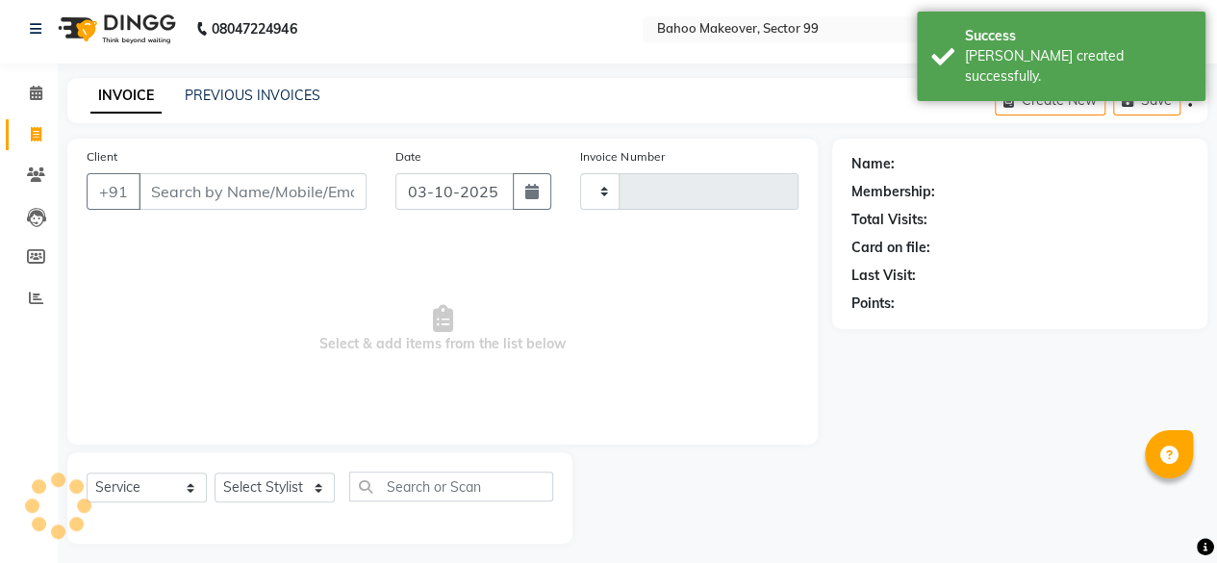
scroll to position [14, 0]
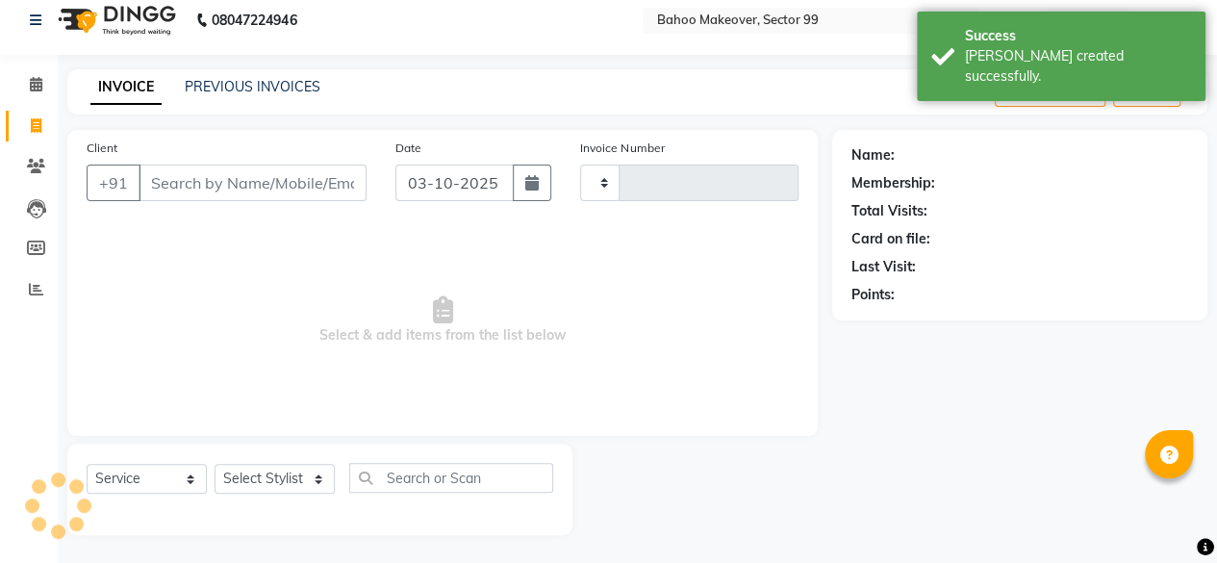
type input "3610"
select select "6856"
click at [534, 184] on icon "button" at bounding box center [531, 182] width 13 height 15
select select "10"
select select "2025"
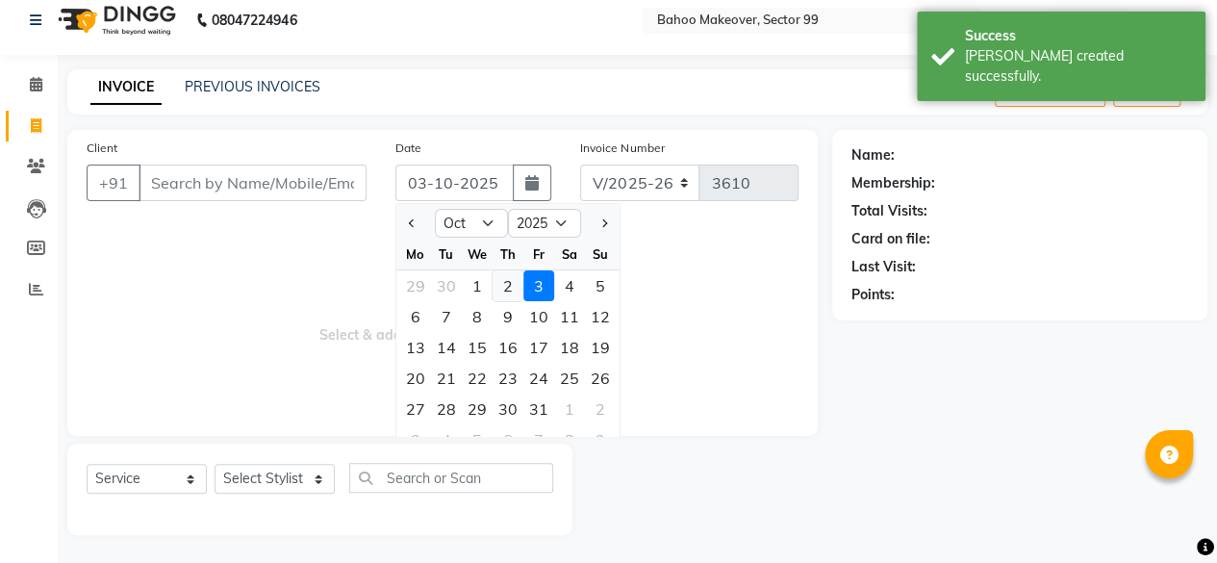
click at [505, 290] on div "2" at bounding box center [508, 285] width 31 height 31
type input "02-10-2025"
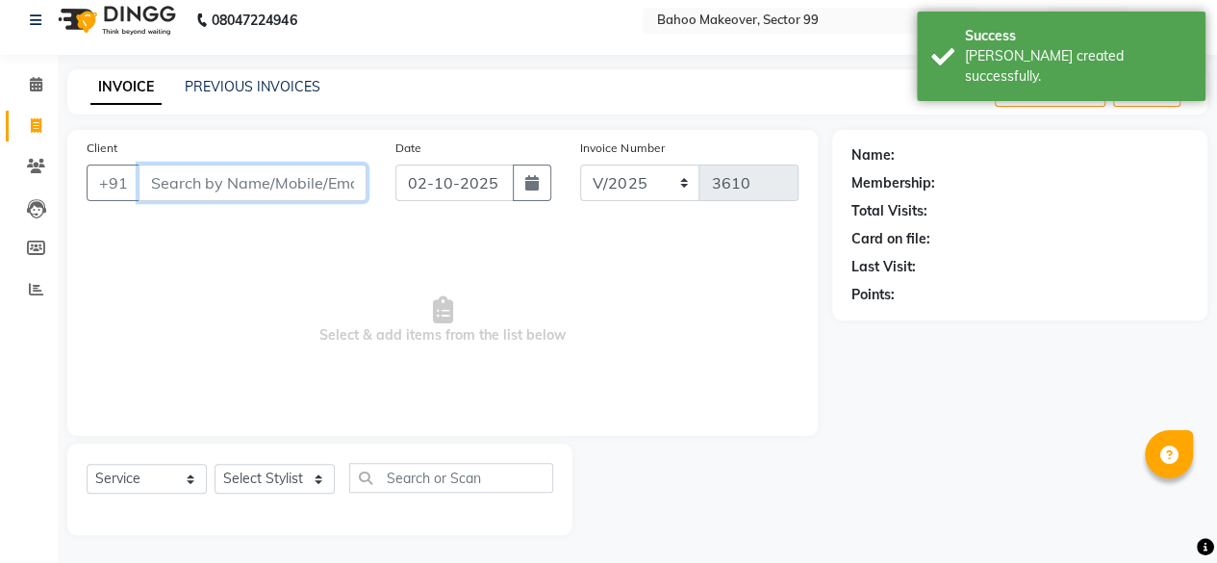
click at [221, 186] on input "Client" at bounding box center [253, 183] width 228 height 37
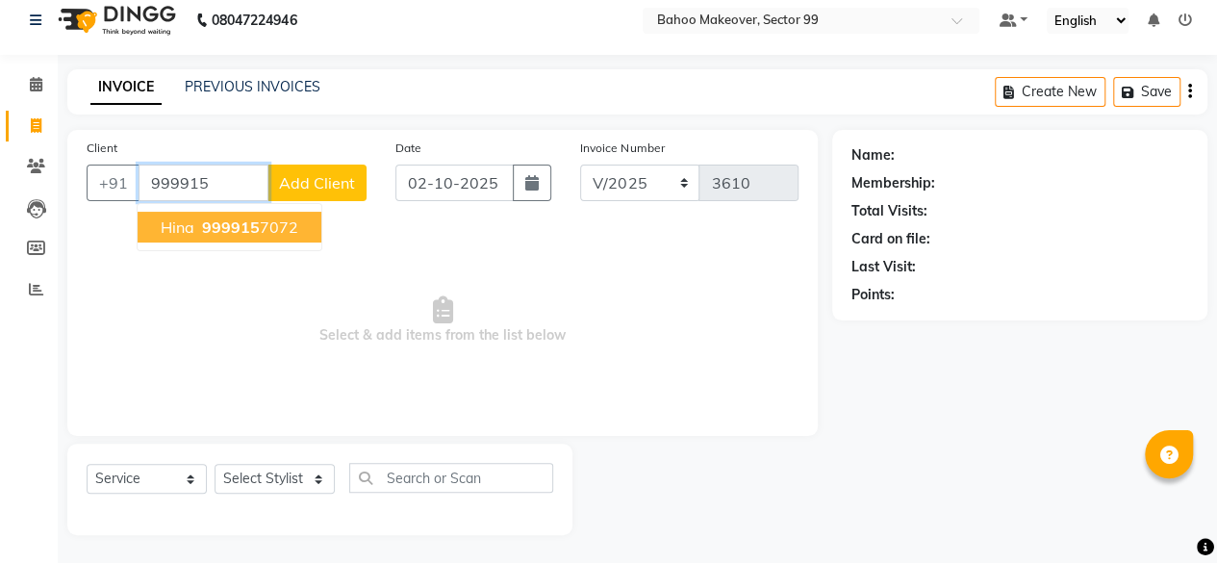
click at [271, 226] on ngb-highlight "999915 7072" at bounding box center [248, 227] width 100 height 19
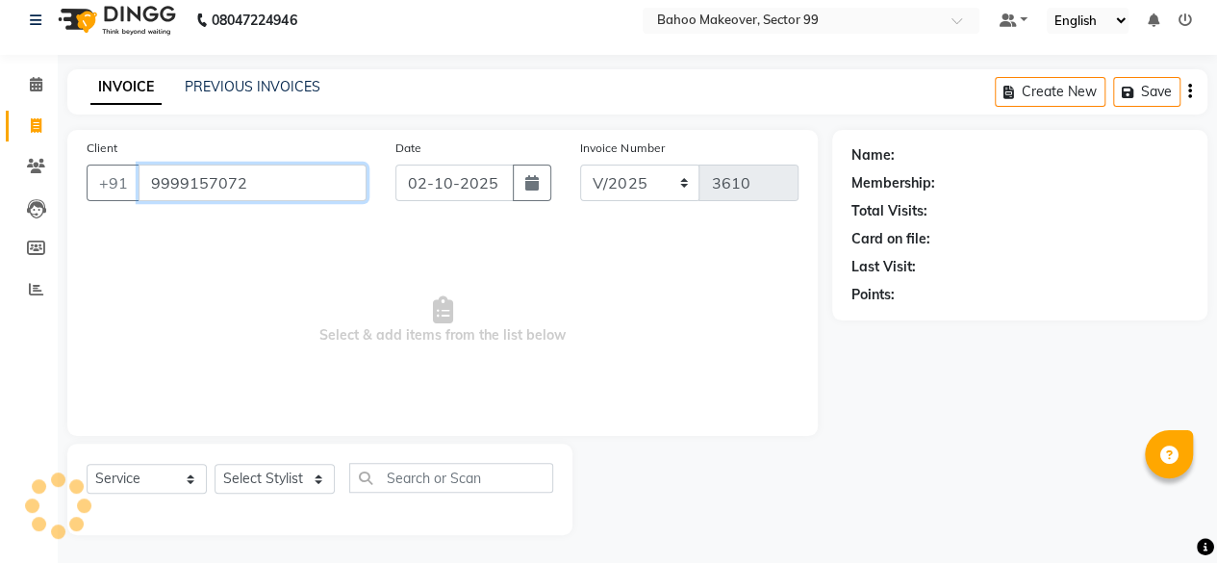
type input "9999157072"
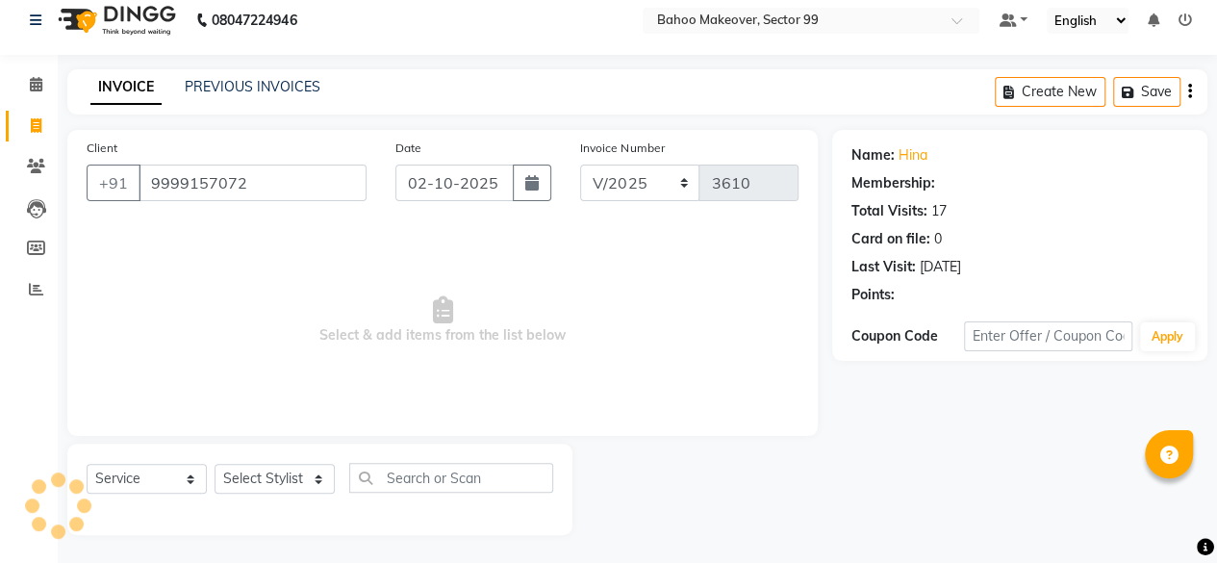
select select "1: Object"
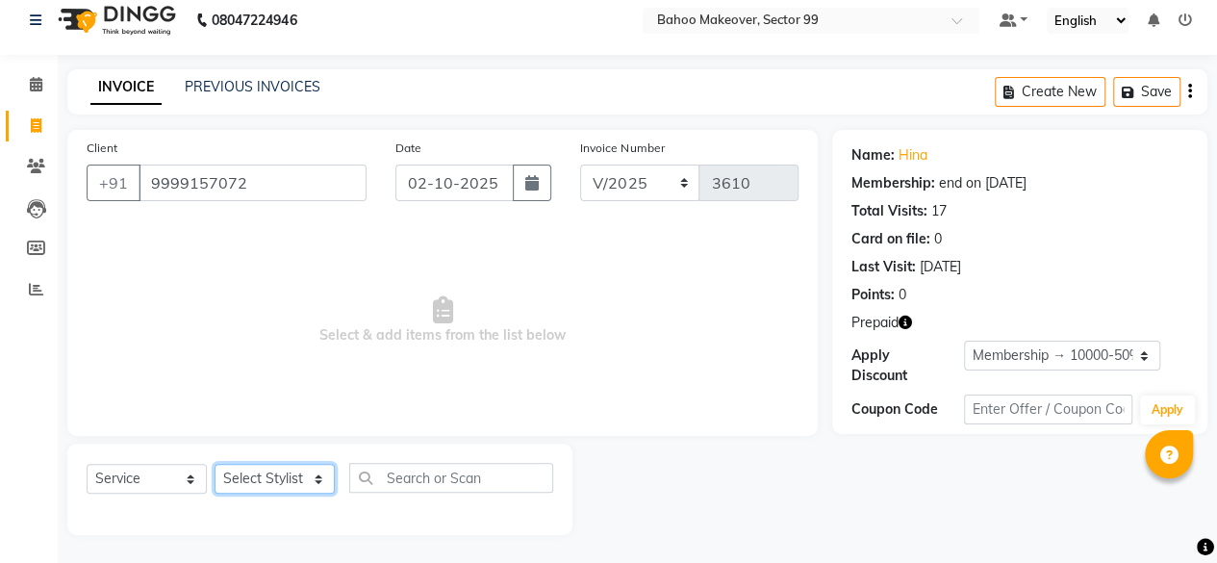
click at [314, 476] on select "Select Stylist [PERSON_NAME] Makeover Bahoo Makeover Salon [PERSON_NAME] [PERSO…" at bounding box center [275, 479] width 120 height 30
select select "85852"
click at [215, 464] on select "Select Stylist [PERSON_NAME] Makeover Bahoo Makeover Salon [PERSON_NAME] [PERSO…" at bounding box center [275, 479] width 120 height 30
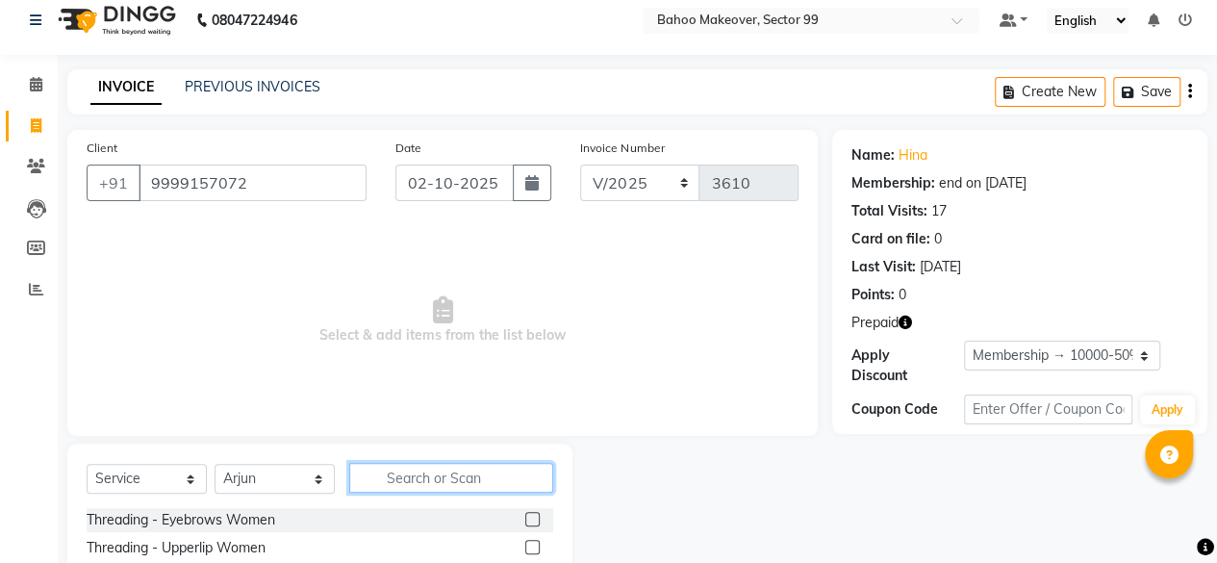
click at [459, 479] on input "text" at bounding box center [451, 478] width 204 height 30
type input "t"
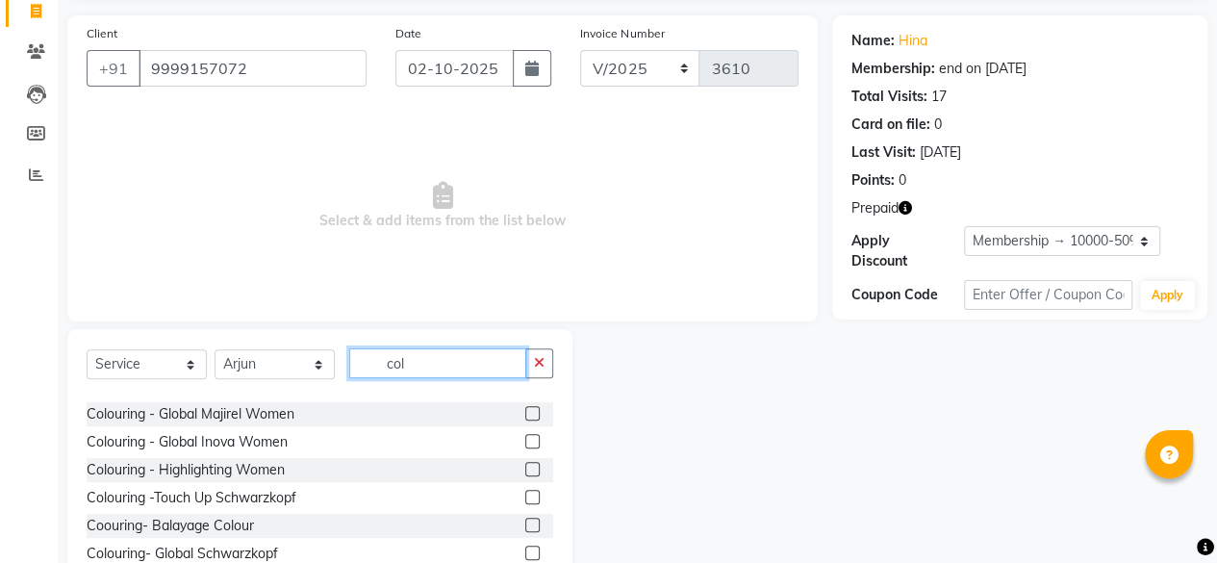
scroll to position [0, 0]
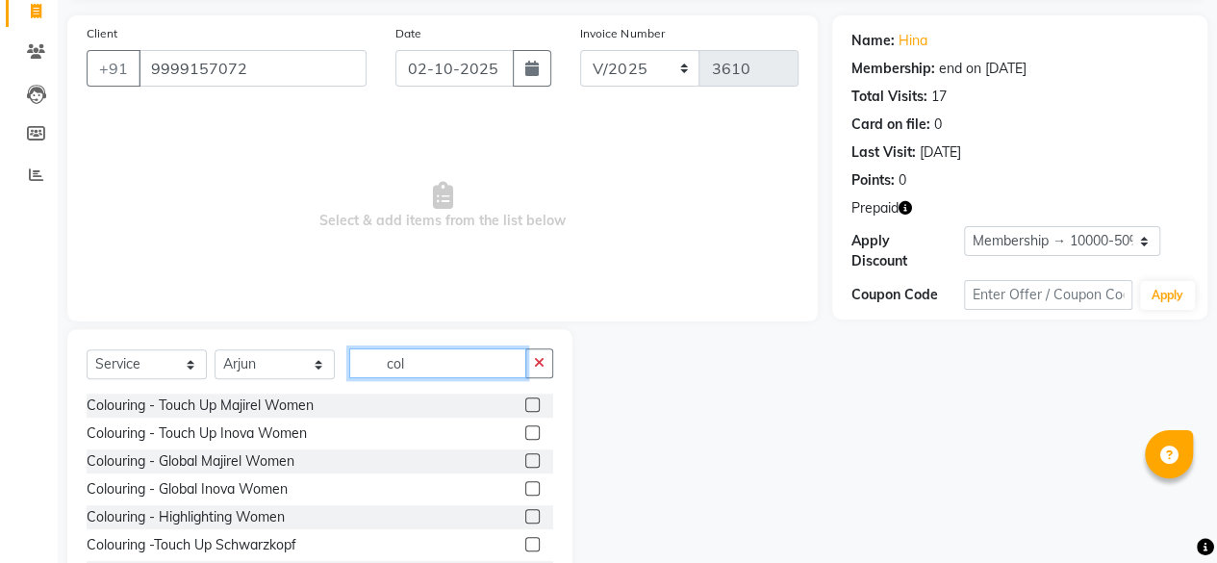
click at [450, 357] on input "col" at bounding box center [437, 363] width 177 height 30
type input "c"
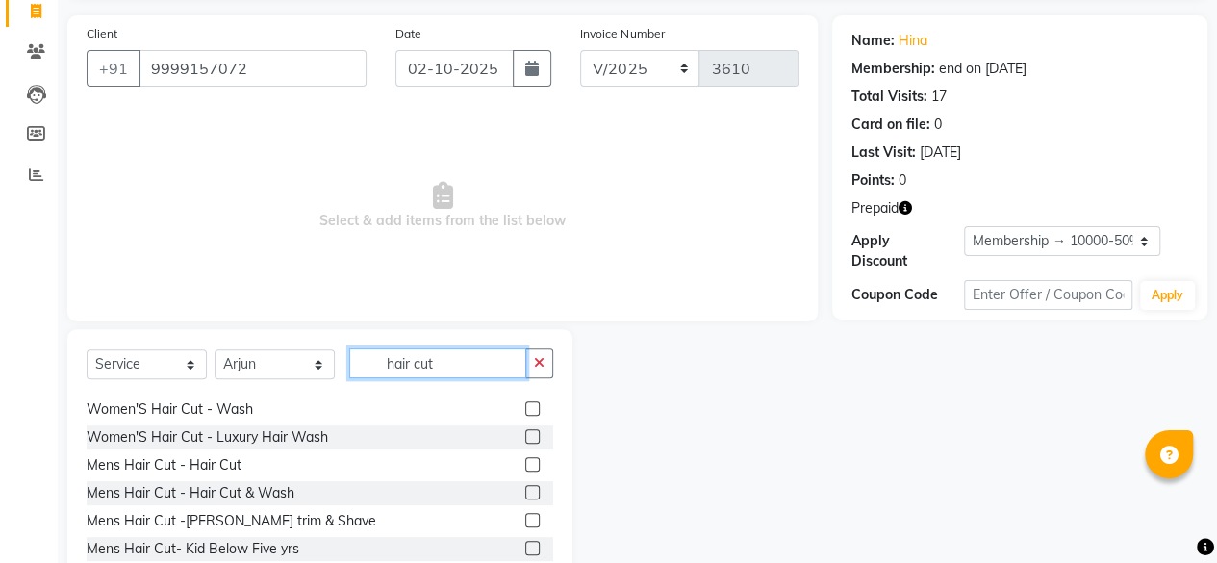
scroll to position [194, 0]
type input "hair cut"
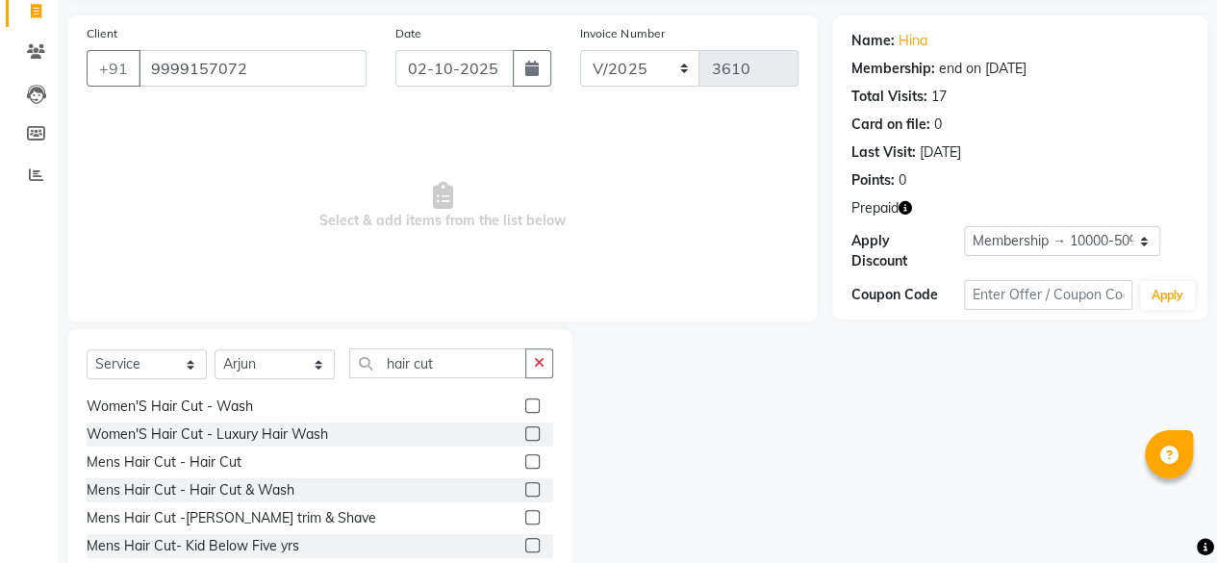
click at [525, 460] on label at bounding box center [532, 461] width 14 height 14
click at [525, 460] on input "checkbox" at bounding box center [531, 462] width 13 height 13
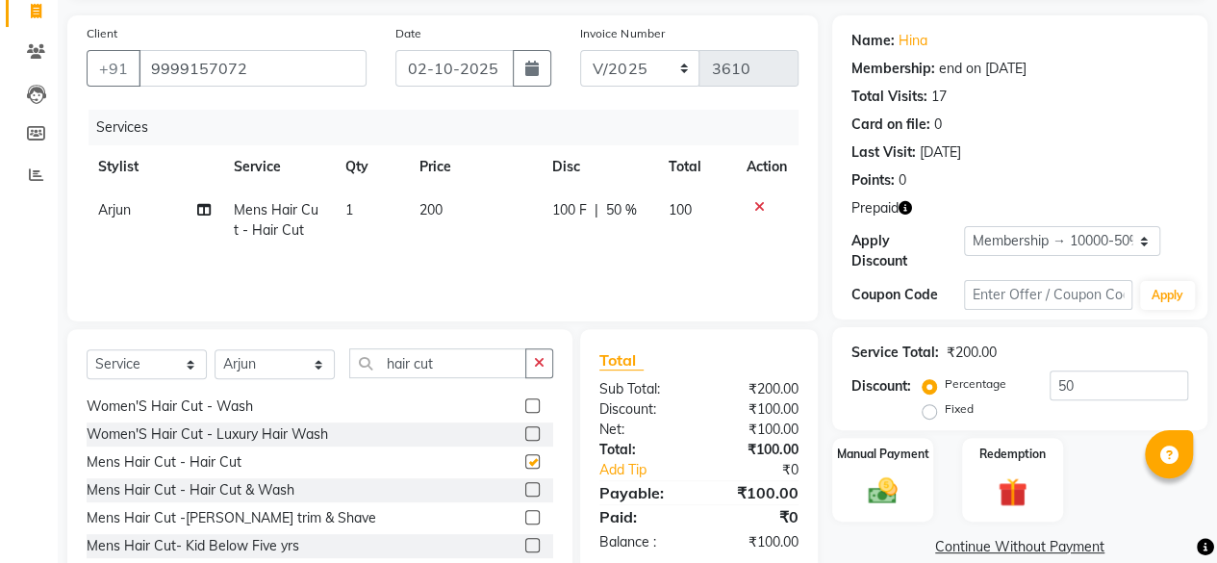
checkbox input "false"
click at [454, 360] on input "hair cut" at bounding box center [437, 363] width 177 height 30
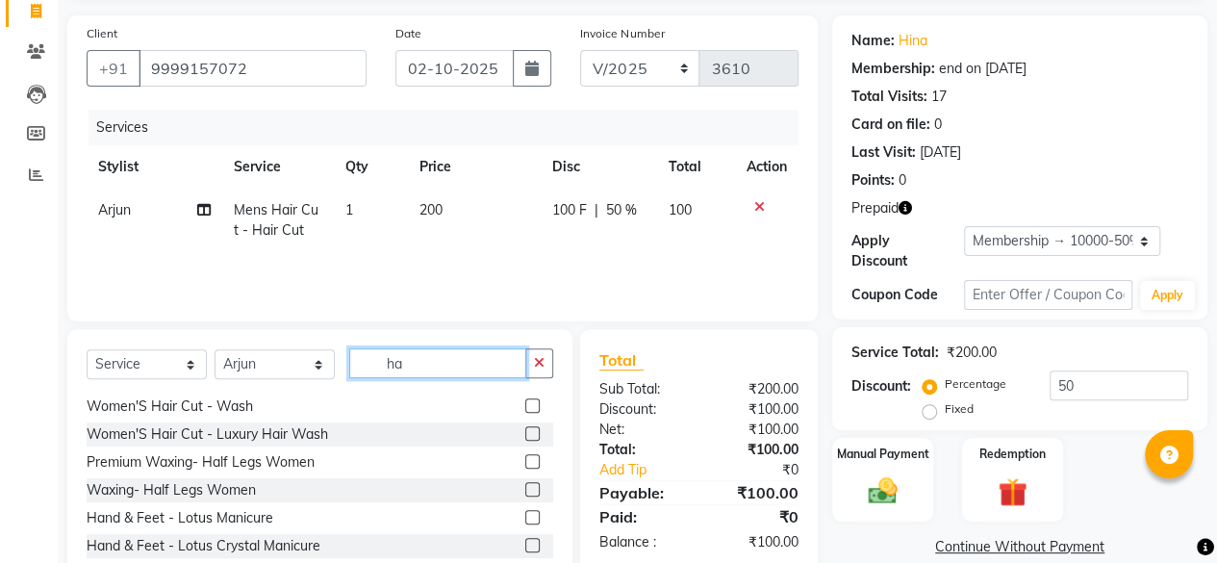
type input "h"
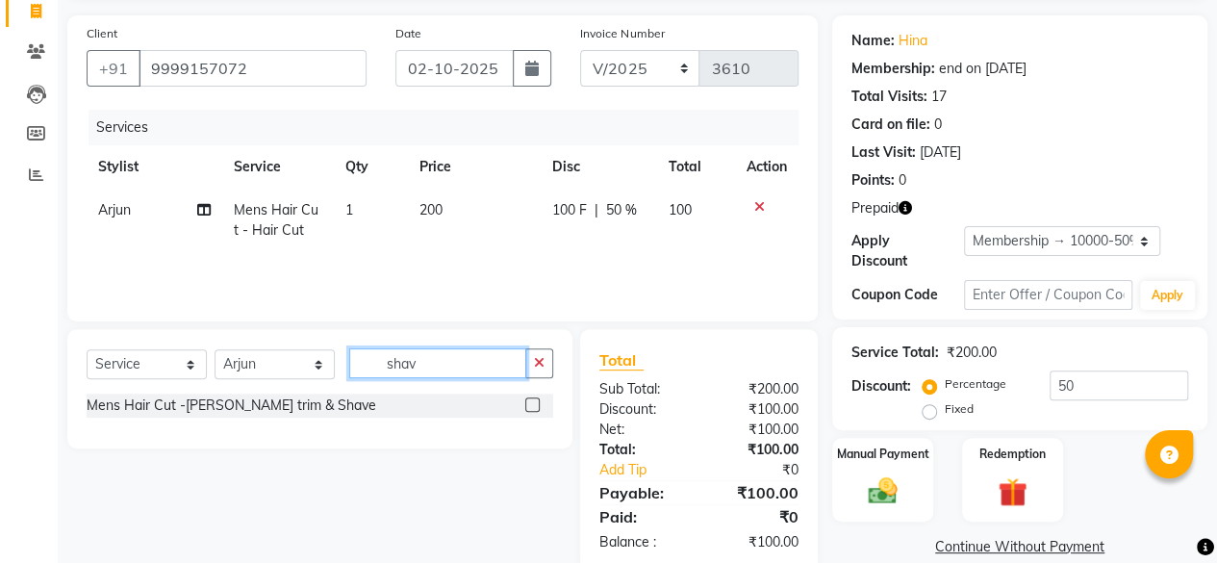
type input "shav"
click at [533, 409] on label at bounding box center [532, 404] width 14 height 14
click at [533, 409] on input "checkbox" at bounding box center [531, 405] width 13 height 13
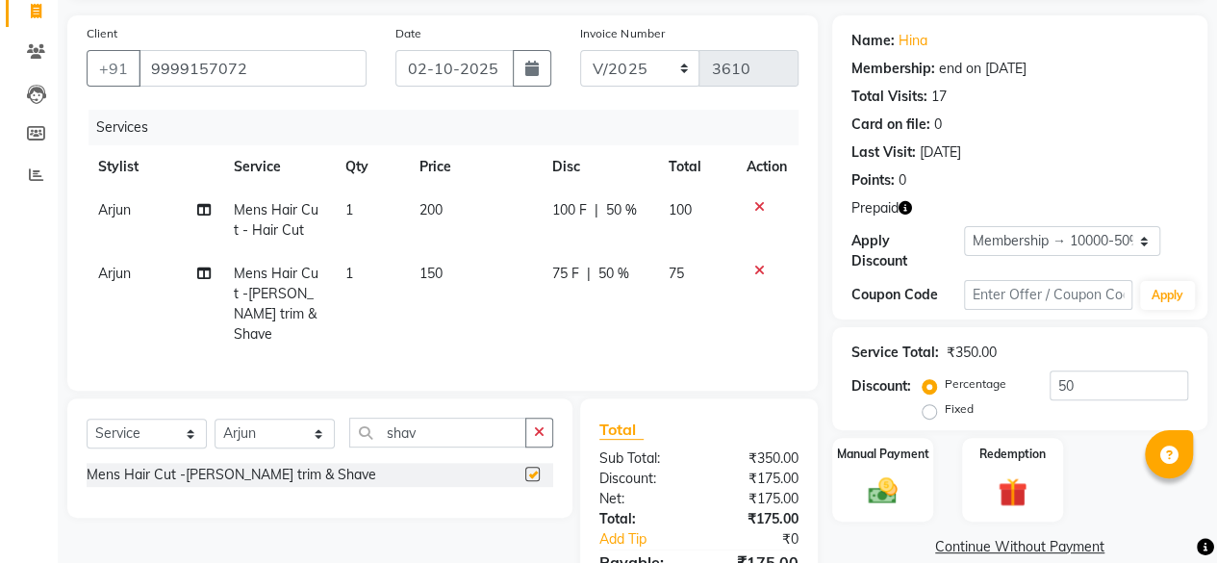
checkbox input "false"
click at [441, 278] on span "150" at bounding box center [431, 273] width 23 height 17
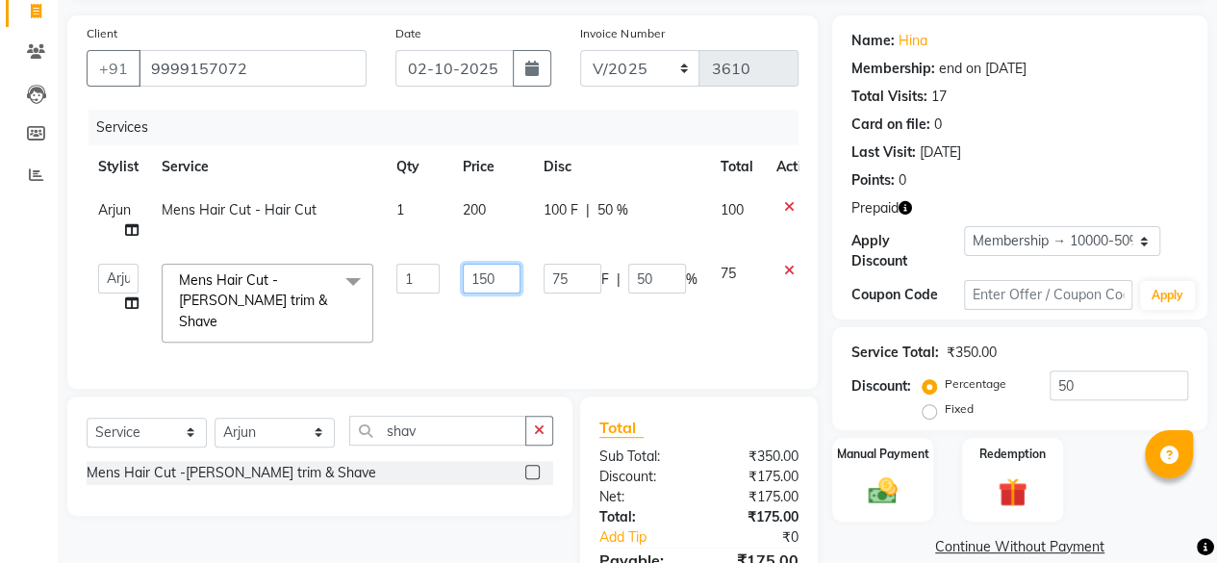
click at [501, 275] on input "150" at bounding box center [492, 279] width 58 height 30
type input "1"
type input "200"
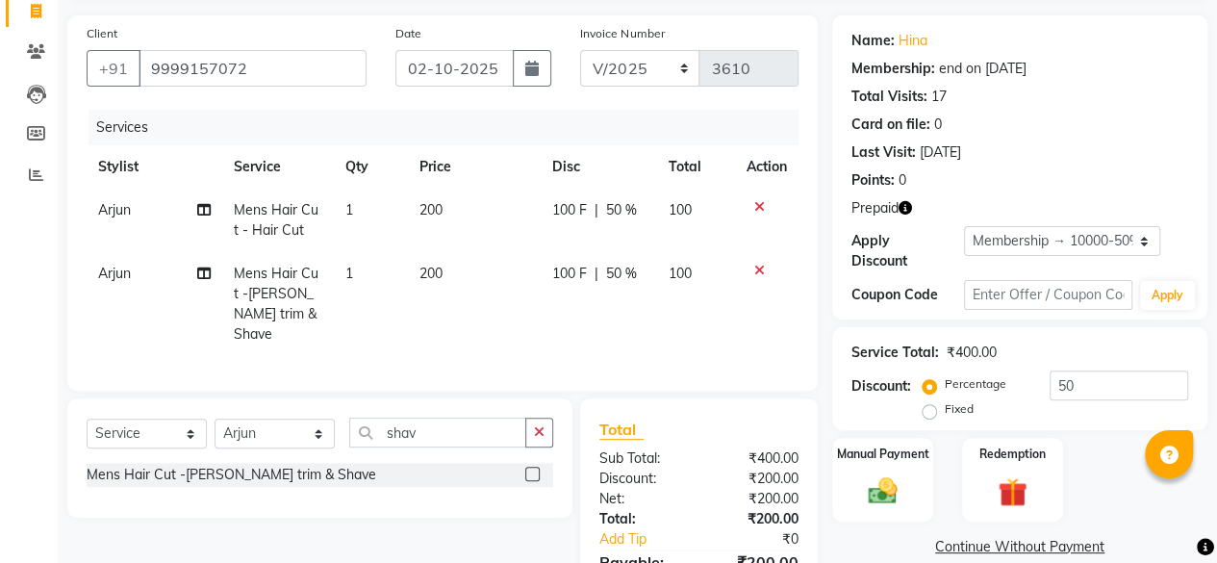
click at [895, 548] on link "Continue Without Payment" at bounding box center [1020, 547] width 368 height 20
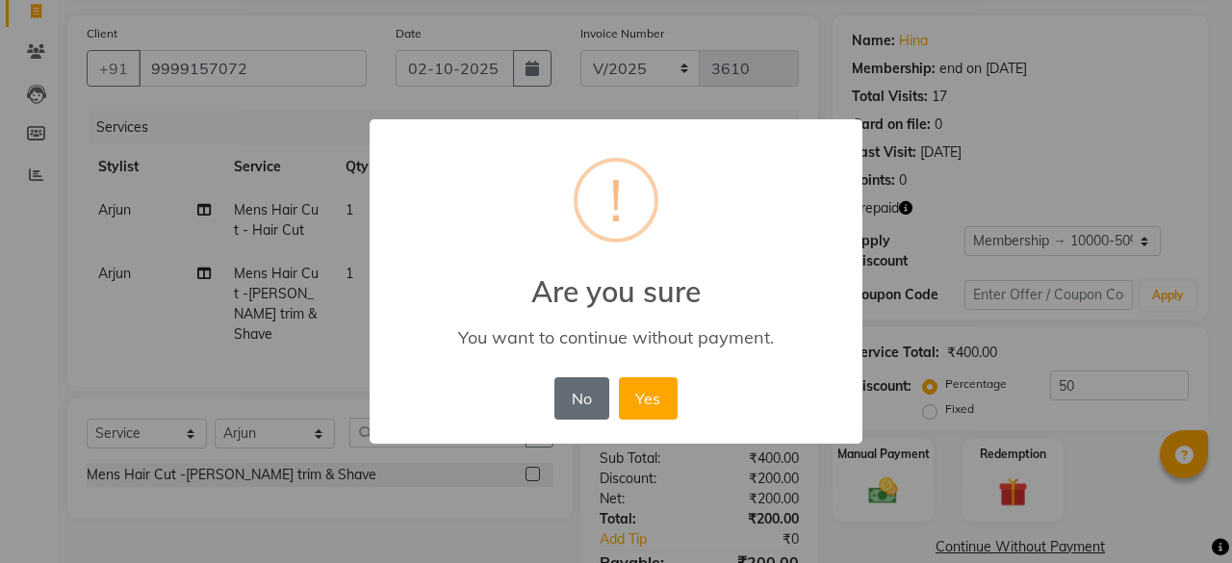
click at [582, 401] on button "No" at bounding box center [581, 398] width 54 height 42
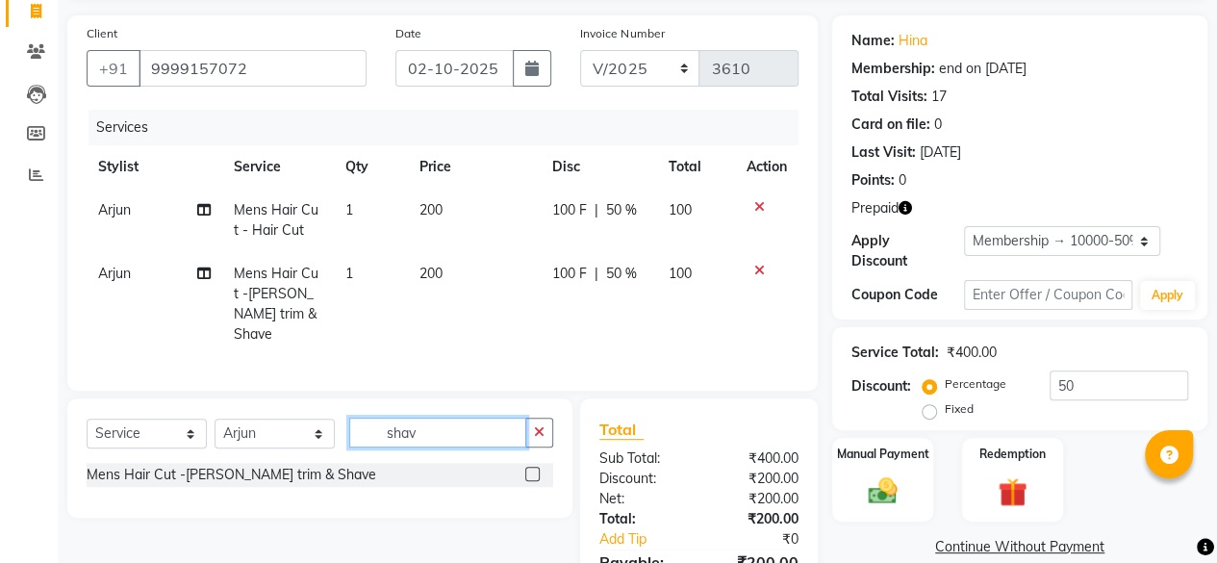
click at [464, 430] on input "shav" at bounding box center [437, 433] width 177 height 30
type input "s"
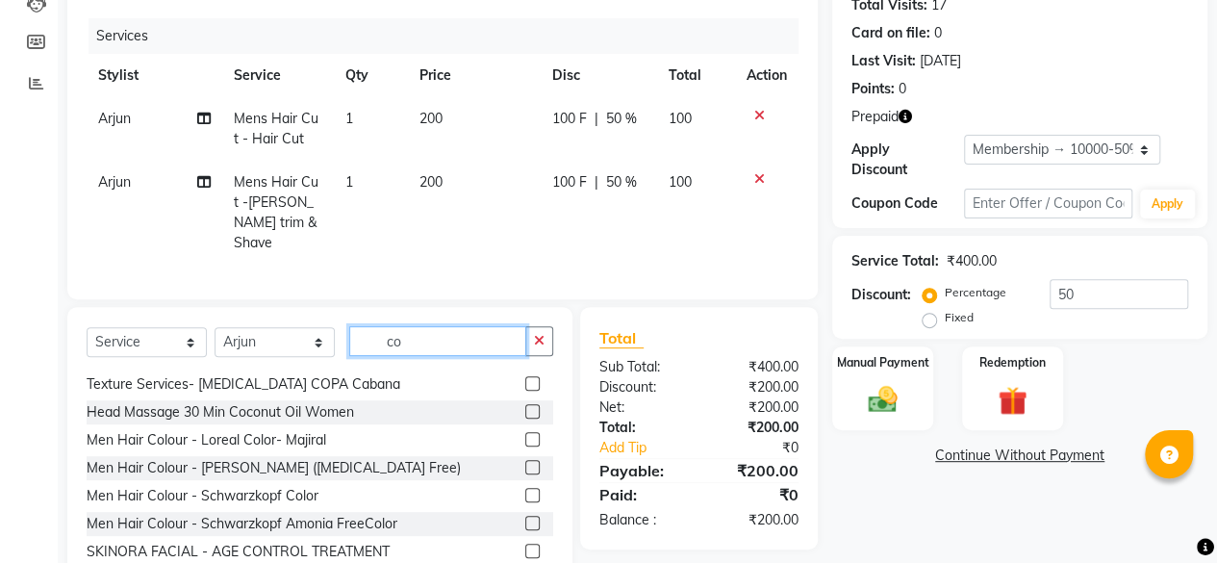
scroll to position [252, 0]
type input "co"
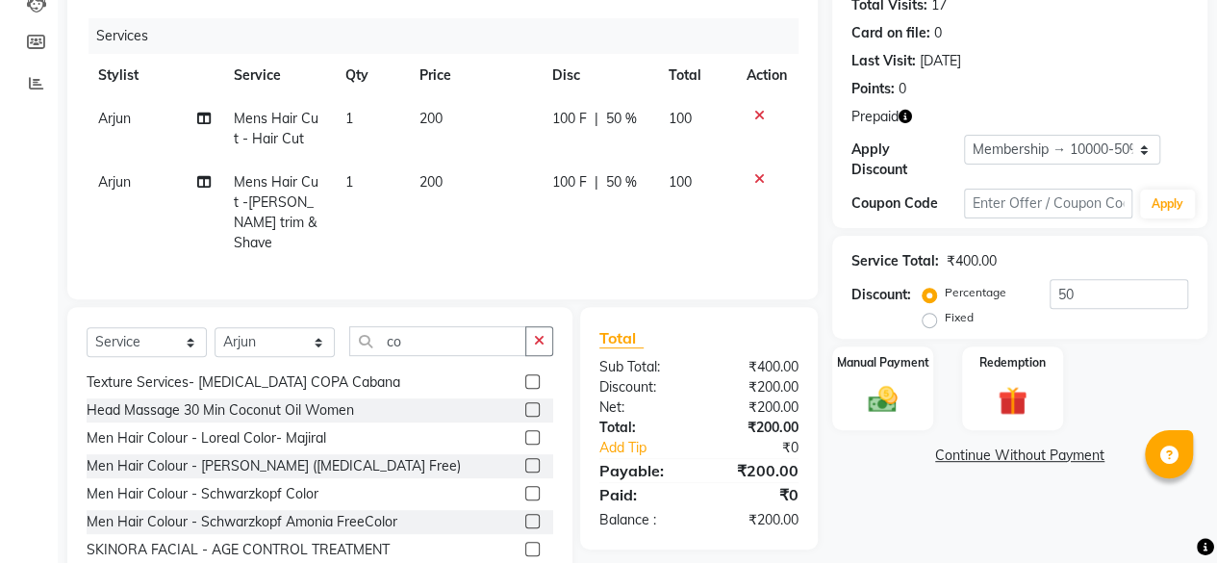
click at [525, 433] on label at bounding box center [532, 437] width 14 height 14
click at [525, 433] on input "checkbox" at bounding box center [531, 438] width 13 height 13
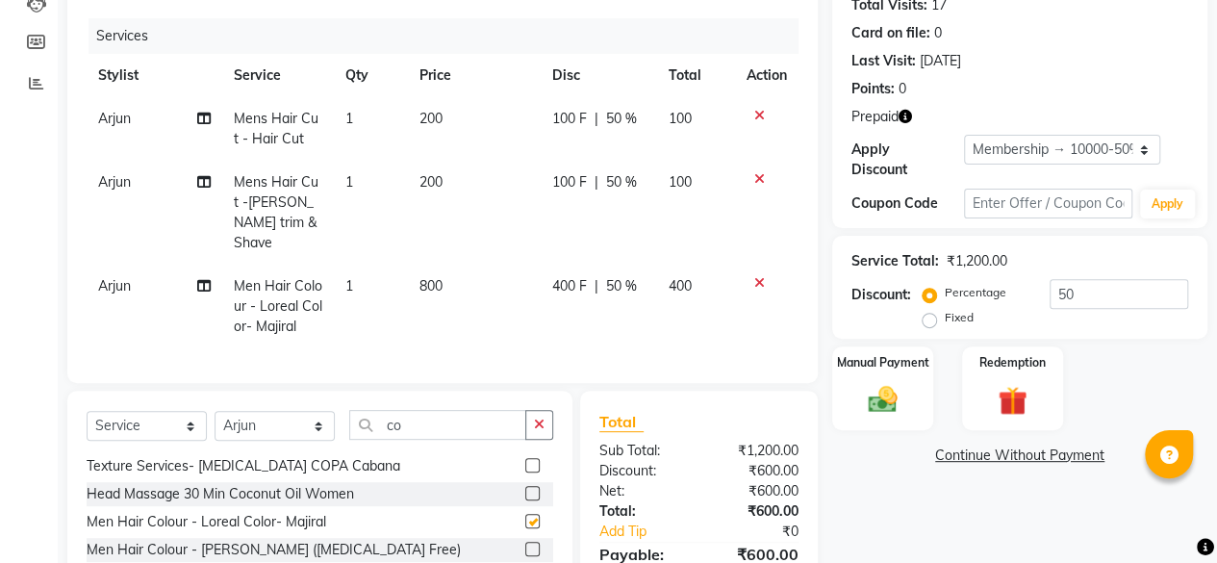
checkbox input "false"
click at [445, 419] on input "co" at bounding box center [437, 425] width 177 height 30
type input "c"
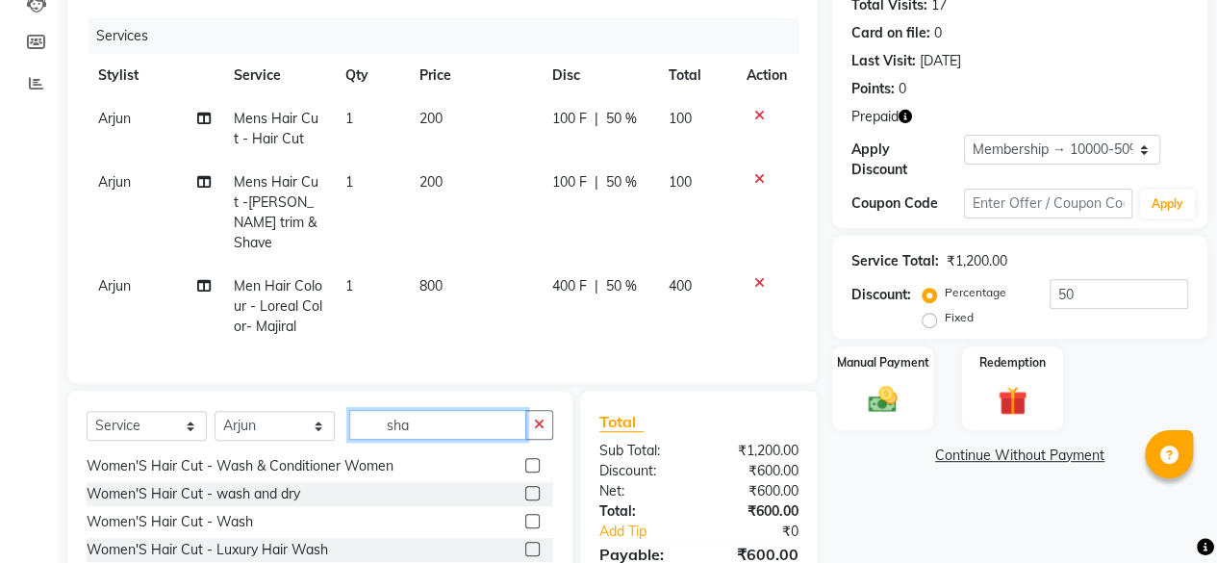
scroll to position [0, 0]
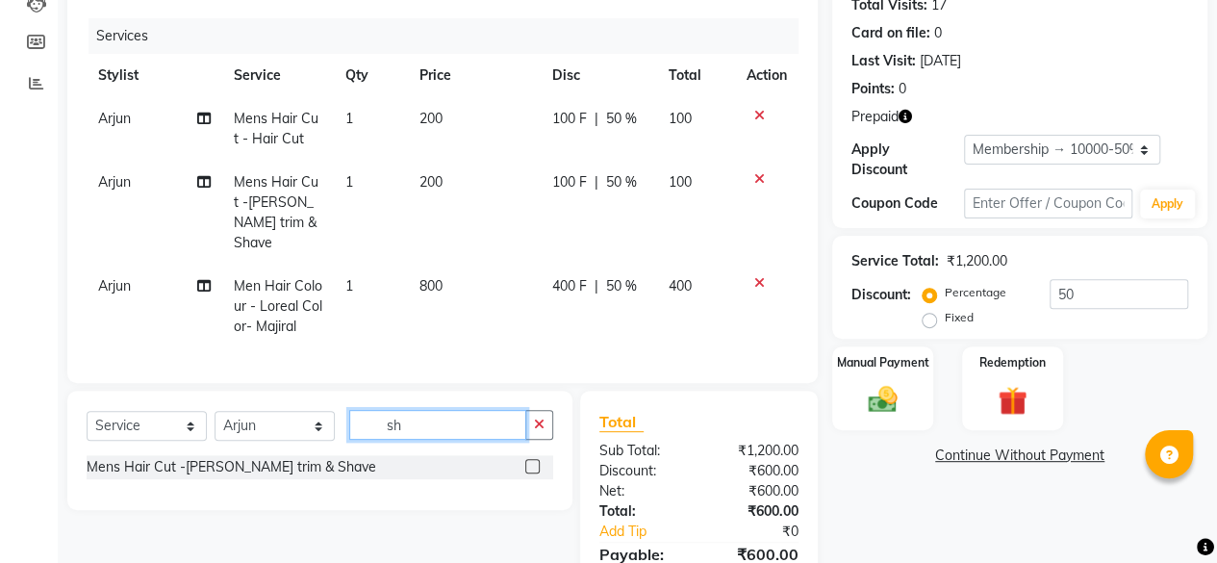
type input "s"
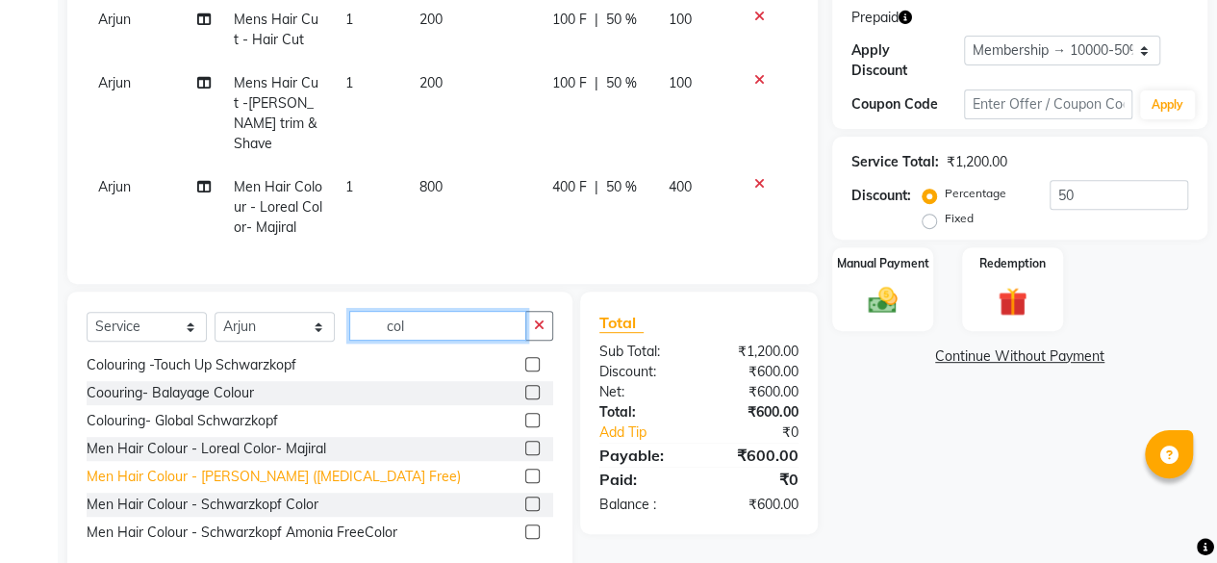
scroll to position [354, 0]
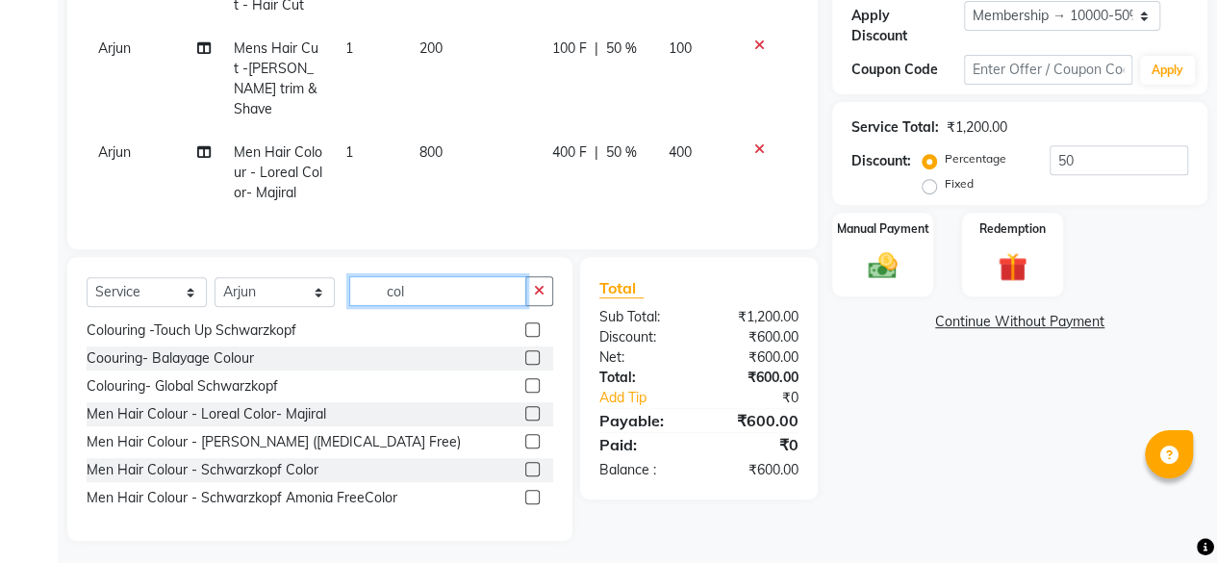
click at [431, 292] on input "col" at bounding box center [437, 291] width 177 height 30
type input "c"
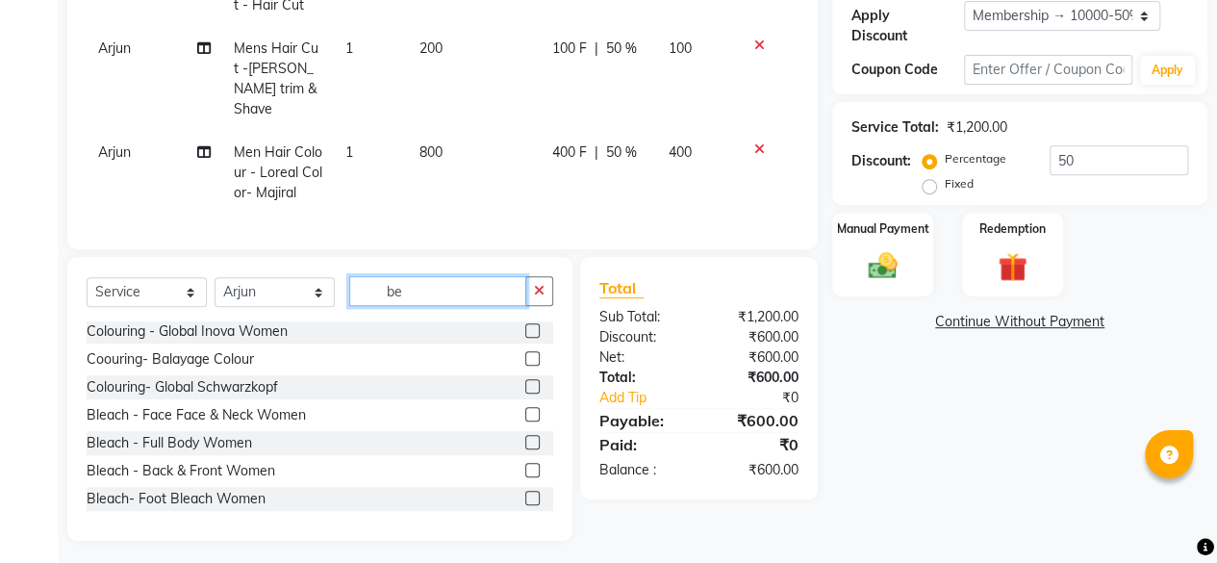
scroll to position [312, 0]
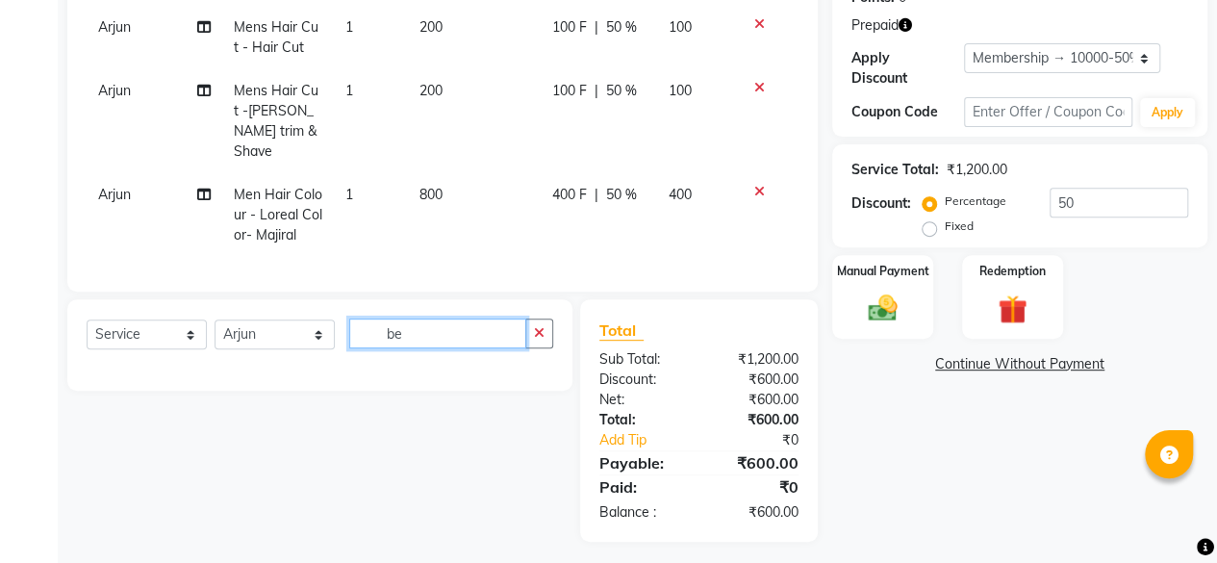
type input "b"
click at [458, 322] on input "colur" at bounding box center [437, 334] width 177 height 30
type input "c"
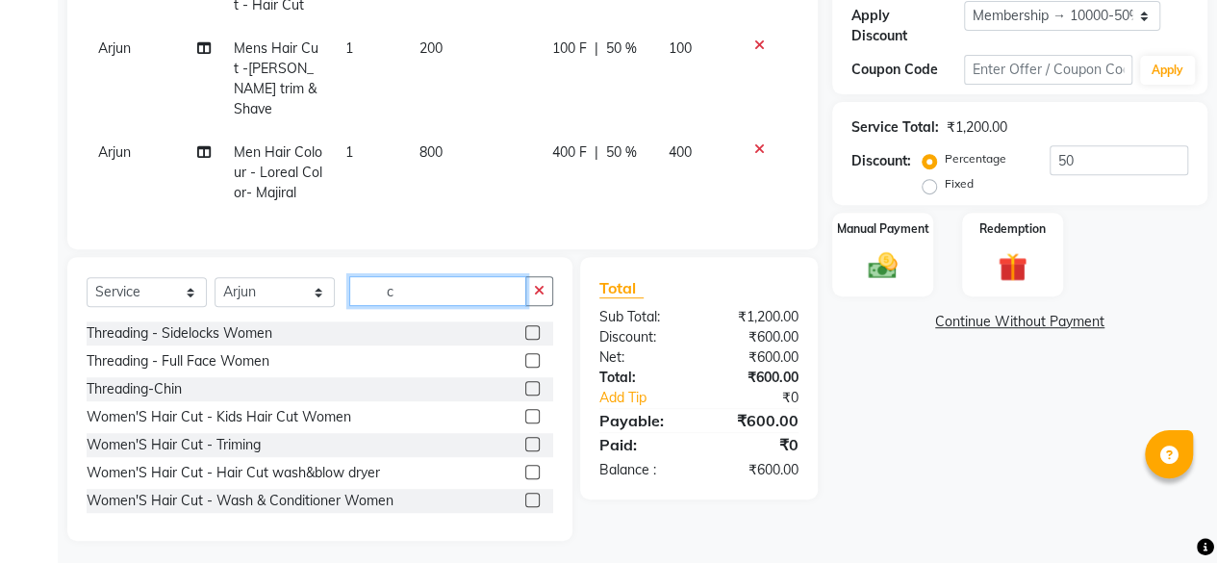
type input "co"
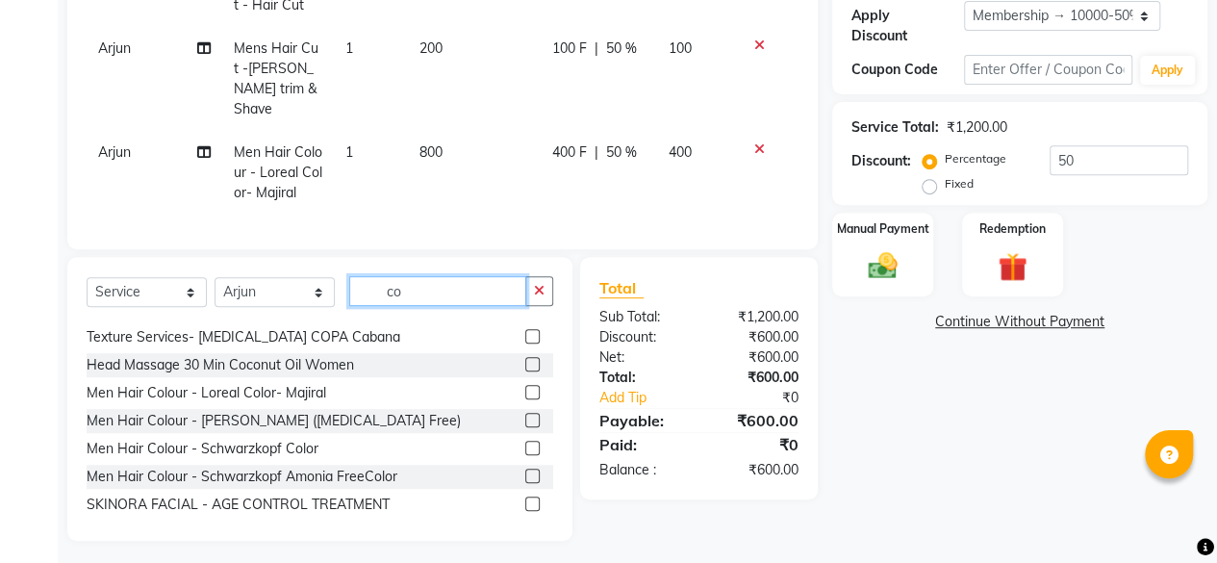
scroll to position [243, 0]
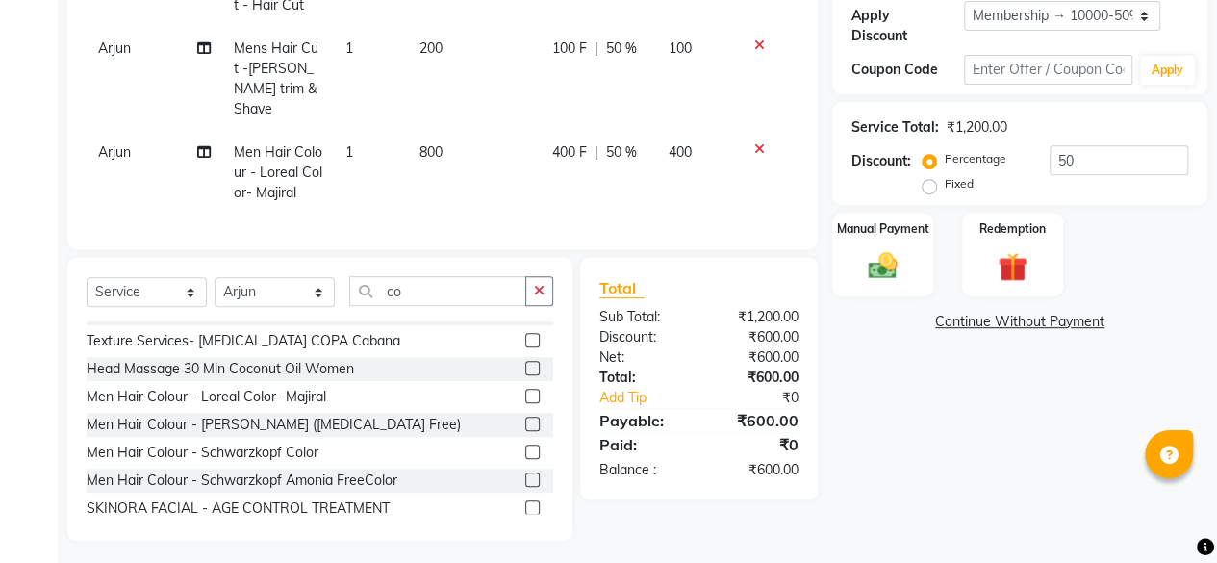
click at [525, 389] on label at bounding box center [532, 396] width 14 height 14
click at [525, 391] on input "checkbox" at bounding box center [531, 397] width 13 height 13
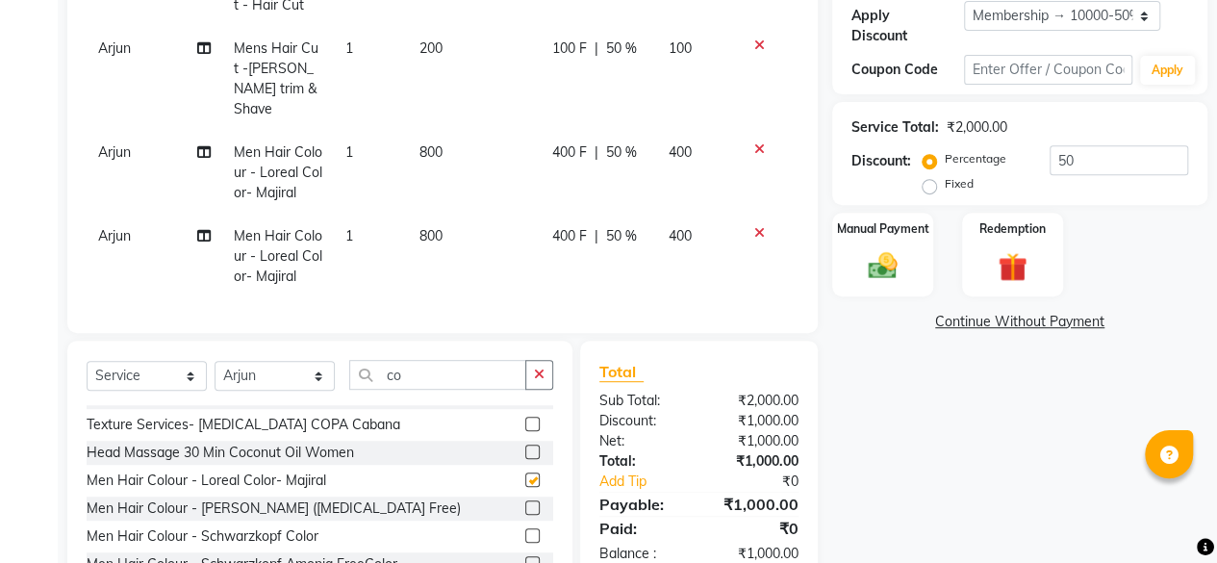
checkbox input "false"
click at [447, 220] on td "800" at bounding box center [474, 257] width 132 height 84
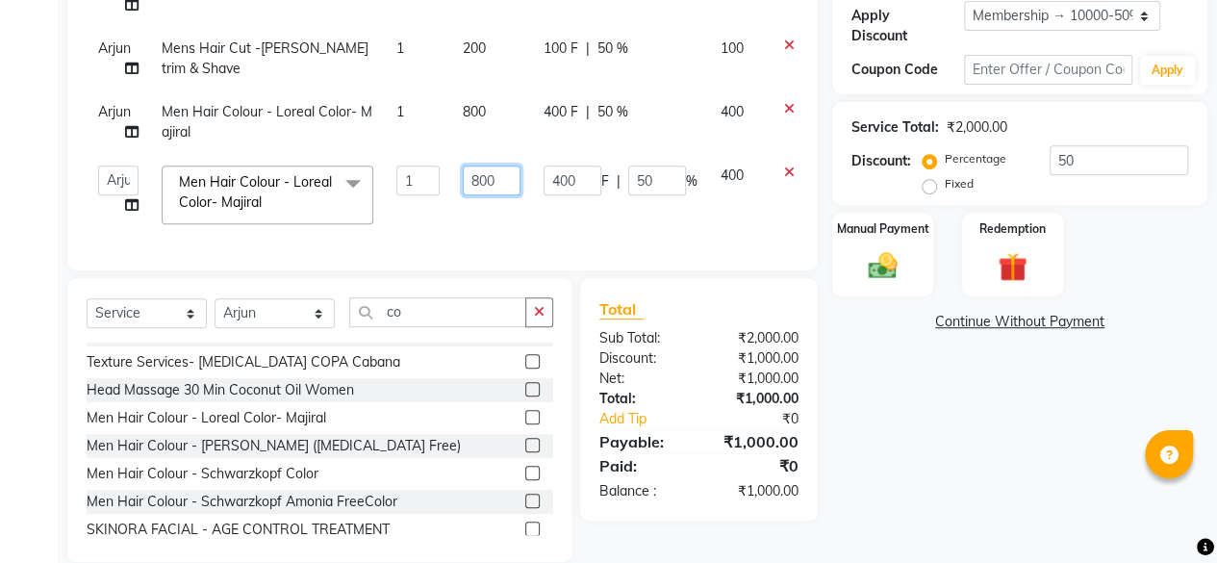
click at [502, 173] on input "800" at bounding box center [492, 181] width 58 height 30
type input "8"
type input "500"
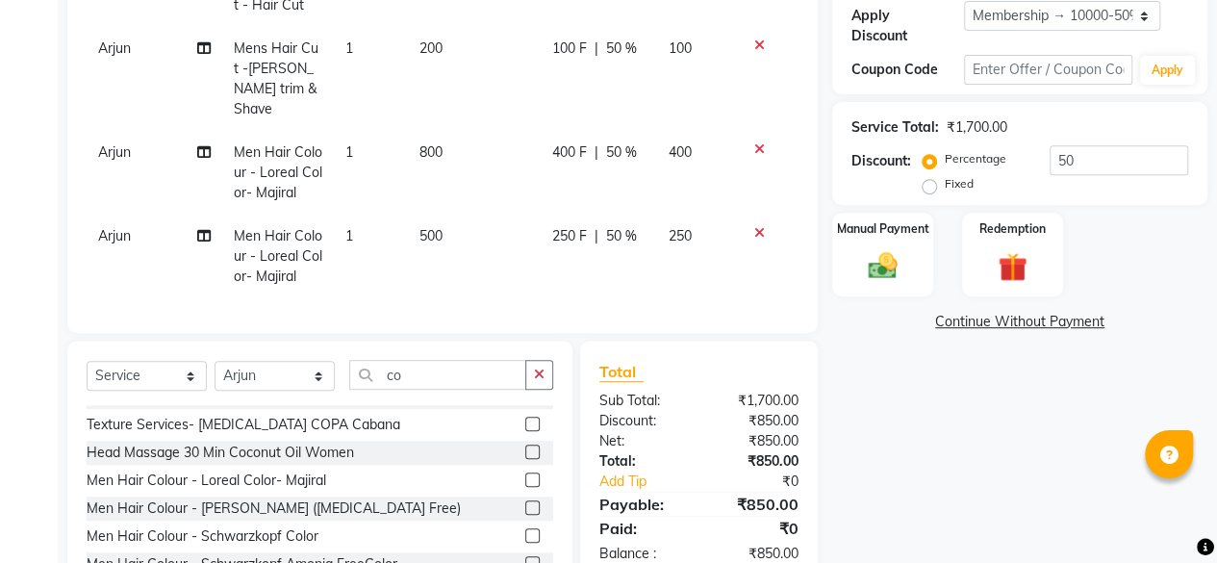
click at [860, 360] on div "Name: Hina Membership: end on [DATE] Total Visits: 17 Card on file: 0 Last Visi…" at bounding box center [1028, 207] width 390 height 834
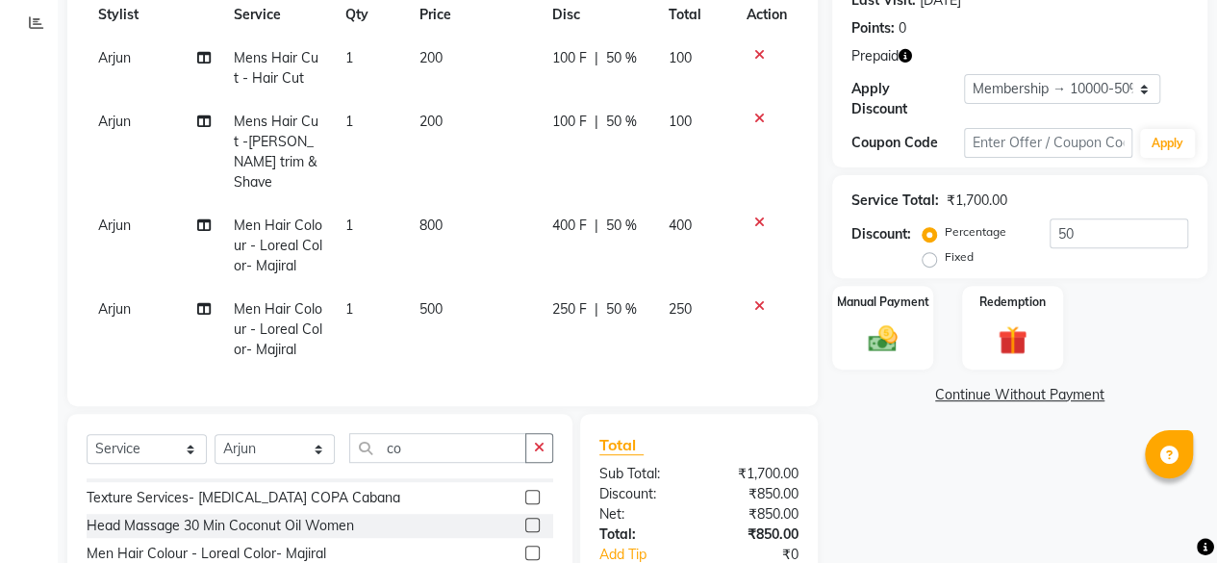
scroll to position [279, 0]
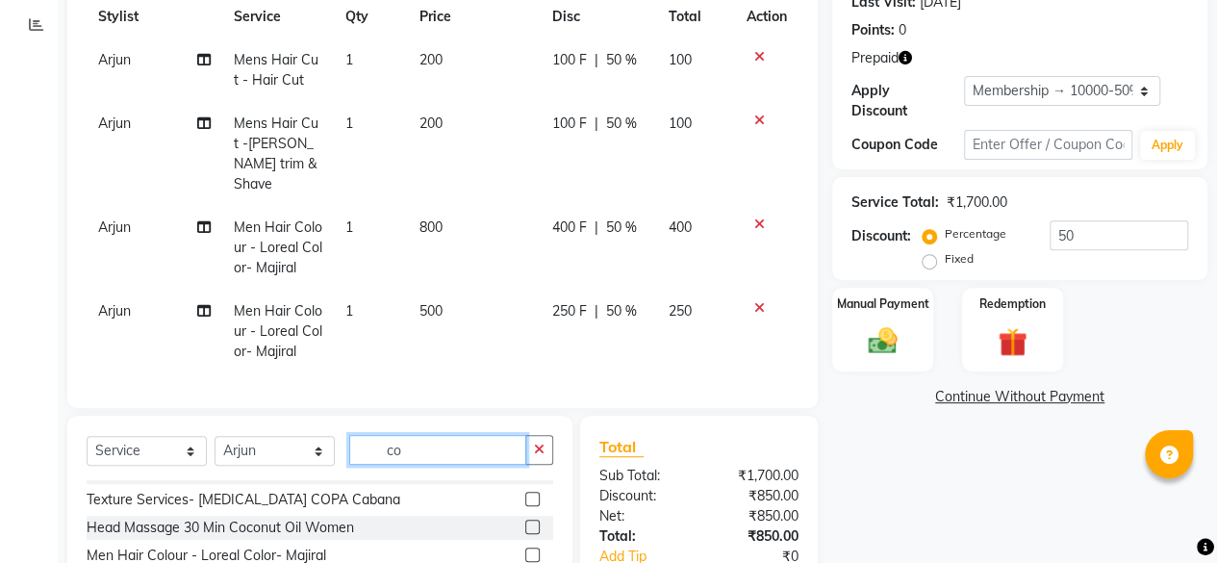
click at [495, 440] on input "co" at bounding box center [437, 450] width 177 height 30
type input "c"
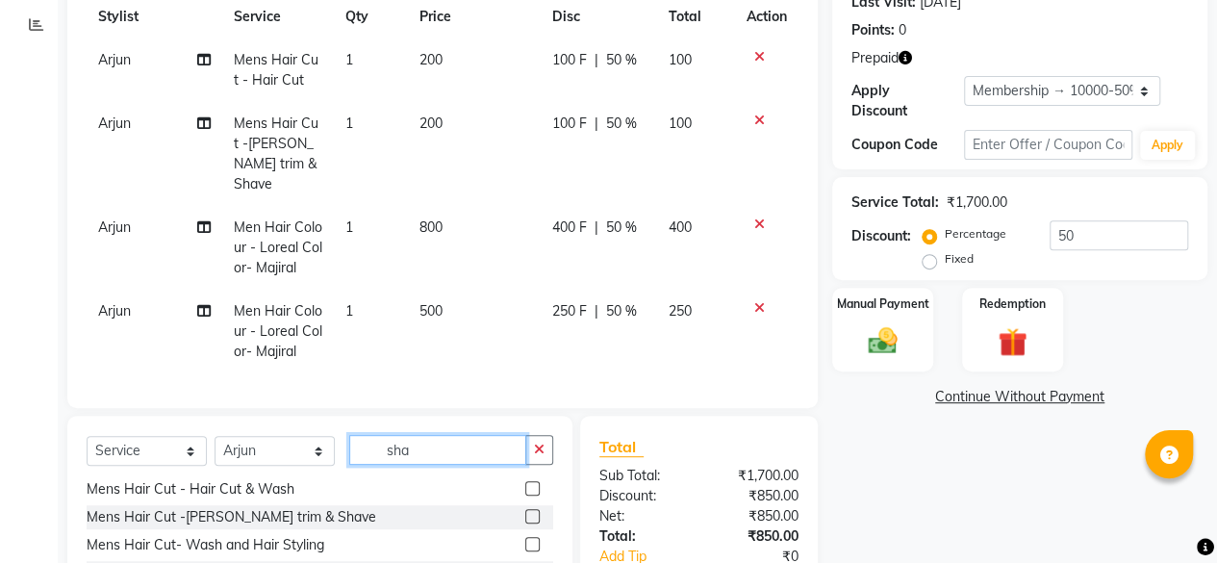
scroll to position [0, 0]
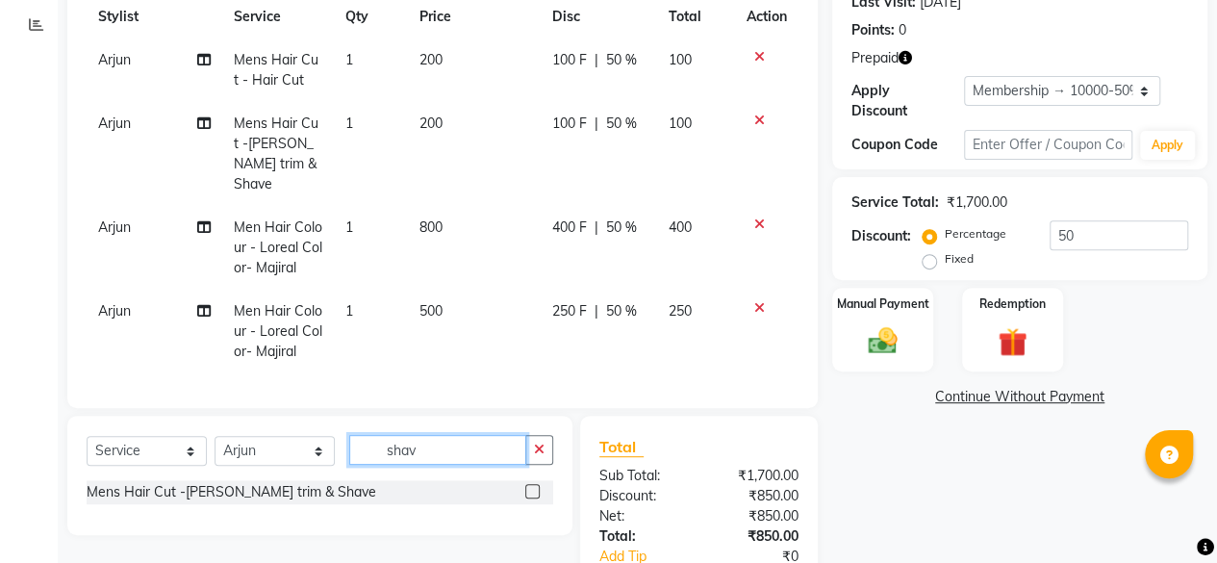
type input "shav"
click at [533, 486] on label at bounding box center [532, 491] width 14 height 14
click at [533, 486] on input "checkbox" at bounding box center [531, 492] width 13 height 13
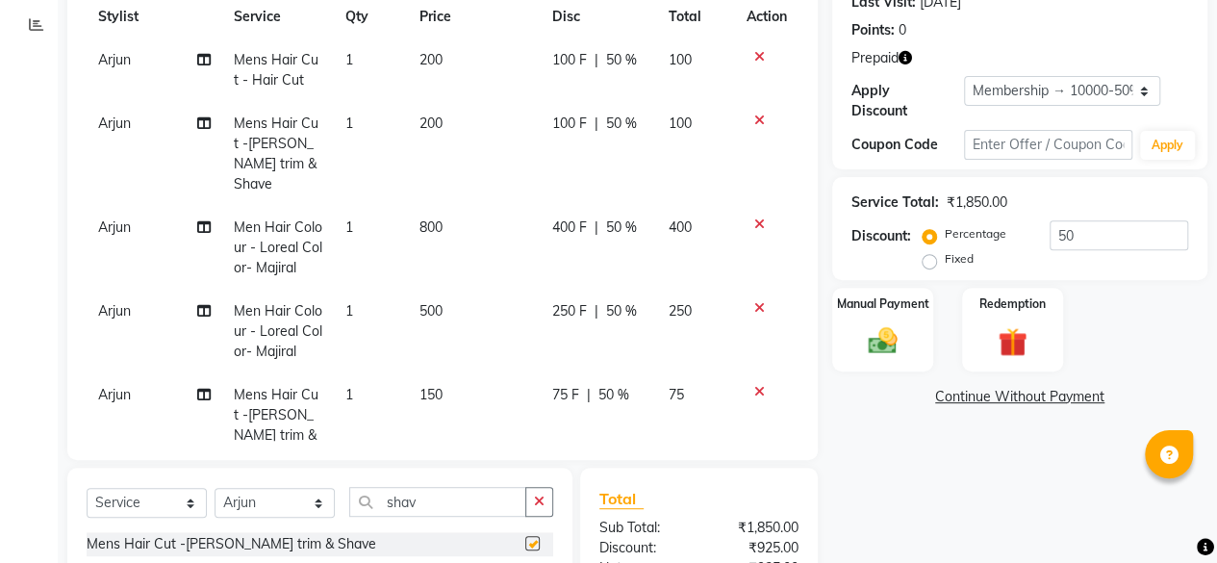
checkbox input "false"
click at [437, 375] on td "150" at bounding box center [474, 425] width 132 height 104
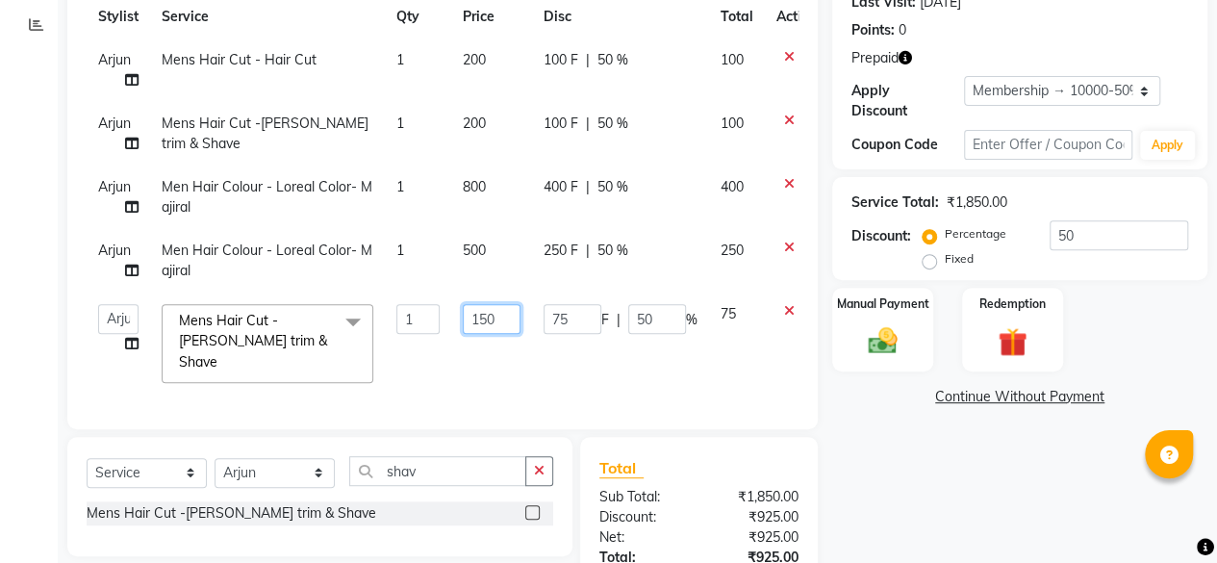
click at [508, 311] on input "150" at bounding box center [492, 319] width 58 height 30
type input "1"
type input "200"
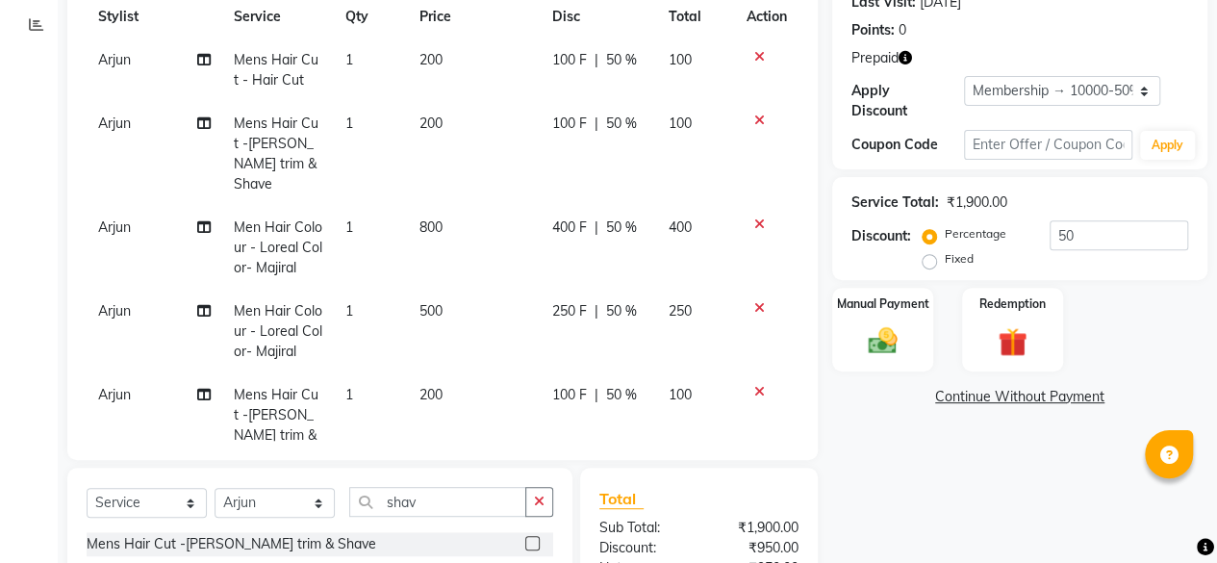
click at [882, 439] on div "Name: Hina Membership: end on [DATE] Total Visits: 17 Card on file: 0 Last Visi…" at bounding box center [1028, 287] width 390 height 845
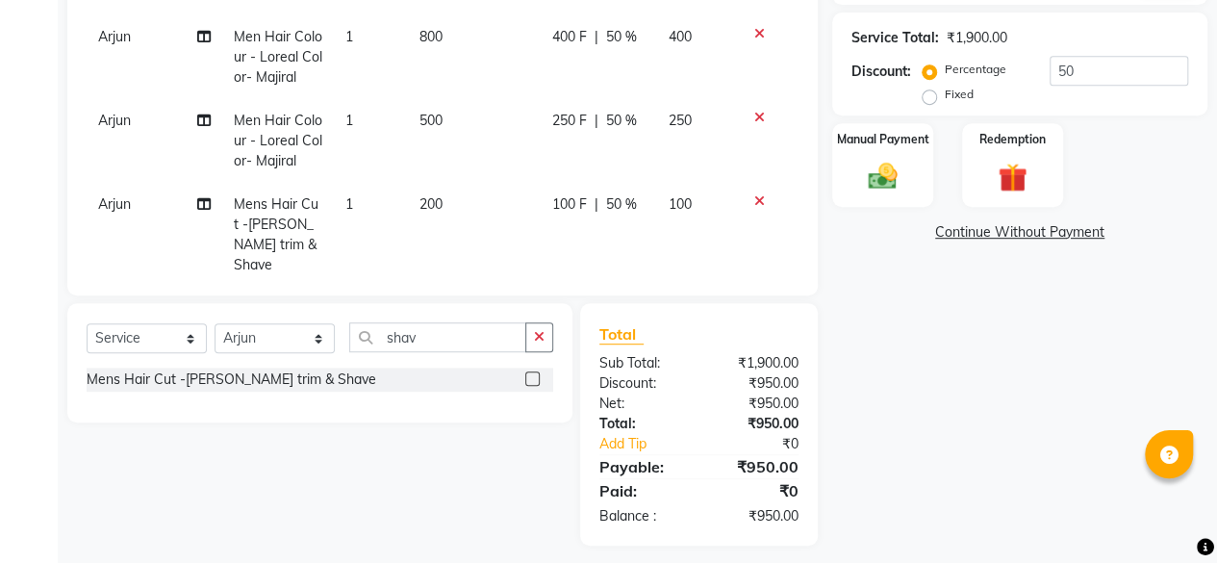
scroll to position [453, 0]
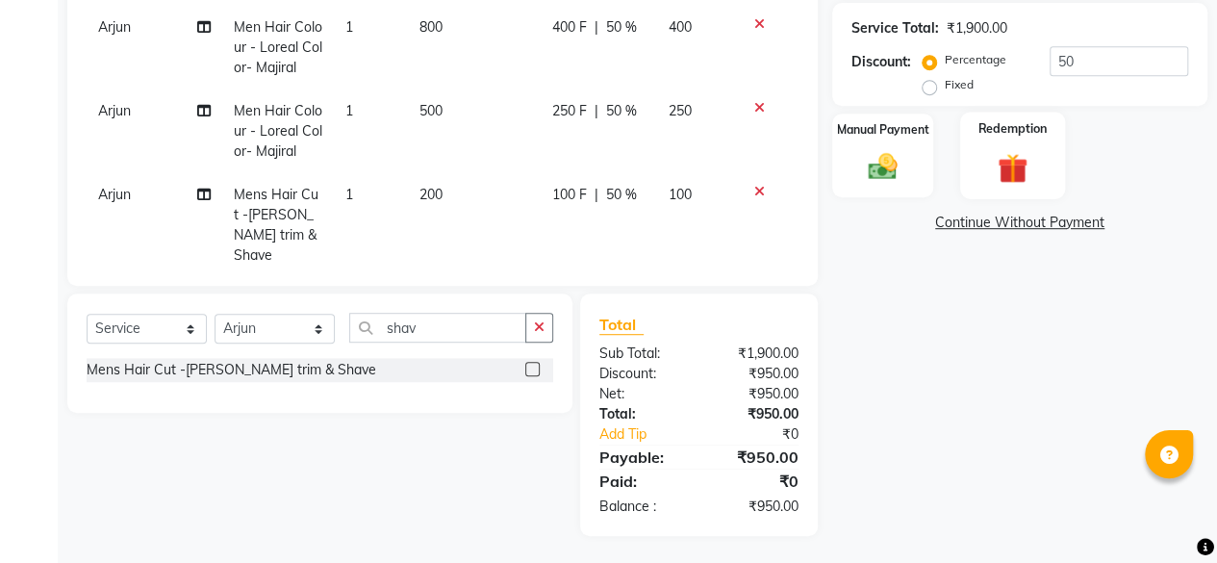
click at [1012, 157] on img at bounding box center [1012, 168] width 49 height 38
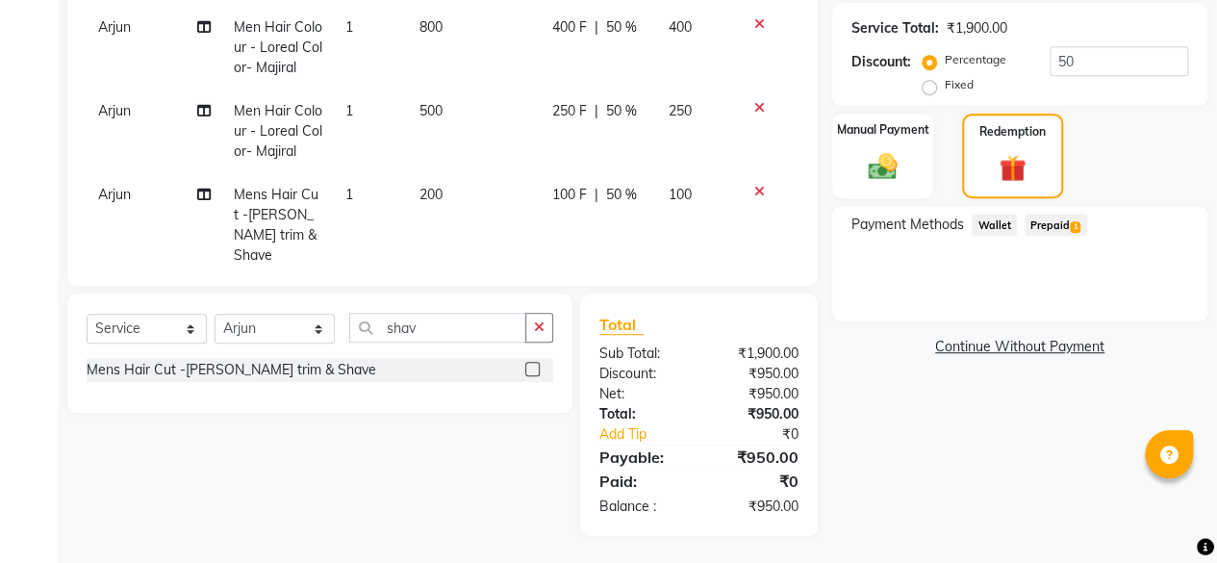
click at [1053, 224] on span "Prepaid 1" at bounding box center [1056, 225] width 63 height 22
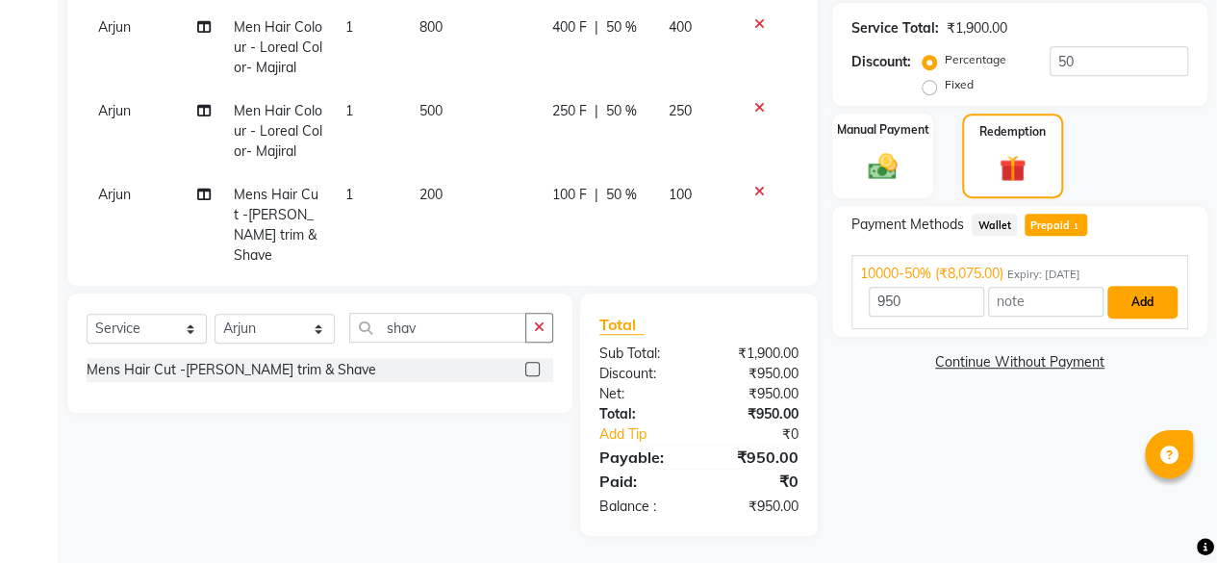
click at [1145, 303] on button "Add" at bounding box center [1143, 302] width 70 height 33
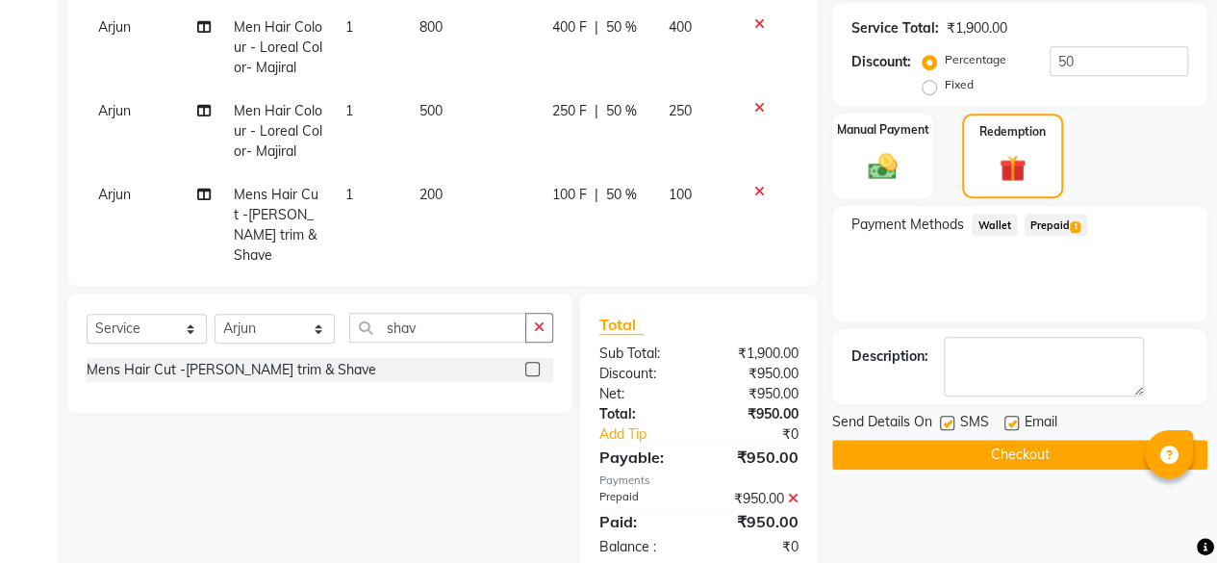
click at [1040, 459] on button "Checkout" at bounding box center [1020, 455] width 375 height 30
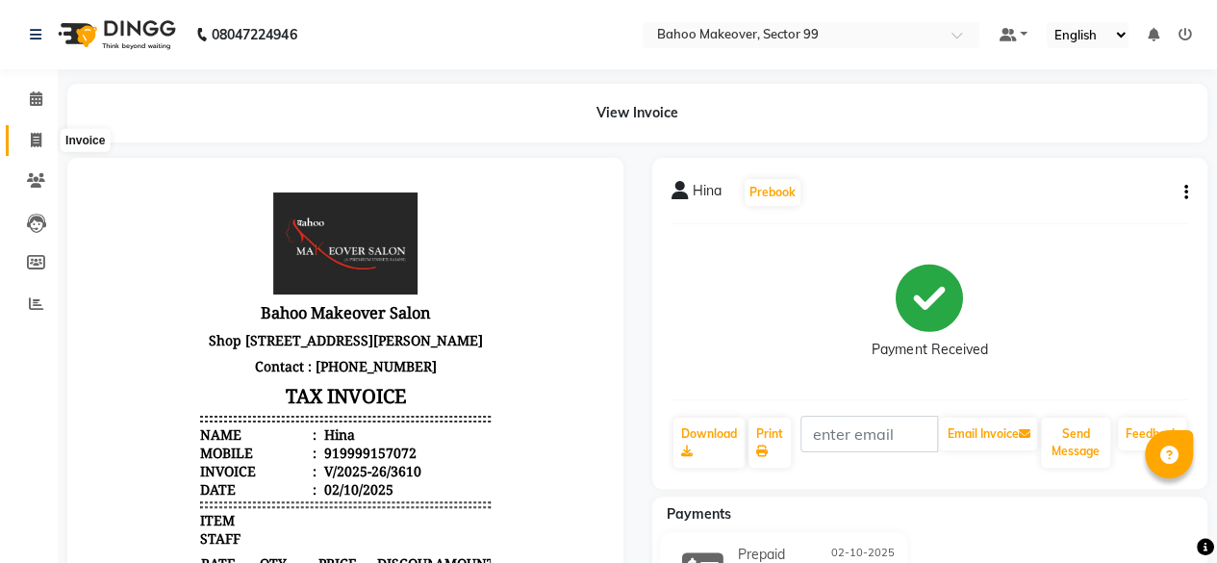
click at [31, 144] on icon at bounding box center [36, 140] width 11 height 14
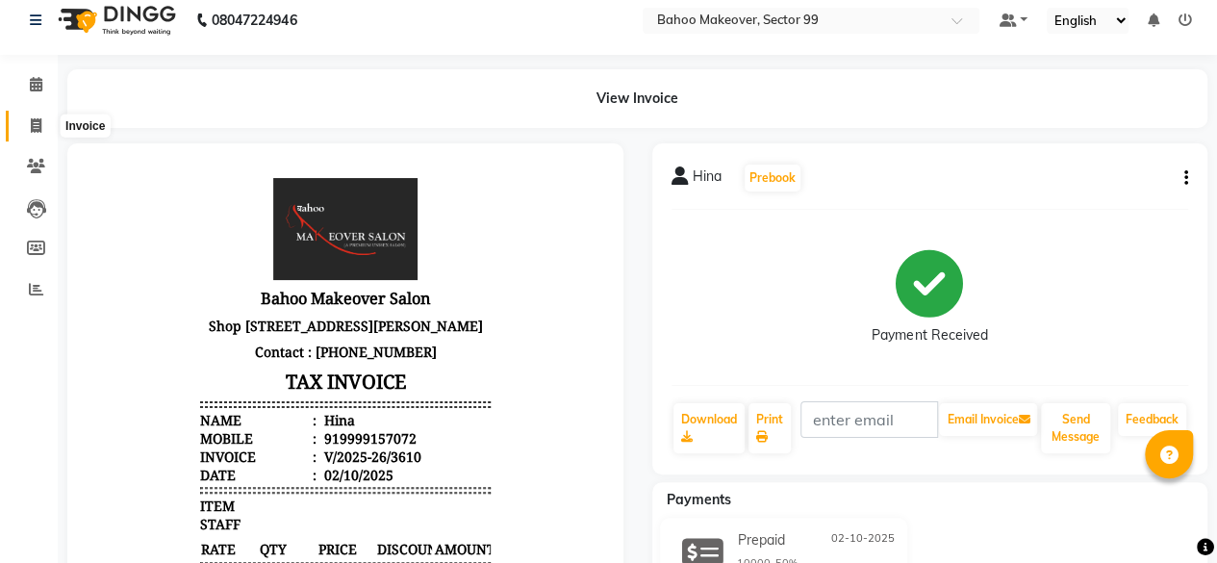
select select "service"
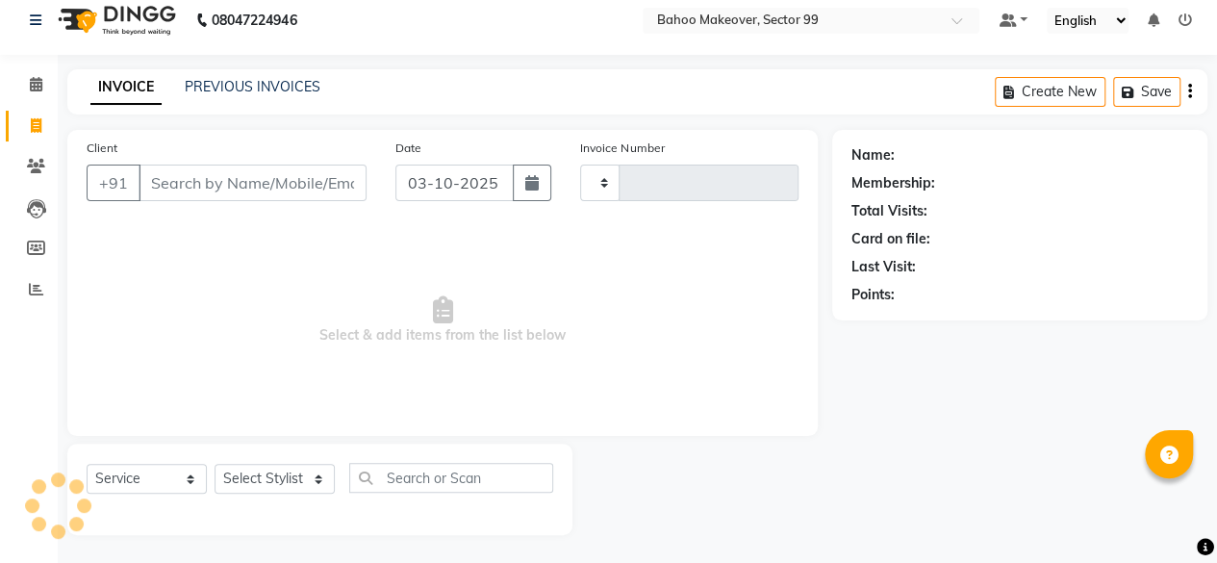
type input "3611"
select select "6856"
click at [189, 183] on input "Client" at bounding box center [253, 183] width 228 height 37
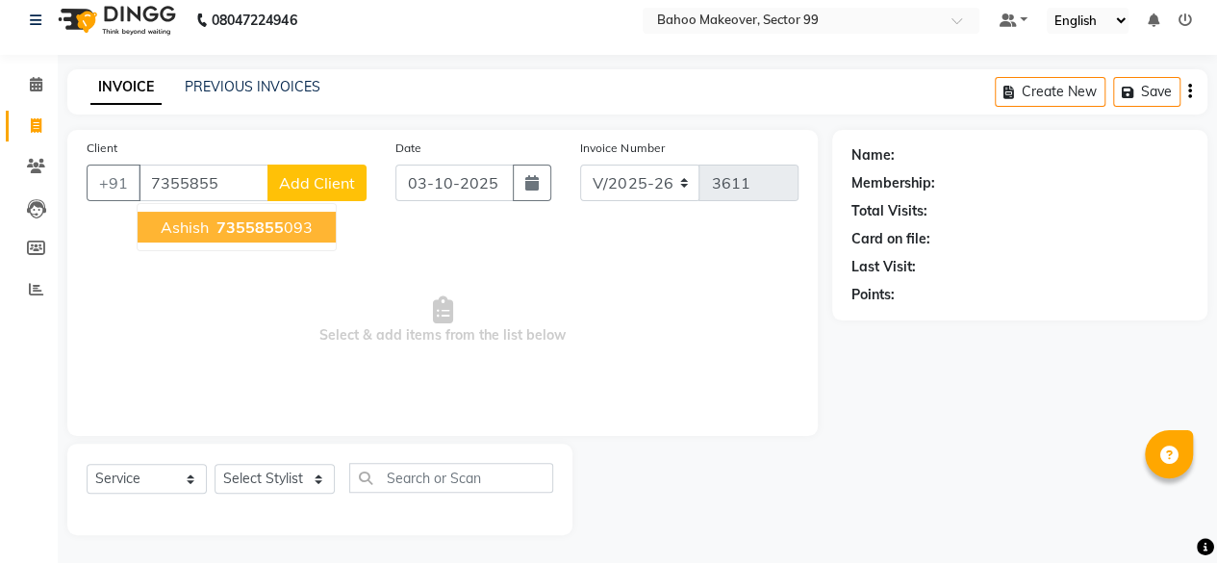
click at [262, 218] on span "7355855" at bounding box center [250, 227] width 67 height 19
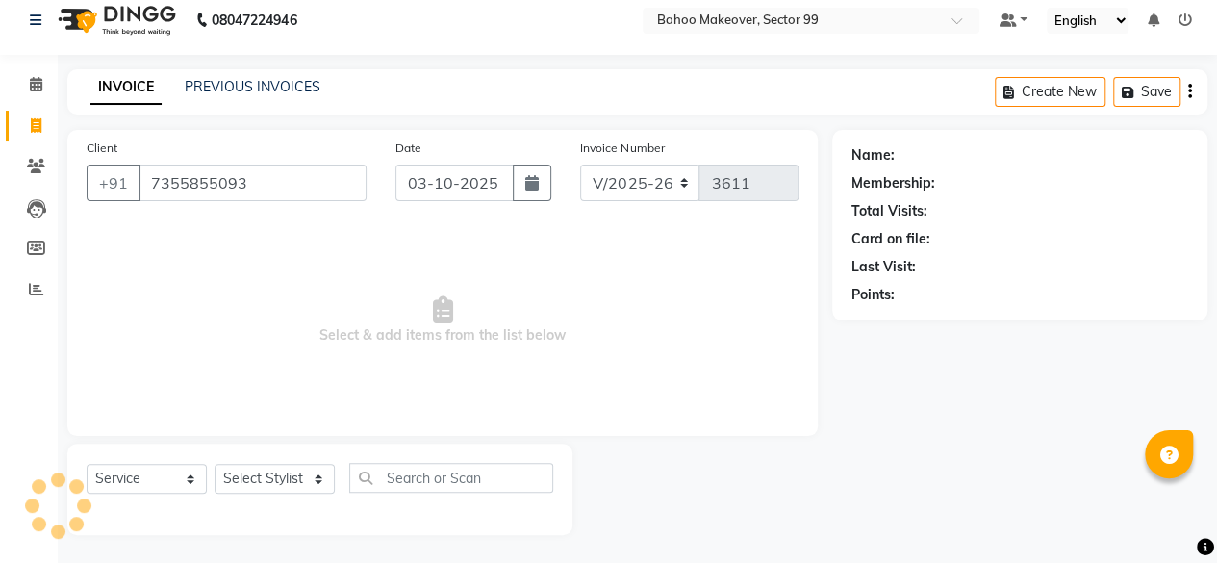
type input "7355855093"
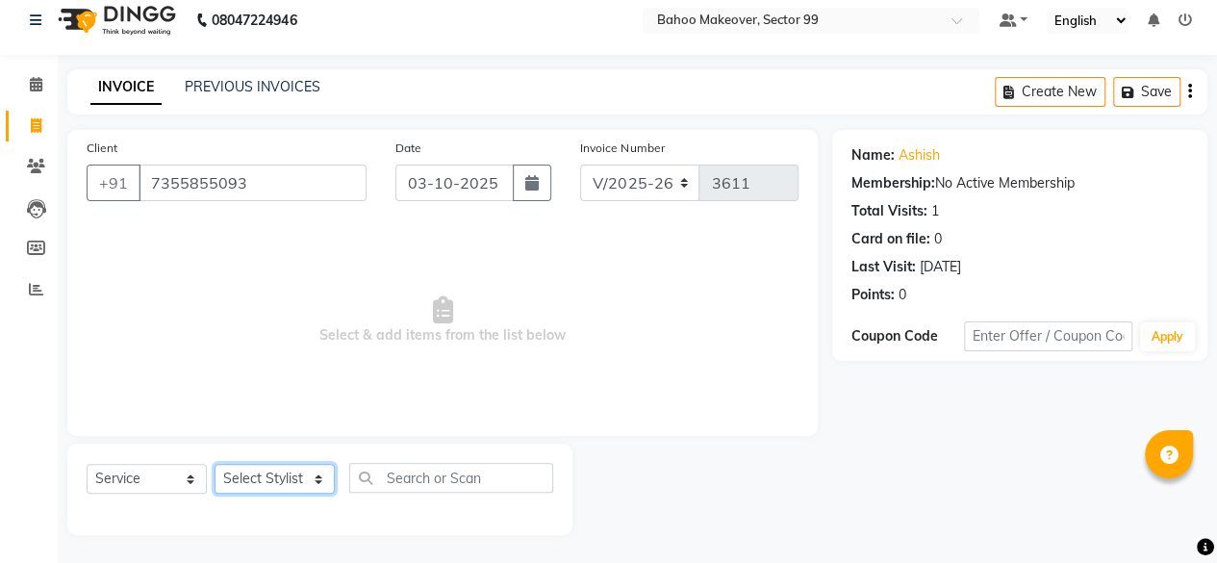
click at [320, 474] on select "Select Stylist [PERSON_NAME] Makeover Bahoo Makeover Salon [PERSON_NAME] [PERSO…" at bounding box center [275, 479] width 120 height 30
select select "85852"
click at [215, 464] on select "Select Stylist [PERSON_NAME] Makeover Bahoo Makeover Salon [PERSON_NAME] [PERSO…" at bounding box center [275, 479] width 120 height 30
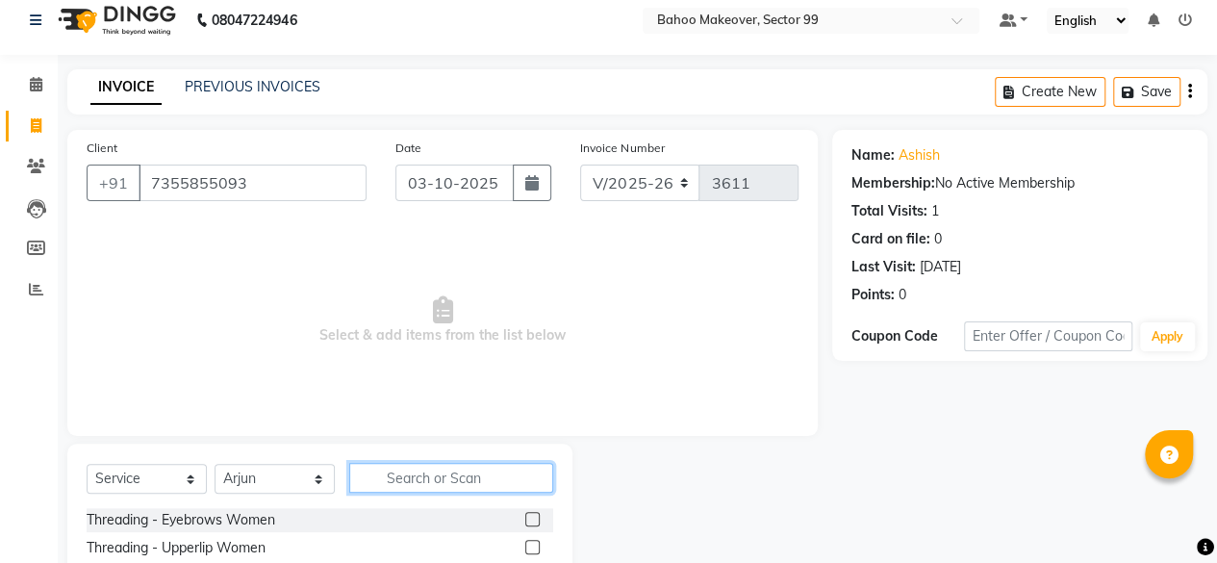
click at [445, 482] on input "text" at bounding box center [451, 478] width 204 height 30
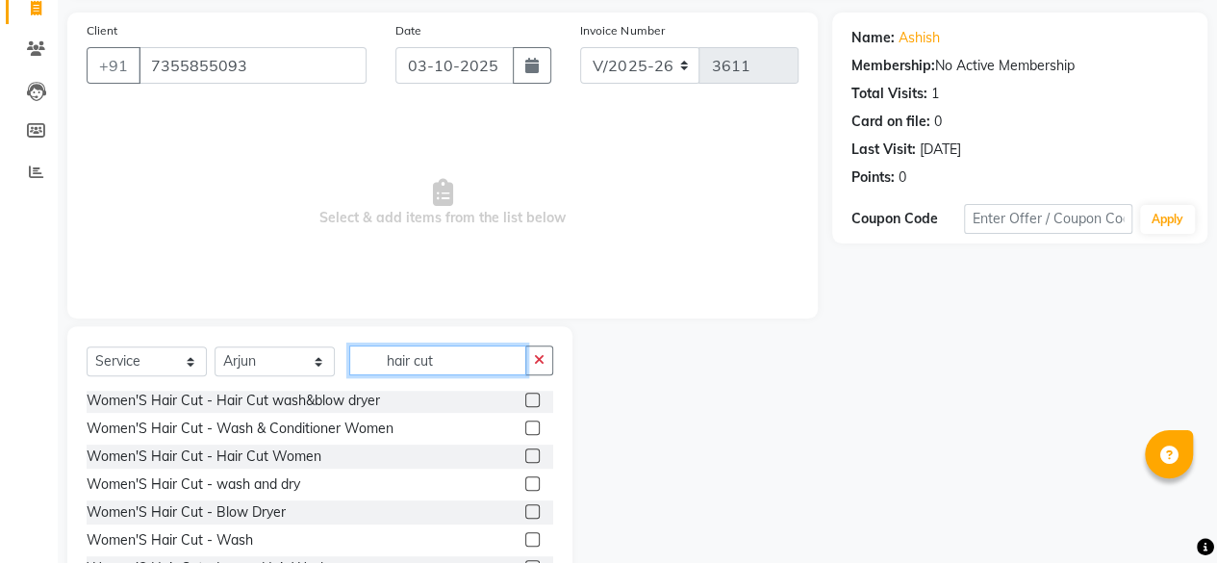
scroll to position [90, 0]
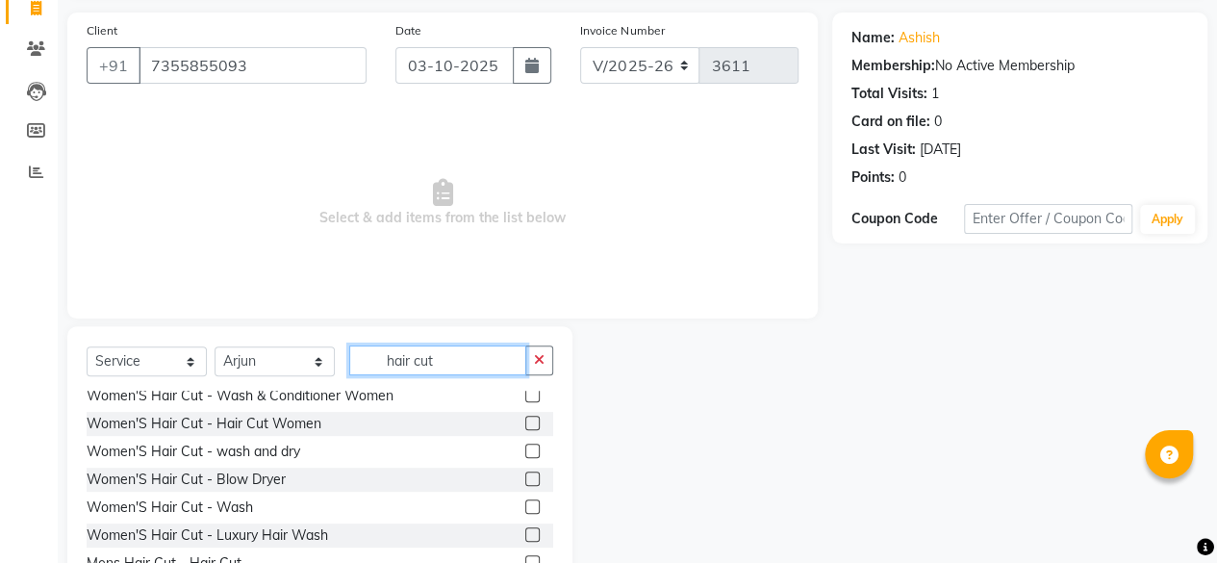
type input "hair cut"
click at [445, 481] on div "Women'S Hair Cut - Blow Dryer" at bounding box center [320, 480] width 467 height 24
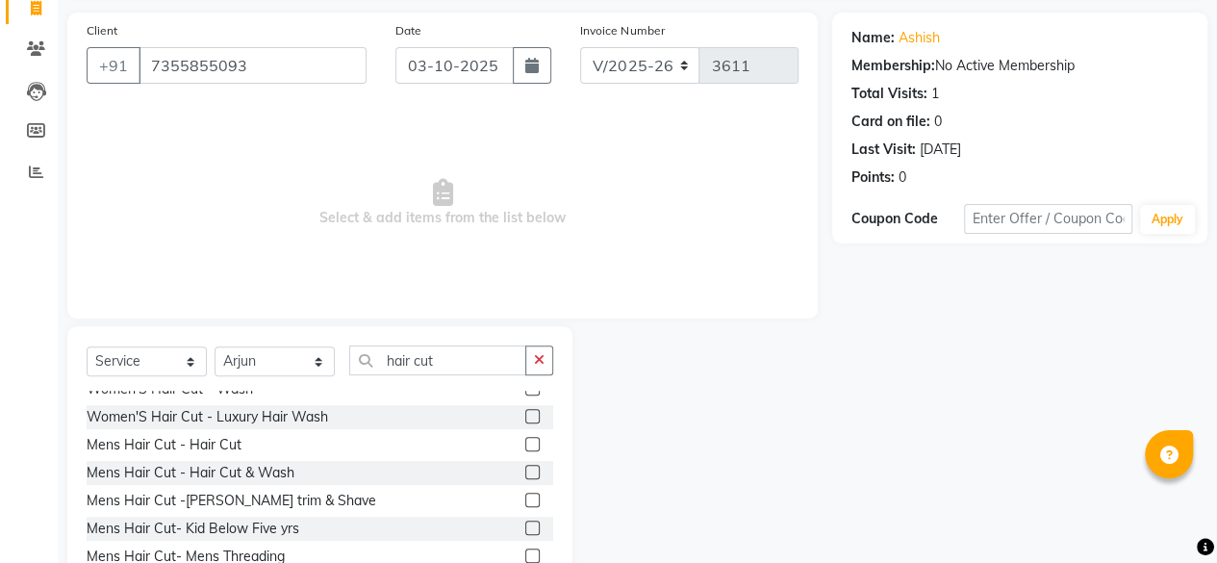
scroll to position [211, 0]
click at [525, 446] on label at bounding box center [532, 442] width 14 height 14
click at [525, 446] on input "checkbox" at bounding box center [531, 443] width 13 height 13
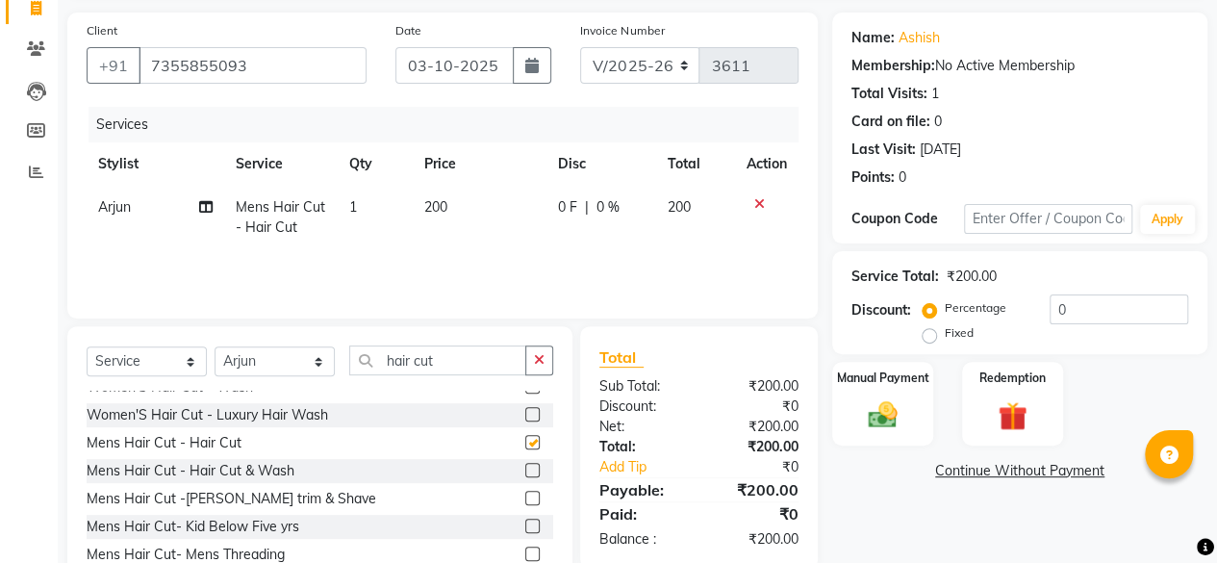
checkbox input "false"
click at [316, 359] on select "Select Stylist [PERSON_NAME] Makeover Bahoo Makeover Salon [PERSON_NAME] [PERSO…" at bounding box center [275, 361] width 120 height 30
select select "71122"
click at [215, 346] on select "Select Stylist [PERSON_NAME] Makeover Bahoo Makeover Salon [PERSON_NAME] [PERSO…" at bounding box center [275, 361] width 120 height 30
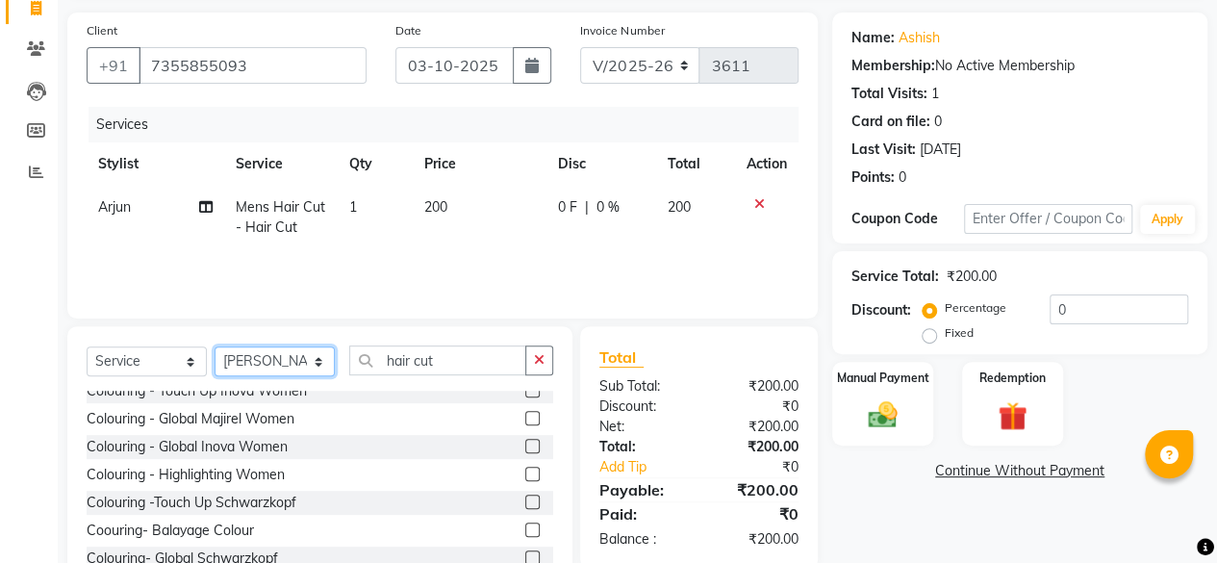
scroll to position [459, 0]
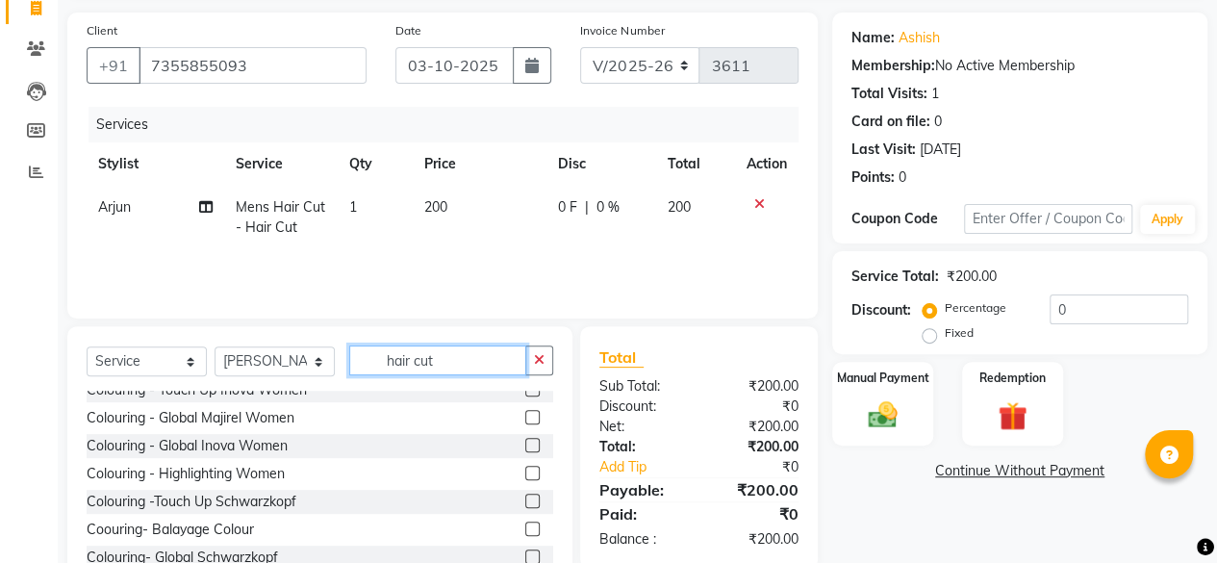
click at [473, 361] on input "hair cut" at bounding box center [437, 361] width 177 height 30
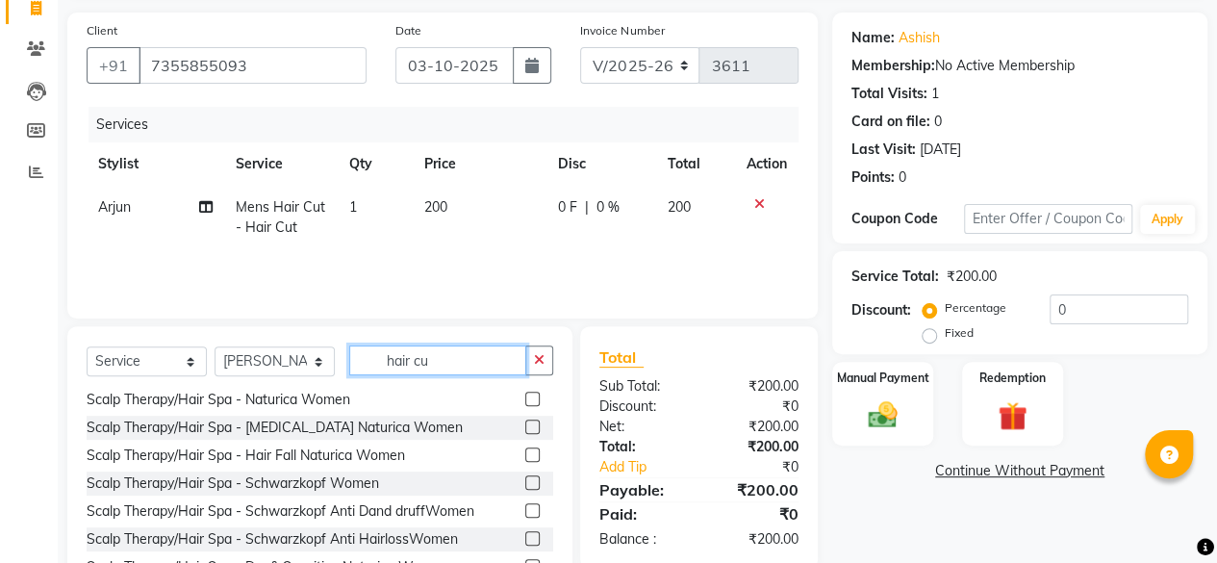
type input "hair cut"
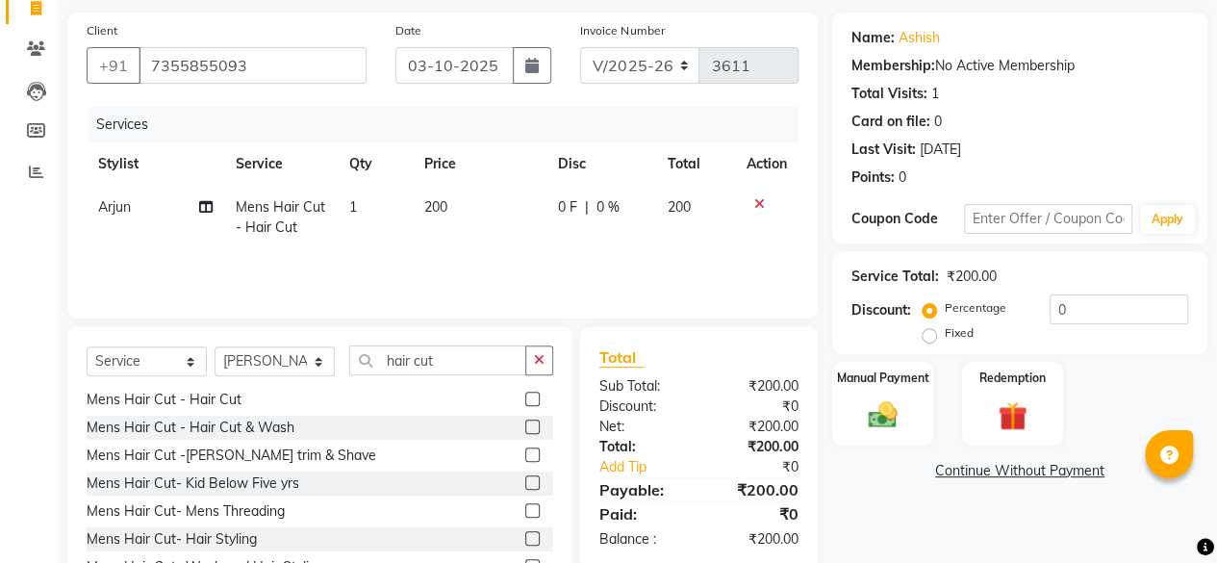
click at [525, 398] on label at bounding box center [532, 399] width 14 height 14
click at [525, 398] on input "checkbox" at bounding box center [531, 400] width 13 height 13
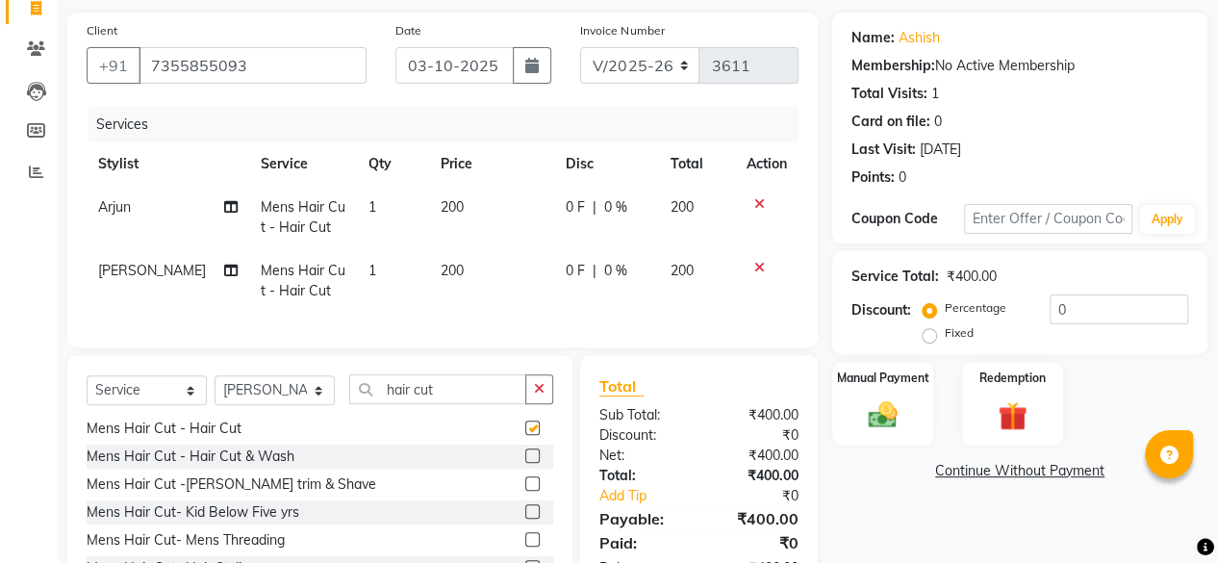
checkbox input "false"
click at [884, 405] on img at bounding box center [882, 414] width 49 height 35
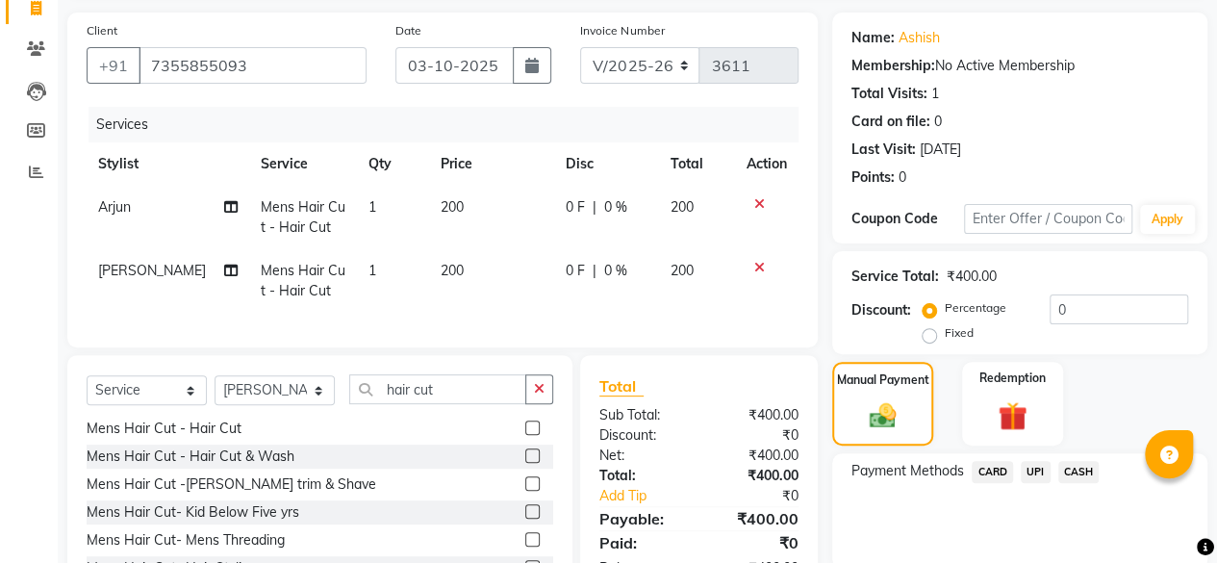
click at [1035, 474] on span "UPI" at bounding box center [1036, 472] width 30 height 22
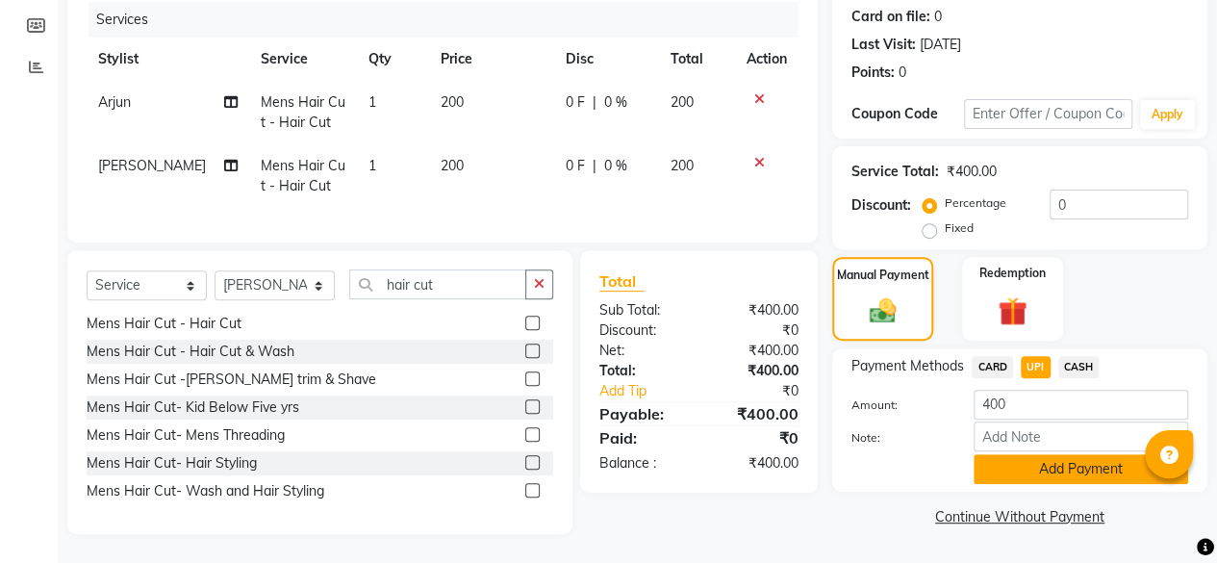
click at [1069, 455] on button "Add Payment" at bounding box center [1081, 469] width 215 height 30
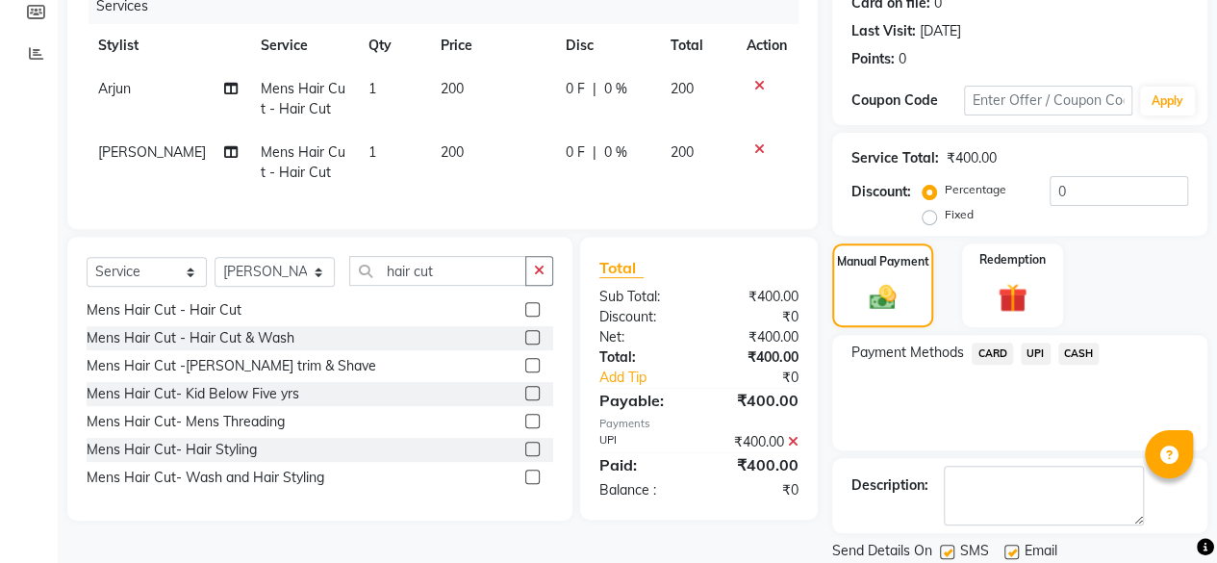
scroll to position [312, 0]
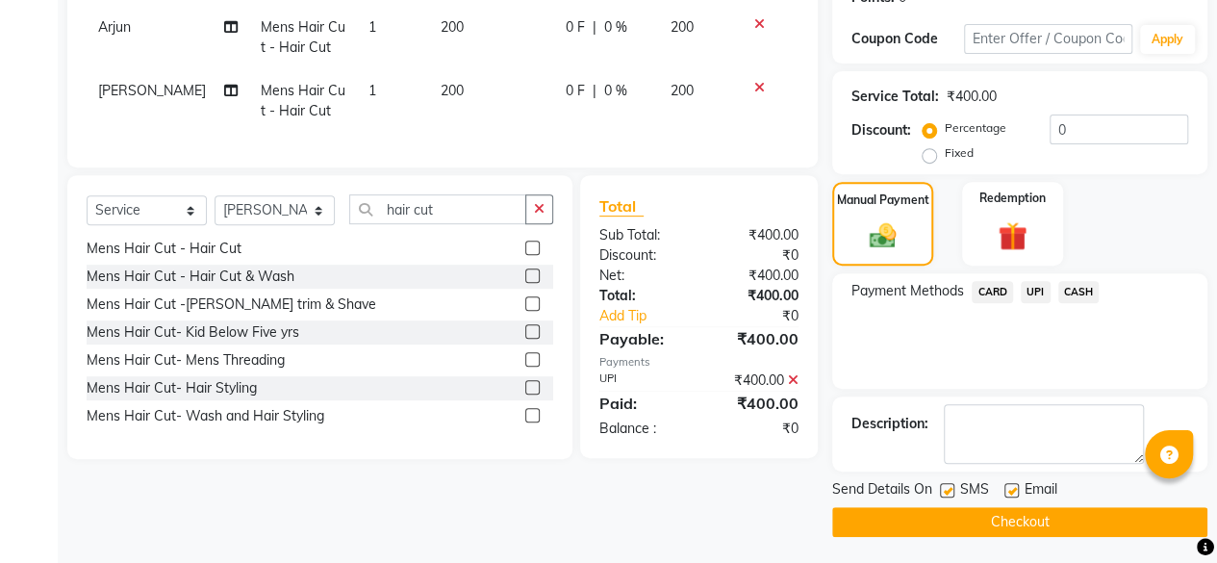
click at [1057, 524] on button "Checkout" at bounding box center [1020, 522] width 375 height 30
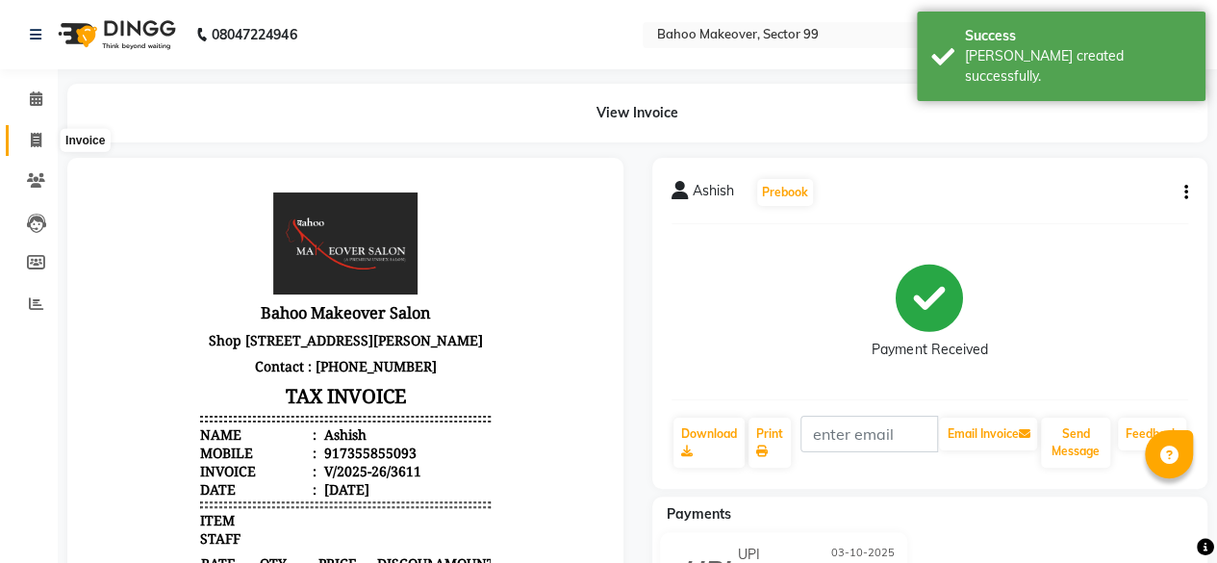
click at [35, 138] on icon at bounding box center [36, 140] width 11 height 14
select select "service"
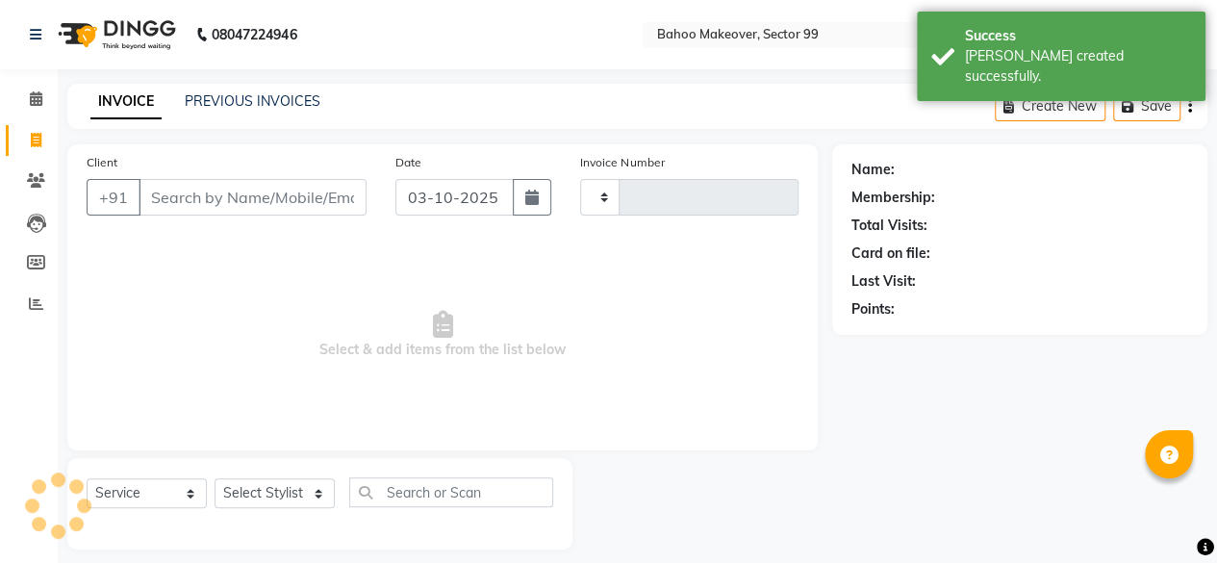
scroll to position [14, 0]
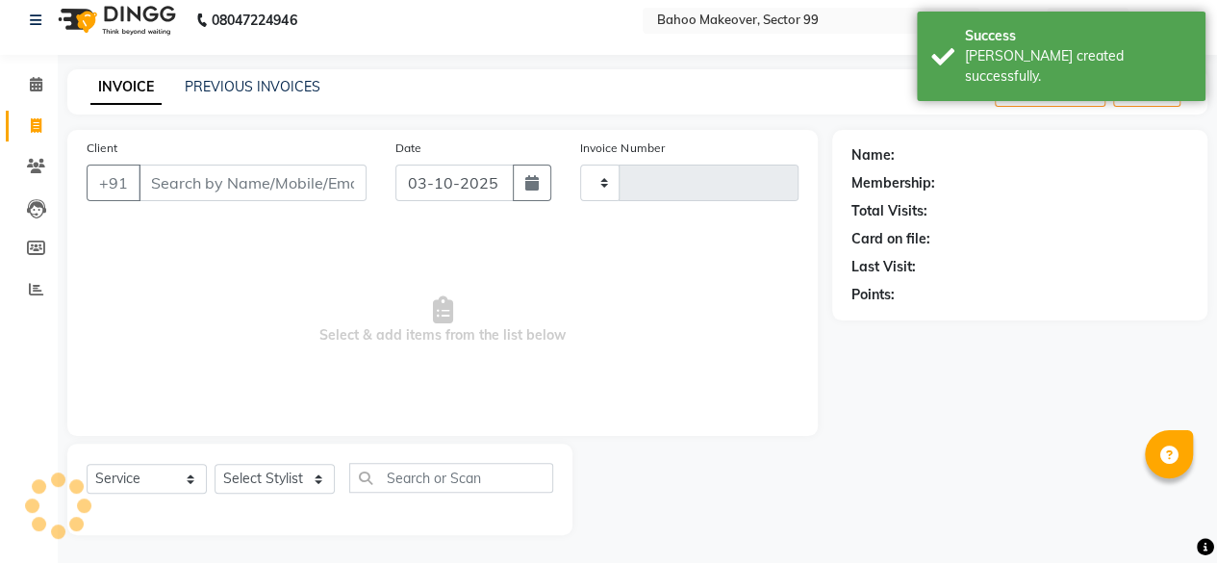
type input "3612"
select select "6856"
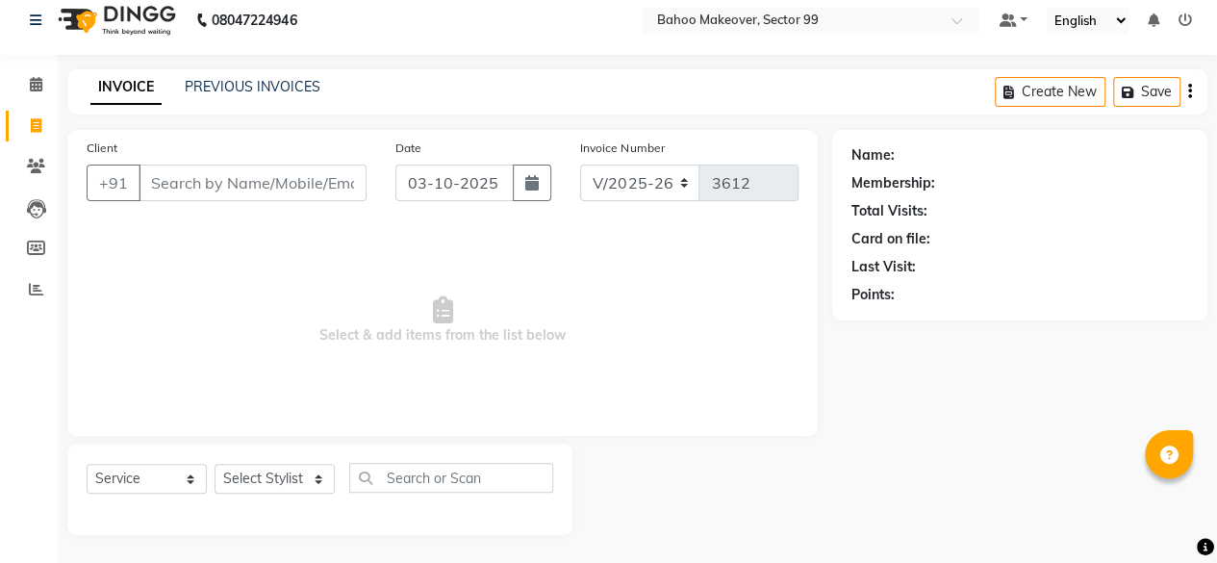
click at [208, 170] on input "Client" at bounding box center [253, 183] width 228 height 37
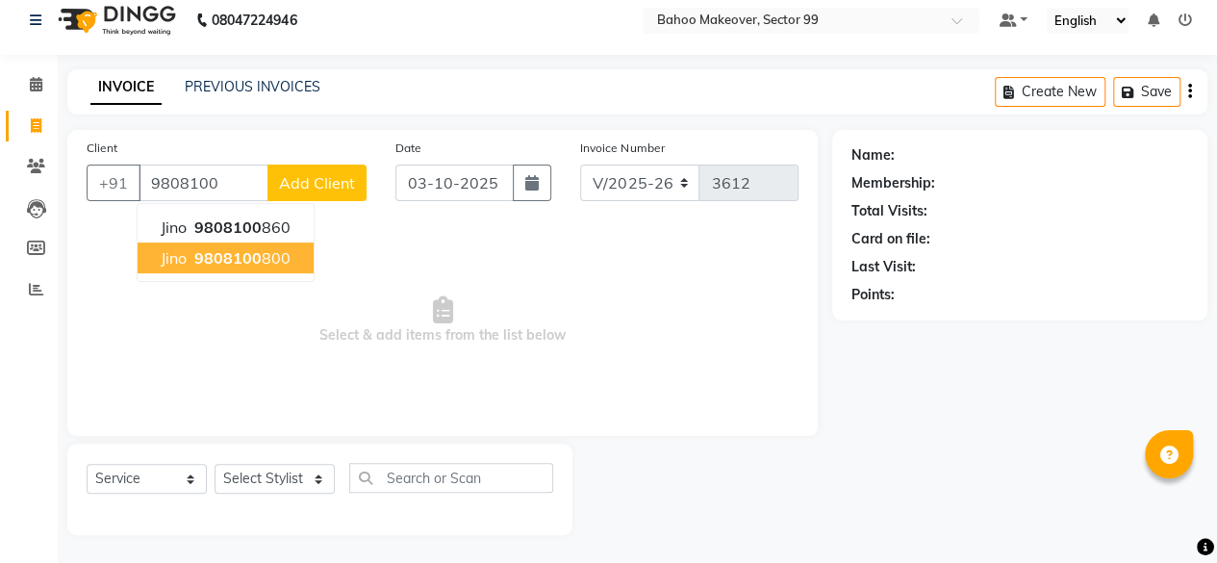
click at [250, 259] on span "9808100" at bounding box center [227, 257] width 67 height 19
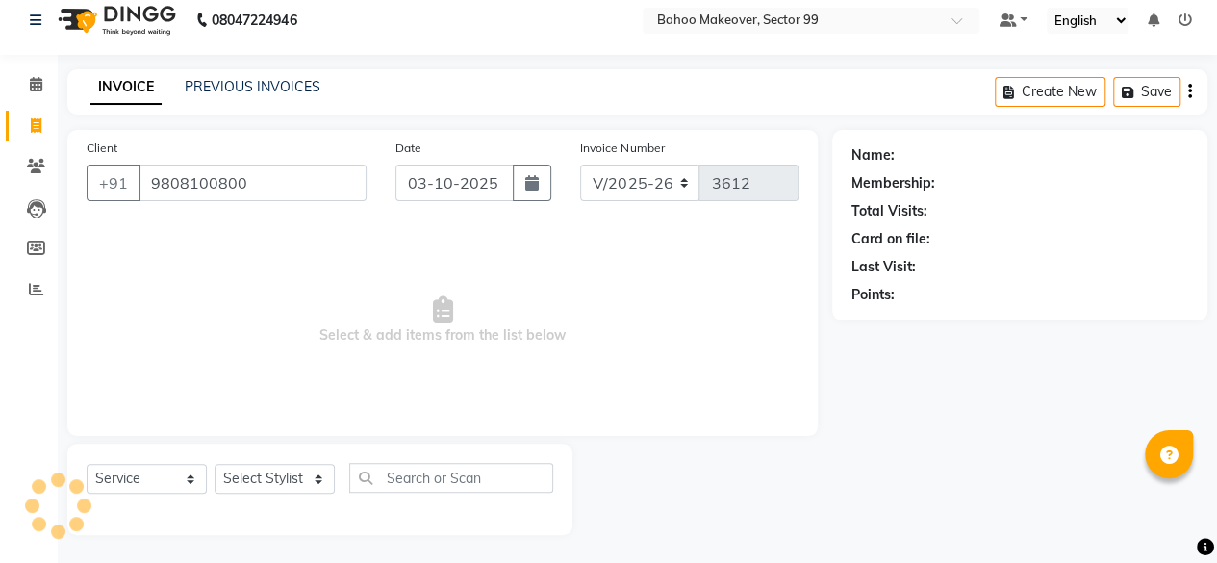
type input "9808100800"
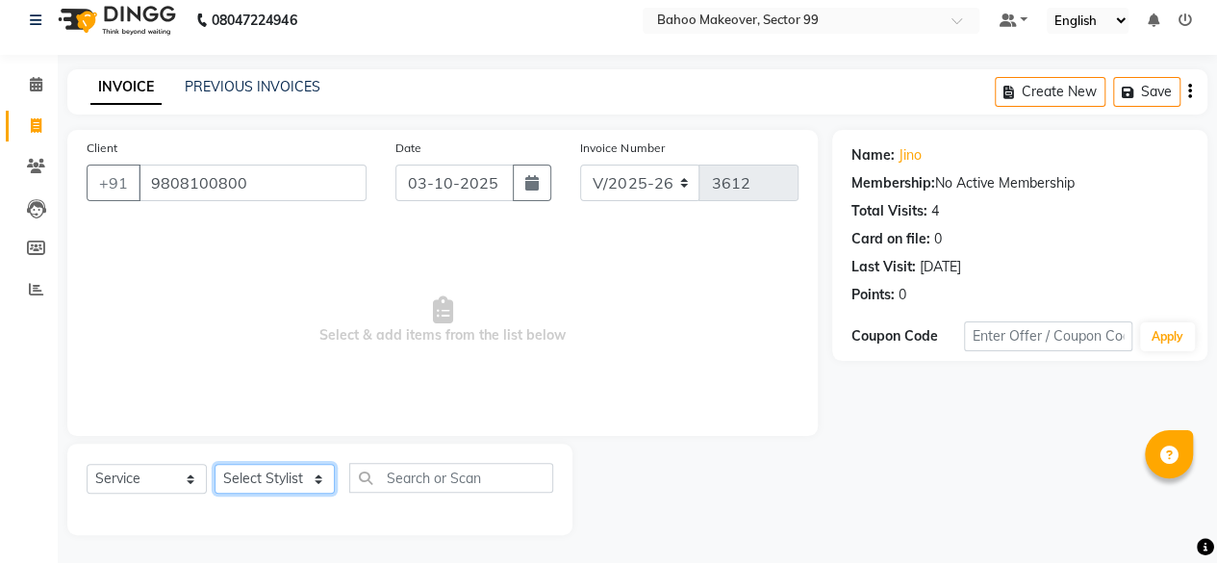
click at [321, 478] on select "Select Stylist [PERSON_NAME] Makeover Bahoo Makeover Salon [PERSON_NAME] [PERSO…" at bounding box center [275, 479] width 120 height 30
select select "85852"
click at [215, 464] on select "Select Stylist [PERSON_NAME] Makeover Bahoo Makeover Salon [PERSON_NAME] [PERSO…" at bounding box center [275, 479] width 120 height 30
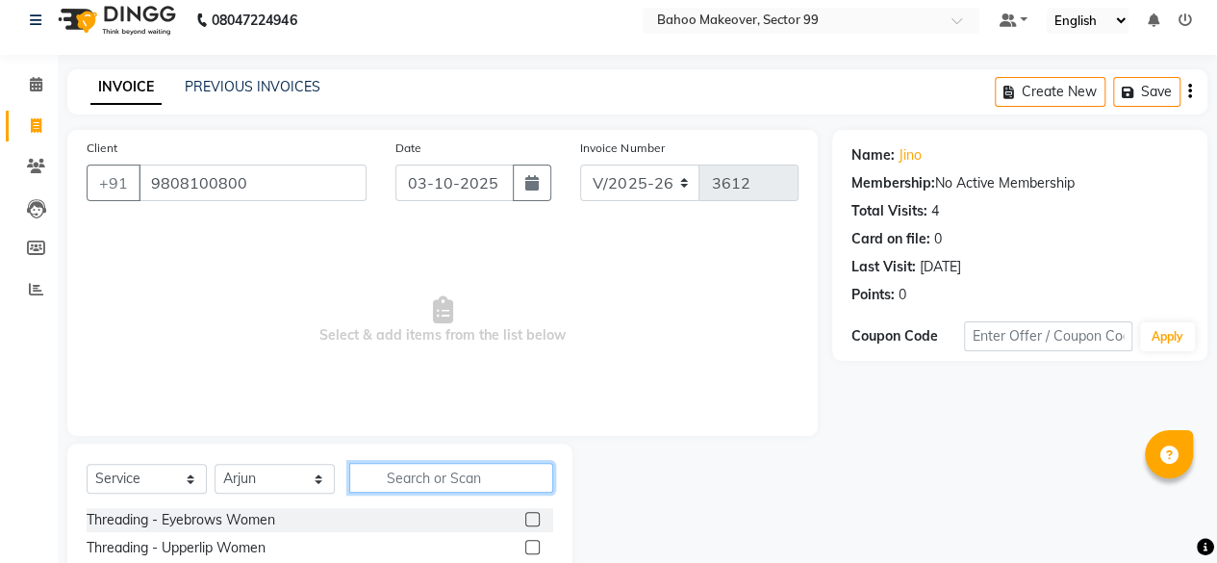
click at [463, 481] on input "text" at bounding box center [451, 478] width 204 height 30
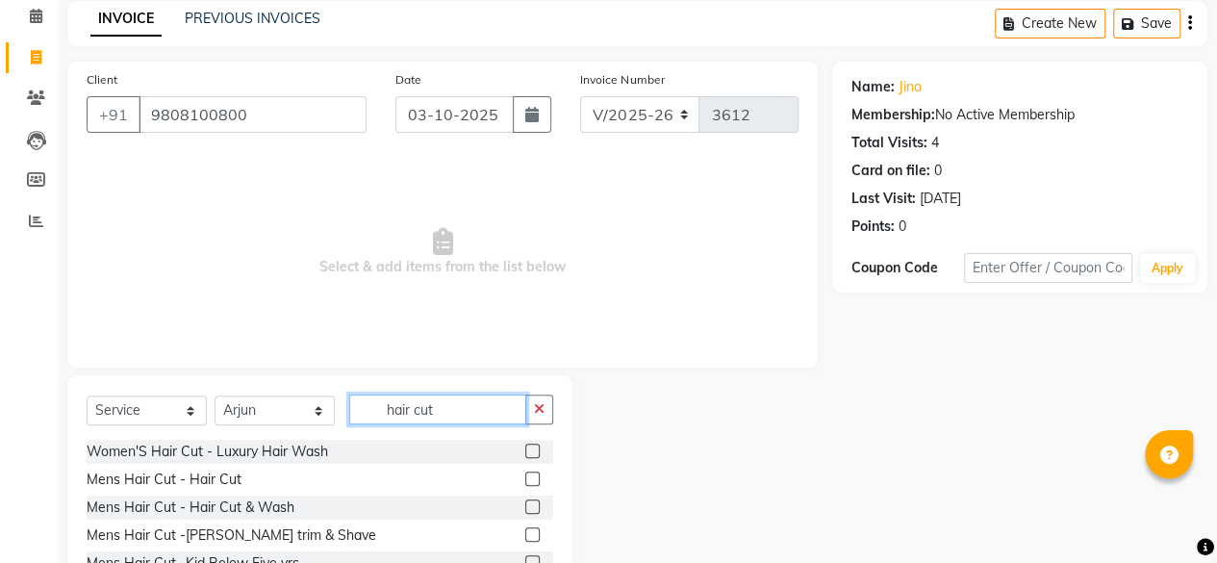
scroll to position [224, 0]
type input "hair cut"
click at [525, 476] on label at bounding box center [532, 478] width 14 height 14
click at [525, 476] on input "checkbox" at bounding box center [531, 479] width 13 height 13
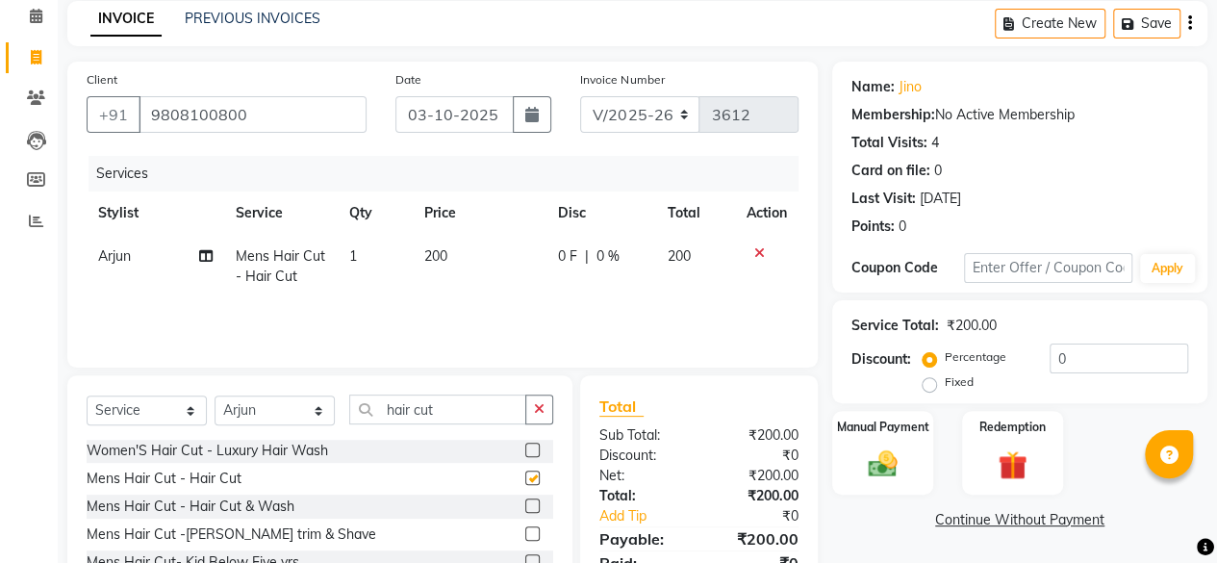
checkbox input "false"
click at [477, 407] on input "hair cut" at bounding box center [437, 410] width 177 height 30
type input "h"
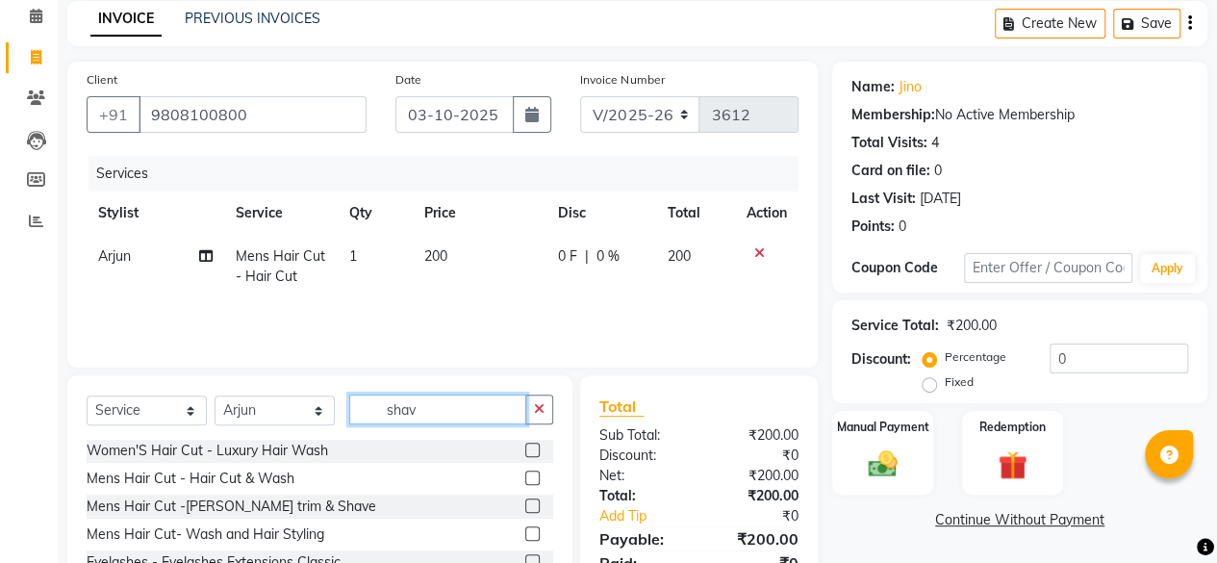
scroll to position [0, 0]
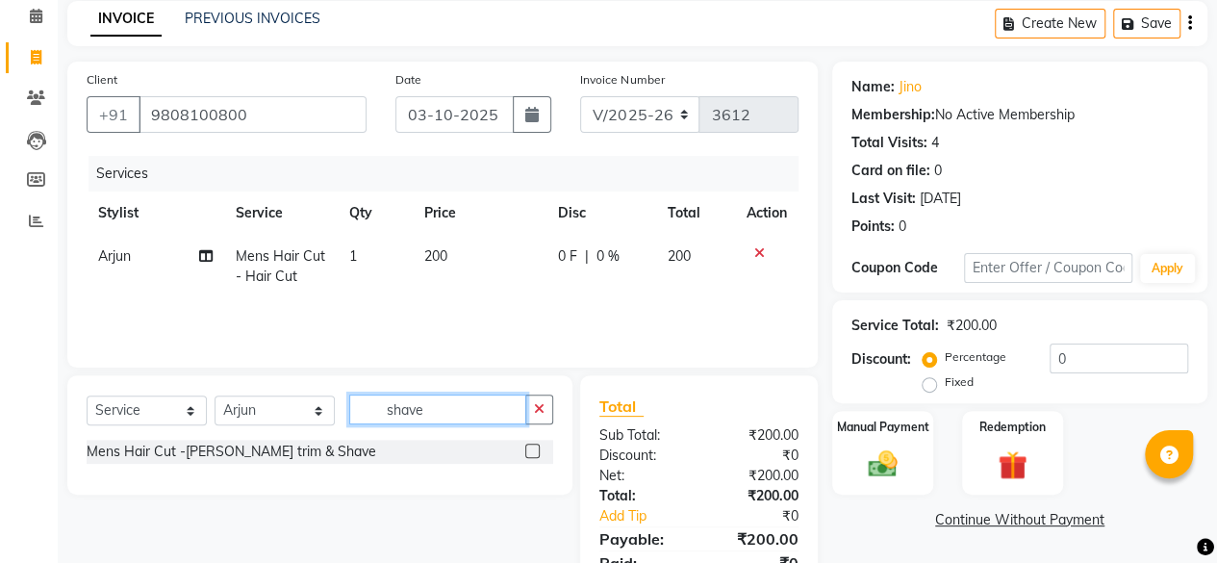
type input "shave"
click at [532, 450] on label at bounding box center [532, 451] width 14 height 14
click at [532, 450] on input "checkbox" at bounding box center [531, 452] width 13 height 13
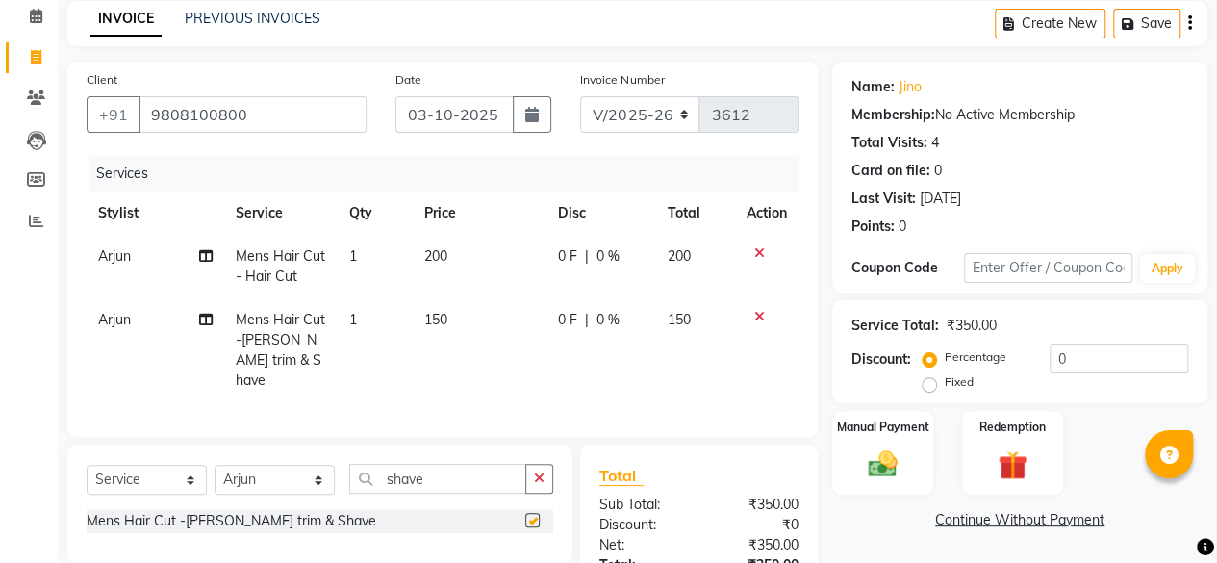
checkbox input "false"
click at [448, 319] on td "150" at bounding box center [480, 350] width 134 height 104
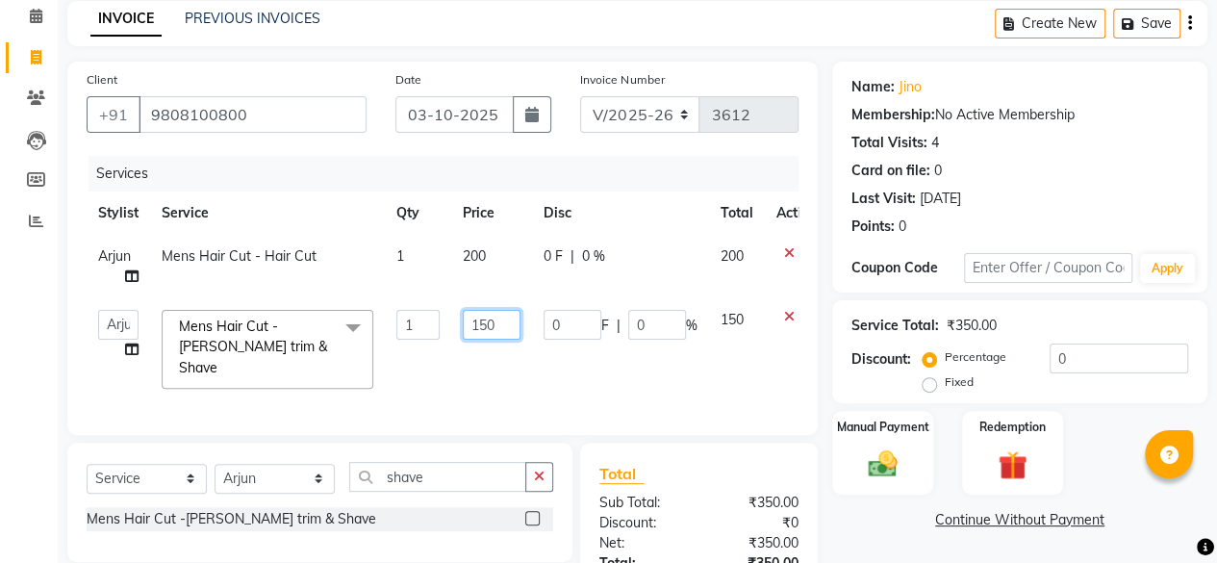
click at [500, 317] on input "150" at bounding box center [492, 325] width 58 height 30
type input "1"
type input "200"
click at [893, 527] on link "Continue Without Payment" at bounding box center [1020, 520] width 368 height 20
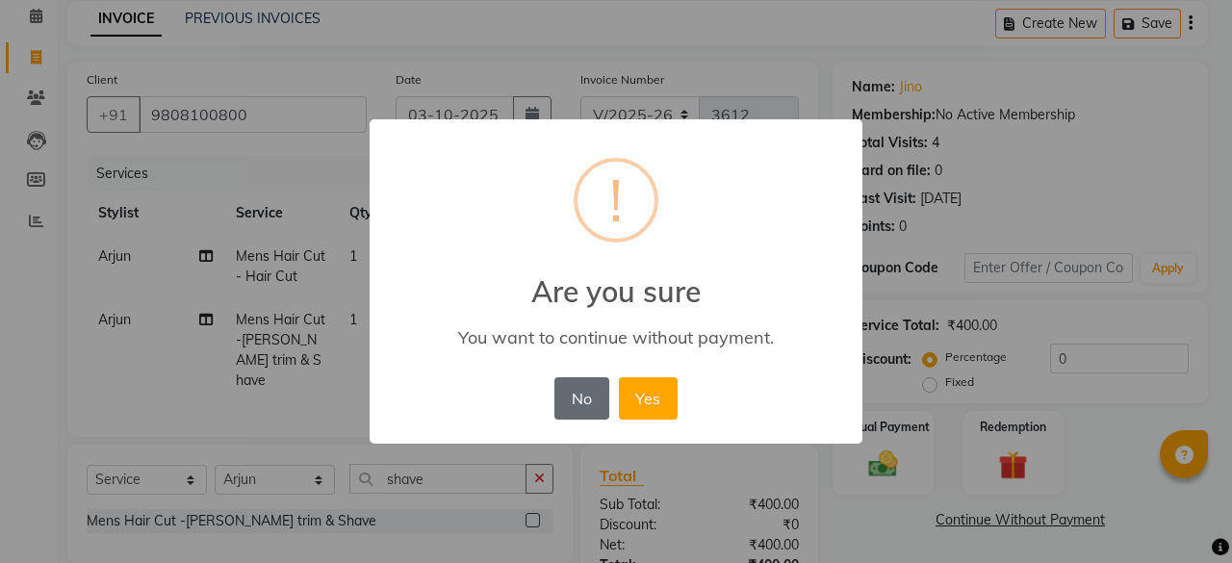
click at [592, 402] on button "No" at bounding box center [581, 398] width 54 height 42
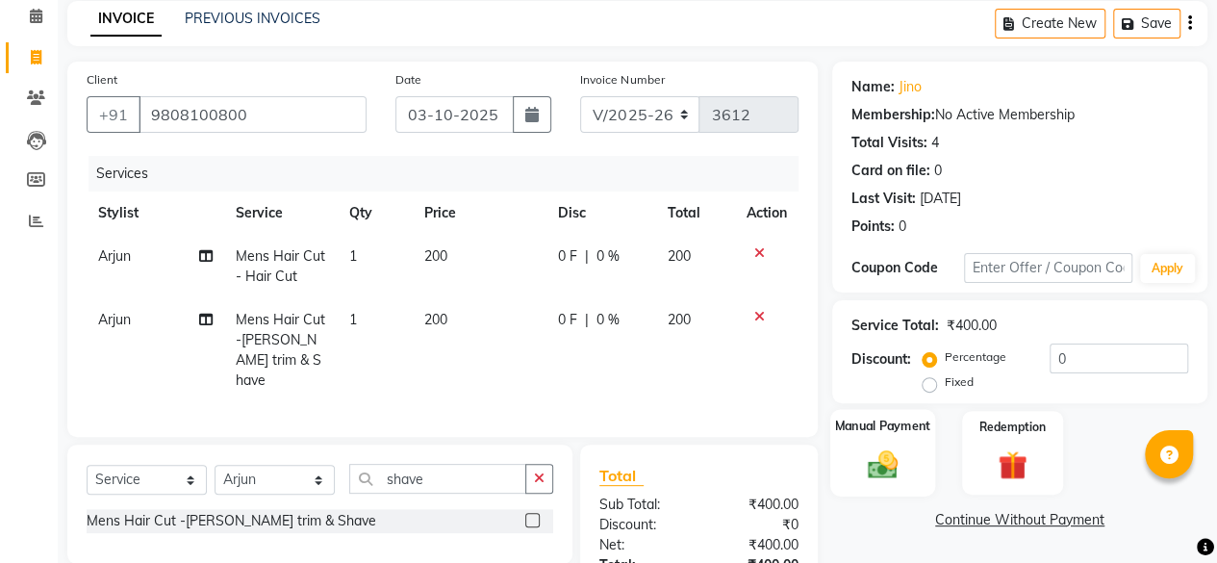
click at [893, 458] on img at bounding box center [882, 464] width 49 height 35
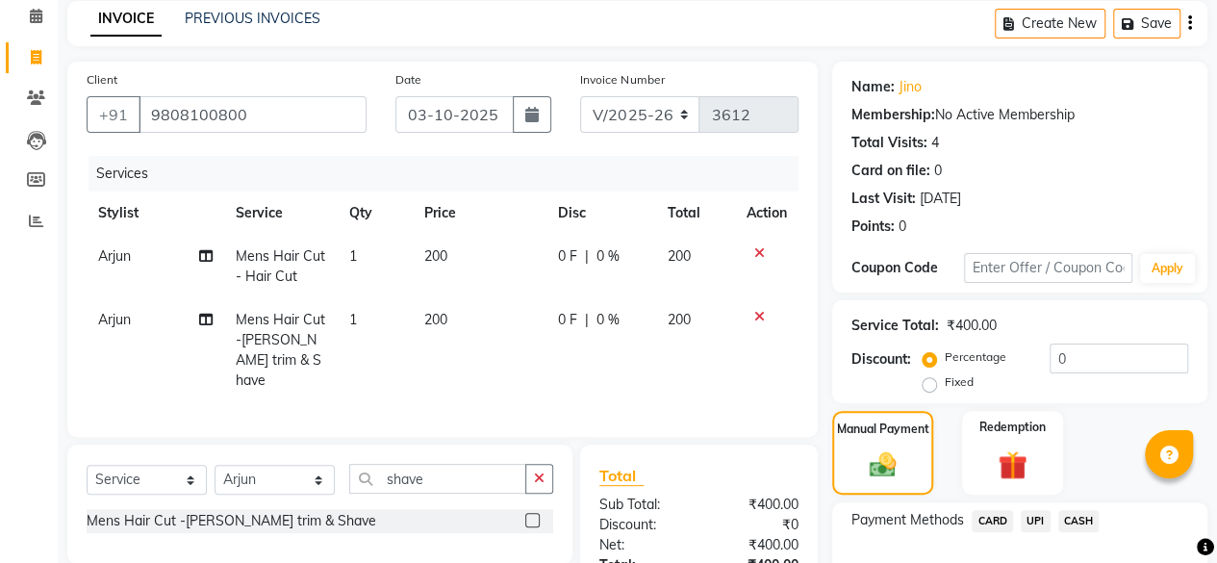
click at [1041, 523] on span "UPI" at bounding box center [1036, 521] width 30 height 22
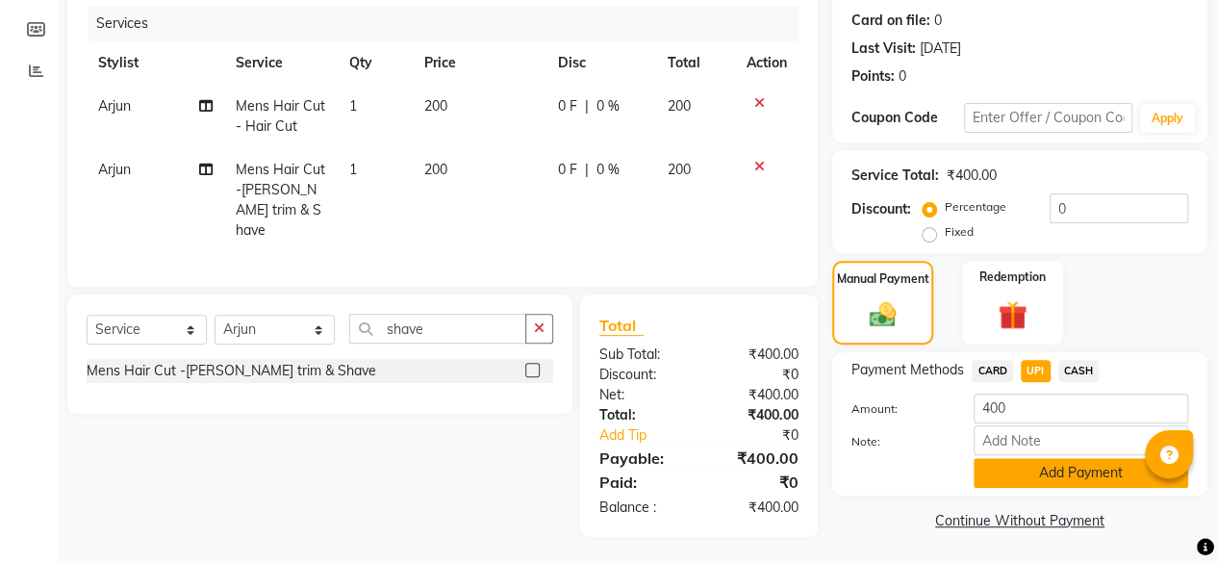
click at [1085, 472] on button "Add Payment" at bounding box center [1081, 473] width 215 height 30
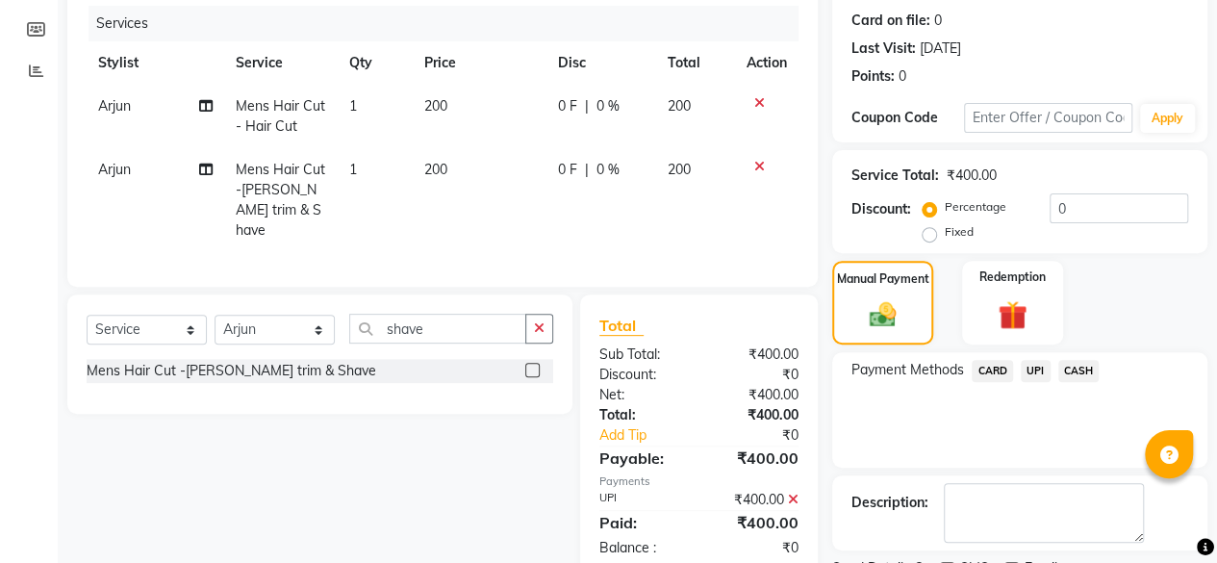
scroll to position [312, 0]
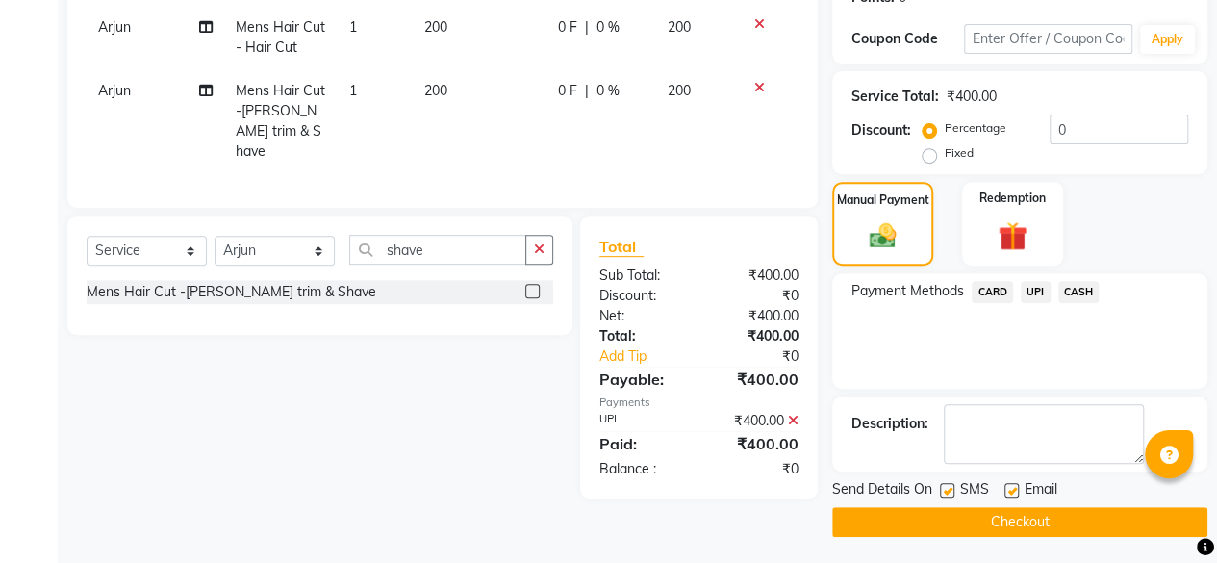
click at [1057, 525] on button "Checkout" at bounding box center [1020, 522] width 375 height 30
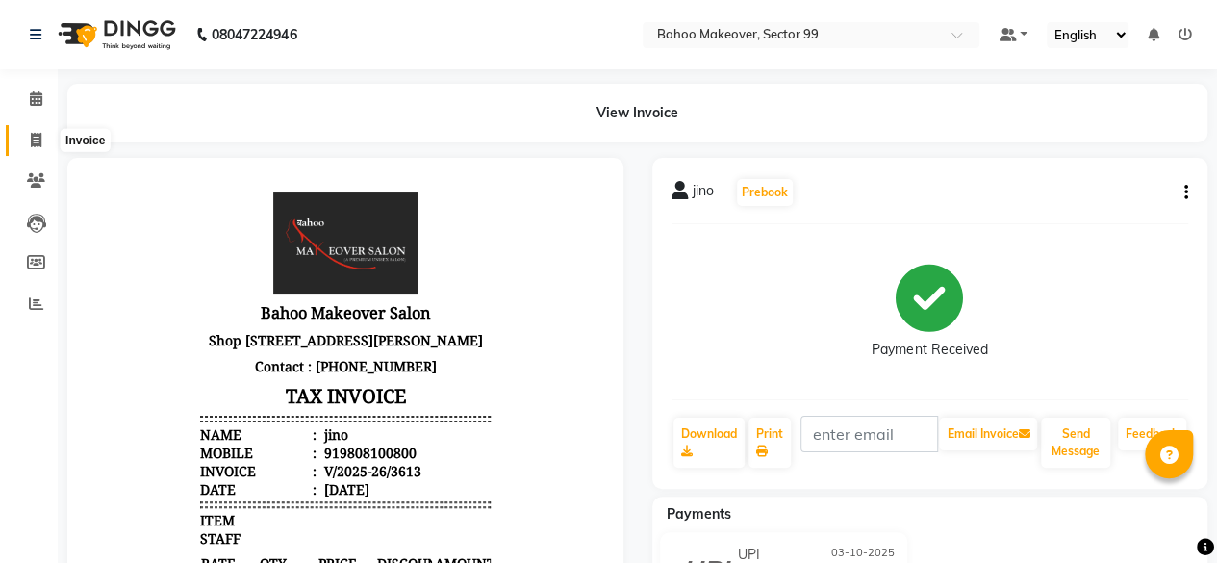
click at [33, 142] on icon at bounding box center [36, 140] width 11 height 14
select select "service"
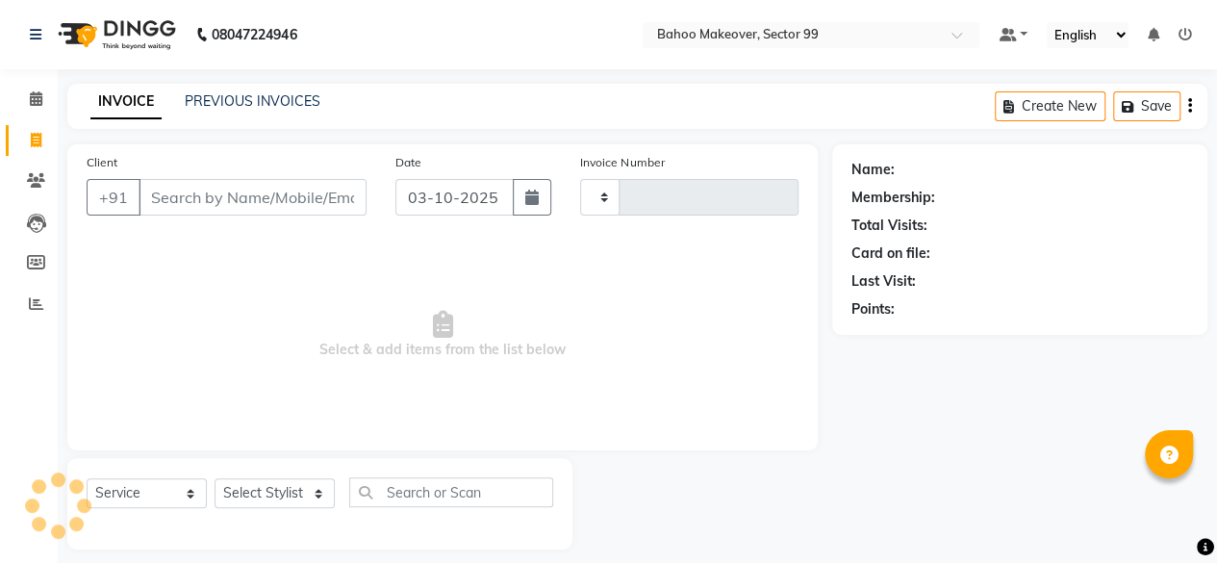
scroll to position [14, 0]
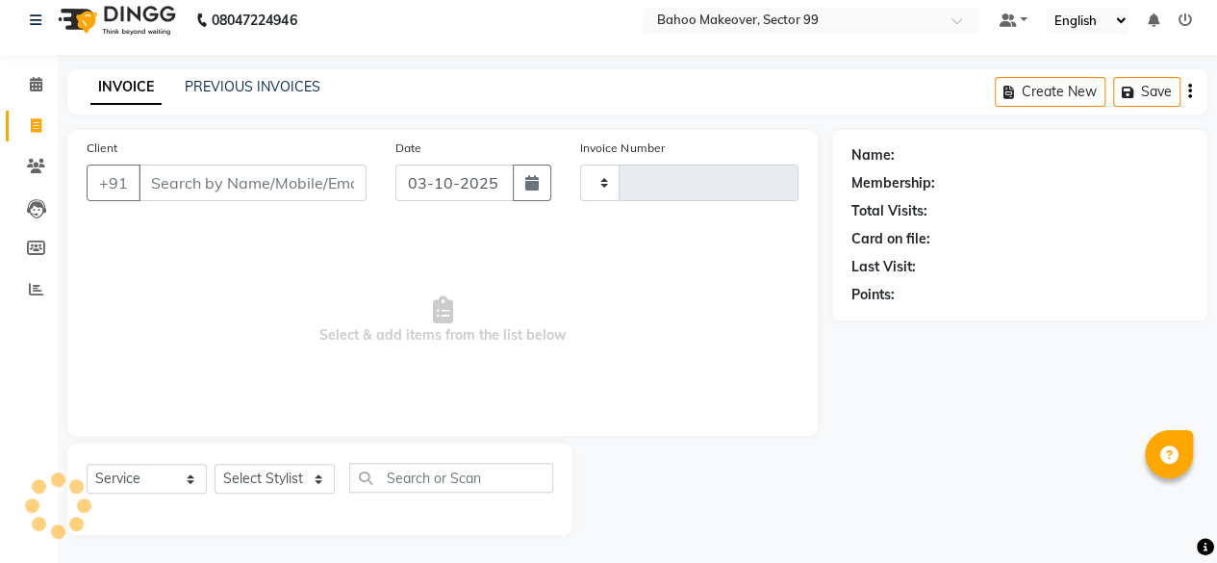
type input "3614"
select select "6856"
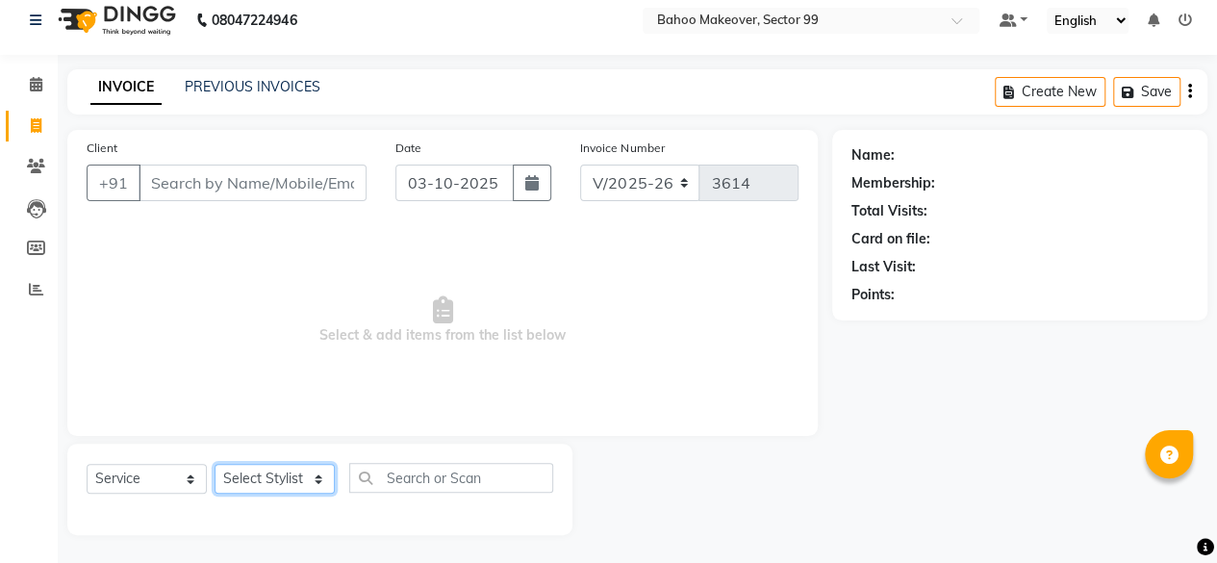
click at [315, 478] on select "Select Stylist [PERSON_NAME] Makeover Bahoo Makeover Salon [PERSON_NAME] [PERSO…" at bounding box center [275, 479] width 120 height 30
select select "87491"
click at [215, 464] on select "Select Stylist [PERSON_NAME] Makeover Bahoo Makeover Salon [PERSON_NAME] [PERSO…" at bounding box center [275, 479] width 120 height 30
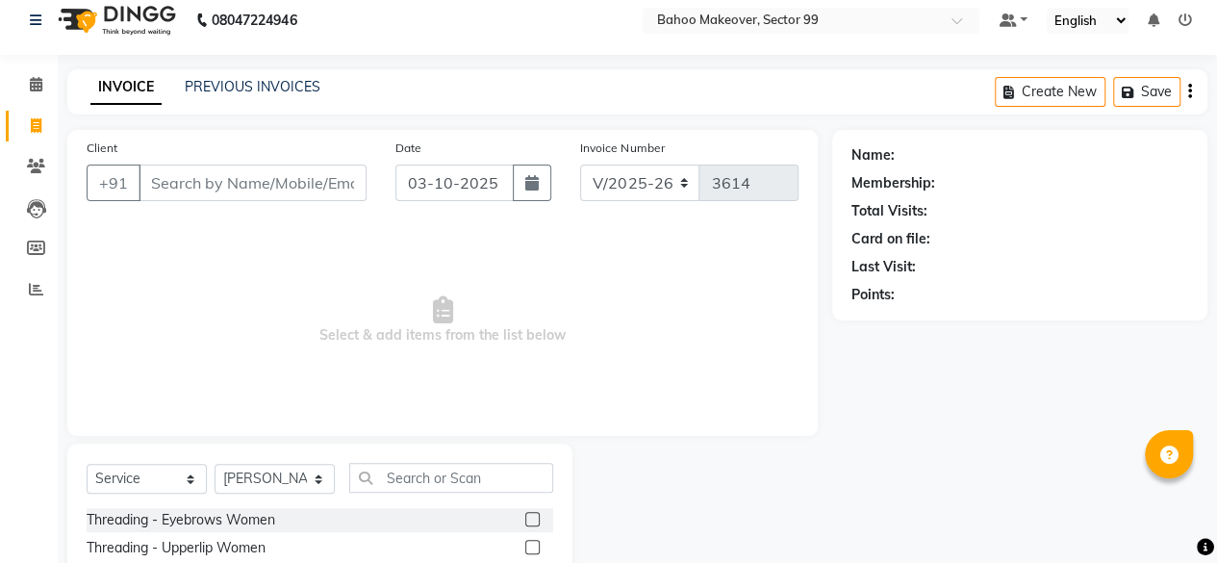
click at [525, 522] on label at bounding box center [532, 519] width 14 height 14
click at [525, 522] on input "checkbox" at bounding box center [531, 520] width 13 height 13
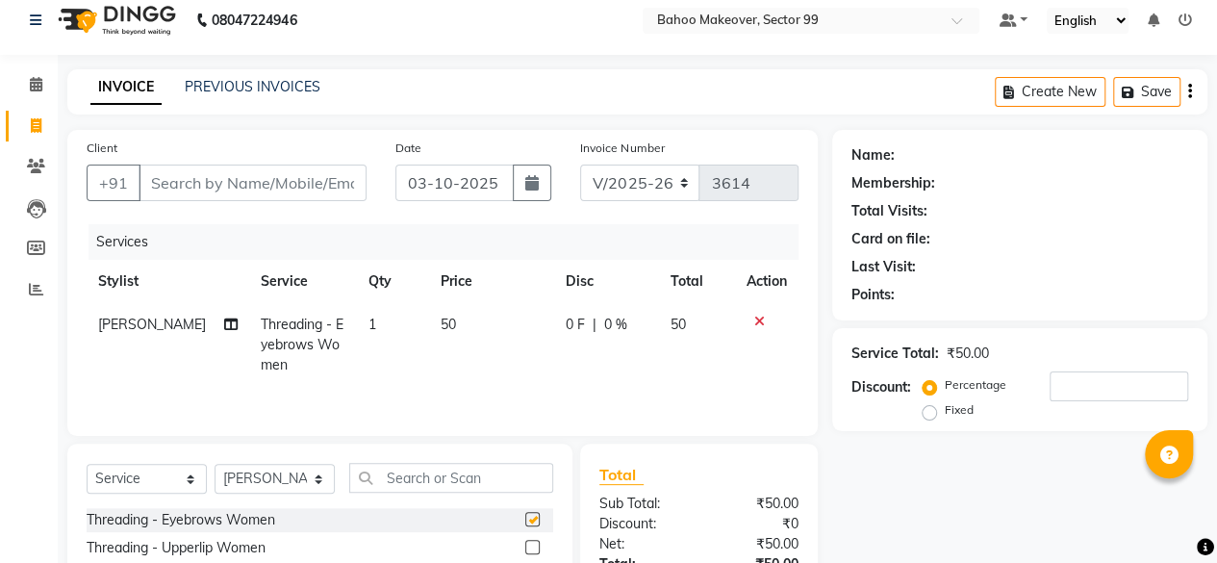
checkbox input "false"
